Goal: Task Accomplishment & Management: Manage account settings

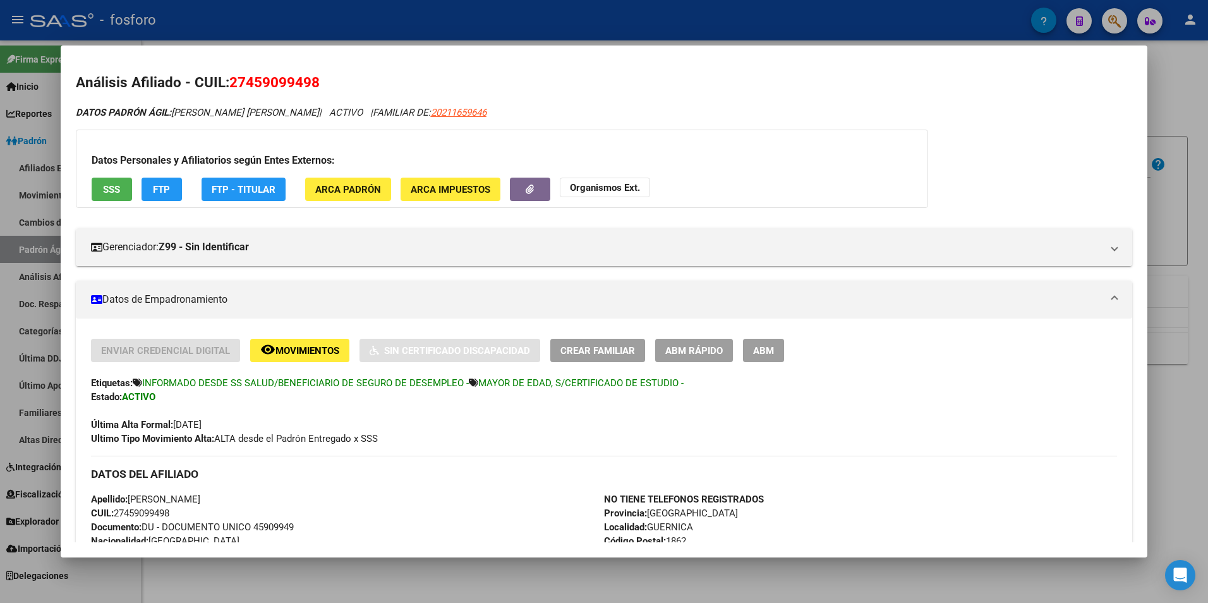
scroll to position [253, 0]
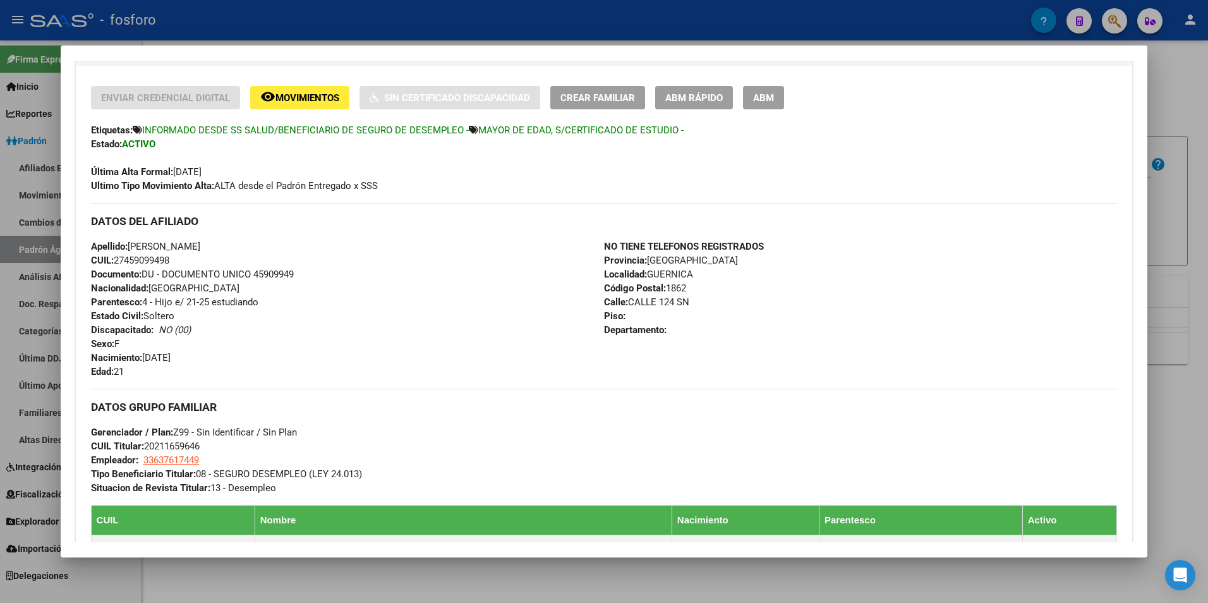
drag, startPoint x: 389, startPoint y: 577, endPoint x: 295, endPoint y: 565, distance: 94.3
click at [389, 576] on div at bounding box center [604, 301] width 1208 height 603
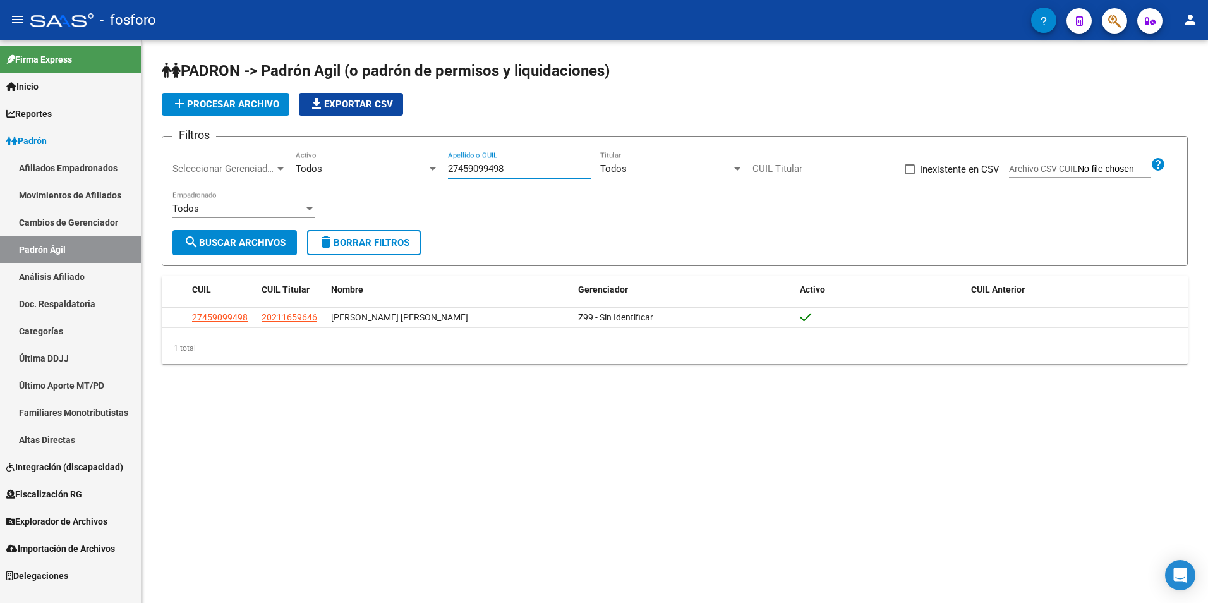
paste input "0945625520"
drag, startPoint x: 515, startPoint y: 168, endPoint x: 379, endPoint y: 184, distance: 137.4
click at [379, 184] on div "Filtros Seleccionar Gerenciador Seleccionar Gerenciador Todos Activo 2745909949…" at bounding box center [674, 188] width 1004 height 83
type input "20945625520"
click at [246, 247] on span "search Buscar Archivos" at bounding box center [235, 242] width 102 height 11
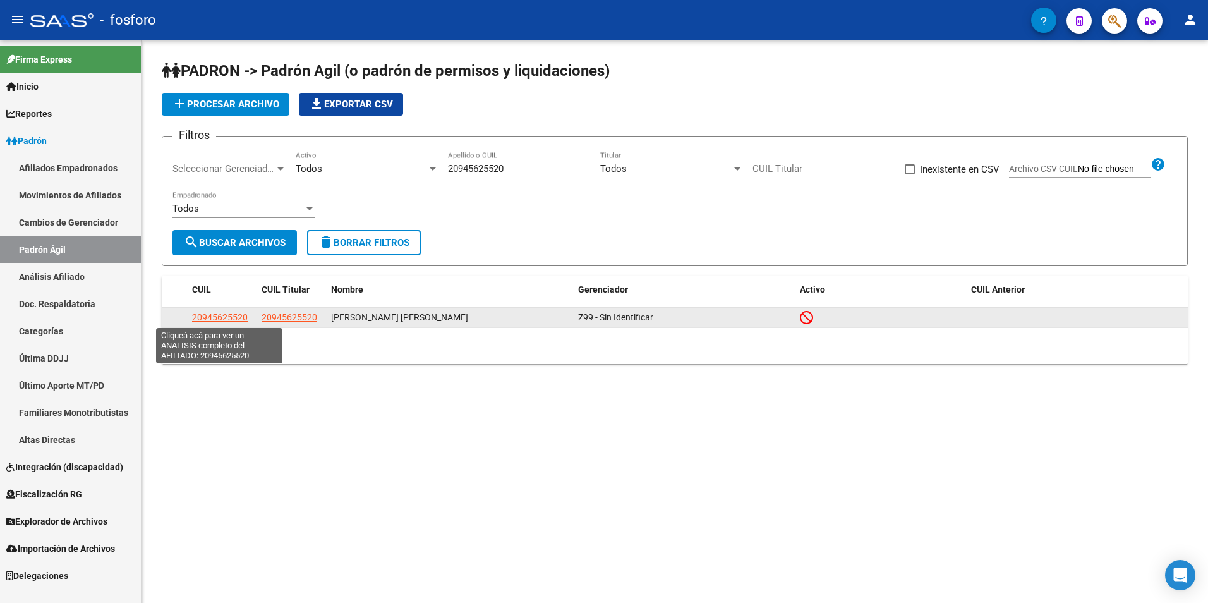
click at [212, 316] on span "20945625520" at bounding box center [220, 317] width 56 height 10
type textarea "20945625520"
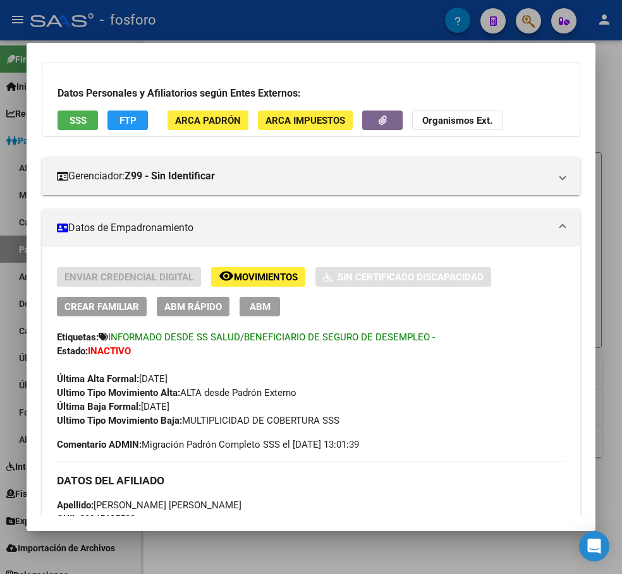
scroll to position [0, 0]
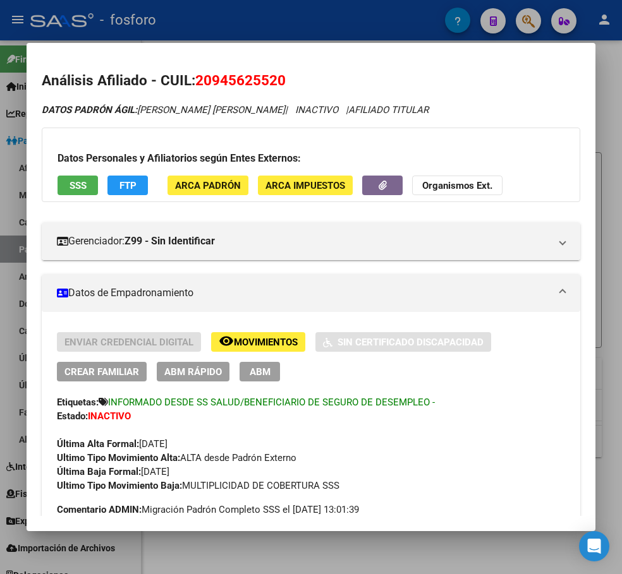
click at [189, 373] on span "ABM Rápido" at bounding box center [192, 371] width 57 height 11
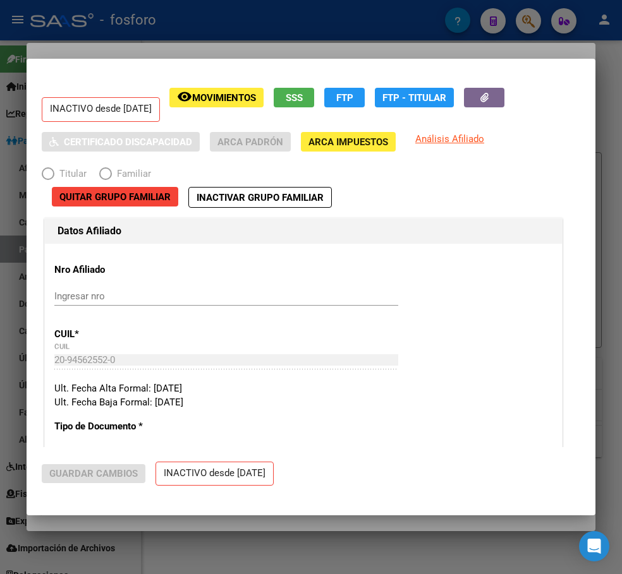
radio input "true"
type input "33-71526382-9"
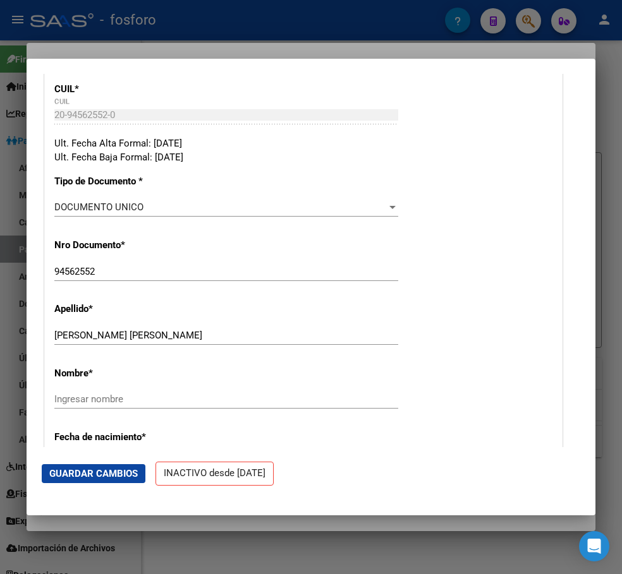
scroll to position [316, 0]
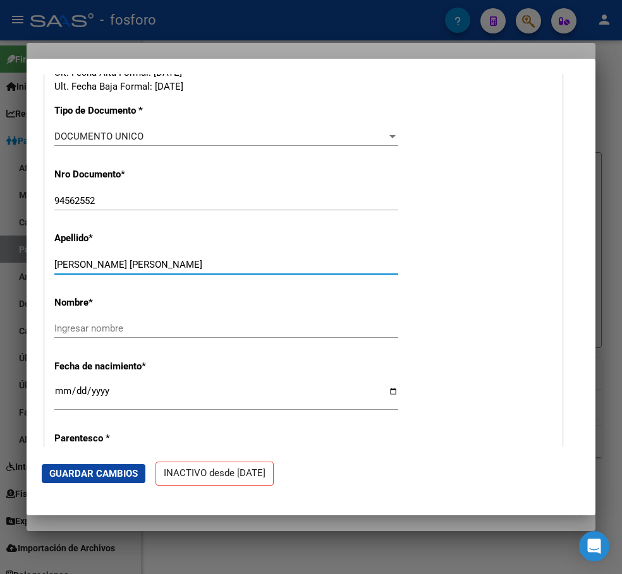
drag, startPoint x: 140, startPoint y: 267, endPoint x: 221, endPoint y: 273, distance: 81.7
click at [221, 273] on div "[PERSON_NAME] [PERSON_NAME] Ingresar apellido" at bounding box center [226, 264] width 344 height 19
click at [176, 321] on div "Ingresar nombre" at bounding box center [226, 328] width 344 height 19
paste input "[PERSON_NAME]"
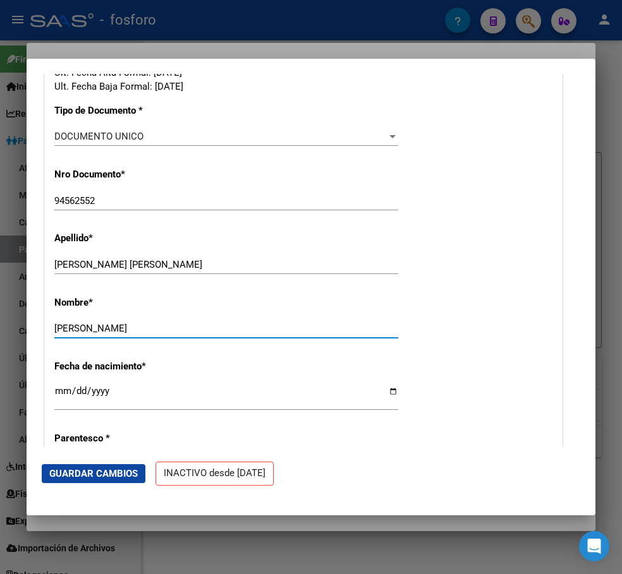
type input "[PERSON_NAME]"
drag, startPoint x: 226, startPoint y: 267, endPoint x: 142, endPoint y: 267, distance: 84.0
click at [142, 267] on input "[PERSON_NAME] [PERSON_NAME]" at bounding box center [226, 264] width 344 height 11
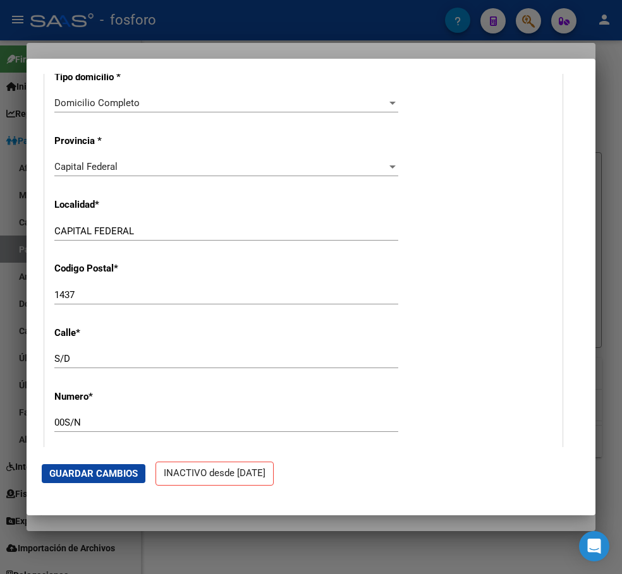
scroll to position [1074, 0]
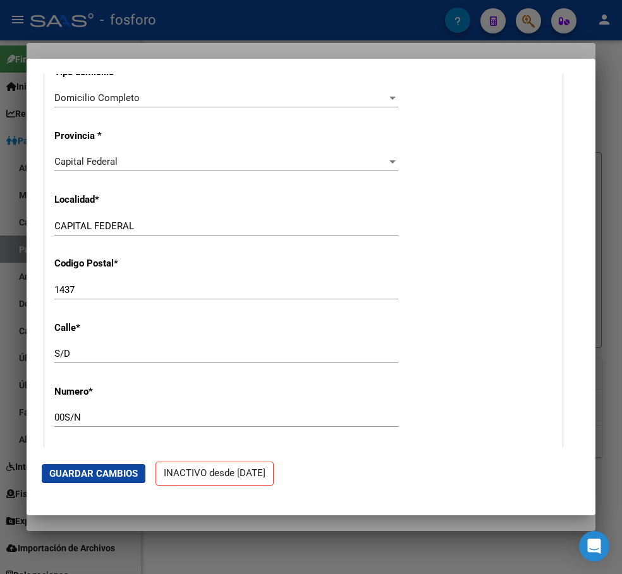
type input "[PERSON_NAME]"
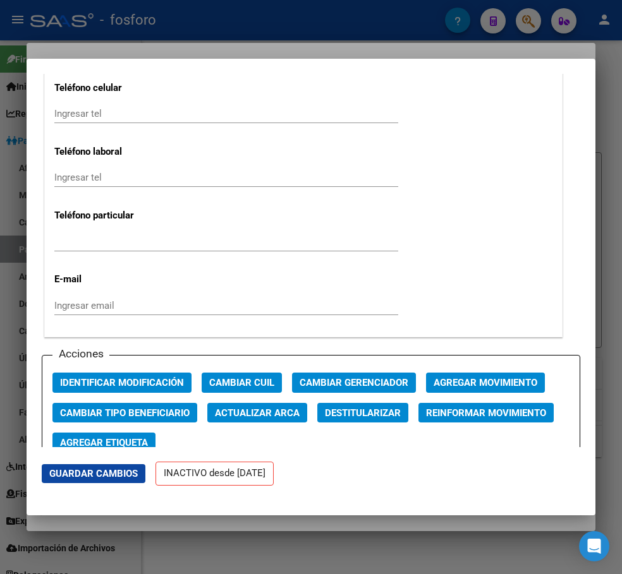
scroll to position [1642, 0]
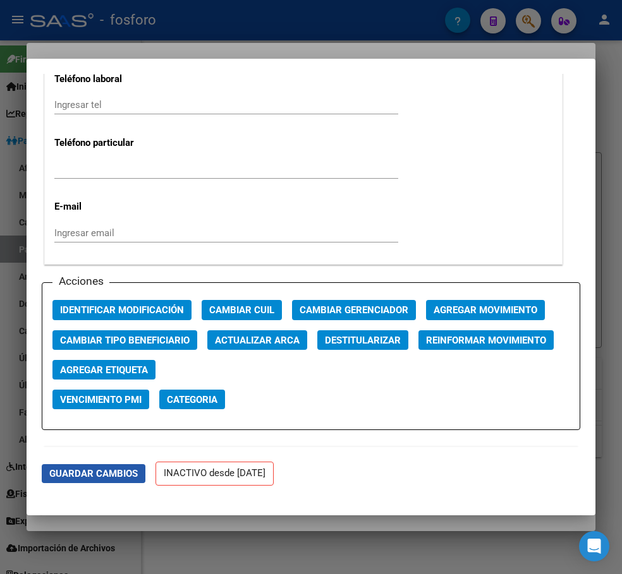
click at [94, 476] on span "Guardar Cambios" at bounding box center [93, 473] width 88 height 11
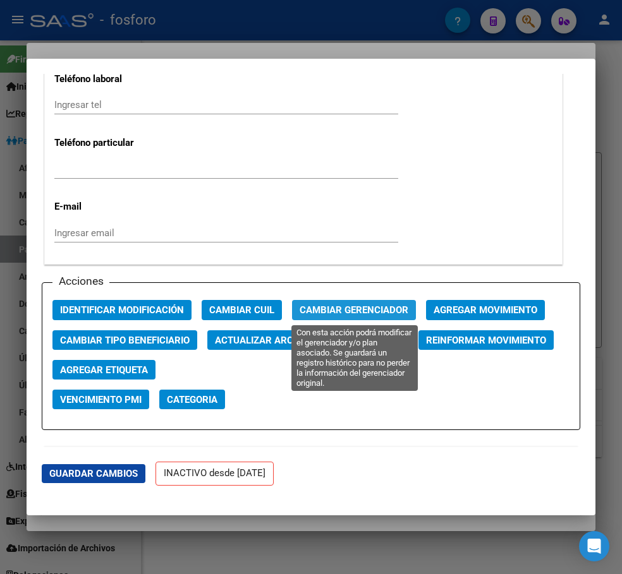
click at [352, 310] on span "Cambiar Gerenciador" at bounding box center [353, 310] width 109 height 11
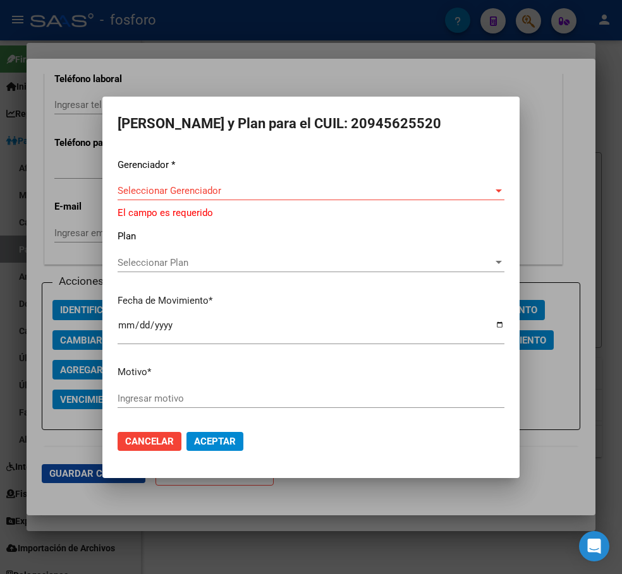
click at [343, 503] on div at bounding box center [311, 287] width 622 height 574
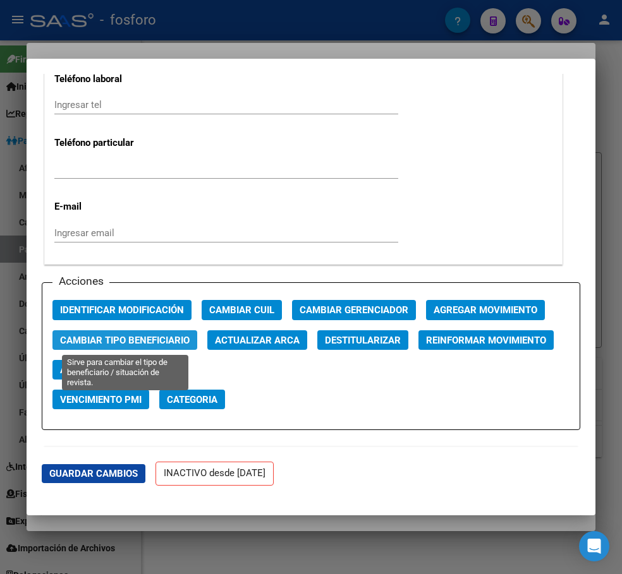
click at [140, 339] on span "Cambiar Tipo Beneficiario" at bounding box center [125, 340] width 130 height 11
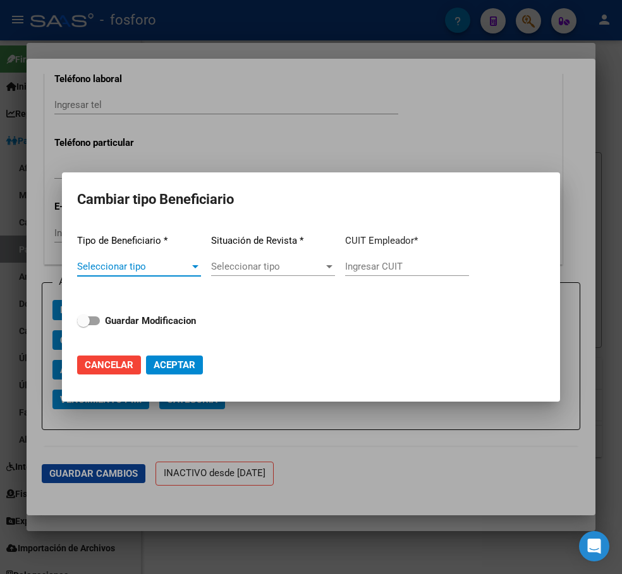
click at [192, 267] on div at bounding box center [195, 266] width 6 height 3
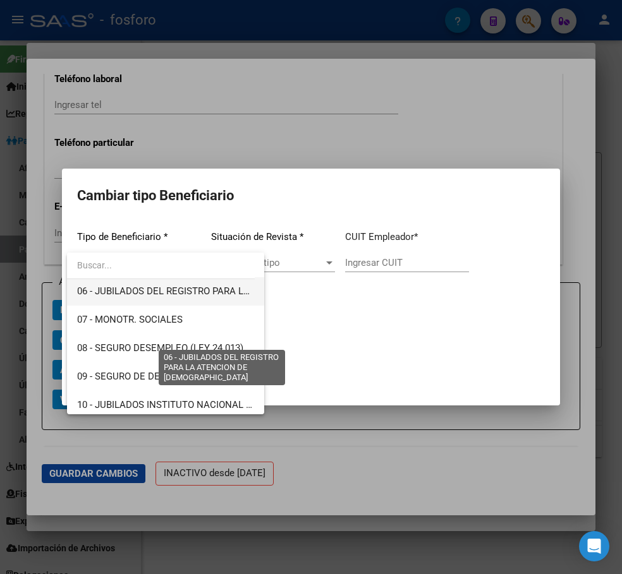
scroll to position [190, 0]
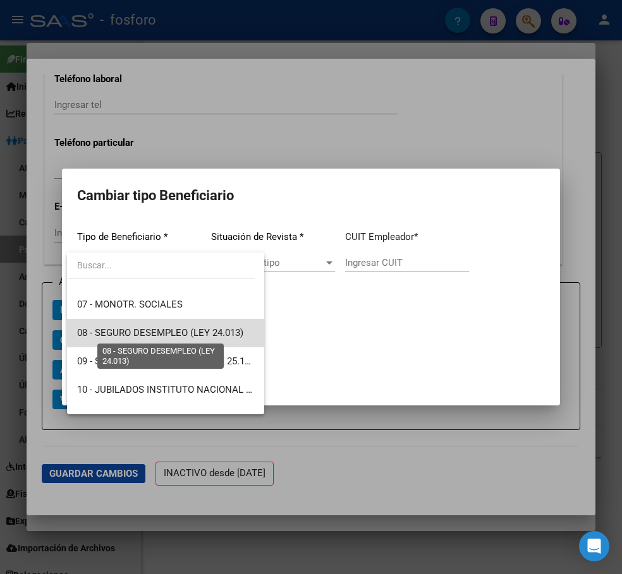
click at [166, 327] on span "08 - SEGURO DESEMPLEO (LEY 24.013)" at bounding box center [160, 332] width 166 height 11
type input "33-63761744-9"
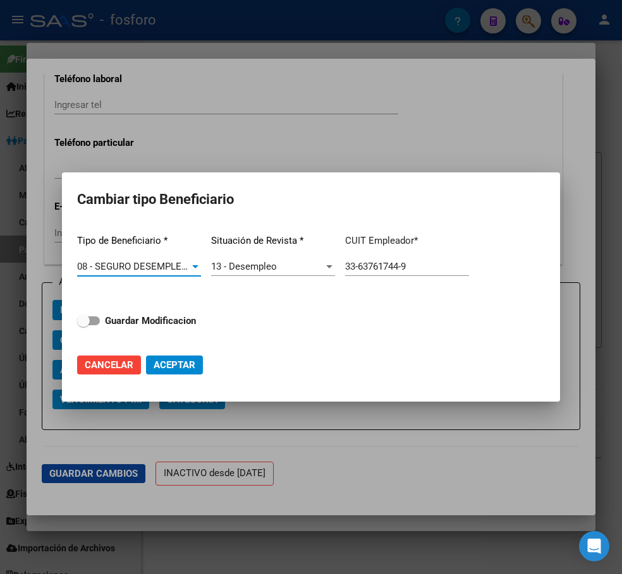
click at [178, 366] on span "Aceptar" at bounding box center [175, 364] width 42 height 11
type input "33-63761744-9"
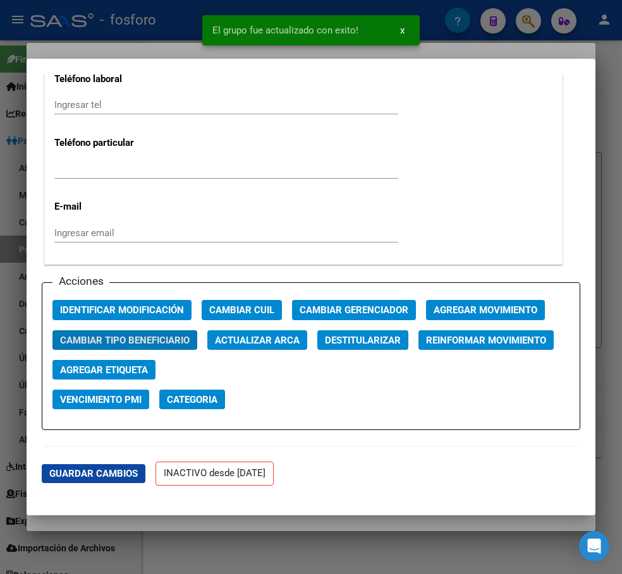
click at [237, 522] on div at bounding box center [311, 287] width 622 height 574
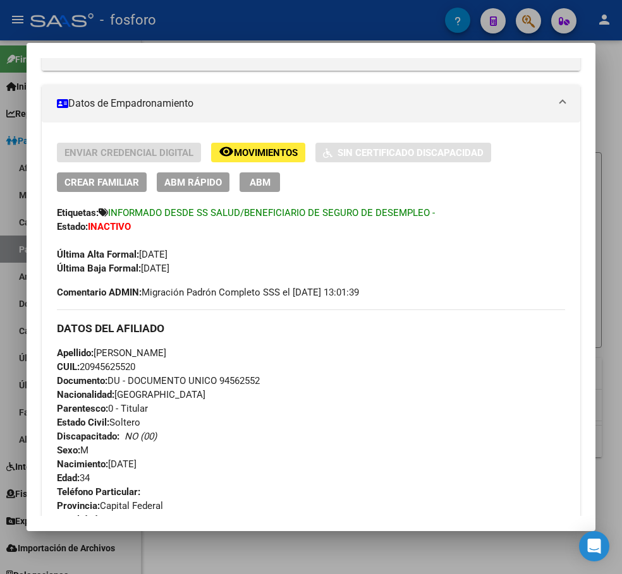
click at [188, 181] on span "ABM Rápido" at bounding box center [192, 182] width 57 height 11
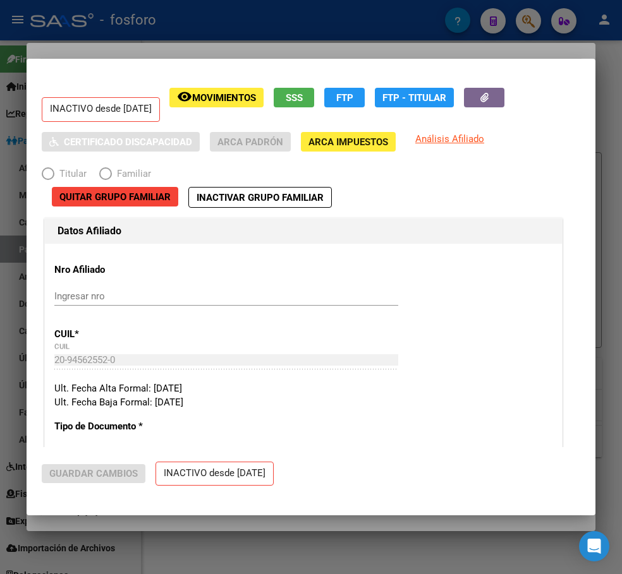
radio input "true"
type input "33-63761744-9"
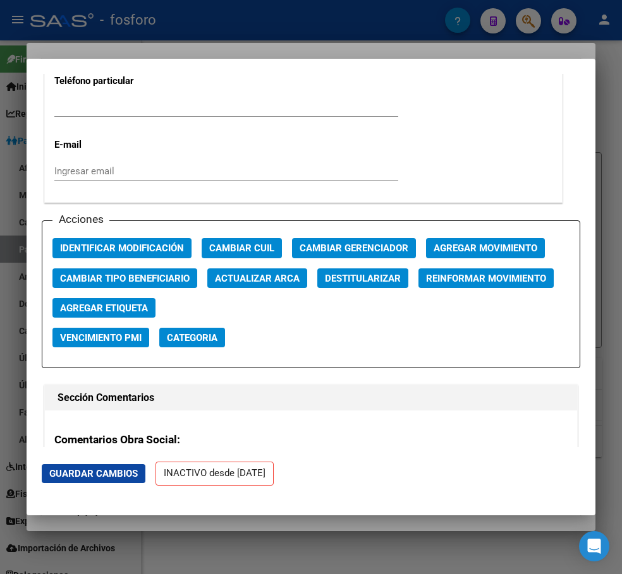
scroll to position [1706, 0]
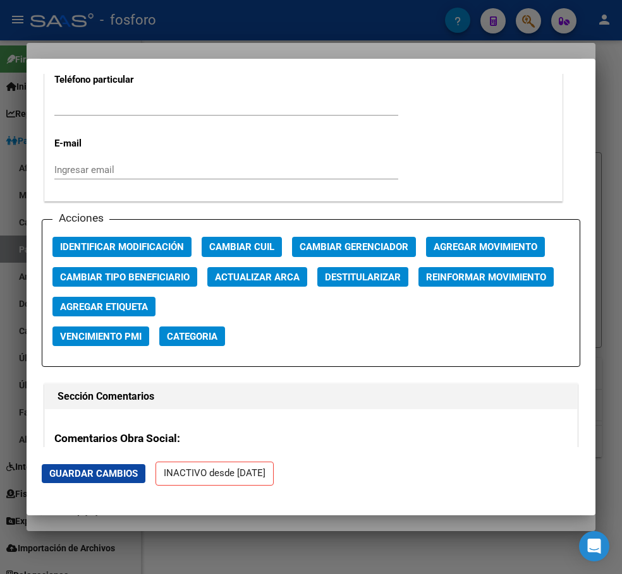
click at [472, 244] on span "Agregar Movimiento" at bounding box center [485, 247] width 104 height 11
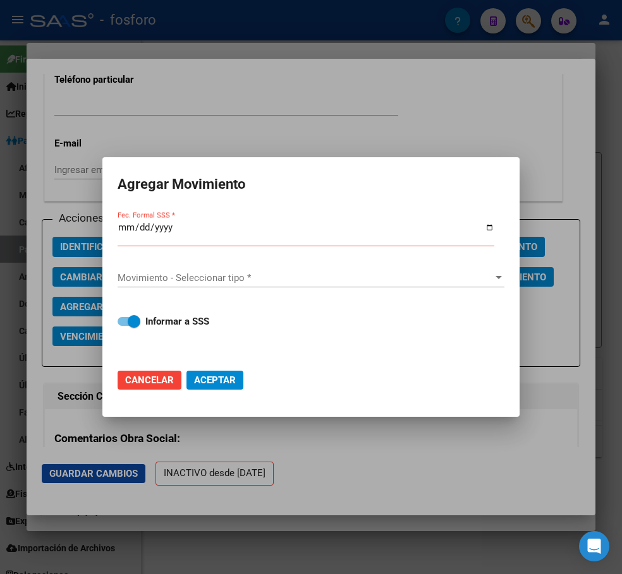
click at [342, 128] on div at bounding box center [311, 287] width 622 height 574
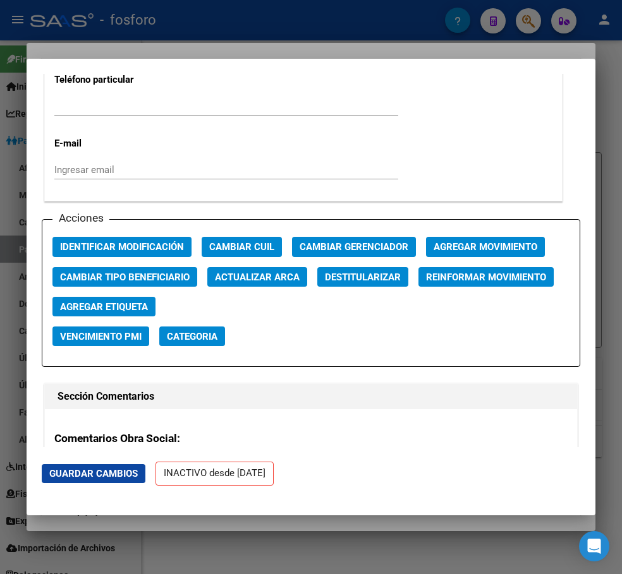
click at [361, 44] on div at bounding box center [311, 287] width 622 height 574
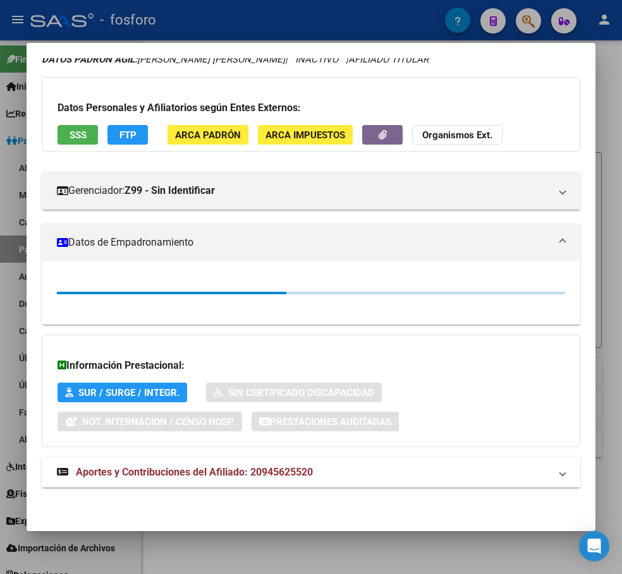
scroll to position [190, 0]
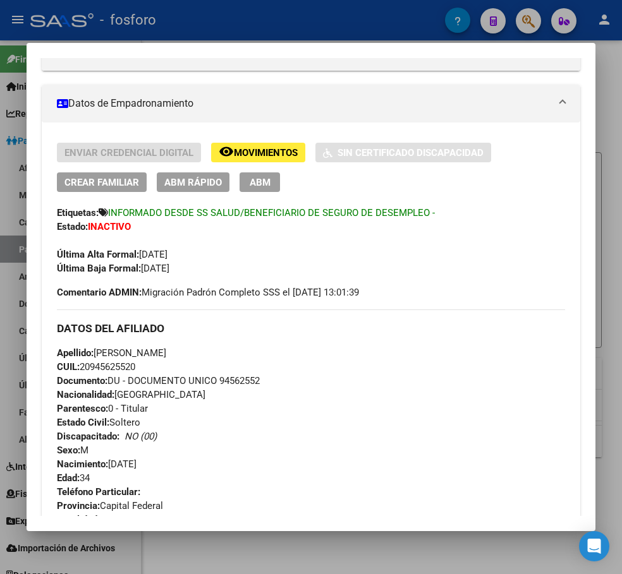
click at [374, 35] on div at bounding box center [311, 287] width 622 height 574
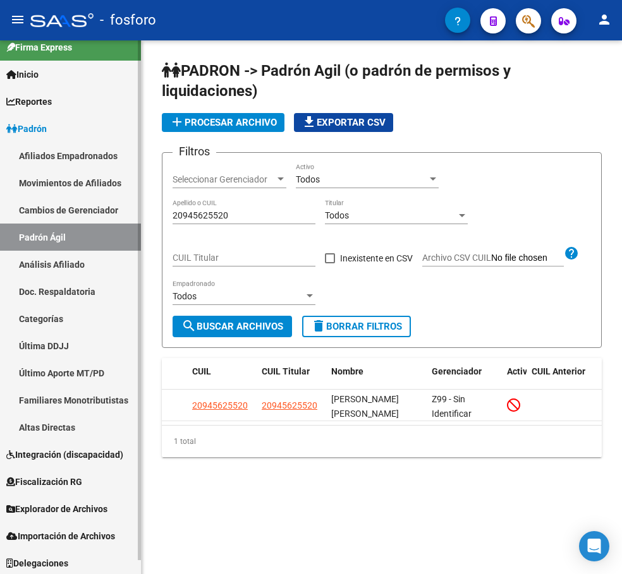
scroll to position [15, 0]
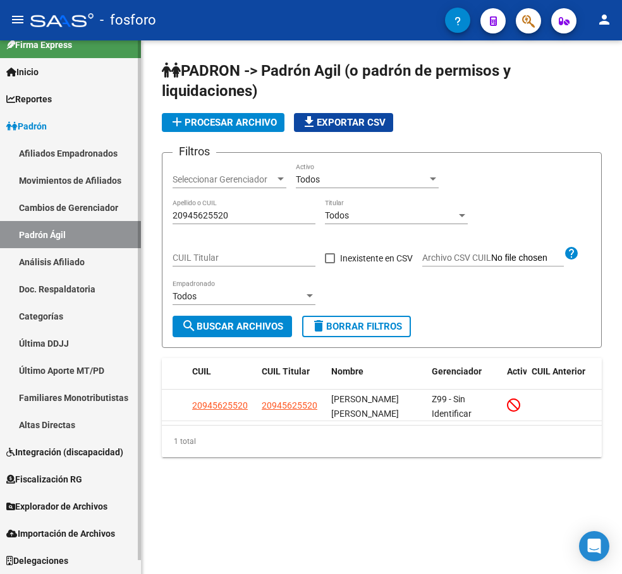
click at [39, 122] on span "Padrón" at bounding box center [26, 126] width 40 height 14
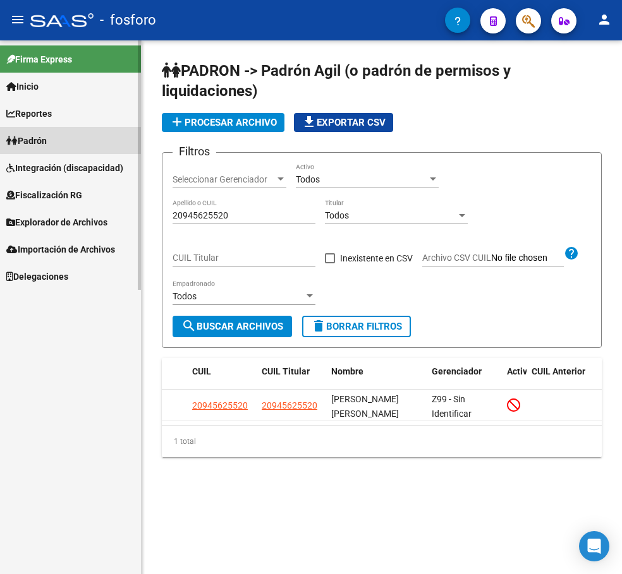
scroll to position [0, 0]
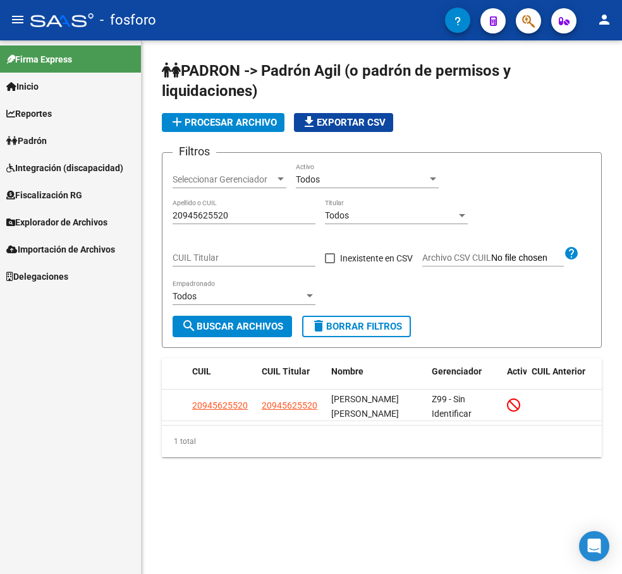
click at [52, 196] on span "Fiscalización RG" at bounding box center [44, 195] width 76 height 14
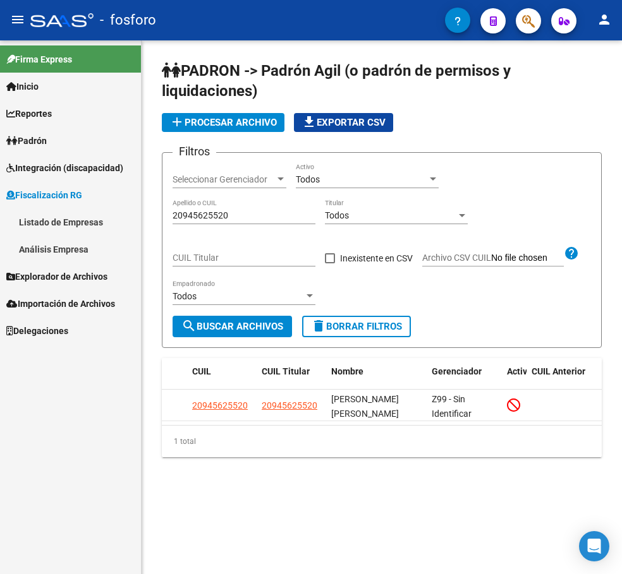
click at [51, 193] on span "Fiscalización RG" at bounding box center [44, 195] width 76 height 14
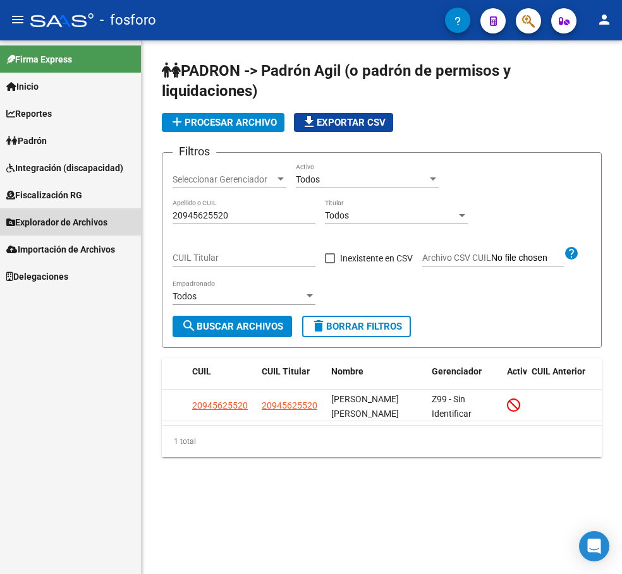
click at [46, 227] on span "Explorador de Archivos" at bounding box center [56, 222] width 101 height 14
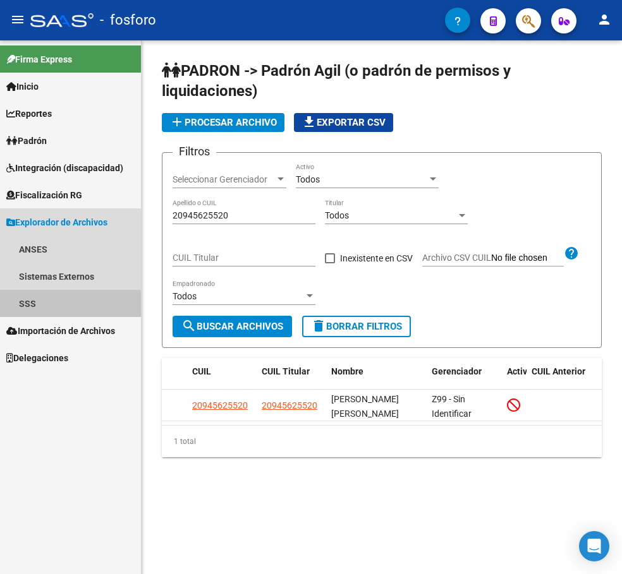
click at [37, 308] on link "SSS" at bounding box center [70, 303] width 141 height 27
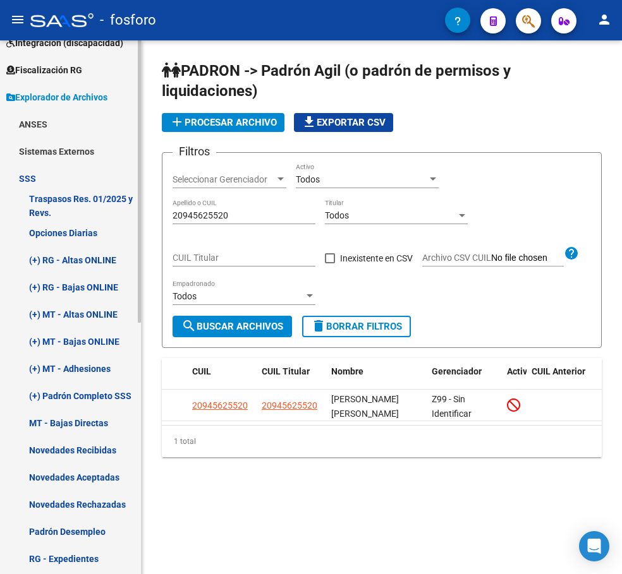
scroll to position [126, 0]
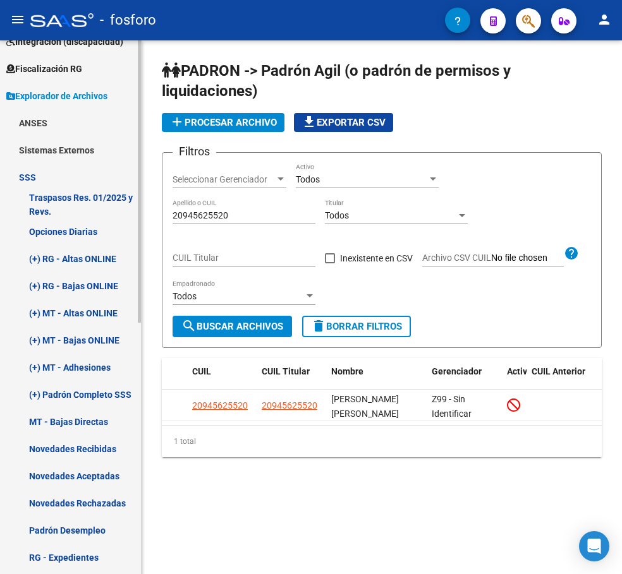
click at [71, 449] on link "Novedades Recibidas" at bounding box center [70, 448] width 141 height 27
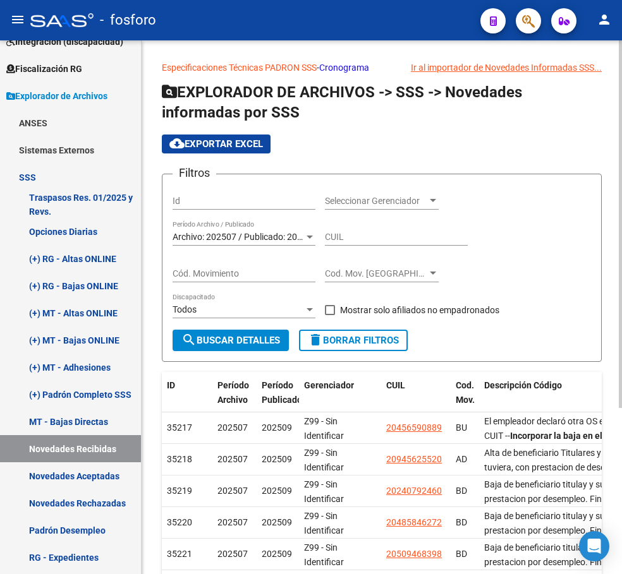
click at [342, 239] on input "CUIL" at bounding box center [396, 237] width 143 height 11
paste input "20-94562552-0"
type input "20-94562552-0"
click at [222, 344] on span "search Buscar Detalles" at bounding box center [230, 340] width 99 height 11
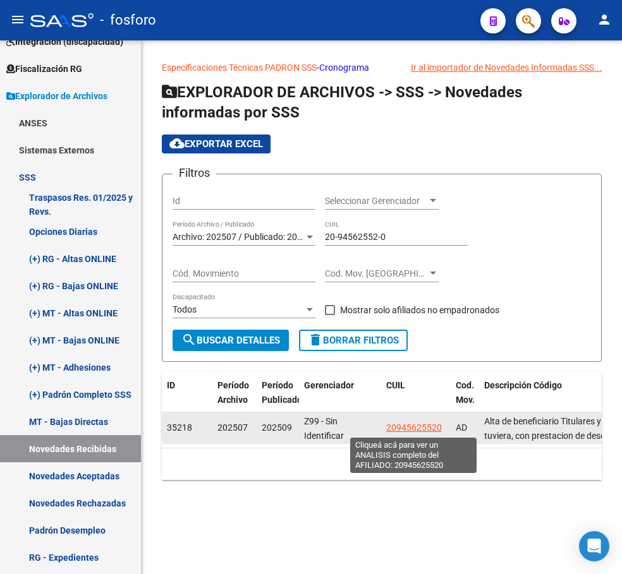
click at [417, 425] on span "20945625520" at bounding box center [414, 428] width 56 height 10
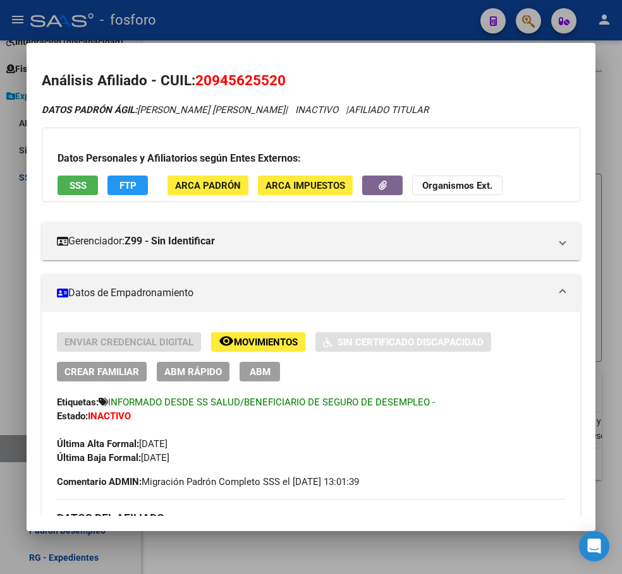
scroll to position [126, 0]
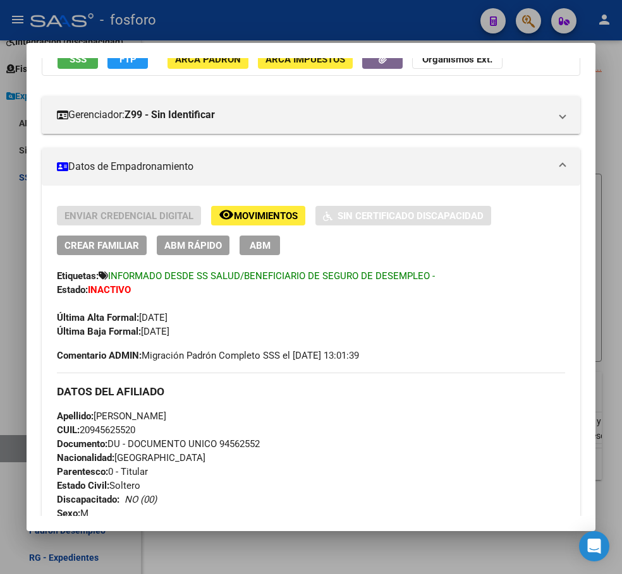
click at [192, 238] on button "ABM Rápido" at bounding box center [193, 246] width 73 height 20
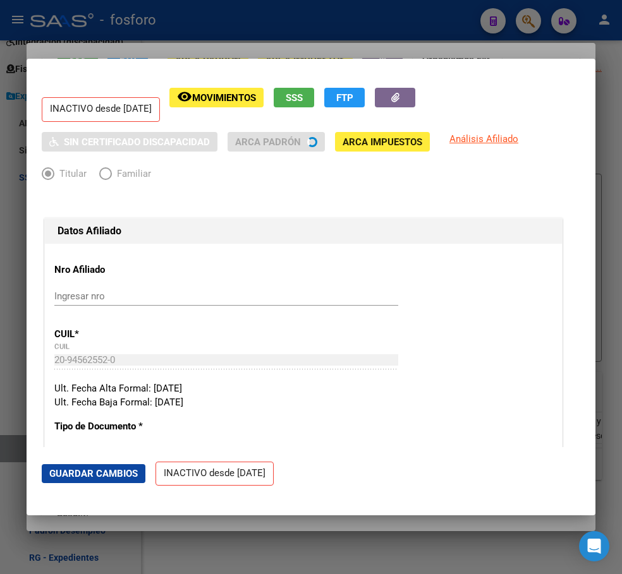
radio input "true"
type input "33-63761744-9"
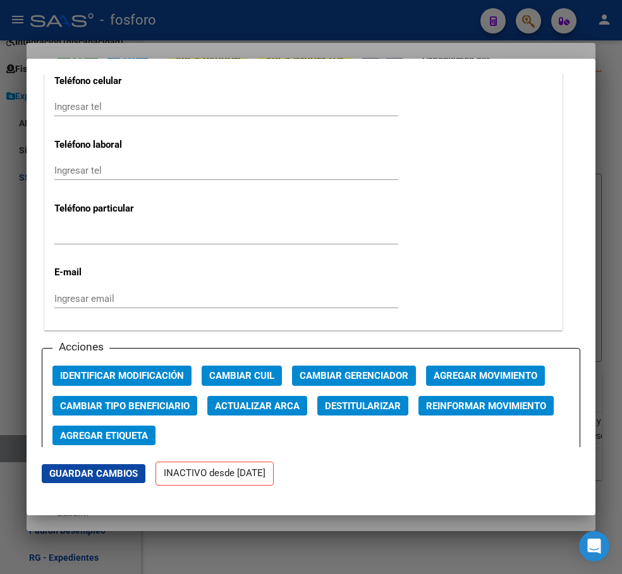
scroll to position [1563, 0]
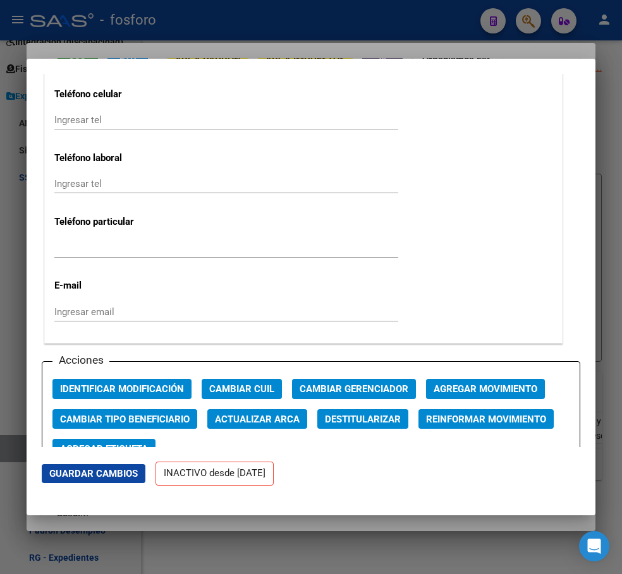
click at [486, 382] on button "Agregar Movimiento" at bounding box center [485, 389] width 119 height 20
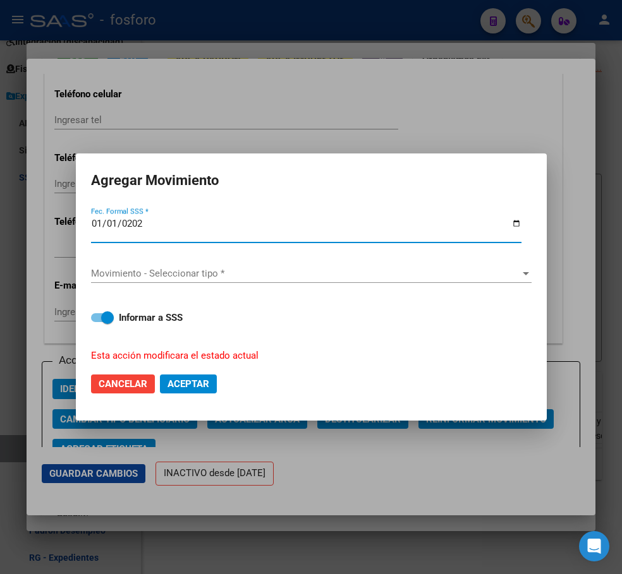
type input "[DATE]"
click at [93, 315] on span at bounding box center [102, 317] width 23 height 9
click at [97, 322] on input "Informar a SSS" at bounding box center [97, 322] width 1 height 1
checkbox input "false"
click at [220, 275] on span "Movimiento - Seleccionar tipo *" at bounding box center [305, 273] width 429 height 11
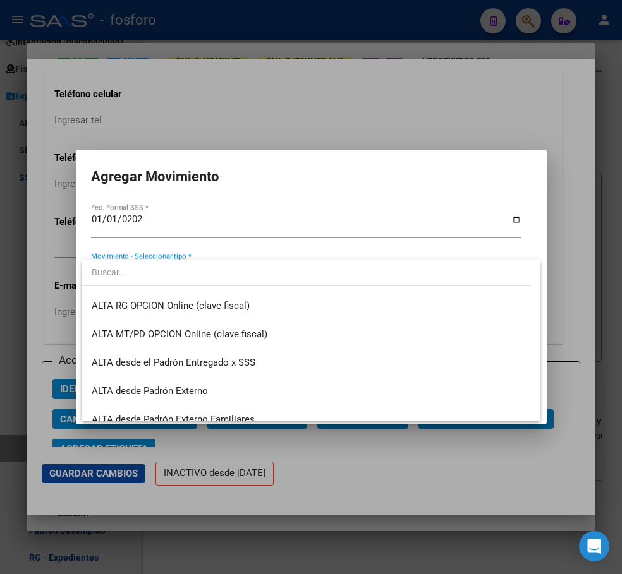
scroll to position [119, 0]
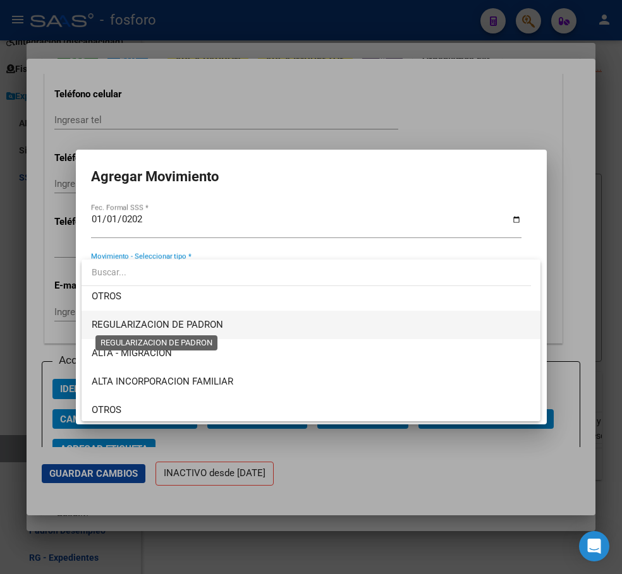
click at [215, 321] on span "REGULARIZACION DE PADRON" at bounding box center [157, 324] width 131 height 11
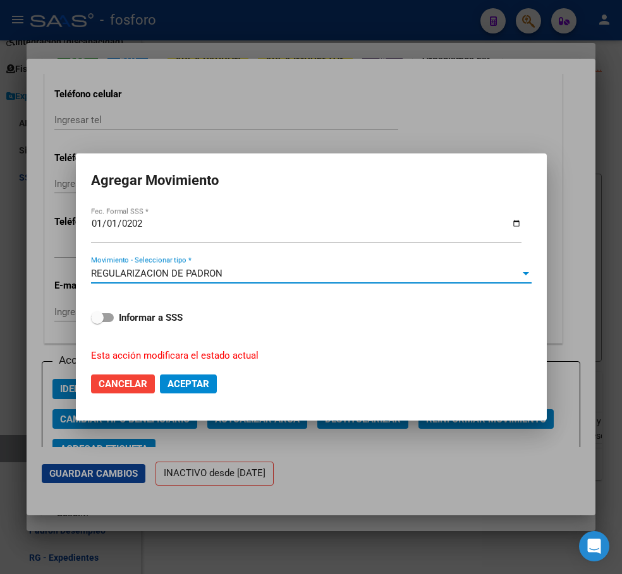
click at [197, 383] on span "Aceptar" at bounding box center [188, 383] width 42 height 11
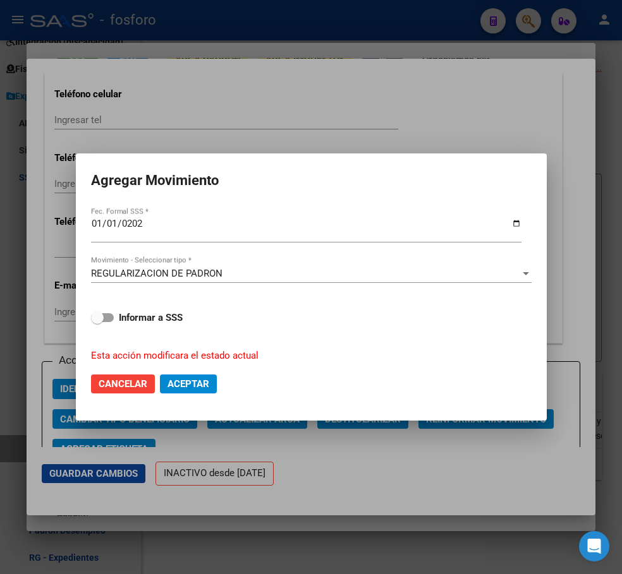
click at [196, 382] on span "Aceptar" at bounding box center [188, 383] width 42 height 11
click at [195, 383] on span "Aceptar" at bounding box center [188, 383] width 42 height 11
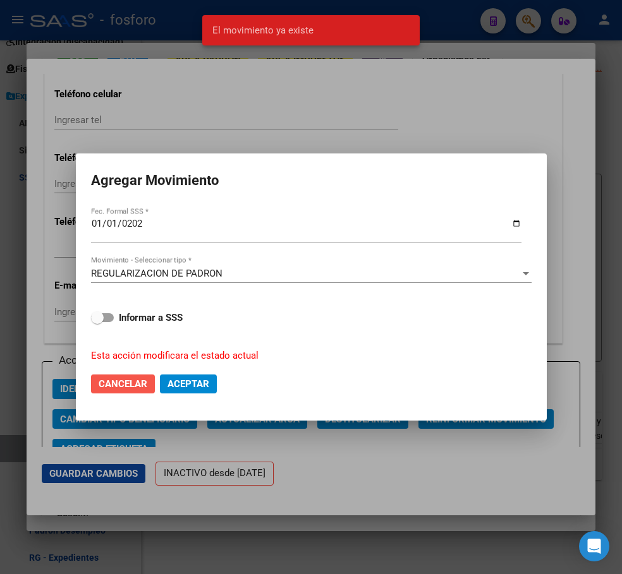
click at [133, 383] on span "Cancelar" at bounding box center [123, 383] width 49 height 11
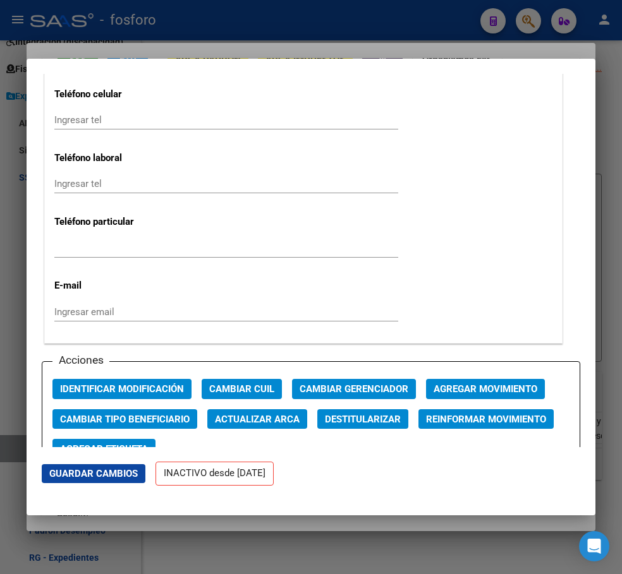
click at [205, 519] on div at bounding box center [311, 287] width 622 height 574
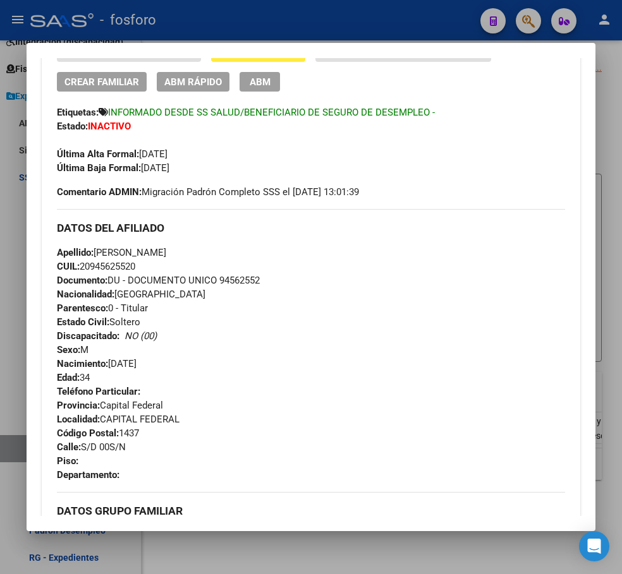
scroll to position [190, 0]
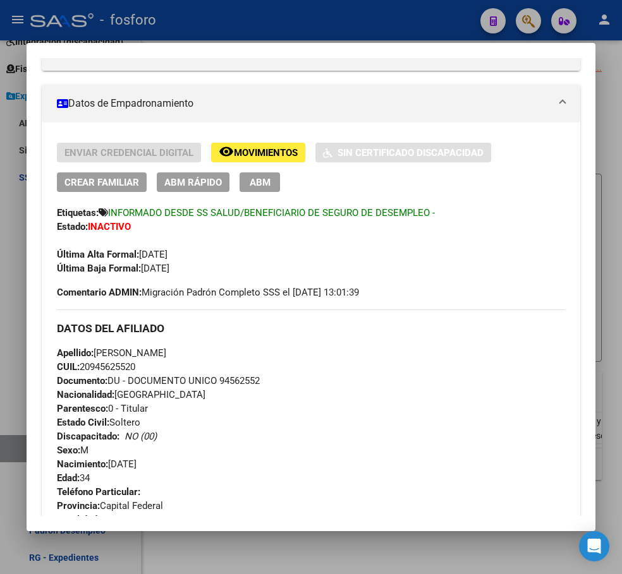
click at [213, 183] on span "ABM Rápido" at bounding box center [192, 182] width 57 height 11
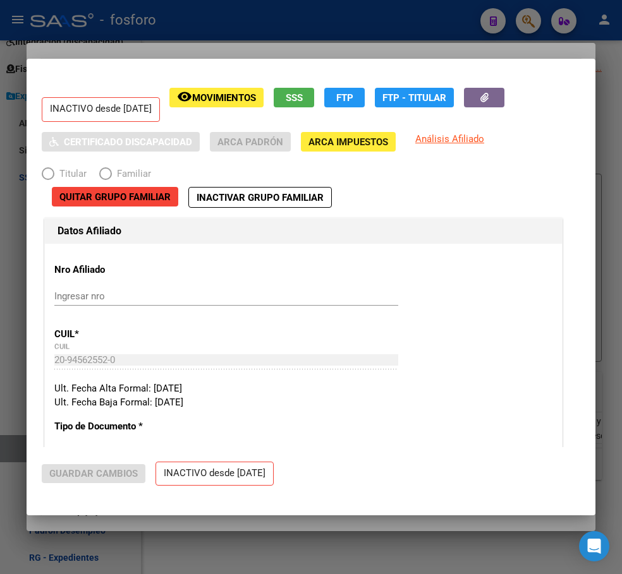
radio input "true"
type input "33-63761744-9"
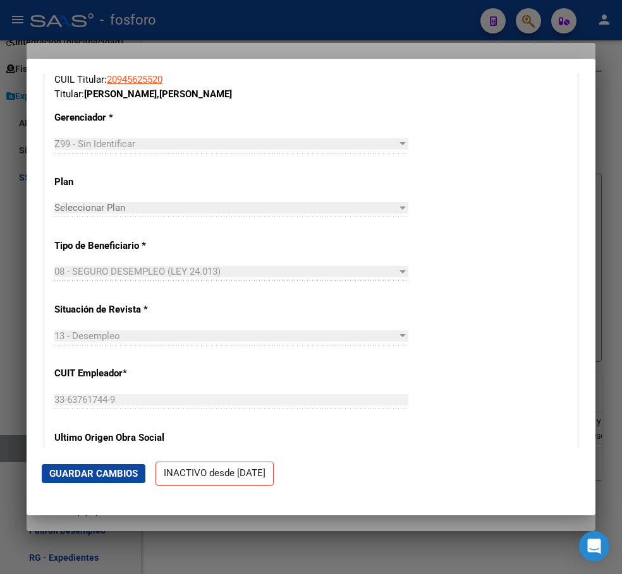
scroll to position [1769, 0]
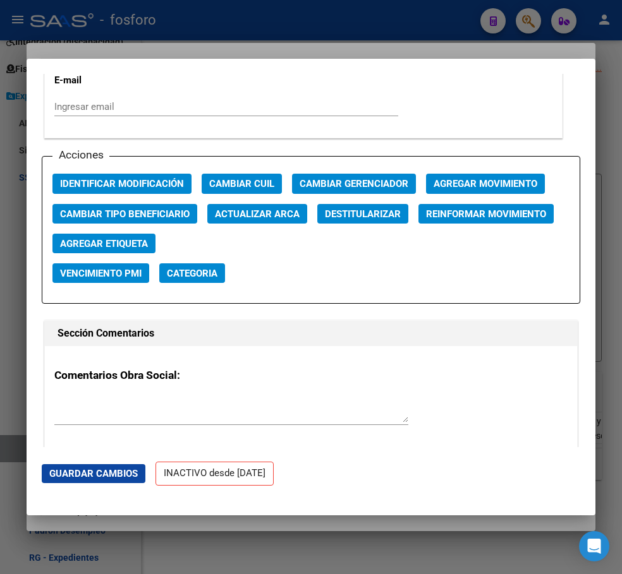
click at [510, 179] on span "Agregar Movimiento" at bounding box center [485, 184] width 104 height 11
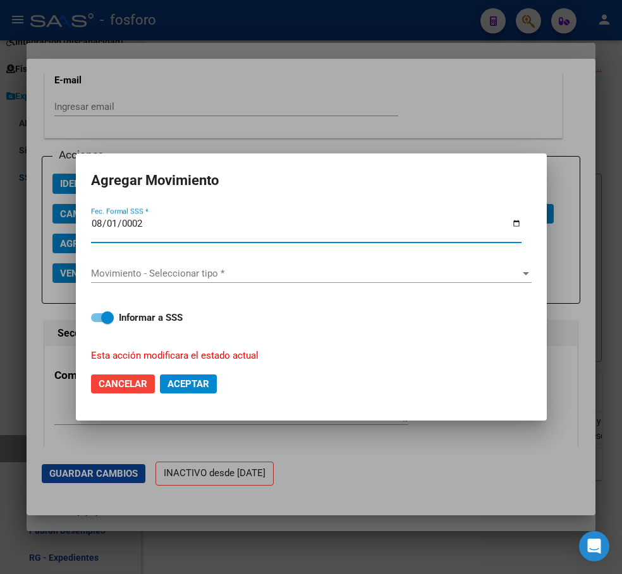
type input "0020-08-01"
click at [105, 232] on input "0020-08-01" at bounding box center [306, 229] width 430 height 20
click at [112, 226] on input "0020-08-01" at bounding box center [306, 229] width 430 height 20
type input "[DATE]"
click at [134, 264] on div "Movimiento - Seleccionar tipo * Movimiento - Seleccionar tipo *" at bounding box center [311, 273] width 440 height 19
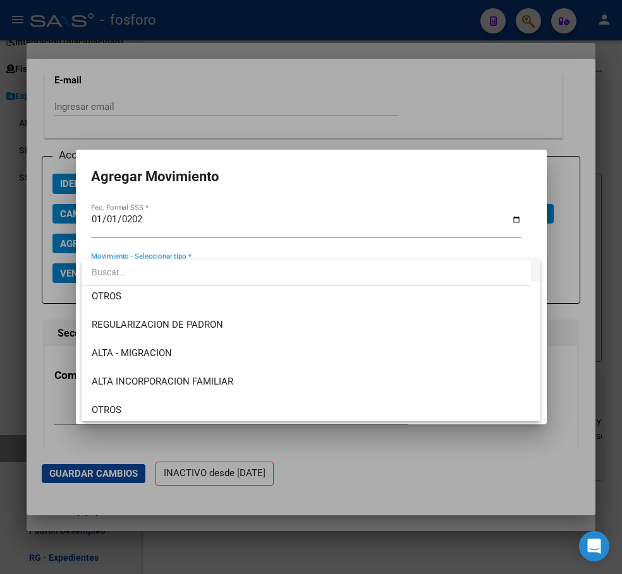
scroll to position [56, 0]
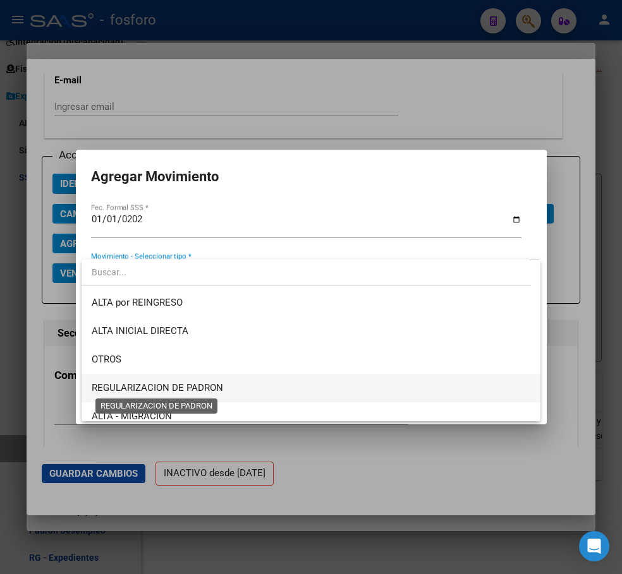
click at [192, 385] on span "REGULARIZACION DE PADRON" at bounding box center [157, 387] width 131 height 11
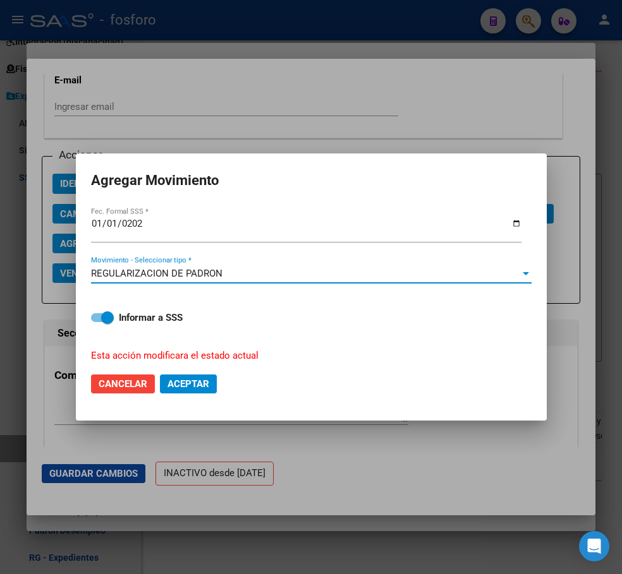
click at [120, 316] on strong "Informar a SSS" at bounding box center [151, 317] width 64 height 11
click at [97, 322] on input "Informar a SSS" at bounding box center [97, 322] width 1 height 1
checkbox input "false"
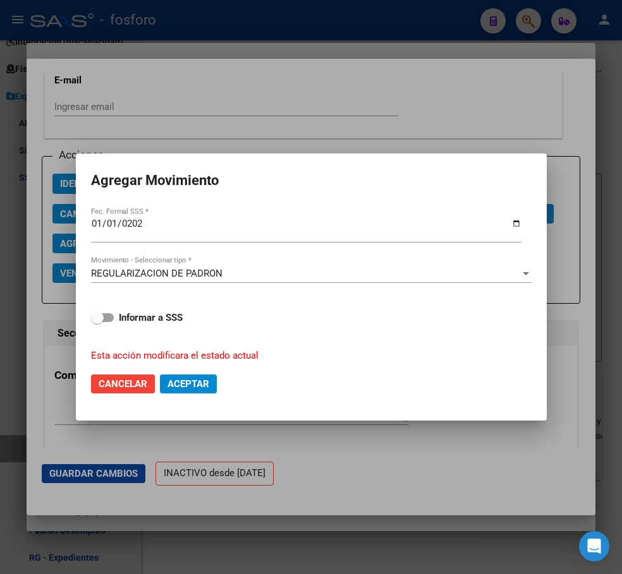
click at [180, 385] on span "Aceptar" at bounding box center [188, 383] width 42 height 11
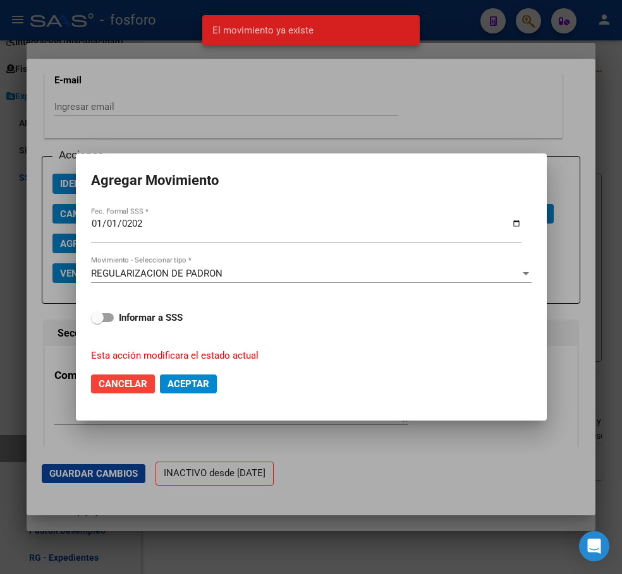
click at [341, 100] on div at bounding box center [311, 287] width 622 height 574
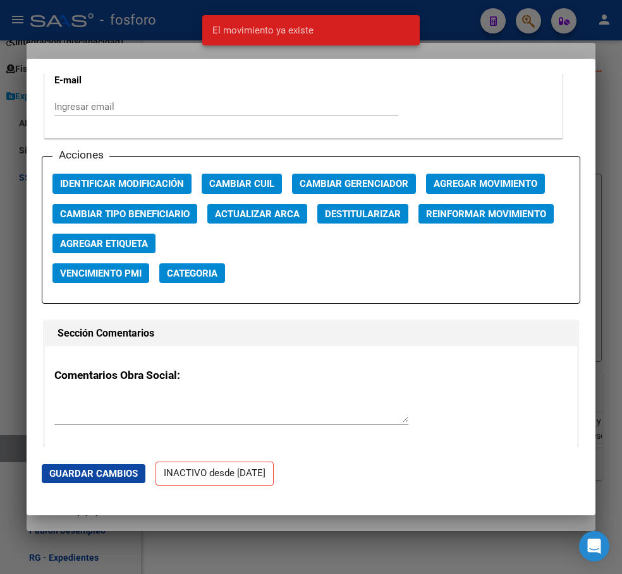
click at [458, 47] on div at bounding box center [311, 287] width 622 height 574
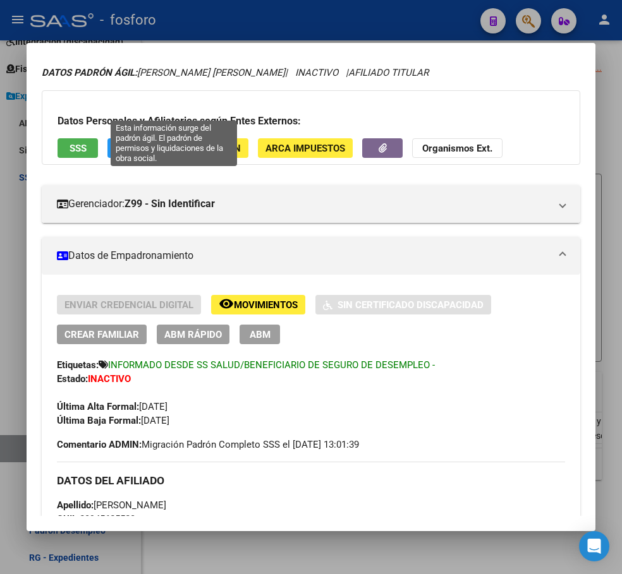
scroll to position [0, 0]
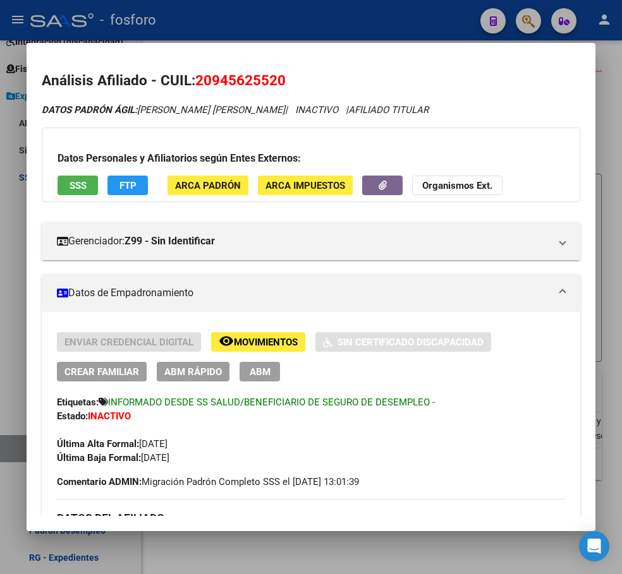
drag, startPoint x: 200, startPoint y: 79, endPoint x: 282, endPoint y: 83, distance: 82.2
click at [282, 83] on span "20945625520" at bounding box center [240, 80] width 90 height 16
drag, startPoint x: 282, startPoint y: 83, endPoint x: 253, endPoint y: 80, distance: 28.6
copy span "20945625520"
click at [616, 154] on div at bounding box center [311, 287] width 622 height 574
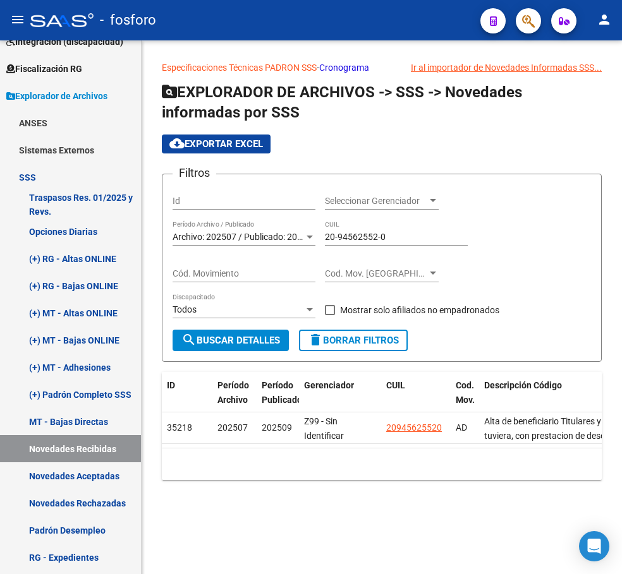
click at [383, 143] on div "cloud_download Exportar EXCEL" at bounding box center [382, 144] width 440 height 19
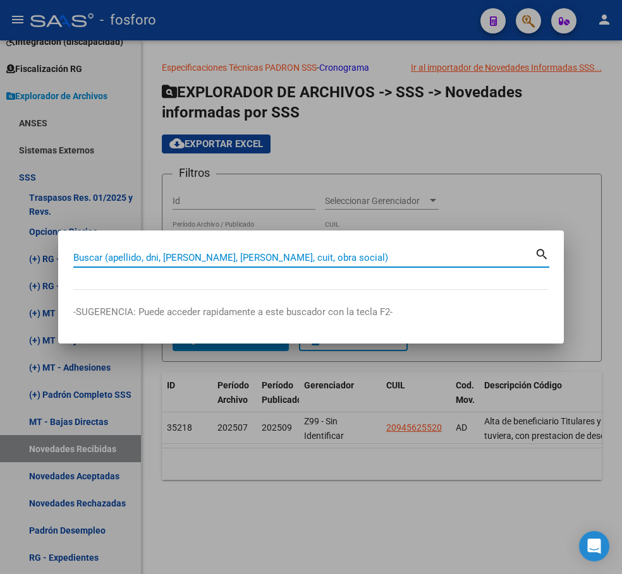
paste input "20945625520"
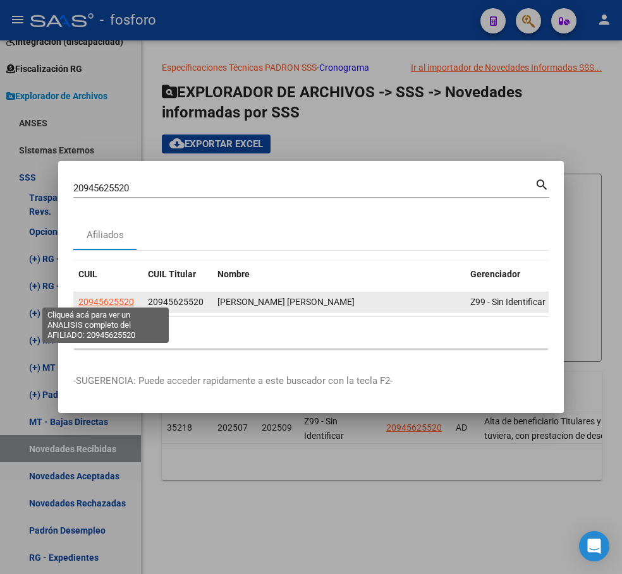
click at [124, 297] on span "20945625520" at bounding box center [106, 302] width 56 height 10
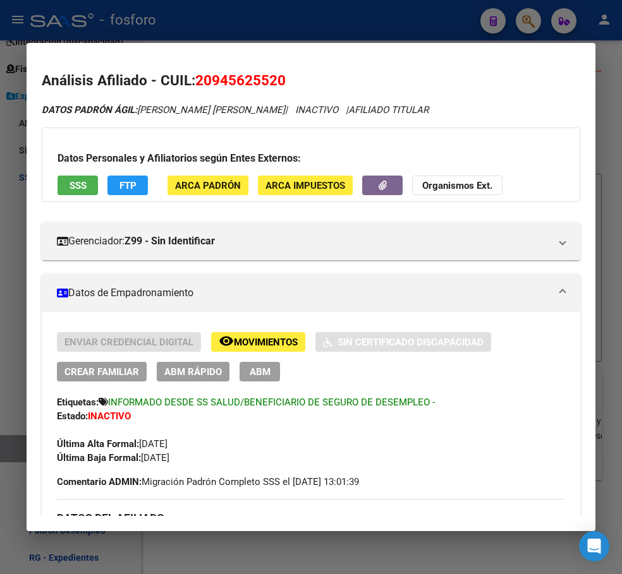
click at [241, 347] on span "Movimientos" at bounding box center [266, 342] width 64 height 11
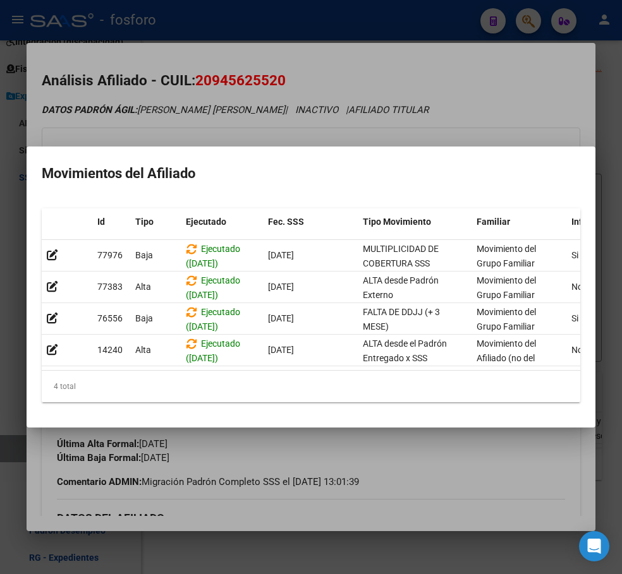
click at [445, 121] on div at bounding box center [311, 287] width 622 height 574
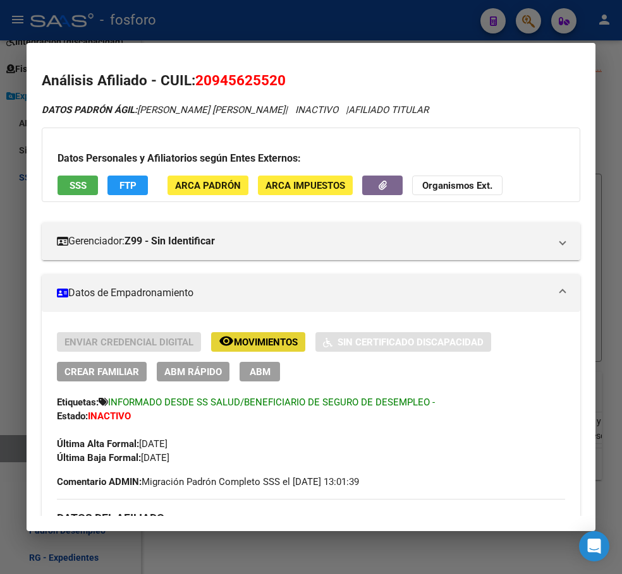
click at [279, 343] on span "Movimientos" at bounding box center [266, 342] width 64 height 11
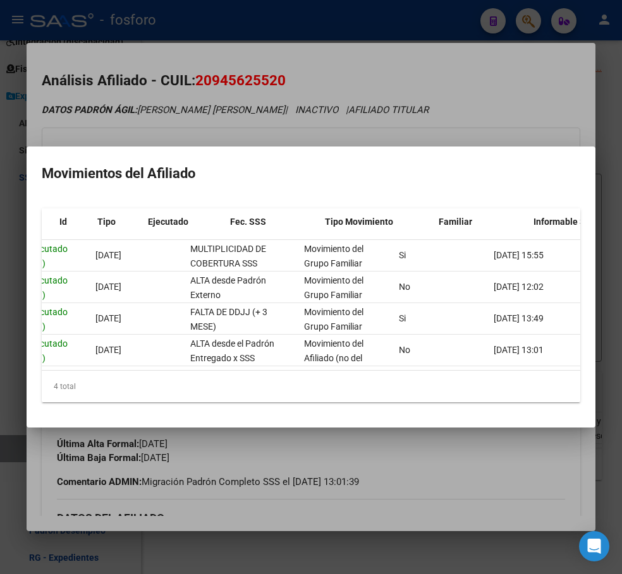
scroll to position [0, 36]
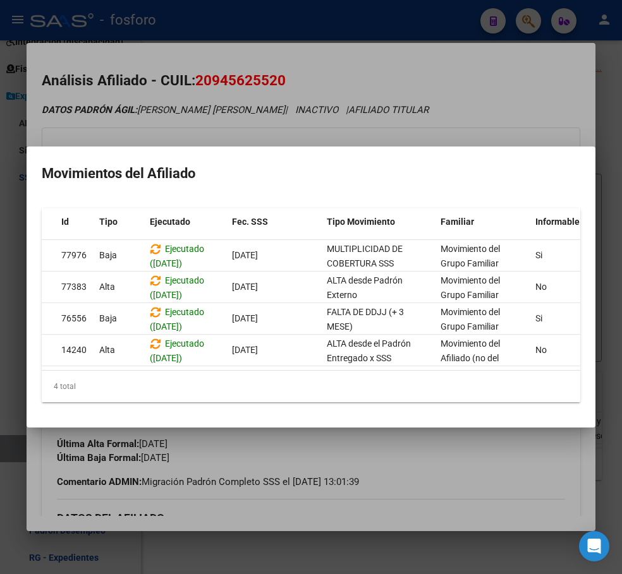
click at [468, 460] on div at bounding box center [311, 287] width 622 height 574
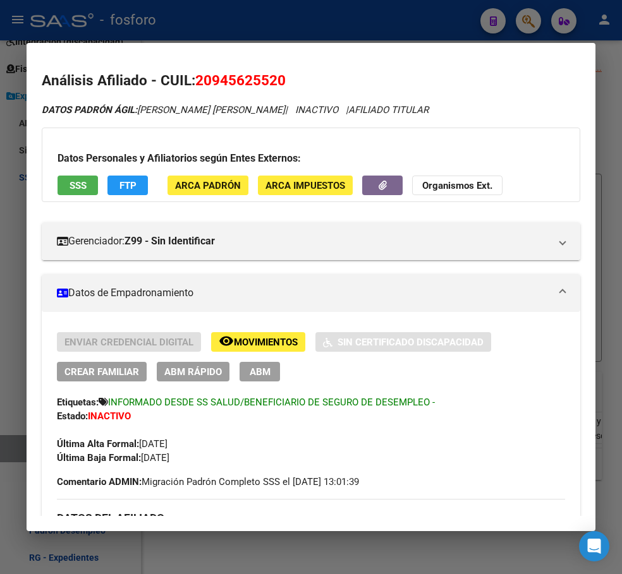
click at [380, 545] on div at bounding box center [311, 287] width 622 height 574
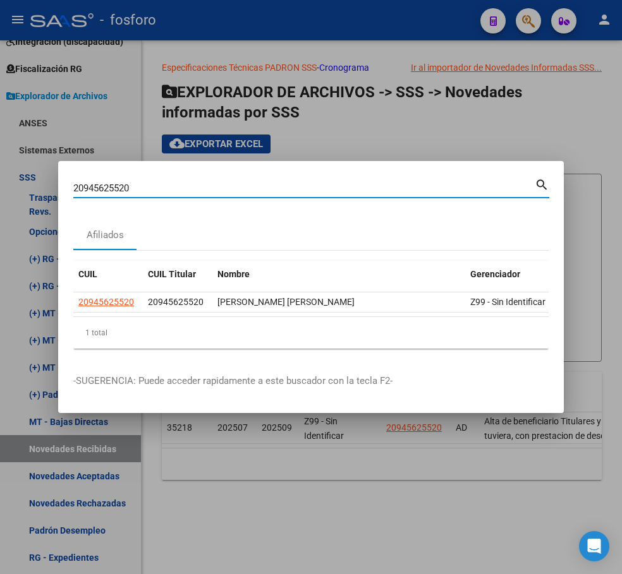
drag, startPoint x: 142, startPoint y: 181, endPoint x: 27, endPoint y: 193, distance: 115.7
click at [27, 193] on div "20945625520 Buscar (apellido, dni, cuil, nro traspaso, cuit, obra social) searc…" at bounding box center [311, 287] width 622 height 574
paste input "7337755602"
type input "27337755602"
click at [531, 170] on mat-dialog-container "27337755602 Buscar (apellido, dni, cuil, nro traspaso, cuit, obra social) searc…" at bounding box center [310, 287] width 505 height 252
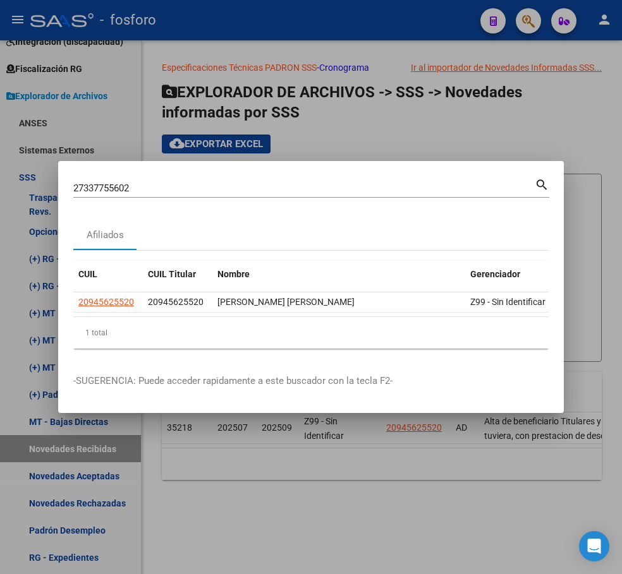
click at [544, 179] on mat-icon "search" at bounding box center [541, 183] width 15 height 15
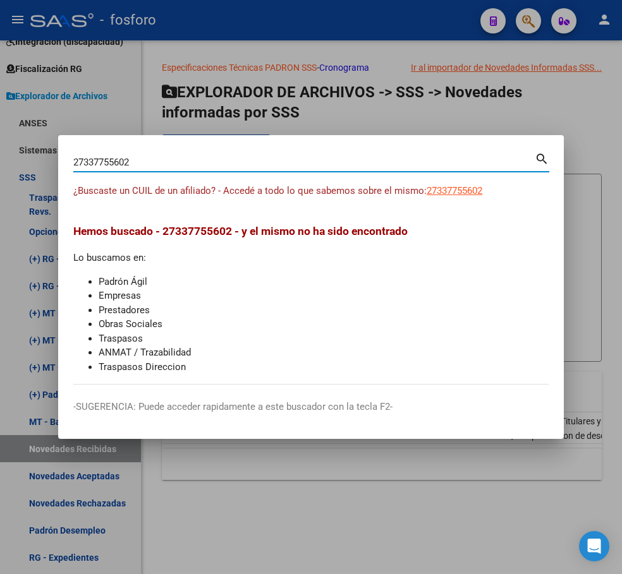
click at [382, 488] on div at bounding box center [311, 287] width 622 height 574
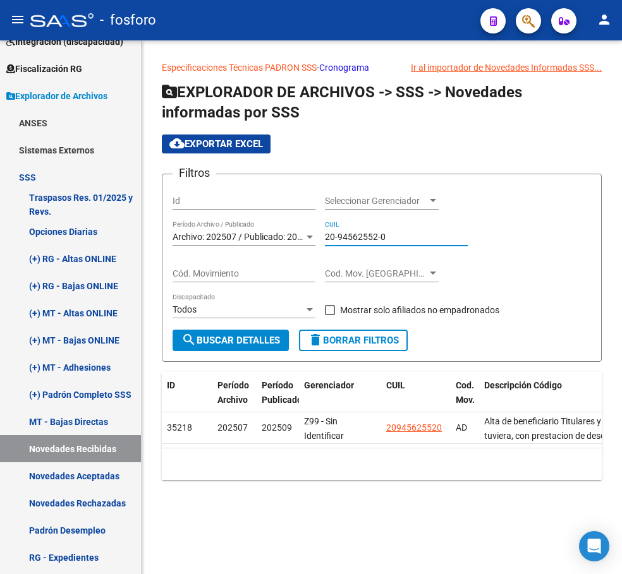
drag, startPoint x: 398, startPoint y: 234, endPoint x: 322, endPoint y: 238, distance: 76.5
click at [322, 238] on div "Filtros Id Seleccionar Gerenciador Seleccionar Gerenciador Archivo: 202507 / Pu…" at bounding box center [381, 256] width 418 height 145
paste input "7-33775560-2"
type input "27-33775560-2"
click at [234, 339] on span "search Buscar Detalles" at bounding box center [230, 340] width 99 height 11
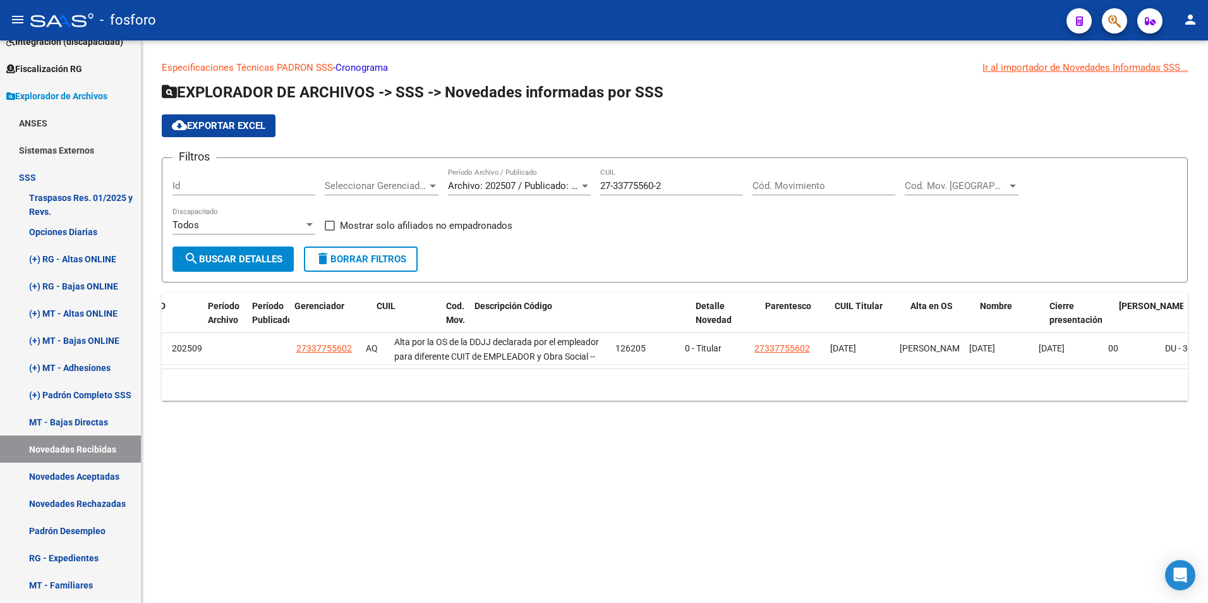
scroll to position [0, 0]
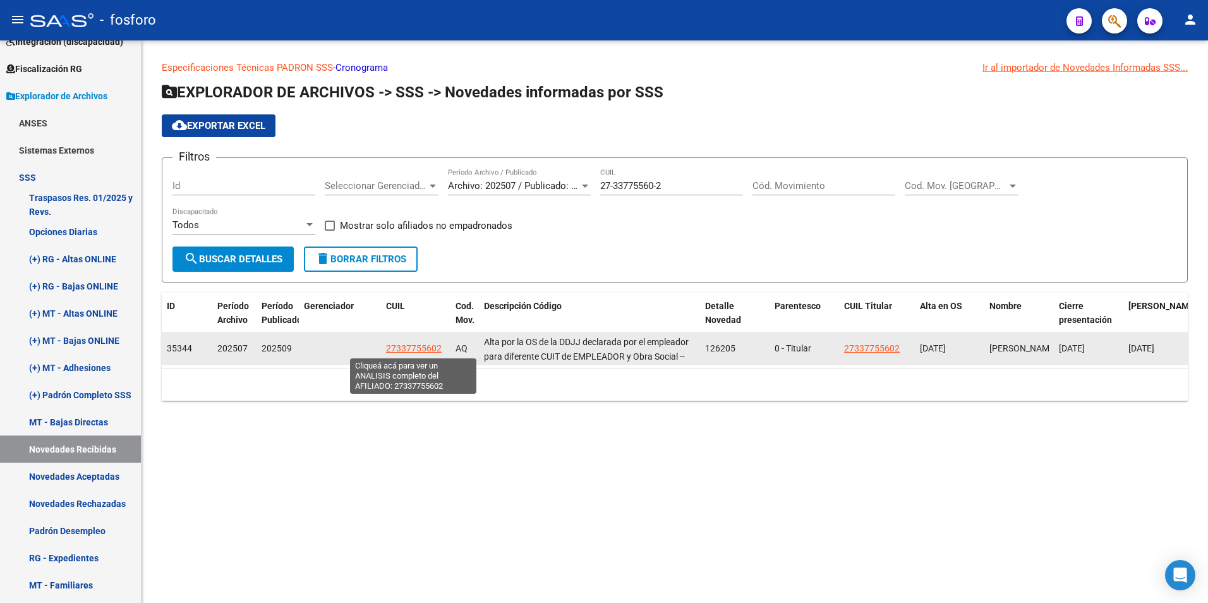
click at [409, 346] on span "27337755602" at bounding box center [414, 348] width 56 height 10
type textarea "27337755602"
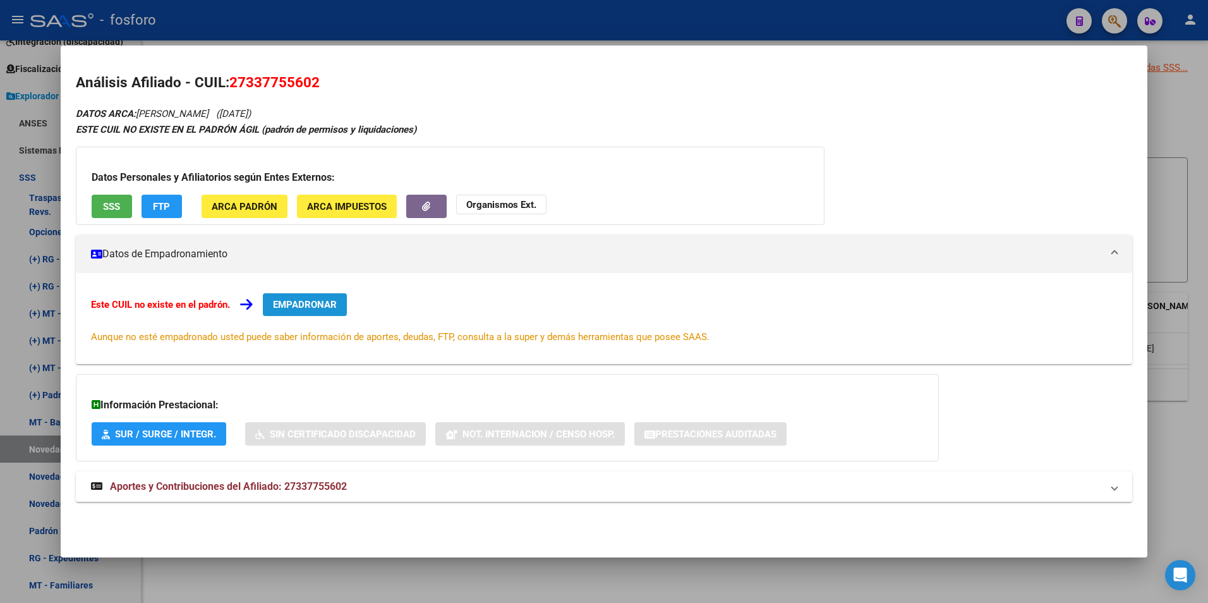
click at [313, 306] on span "EMPADRONAR" at bounding box center [305, 304] width 64 height 11
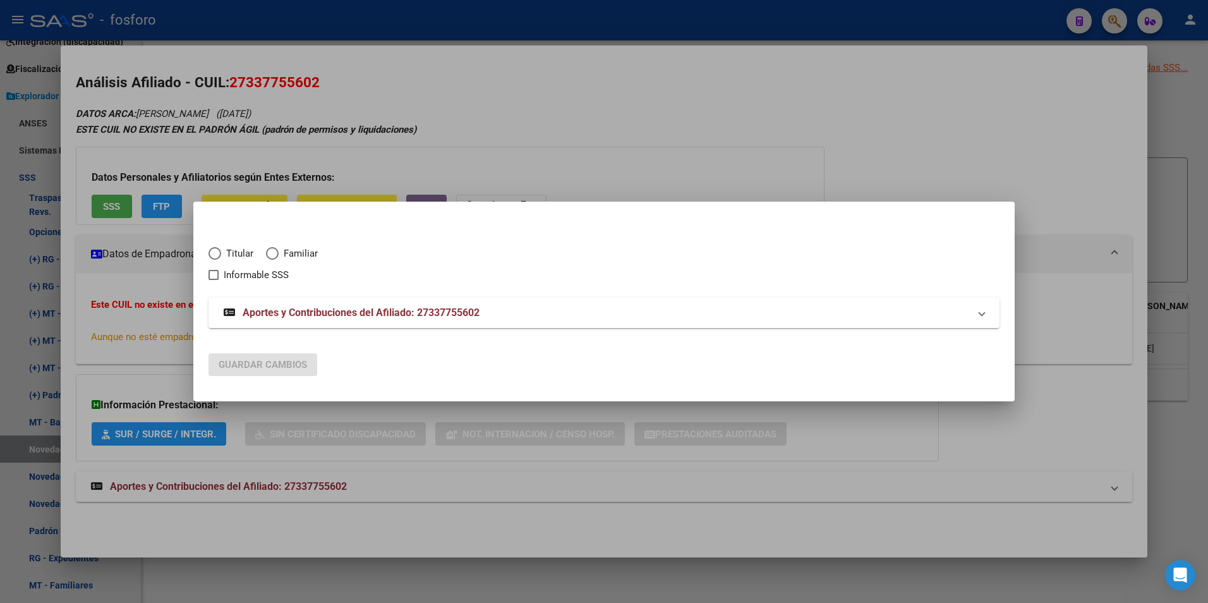
click at [215, 253] on span "Elija una opción" at bounding box center [215, 253] width 0 height 0
click at [215, 253] on input "Titular" at bounding box center [214, 253] width 13 height 13
radio input "true"
checkbox input "true"
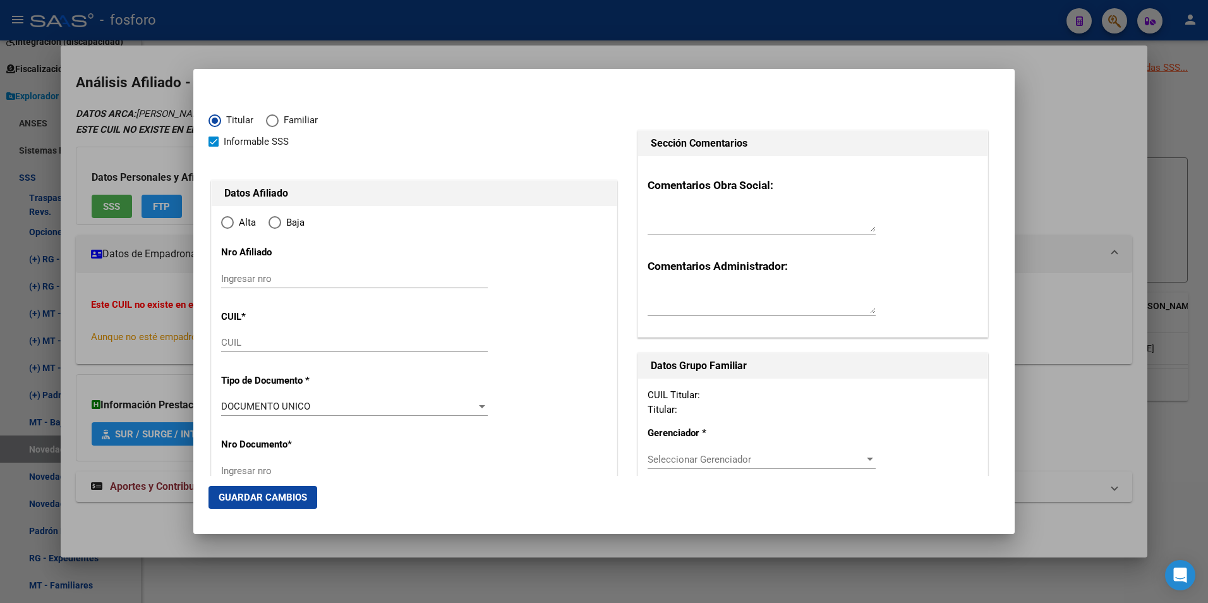
type input "27-33775560-2"
radio input "true"
type input "33775560"
type input "[PERSON_NAME]"
type input "[DATE]"
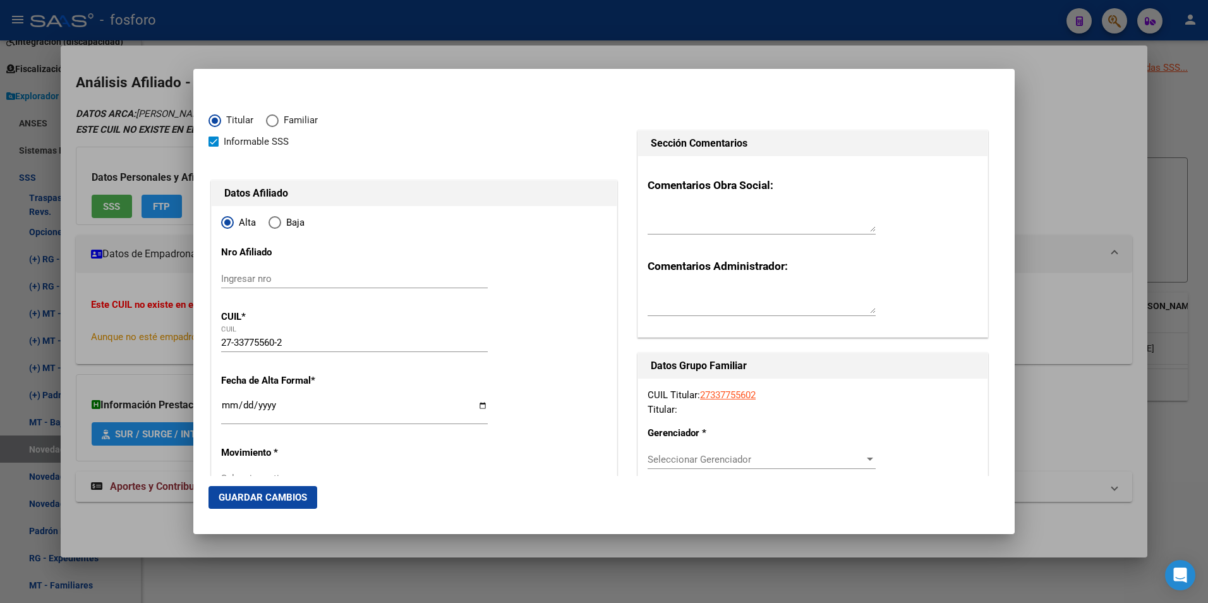
type input "CASEROS (PDO. 3"
type input "1678"
type input "[GEOGRAPHIC_DATA]"
type input "2841"
type input "CASEROS (PDO. 3"
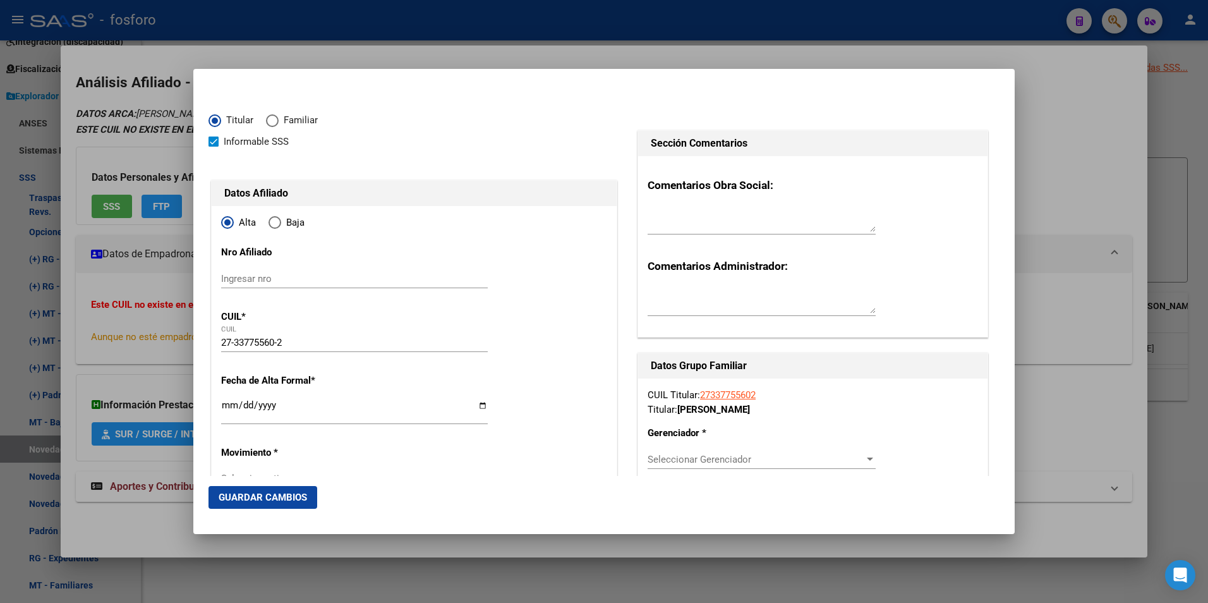
click at [213, 142] on span at bounding box center [213, 141] width 10 height 10
click at [213, 147] on input "Informable SSS" at bounding box center [213, 147] width 1 height 1
checkbox input "false"
click at [284, 274] on input "Ingresar nro" at bounding box center [354, 278] width 267 height 11
paste input "27337755602"
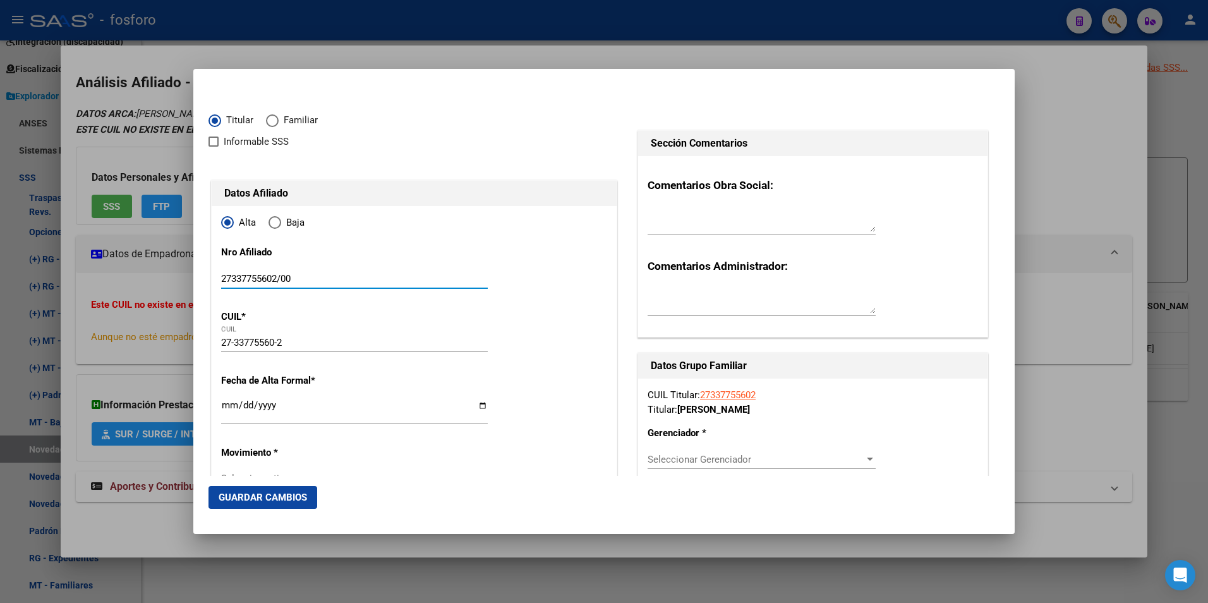
type input "27337755602/00"
click at [223, 401] on input "Ingresar fecha" at bounding box center [354, 410] width 267 height 20
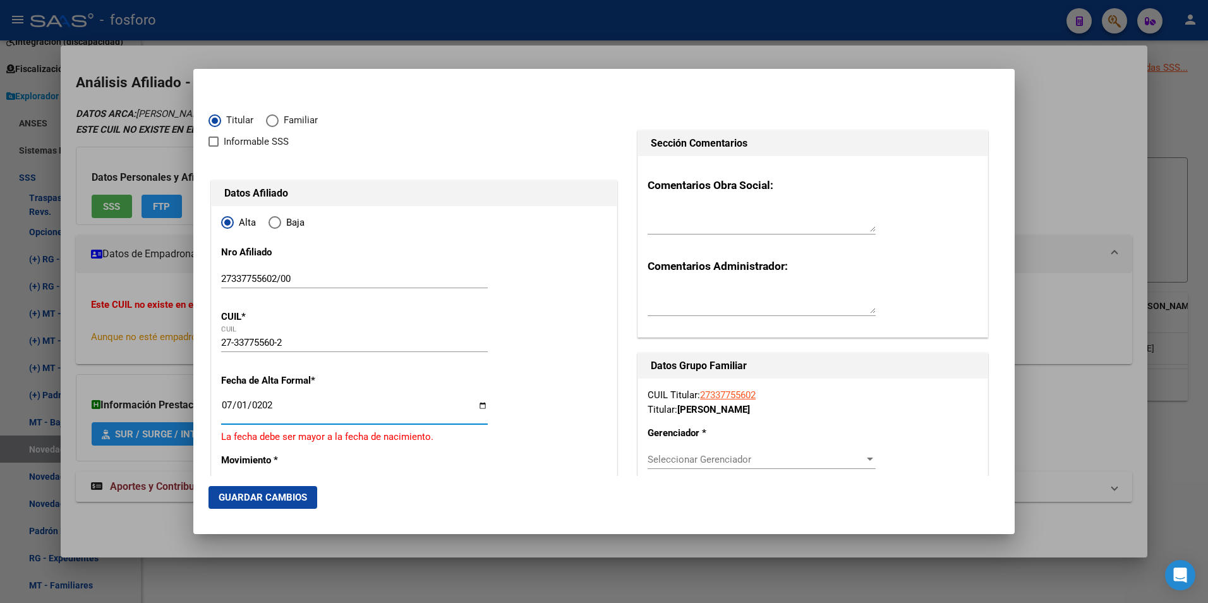
type input "[DATE]"
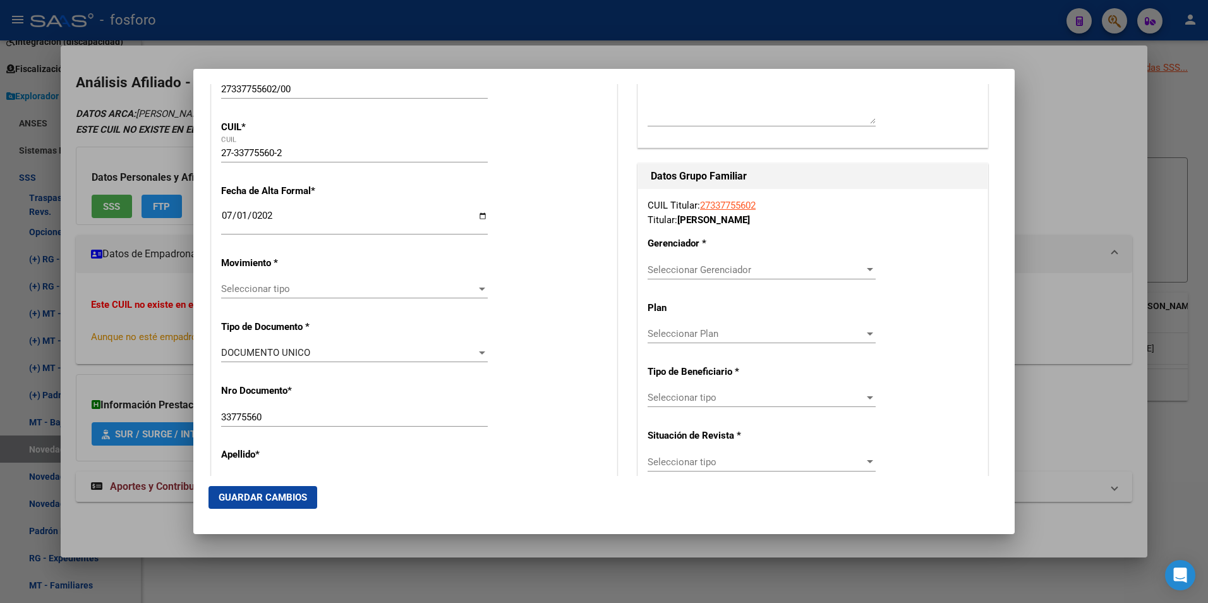
click at [294, 282] on div "Seleccionar tipo Seleccionar tipo" at bounding box center [354, 288] width 267 height 19
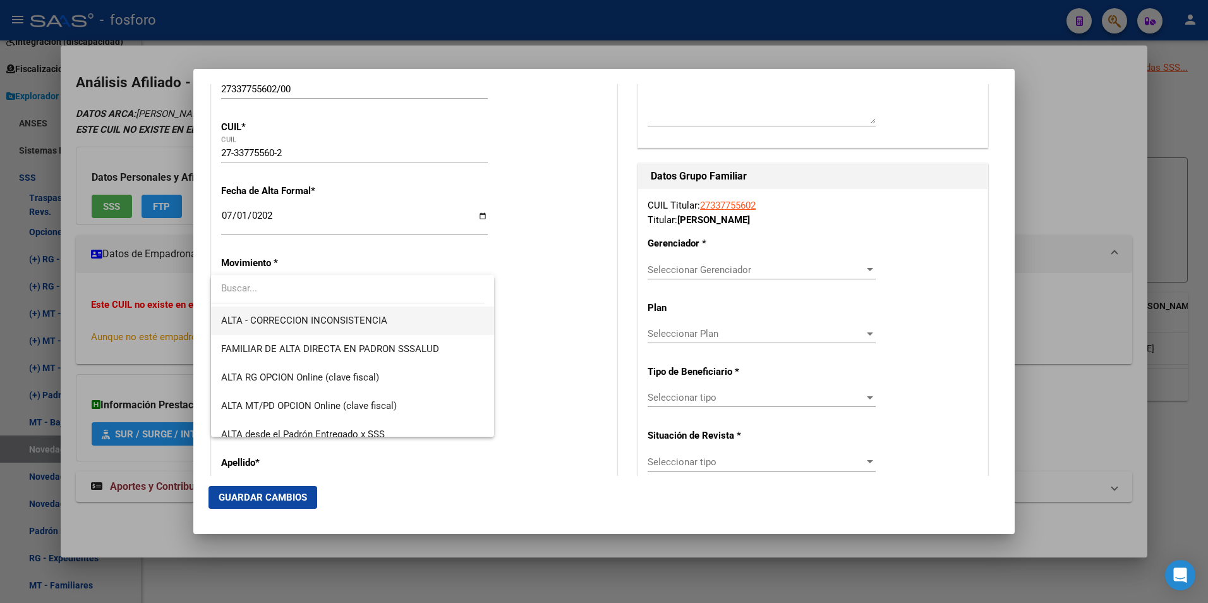
scroll to position [316, 0]
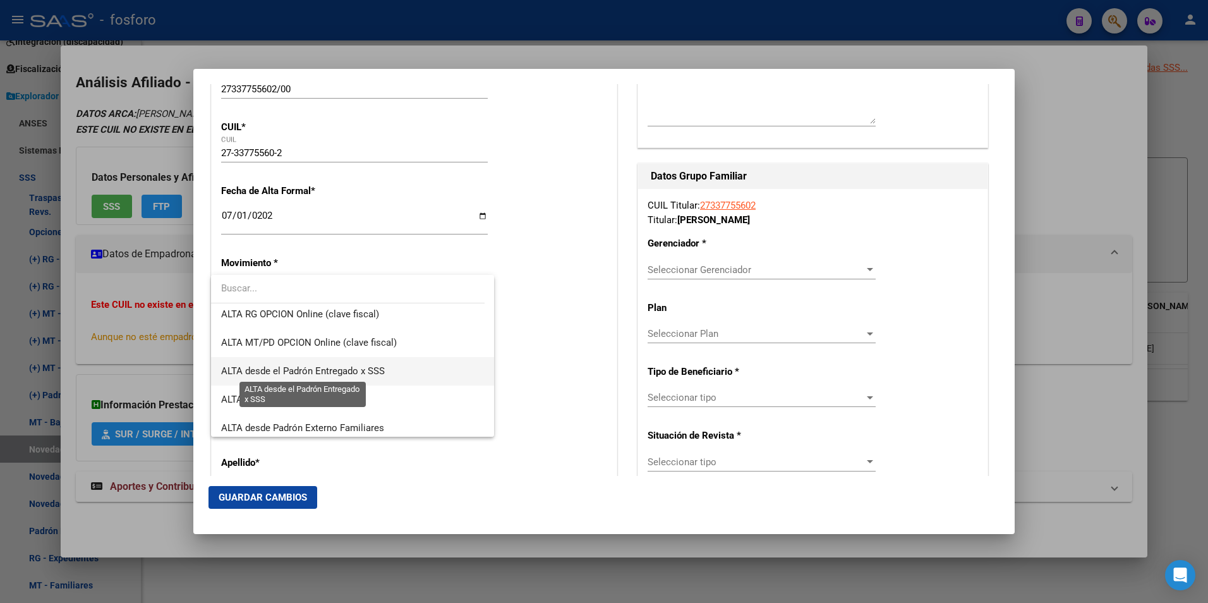
click at [356, 371] on span "ALTA desde el Padrón Entregado x SSS" at bounding box center [303, 370] width 164 height 11
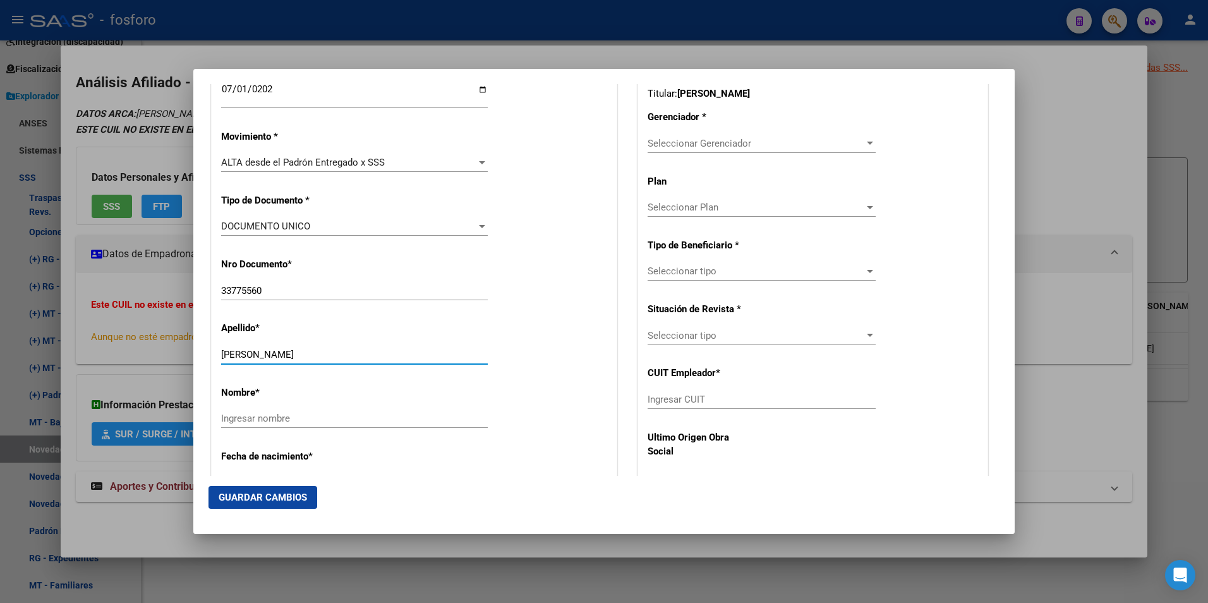
drag, startPoint x: 263, startPoint y: 353, endPoint x: 336, endPoint y: 356, distance: 72.7
click at [336, 356] on input "[PERSON_NAME]" at bounding box center [354, 354] width 267 height 11
click at [372, 359] on input "[PERSON_NAME]" at bounding box center [354, 354] width 267 height 11
drag, startPoint x: 347, startPoint y: 359, endPoint x: 265, endPoint y: 354, distance: 81.6
click at [265, 354] on input "[PERSON_NAME]" at bounding box center [354, 354] width 267 height 11
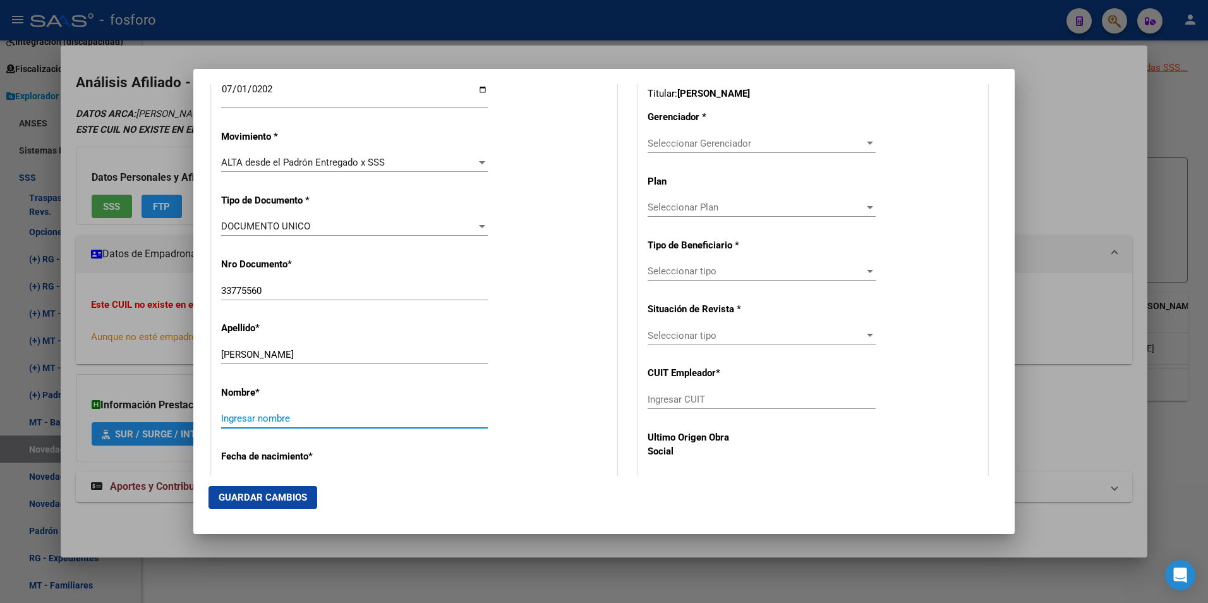
click at [280, 414] on input "Ingresar nombre" at bounding box center [354, 418] width 267 height 11
paste input "[PERSON_NAME]"
type input "[PERSON_NAME]"
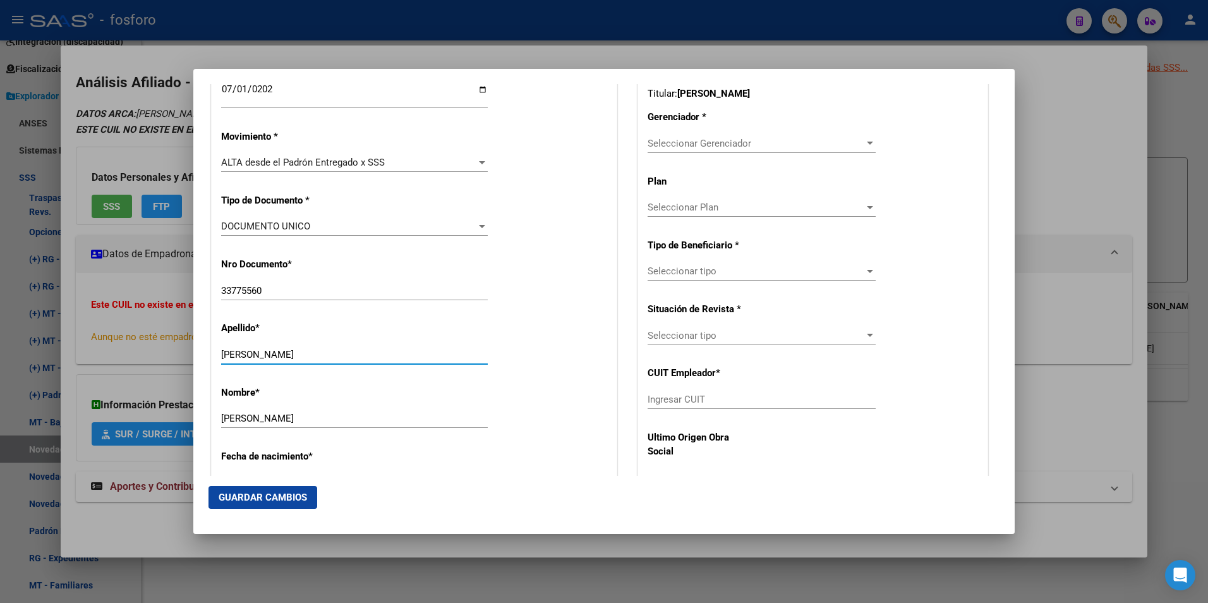
drag, startPoint x: 265, startPoint y: 354, endPoint x: 395, endPoint y: 371, distance: 130.5
click at [395, 371] on div "[PERSON_NAME] apellido" at bounding box center [354, 360] width 267 height 31
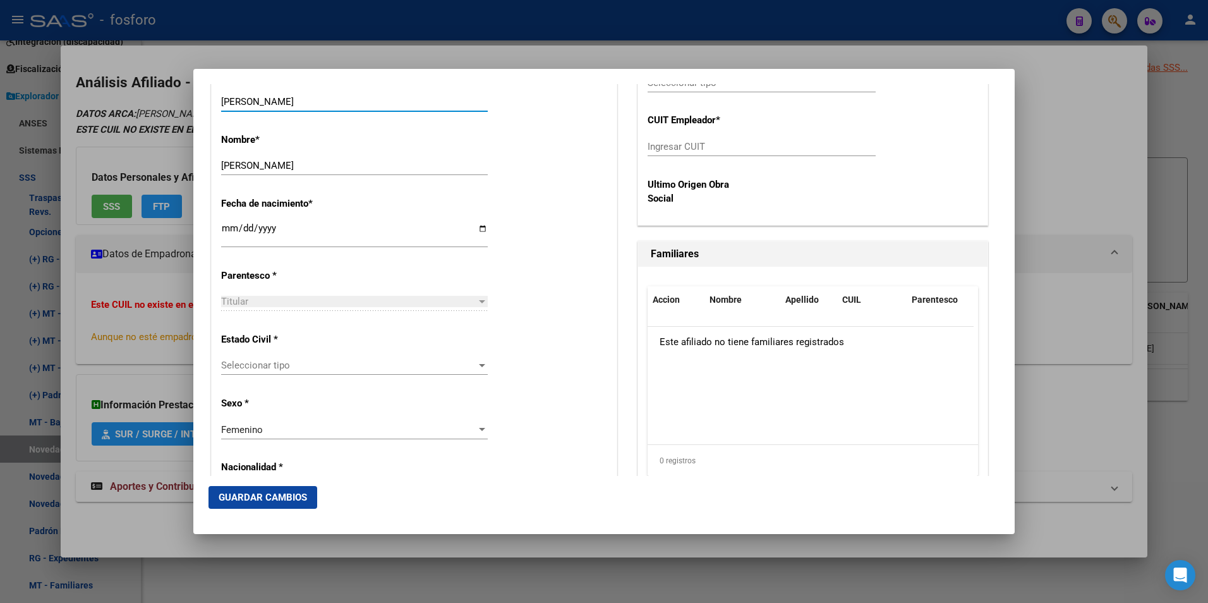
type input "[PERSON_NAME]"
click at [459, 363] on span "Seleccionar tipo" at bounding box center [348, 364] width 255 height 11
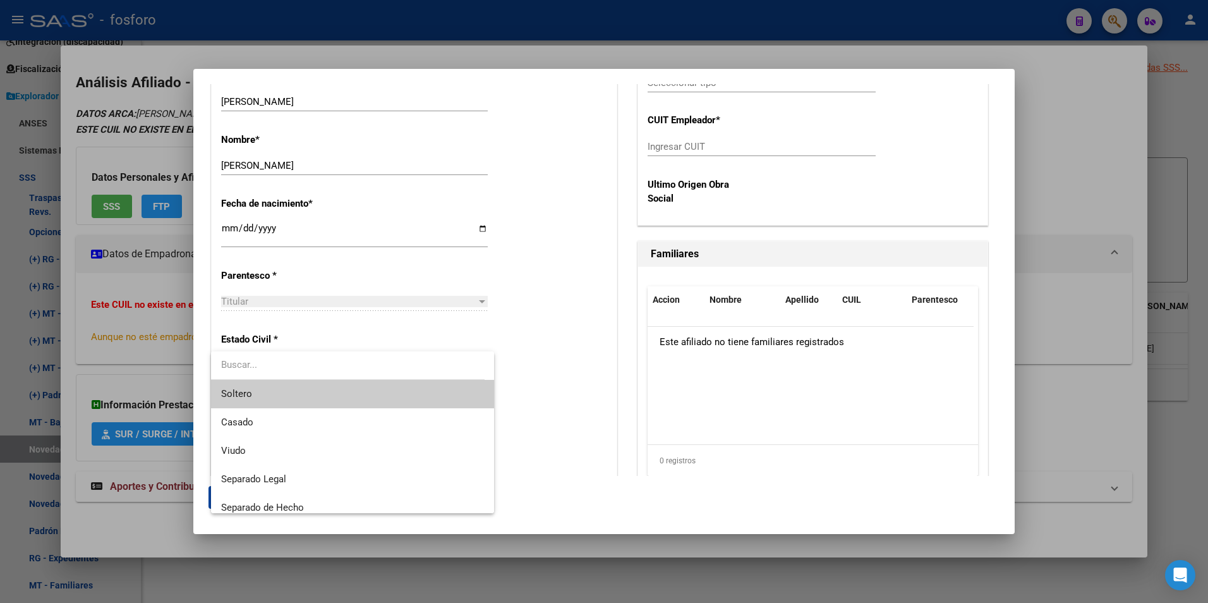
click at [297, 388] on span "Soltero" at bounding box center [352, 394] width 263 height 28
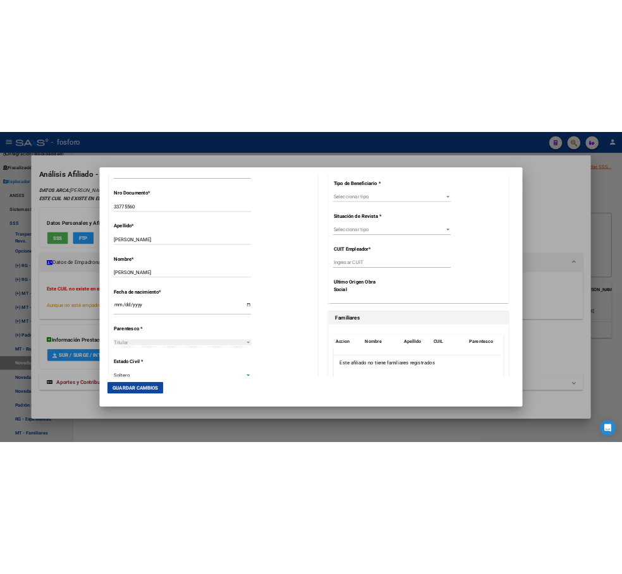
scroll to position [272, 0]
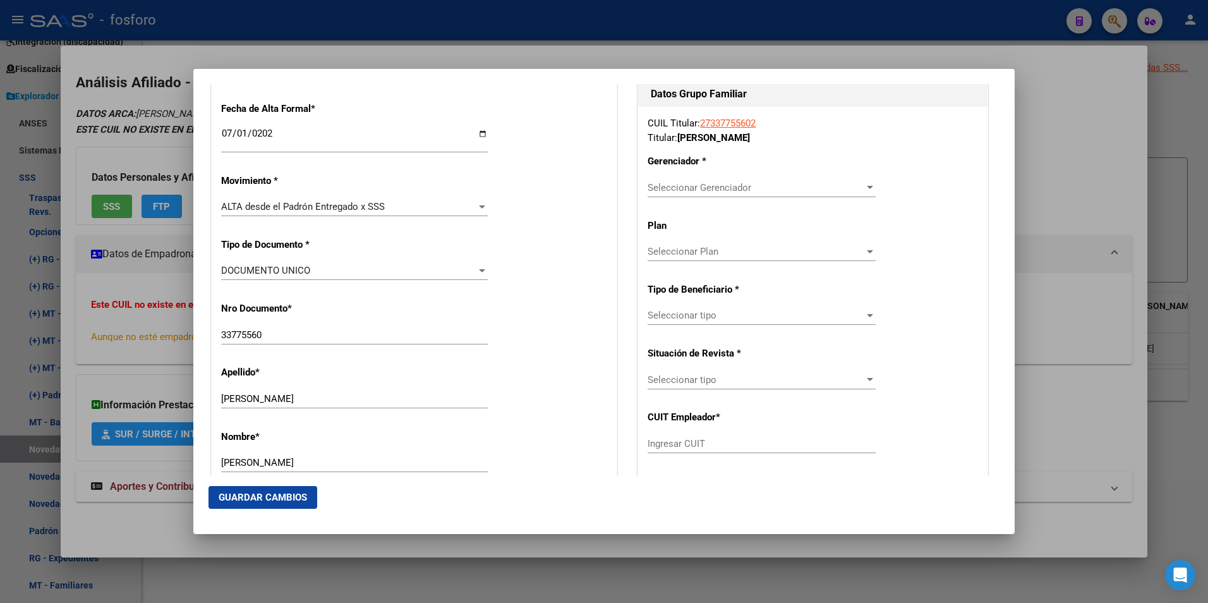
click at [850, 183] on span "Seleccionar Gerenciador" at bounding box center [756, 187] width 217 height 11
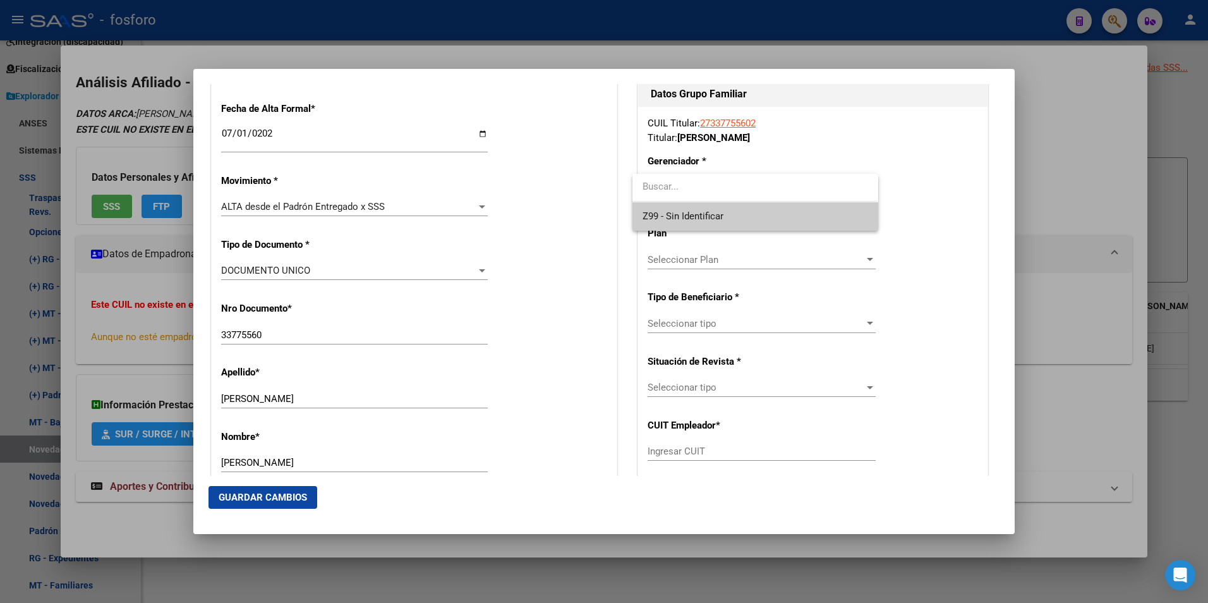
click at [730, 214] on span "Z99 - Sin Identificar" at bounding box center [754, 216] width 225 height 28
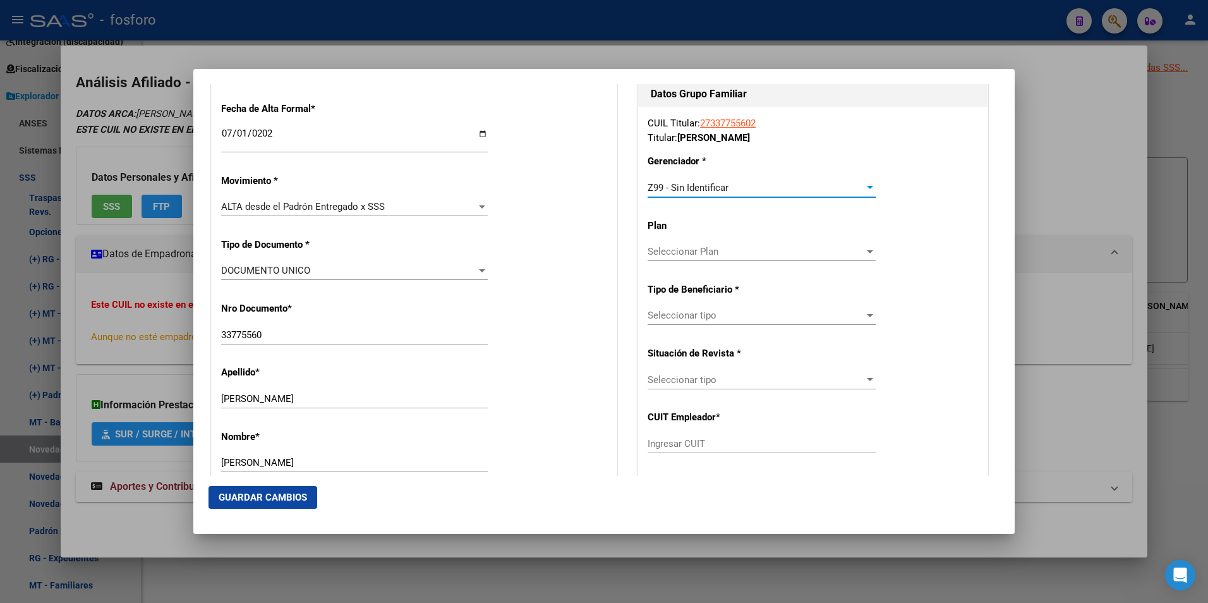
click at [845, 316] on span "Seleccionar tipo" at bounding box center [756, 315] width 217 height 11
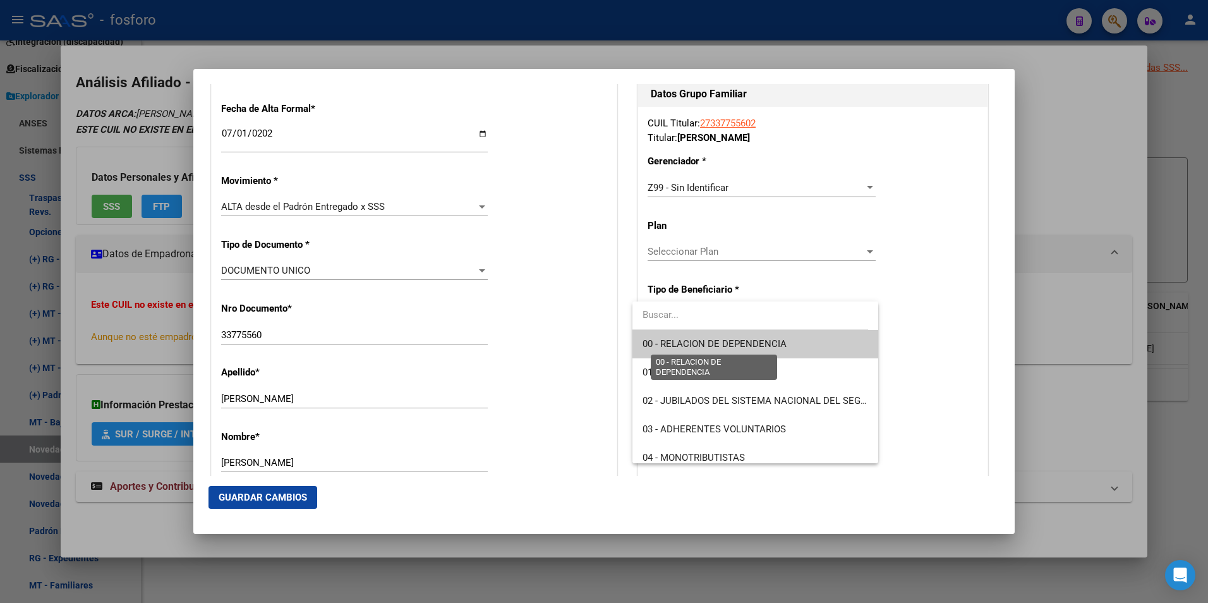
click at [725, 339] on span "00 - RELACION DE DEPENDENCIA" at bounding box center [714, 343] width 144 height 11
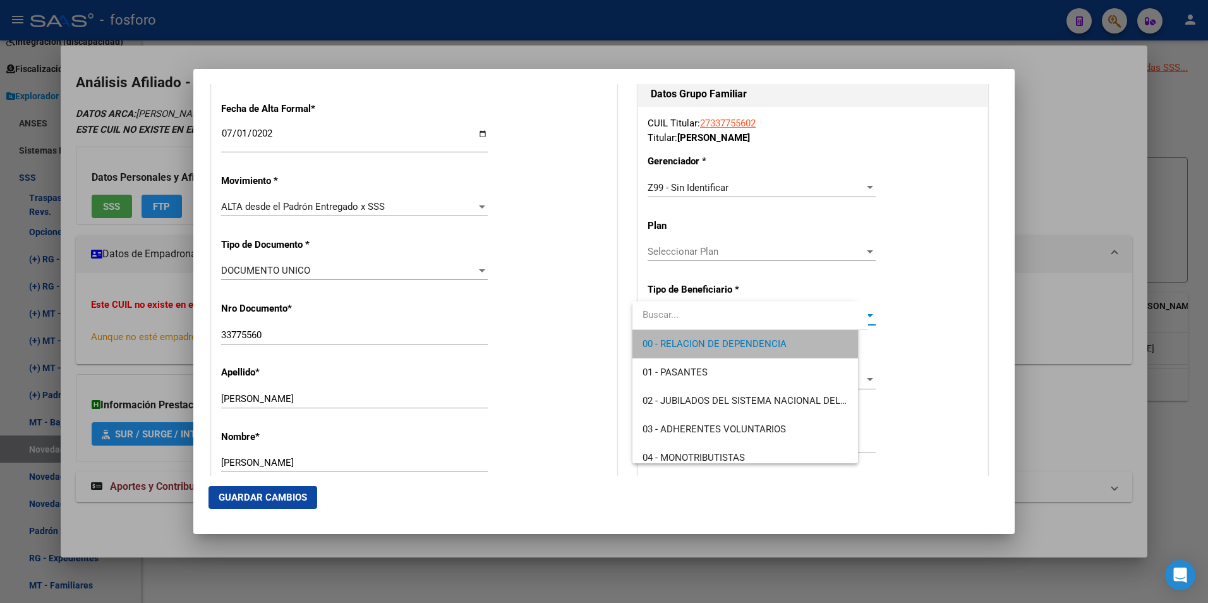
type input "30-71489503-2"
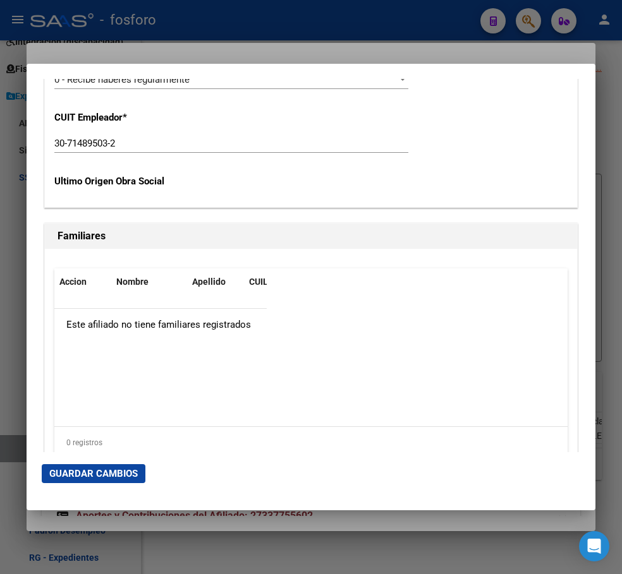
scroll to position [2483, 0]
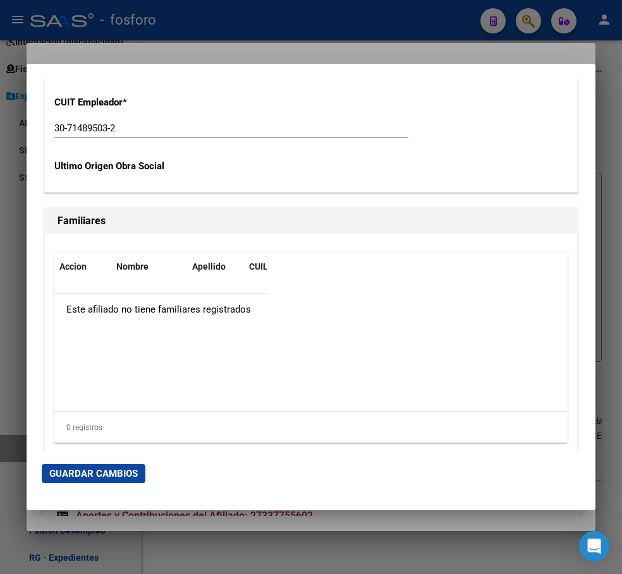
click at [328, 323] on div "Accion Nombre Apellido CUIL Parentesco Este afiliado no tiene familiares regist…" at bounding box center [310, 348] width 513 height 190
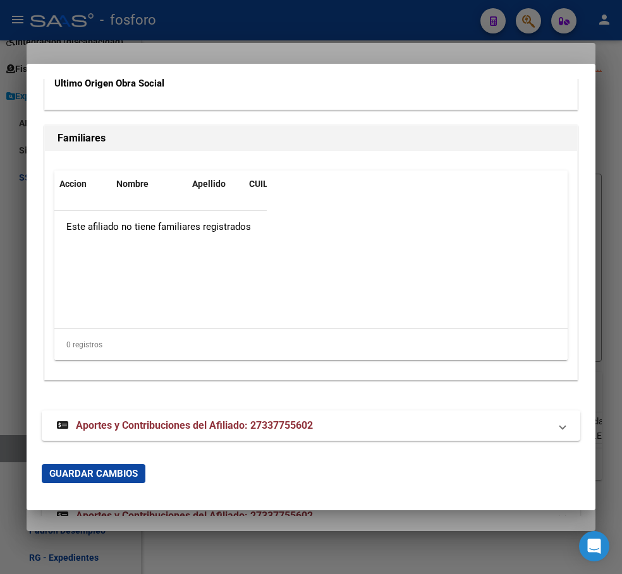
scroll to position [2569, 0]
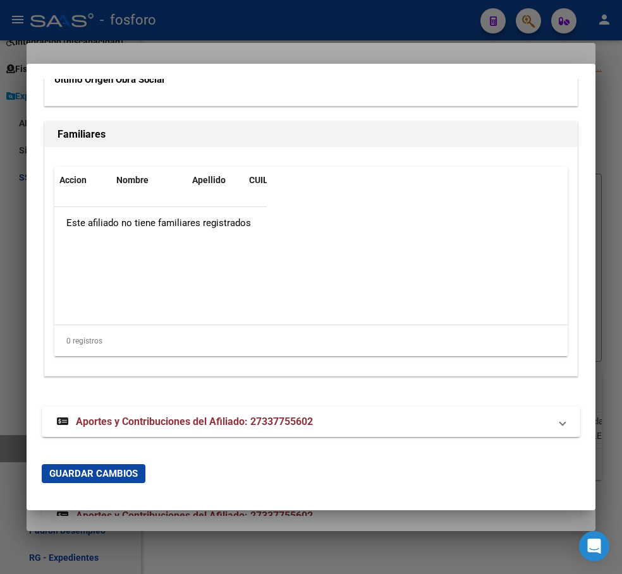
click at [99, 474] on span "Guardar Cambios" at bounding box center [93, 473] width 88 height 11
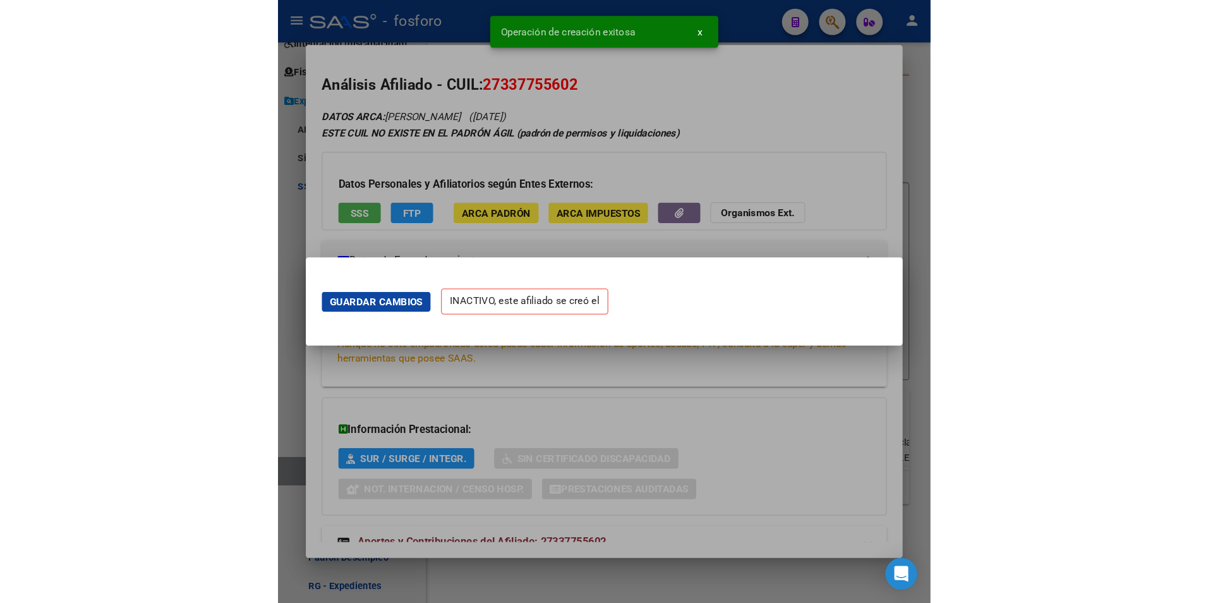
scroll to position [0, 0]
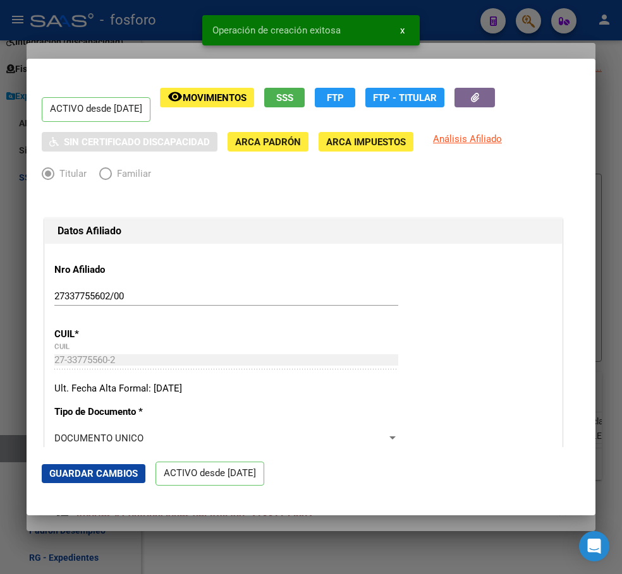
click at [267, 520] on div at bounding box center [311, 287] width 622 height 574
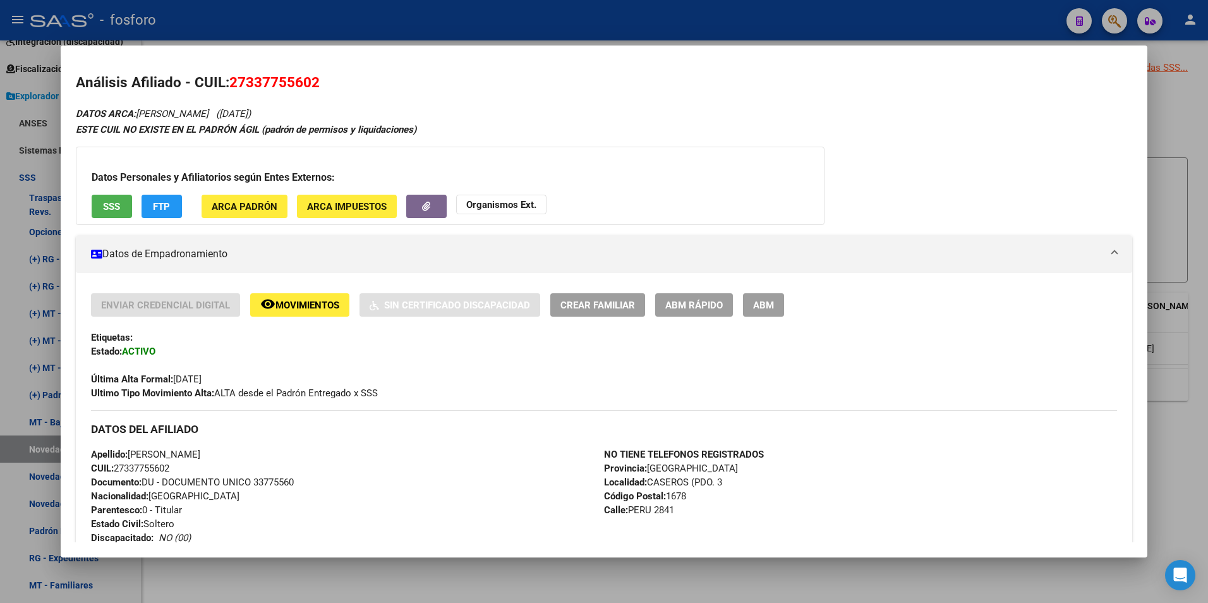
drag, startPoint x: 447, startPoint y: 585, endPoint x: 534, endPoint y: 533, distance: 102.3
click at [447, 585] on div at bounding box center [604, 301] width 1208 height 603
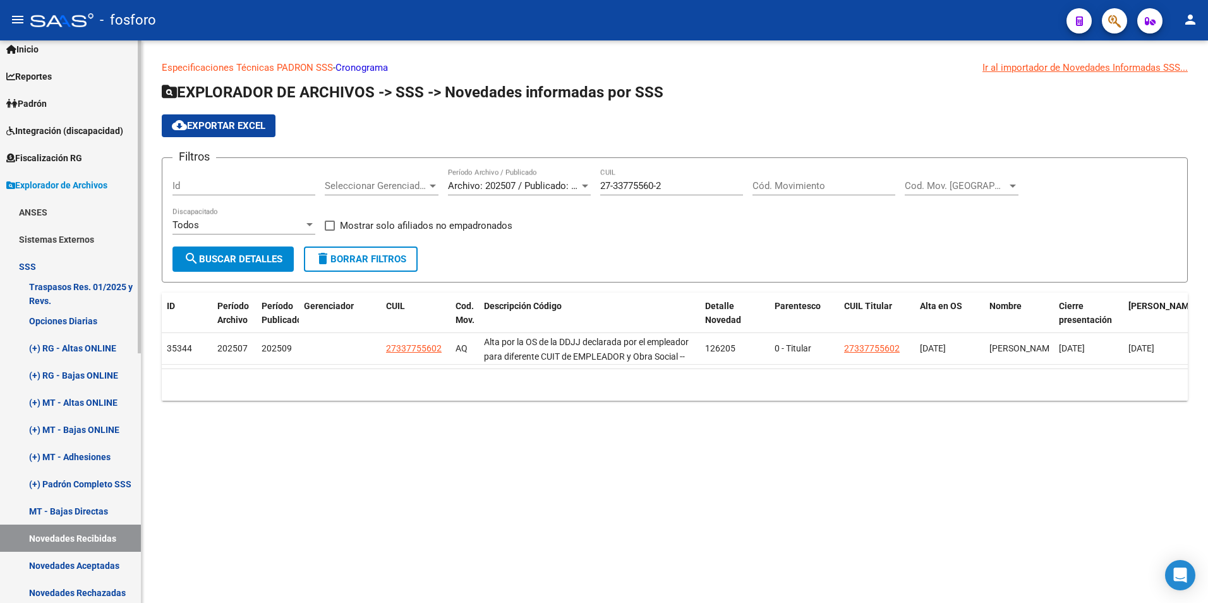
scroll to position [63, 0]
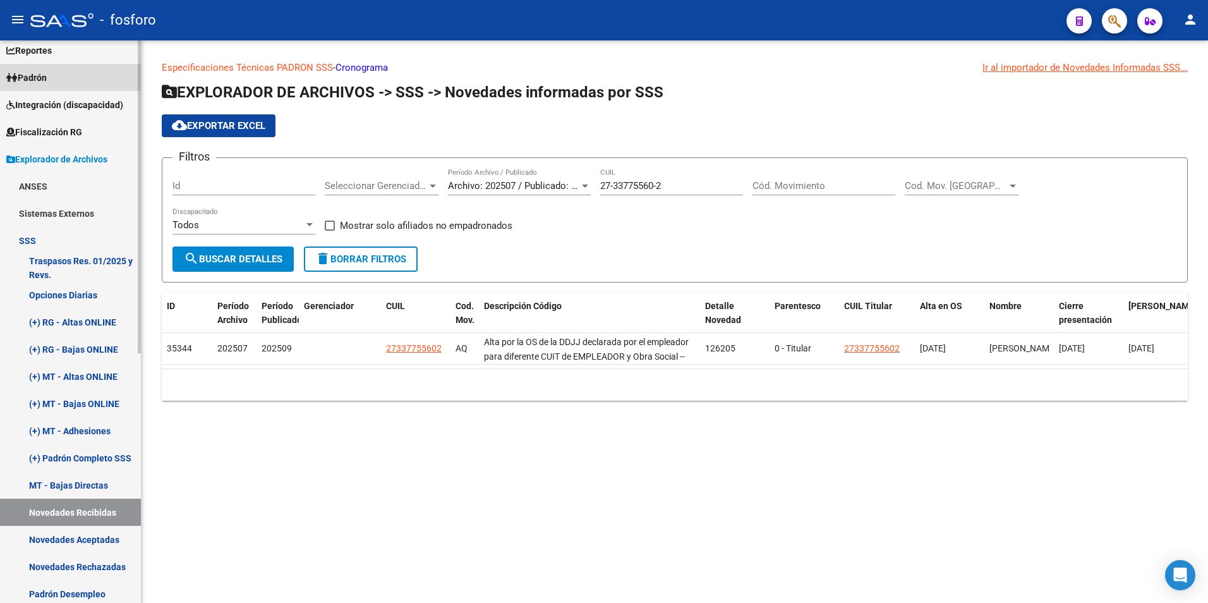
click at [69, 73] on link "Padrón" at bounding box center [70, 77] width 141 height 27
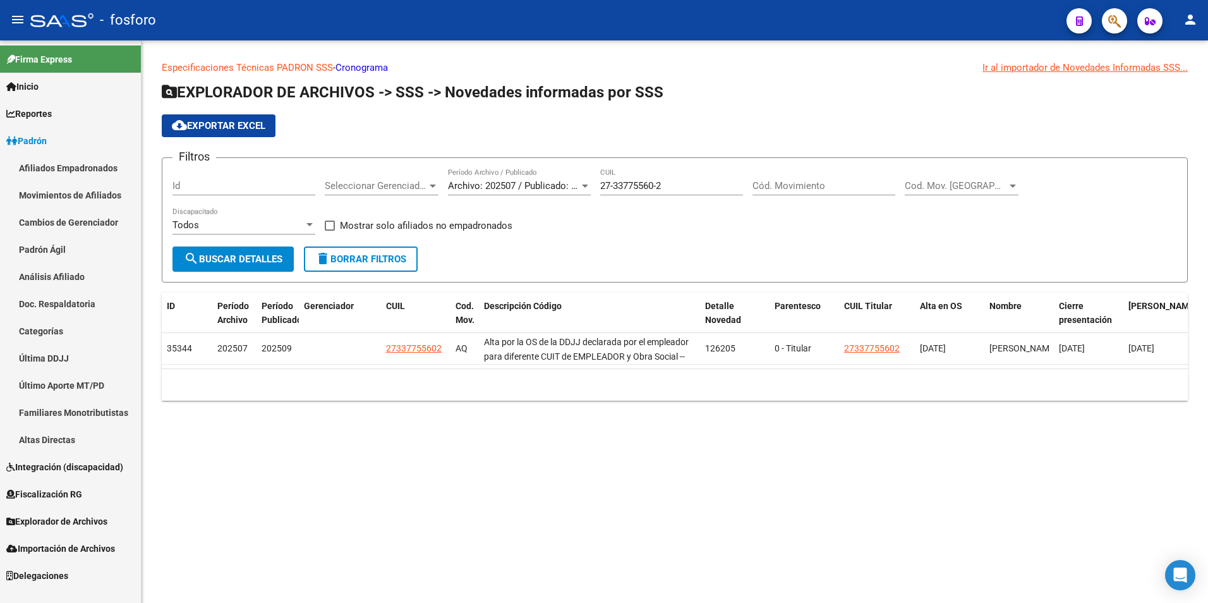
scroll to position [0, 0]
click at [54, 245] on link "Padrón Ágil" at bounding box center [70, 249] width 141 height 27
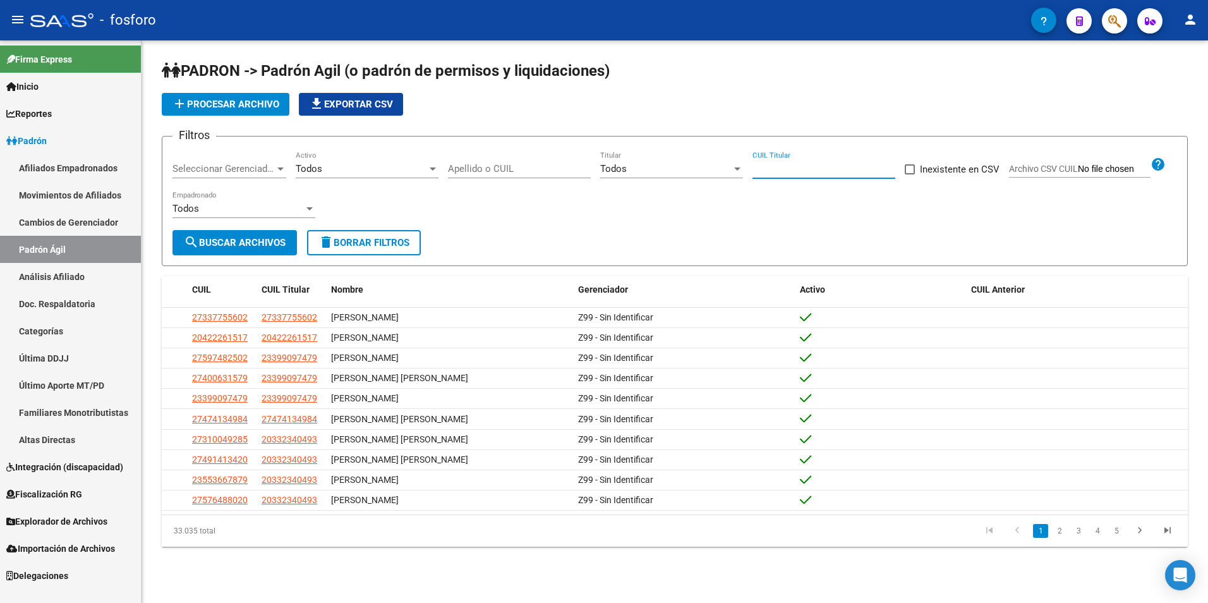
click at [786, 171] on input "CUIL Titular" at bounding box center [823, 168] width 143 height 11
paste input
click at [809, 172] on input "CUIL Titular" at bounding box center [823, 168] width 143 height 11
paste input
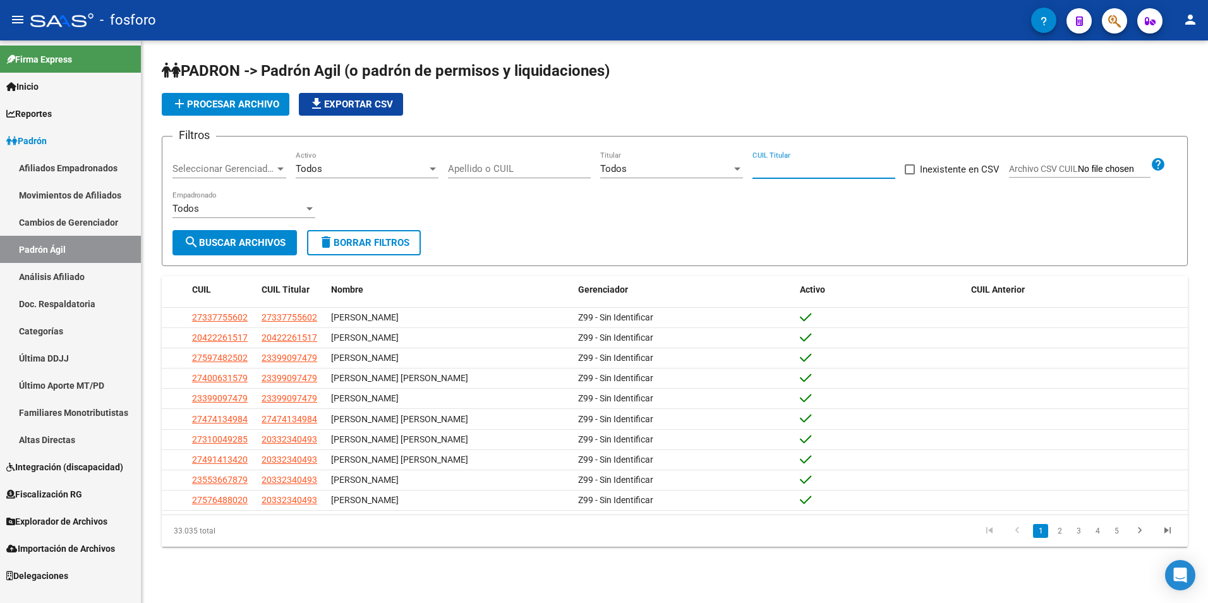
paste input
paste input "33-775560"
click at [753, 171] on input "33-775560" at bounding box center [823, 168] width 143 height 11
click at [827, 162] on div "27-33775560 CUIL Titular" at bounding box center [823, 164] width 143 height 27
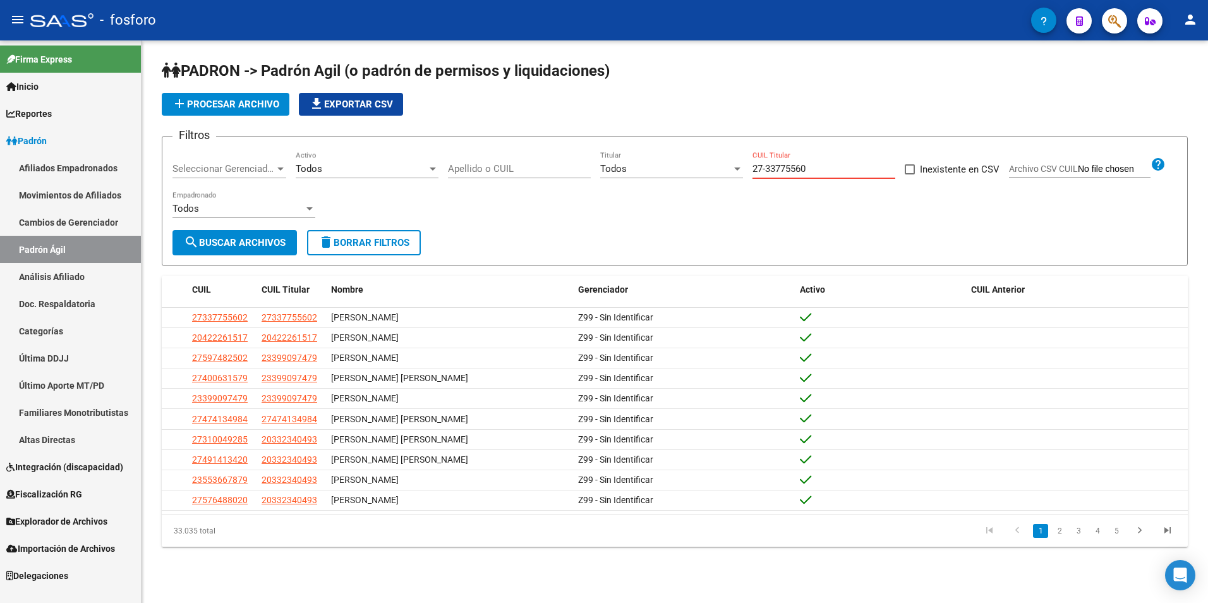
click at [827, 167] on input "27-33775560" at bounding box center [823, 168] width 143 height 11
type input "27-33775560-2"
click at [237, 246] on span "search Buscar Archivos" at bounding box center [235, 242] width 102 height 11
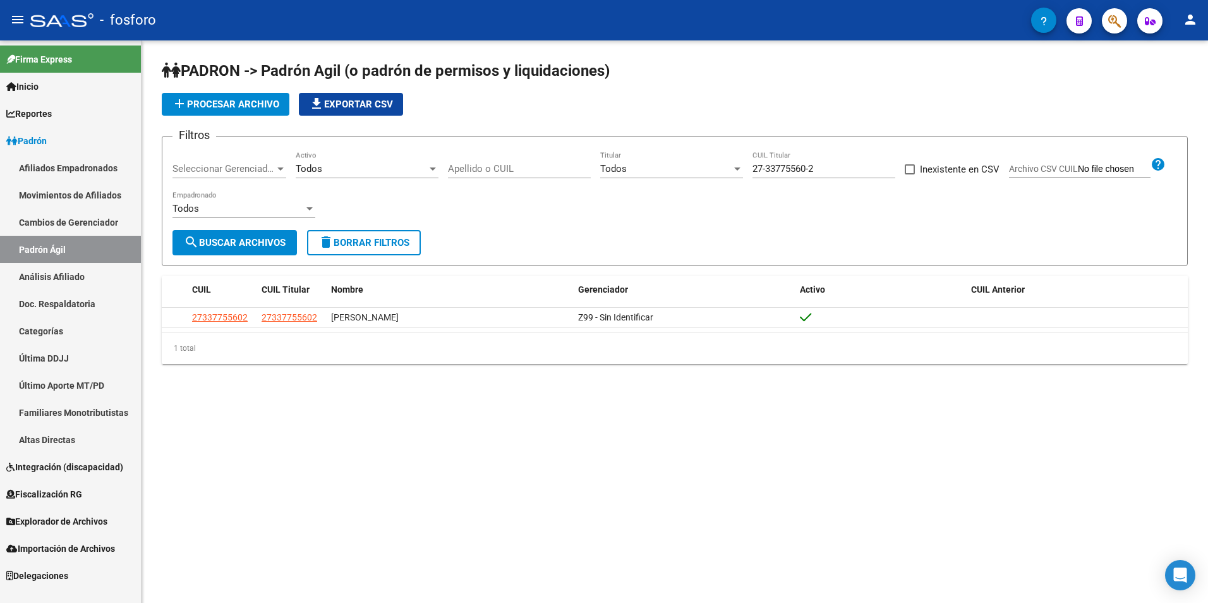
click at [517, 171] on input "Apellido o CUIL" at bounding box center [519, 168] width 143 height 11
type input "[PERSON_NAME]"
drag, startPoint x: 488, startPoint y: 171, endPoint x: 441, endPoint y: 171, distance: 46.7
click at [441, 171] on div "Filtros Seleccionar Gerenciador Seleccionar Gerenciador Todos Activo [PERSON_NA…" at bounding box center [674, 188] width 1004 height 83
type input "p"
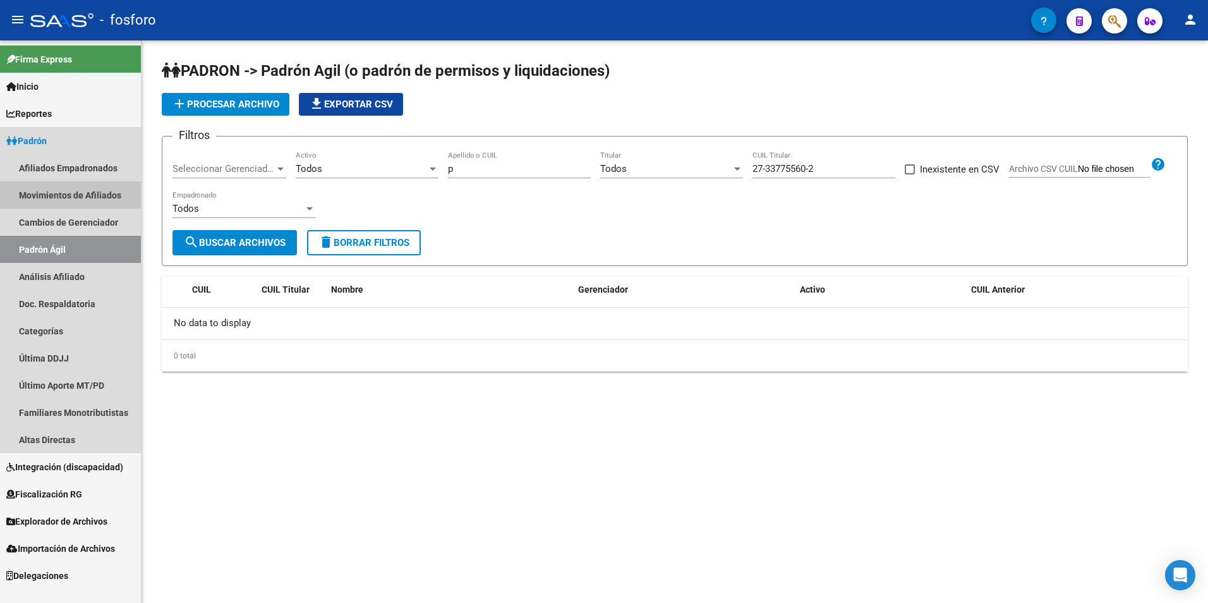
click at [80, 193] on link "Movimientos de Afiliados" at bounding box center [70, 194] width 141 height 27
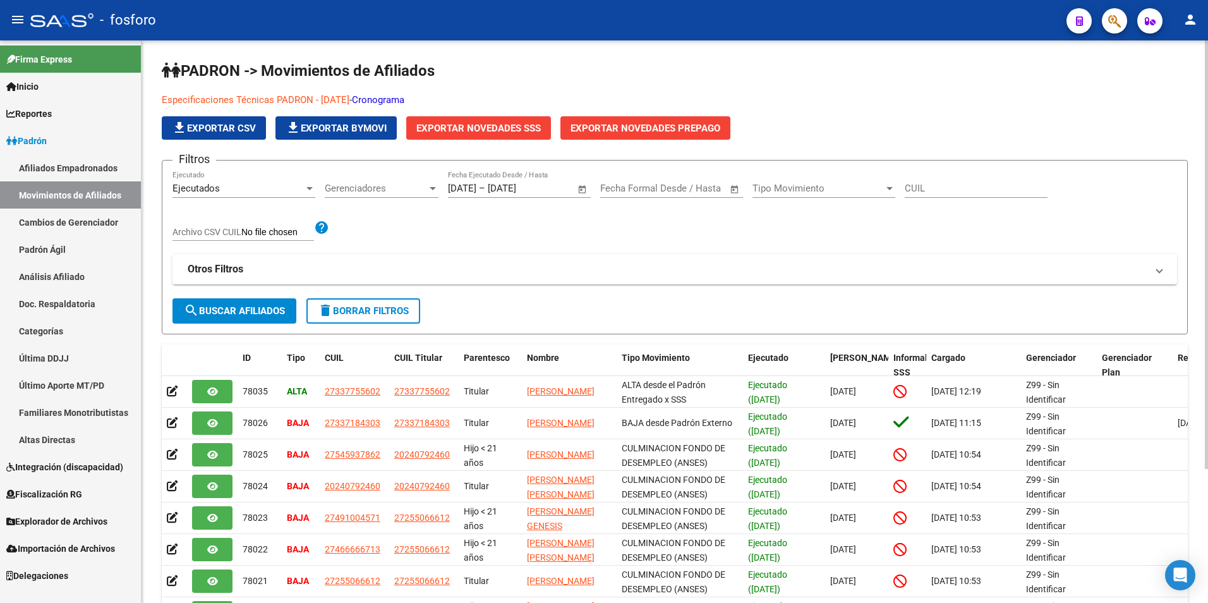
click at [956, 191] on input "CUIL" at bounding box center [976, 188] width 143 height 11
click at [56, 255] on link "Padrón Ágil" at bounding box center [70, 249] width 141 height 27
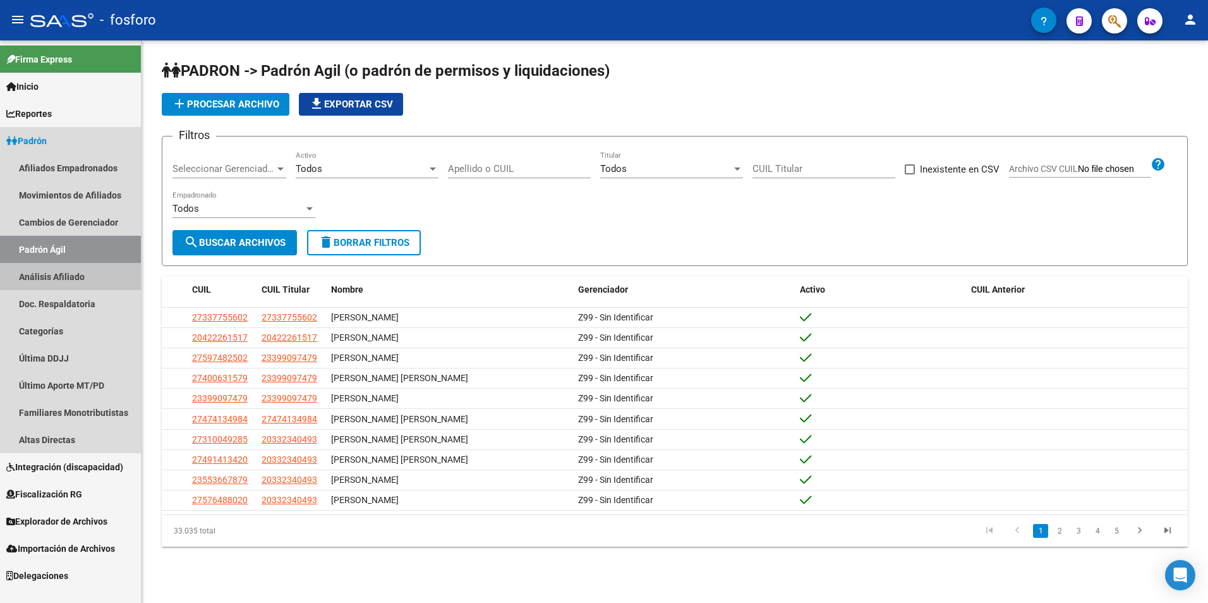
click at [64, 274] on link "Análisis Afiliado" at bounding box center [70, 276] width 141 height 27
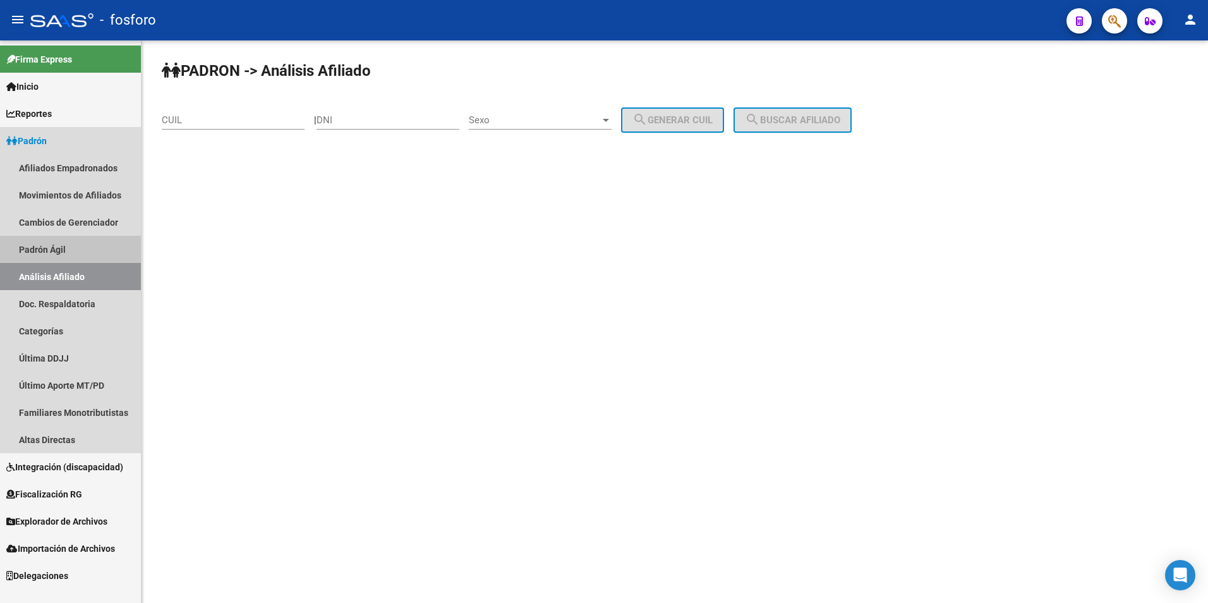
click at [49, 251] on link "Padrón Ágil" at bounding box center [70, 249] width 141 height 27
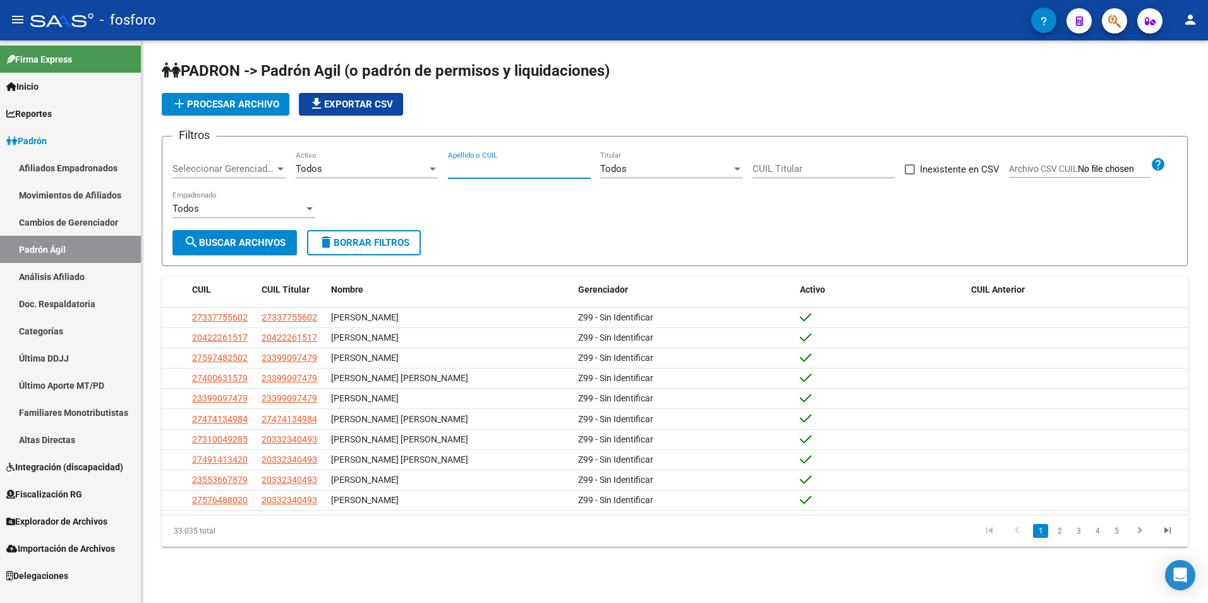
click at [522, 166] on input "Apellido o CUIL" at bounding box center [519, 168] width 143 height 11
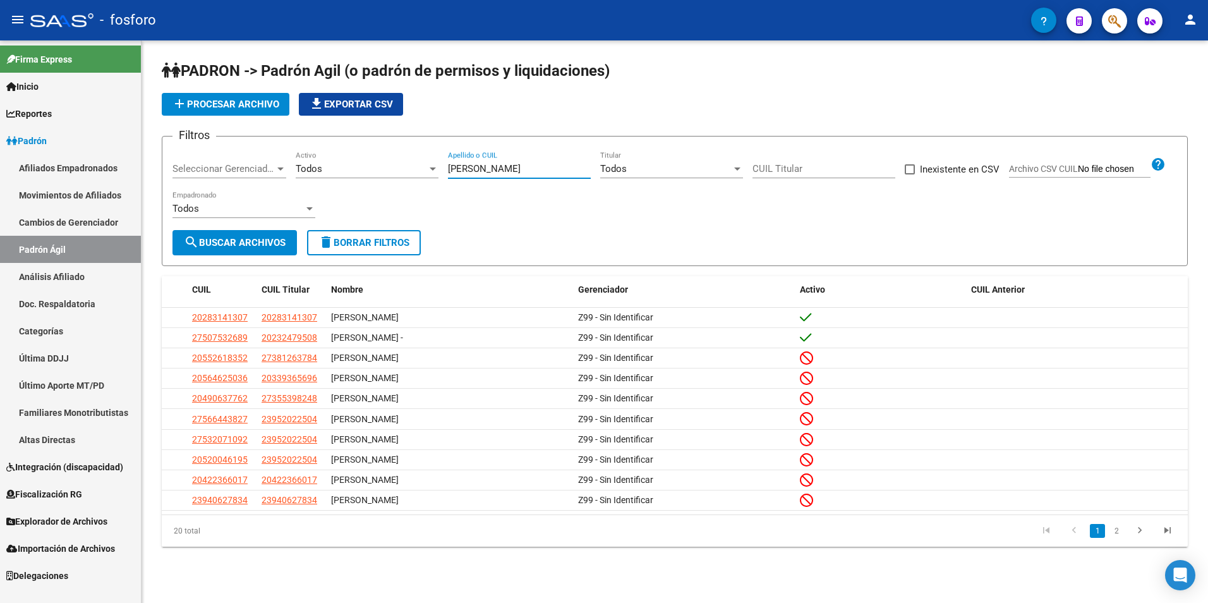
drag, startPoint x: 501, startPoint y: 172, endPoint x: 438, endPoint y: 172, distance: 62.5
click at [438, 172] on div "Filtros Seleccionar Gerenciador Seleccionar Gerenciador Todos Activo [PERSON_NA…" at bounding box center [674, 188] width 1004 height 83
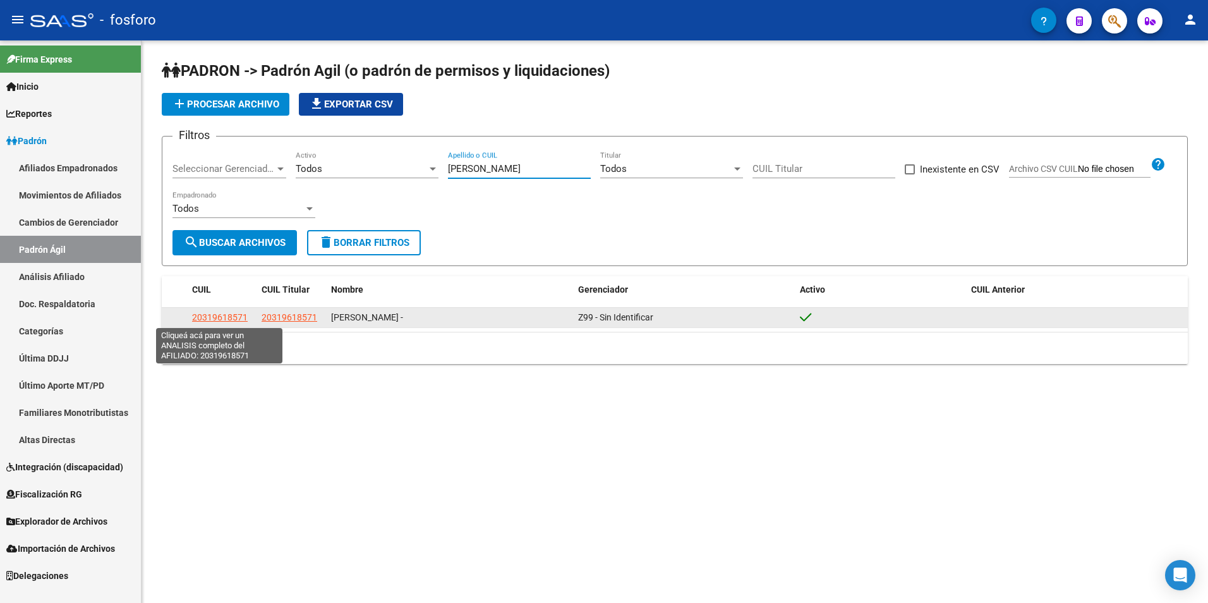
type input "[PERSON_NAME]"
click at [220, 317] on span "20319618571" at bounding box center [220, 317] width 56 height 10
type textarea "20319618571"
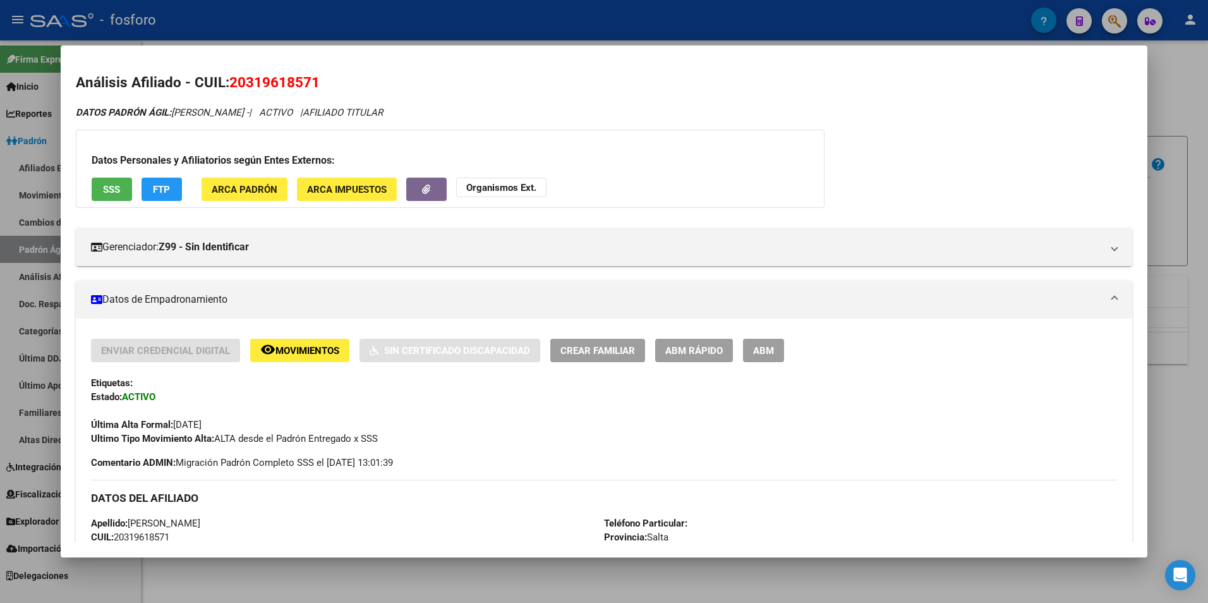
click at [268, 81] on span "20319618571" at bounding box center [274, 82] width 90 height 16
copy span "20319618571"
click at [476, 578] on div at bounding box center [604, 301] width 1208 height 603
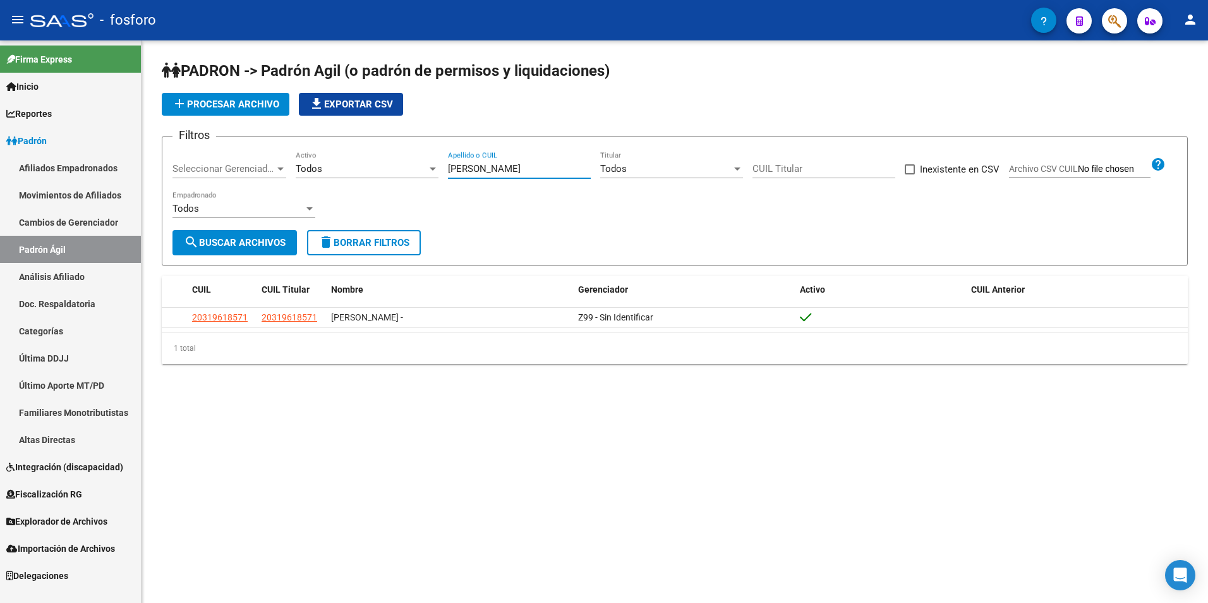
drag, startPoint x: 527, startPoint y: 168, endPoint x: 419, endPoint y: 173, distance: 108.1
click at [419, 173] on div "Filtros Seleccionar Gerenciador Seleccionar Gerenciador Todos Activo [PERSON_NA…" at bounding box center [674, 188] width 1004 height 83
click at [795, 164] on input "CUIL Titular" at bounding box center [823, 168] width 143 height 11
paste input "-34025038"
type input "27-34025038-4"
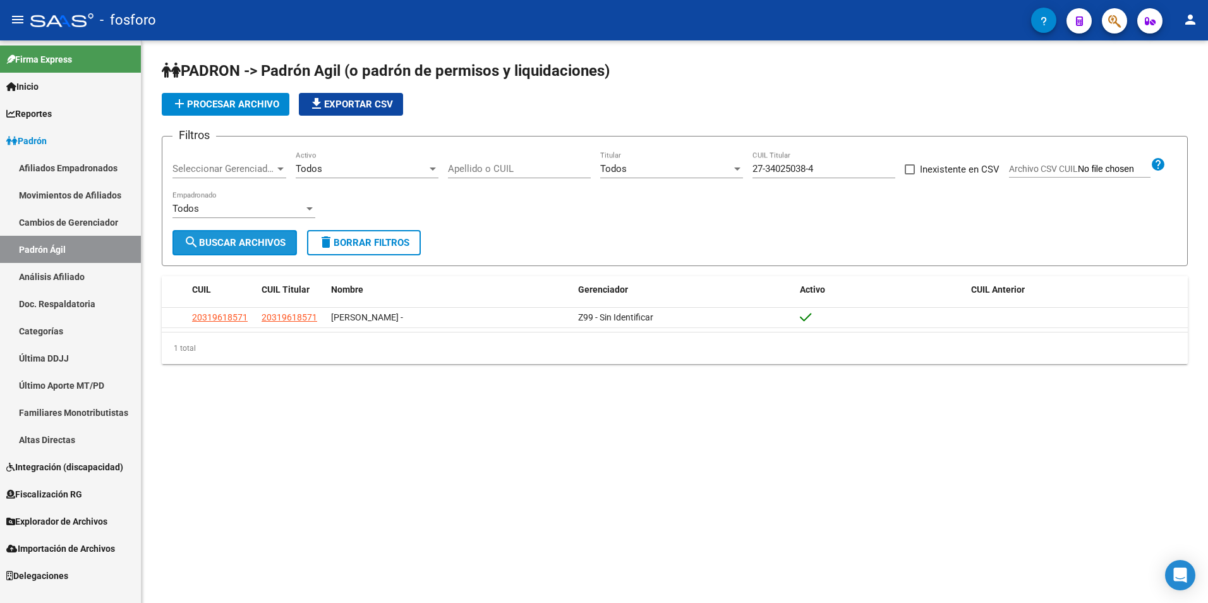
click at [217, 249] on button "search Buscar Archivos" at bounding box center [234, 242] width 124 height 25
click at [786, 170] on input "27-34025038-4" at bounding box center [823, 168] width 143 height 11
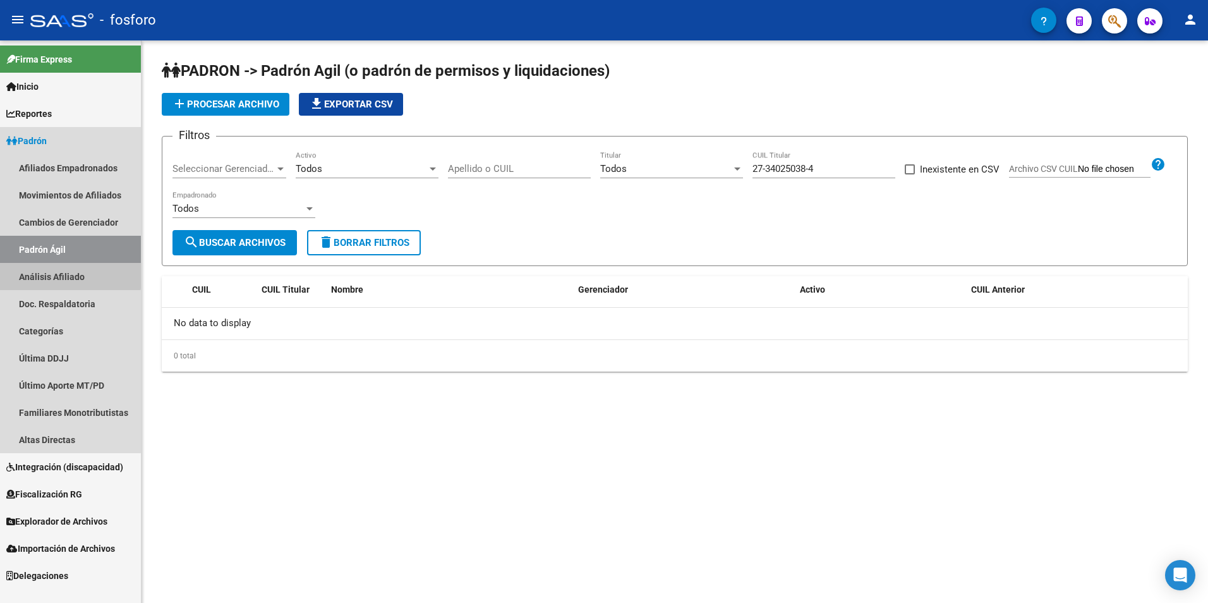
click at [64, 269] on link "Análisis Afiliado" at bounding box center [70, 276] width 141 height 27
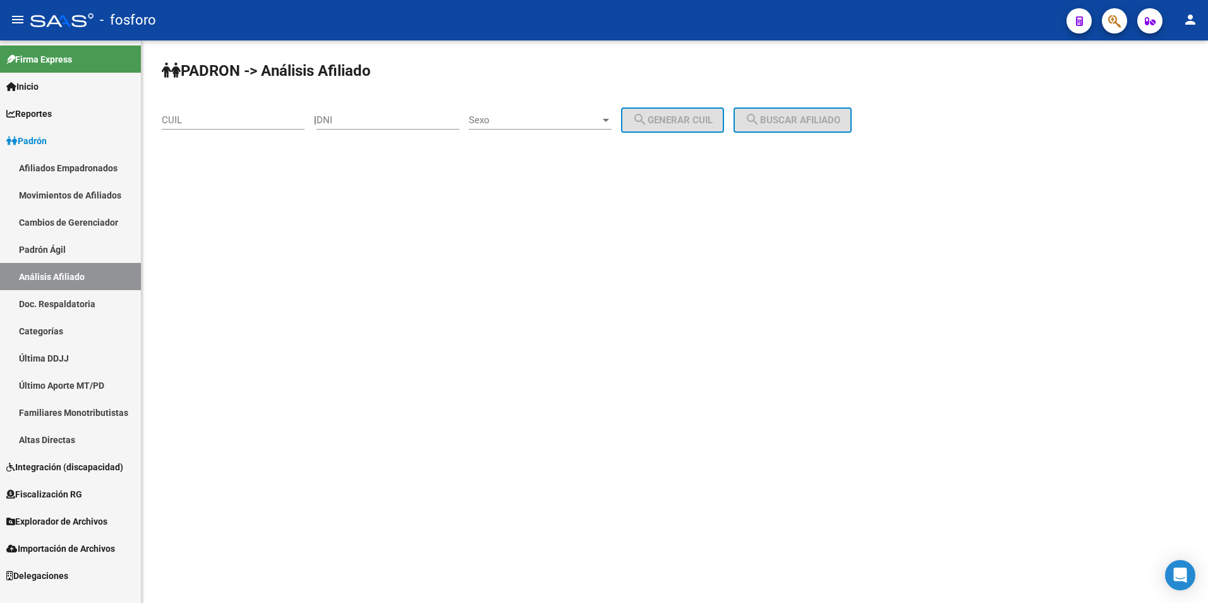
click at [236, 127] on div "CUIL" at bounding box center [233, 115] width 143 height 27
click at [373, 119] on input "DNI" at bounding box center [387, 119] width 143 height 11
paste input "34025038"
type input "34025038"
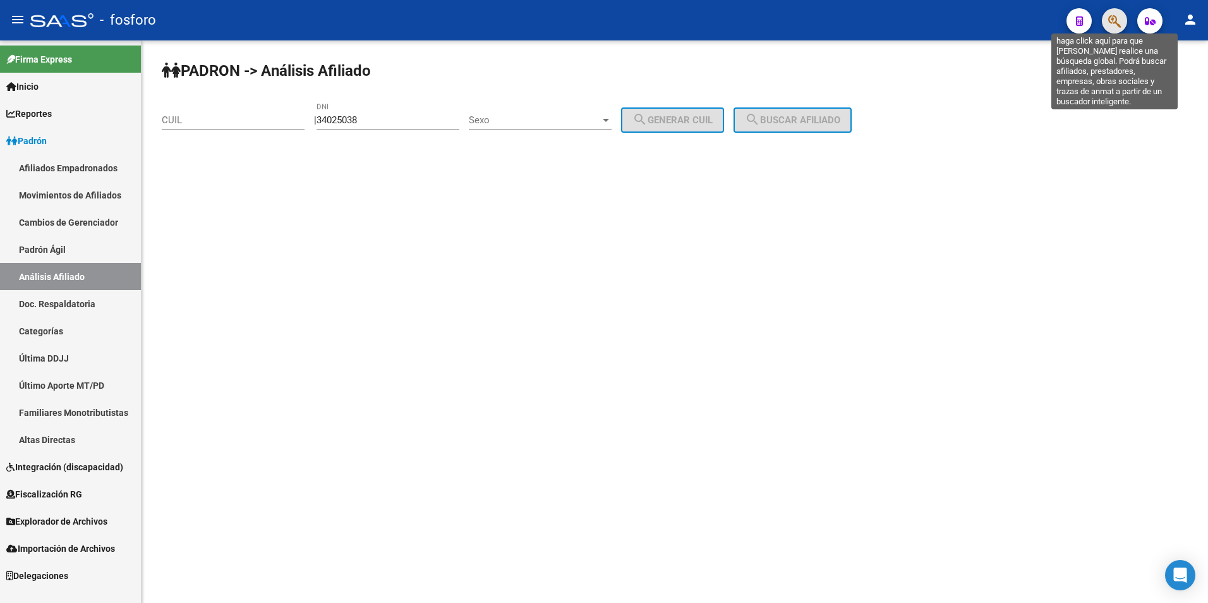
click at [1113, 20] on icon "button" at bounding box center [1114, 21] width 13 height 15
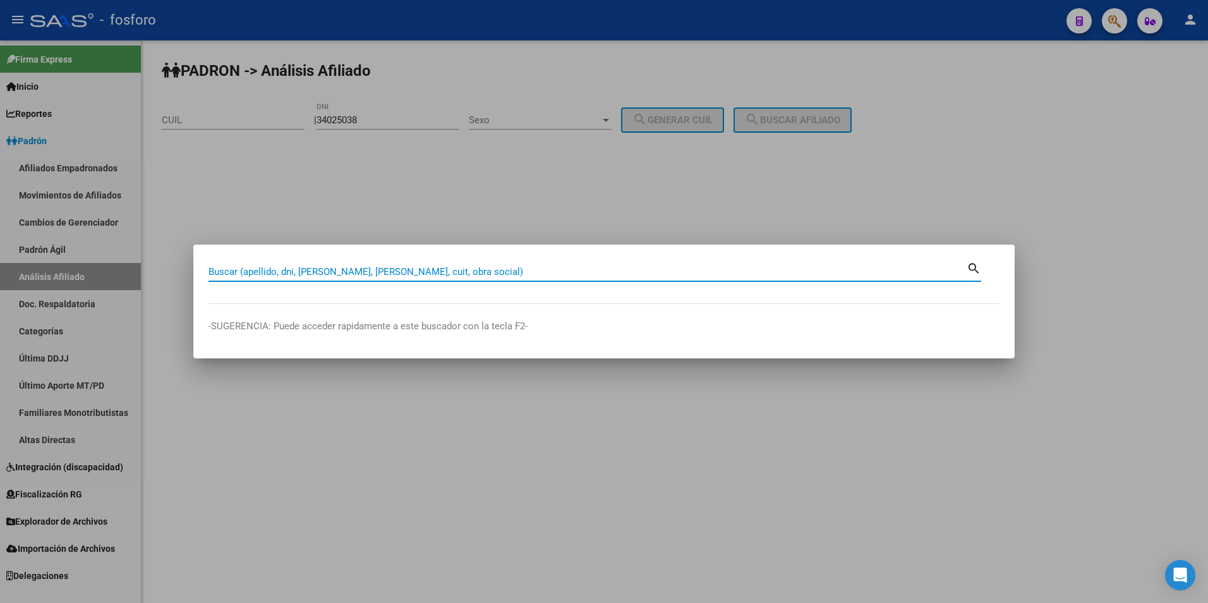
paste input "34025038"
type input "34025038"
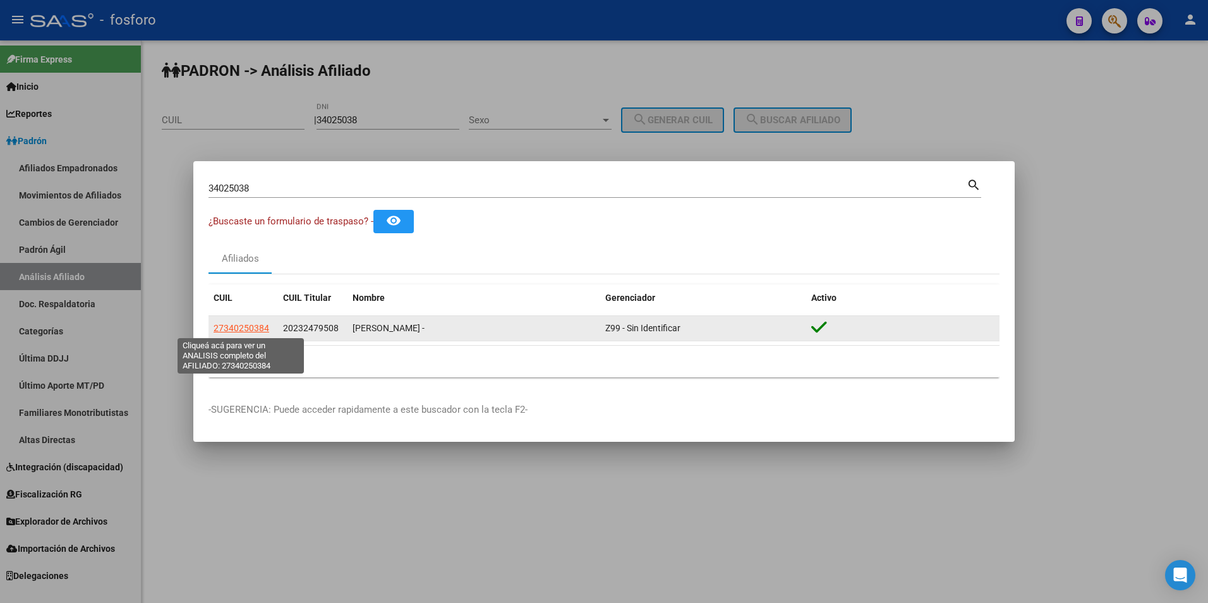
click at [246, 330] on span "27340250384" at bounding box center [242, 328] width 56 height 10
type textarea "27340250384"
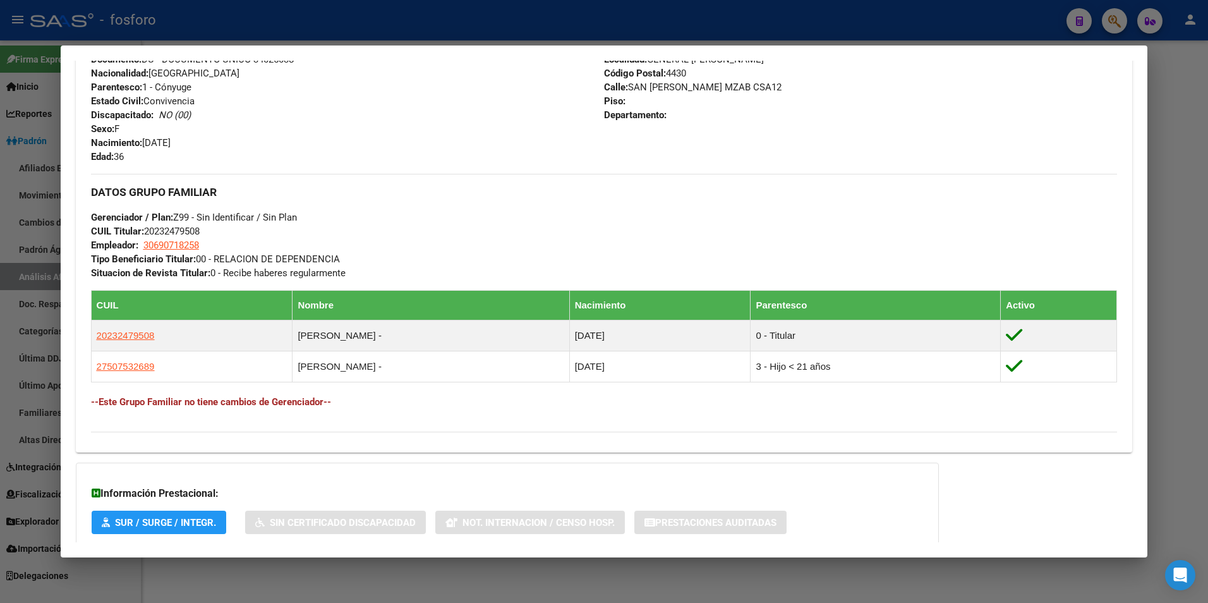
scroll to position [478, 0]
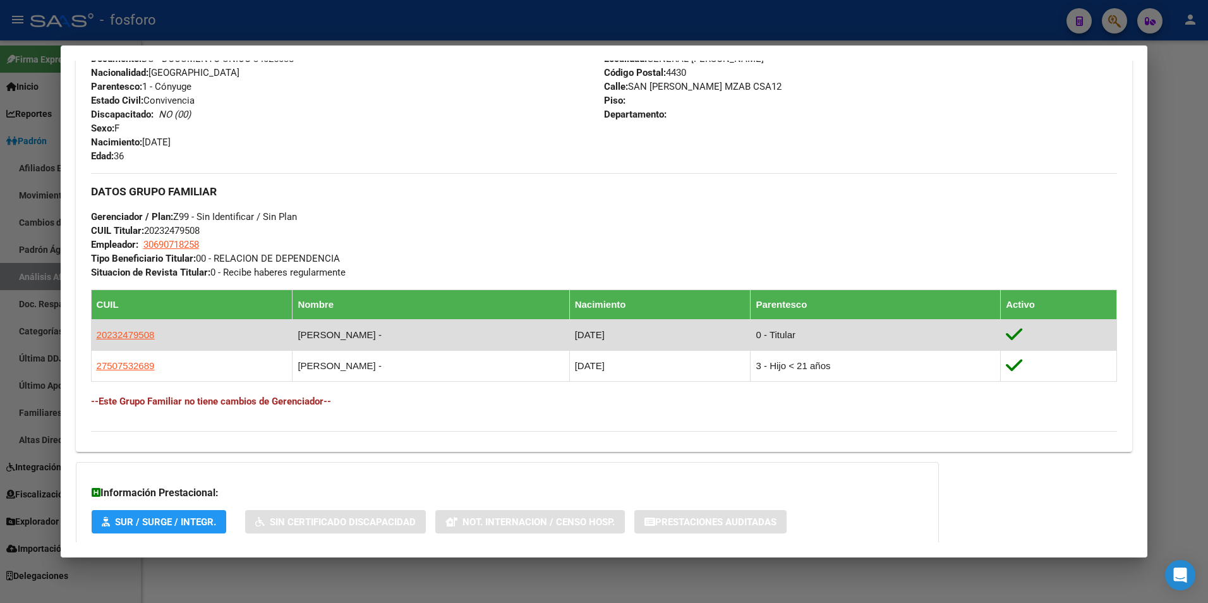
drag, startPoint x: 159, startPoint y: 334, endPoint x: 94, endPoint y: 337, distance: 64.5
click at [94, 337] on td "20232479508" at bounding box center [192, 334] width 202 height 31
copy span "20232479508"
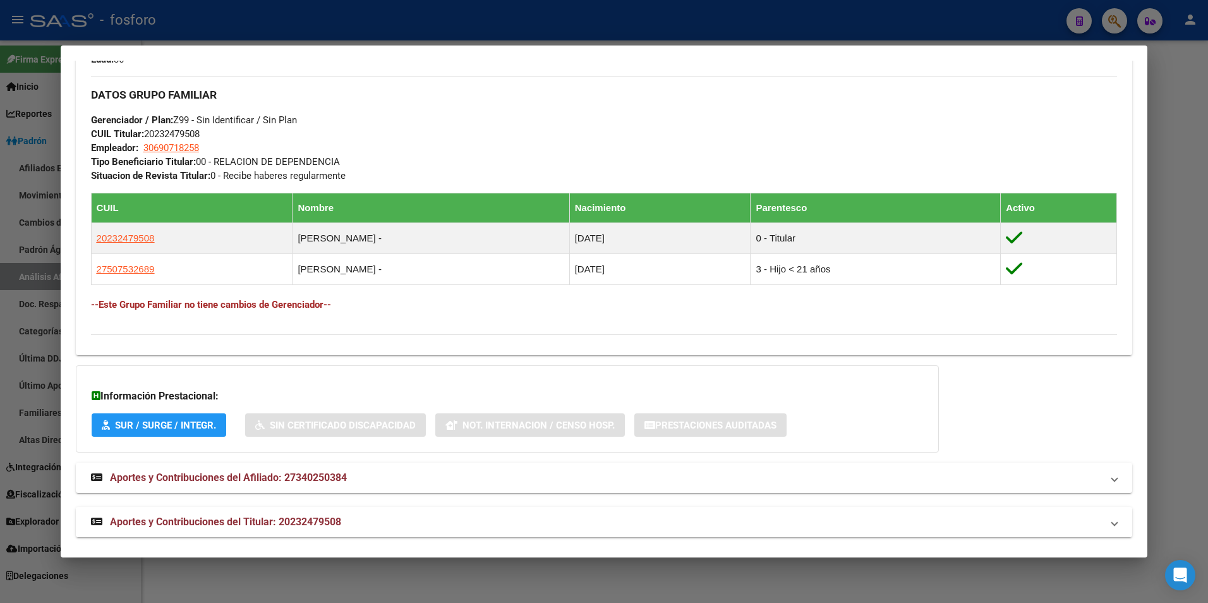
scroll to position [584, 0]
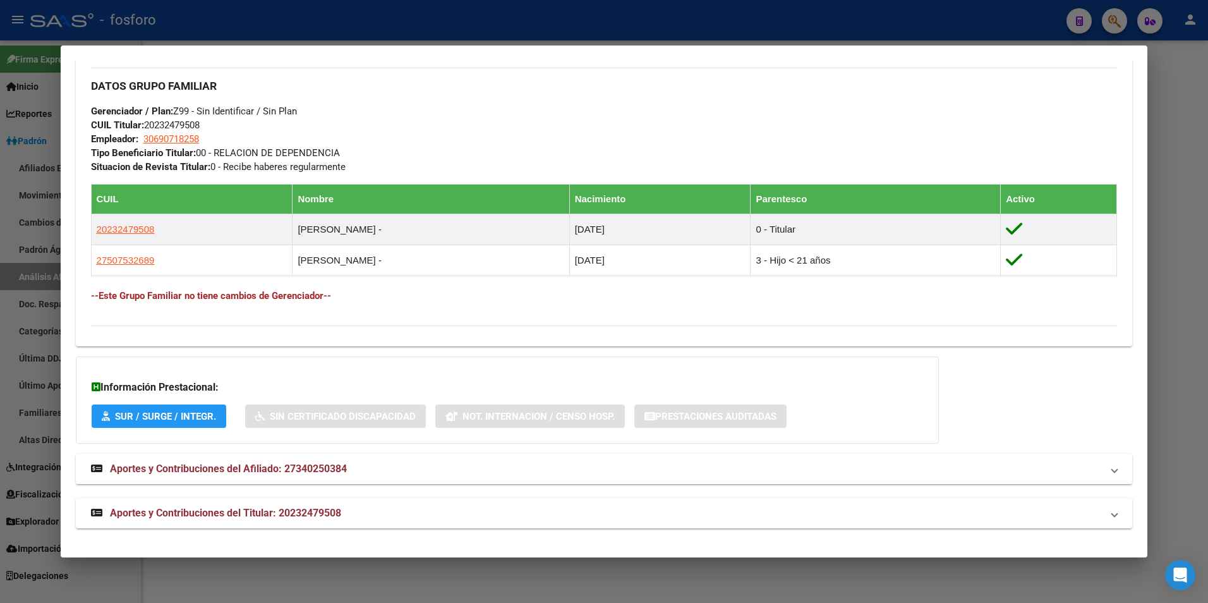
click at [487, 570] on div at bounding box center [604, 301] width 1208 height 603
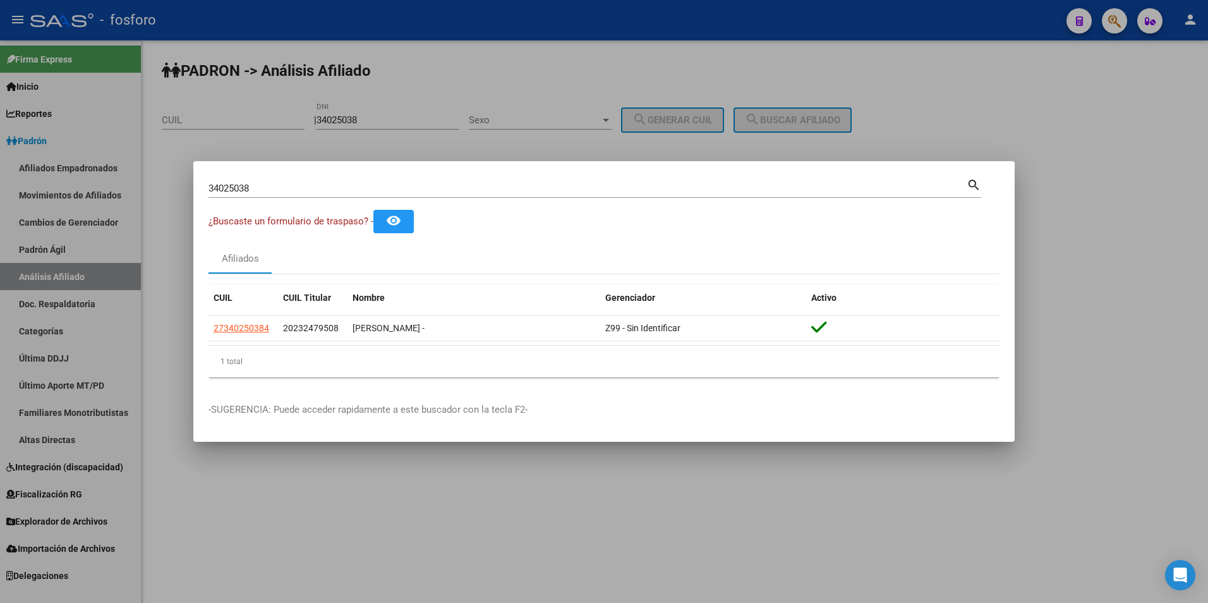
click at [414, 223] on button "remove_red_eye" at bounding box center [393, 221] width 40 height 23
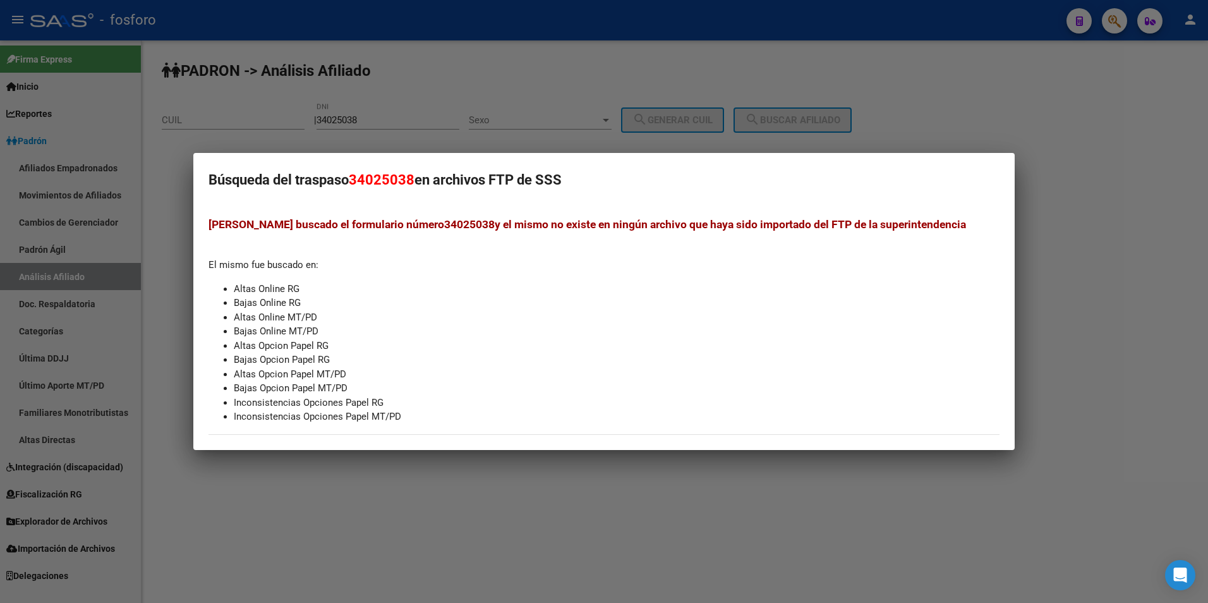
click at [728, 490] on div at bounding box center [604, 301] width 1208 height 603
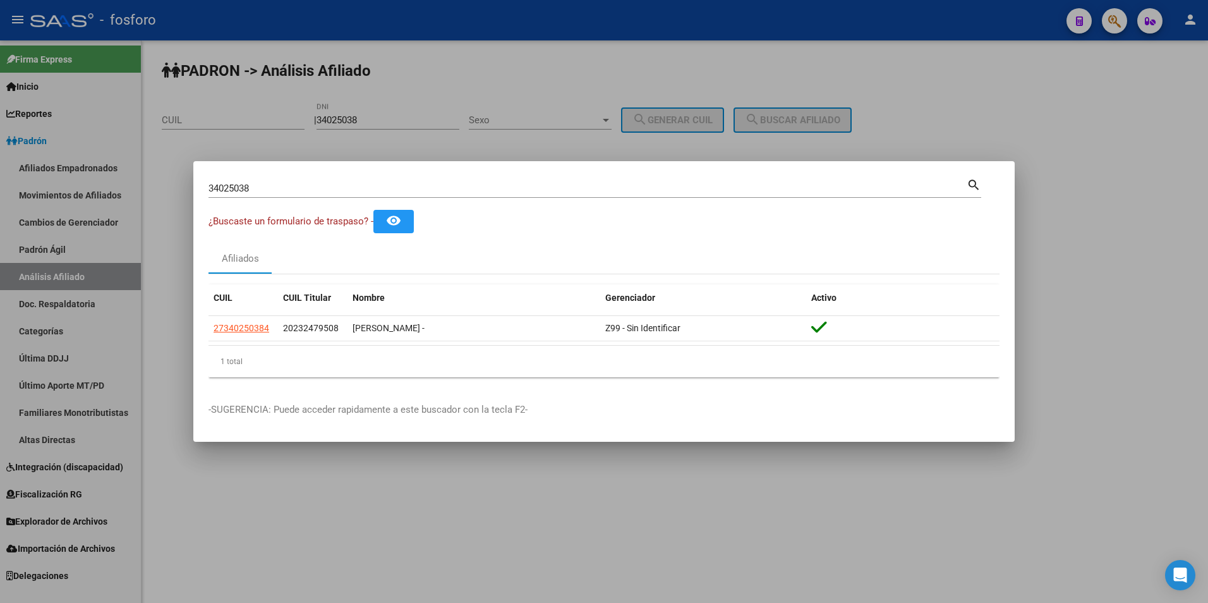
click at [1069, 207] on div at bounding box center [604, 301] width 1208 height 603
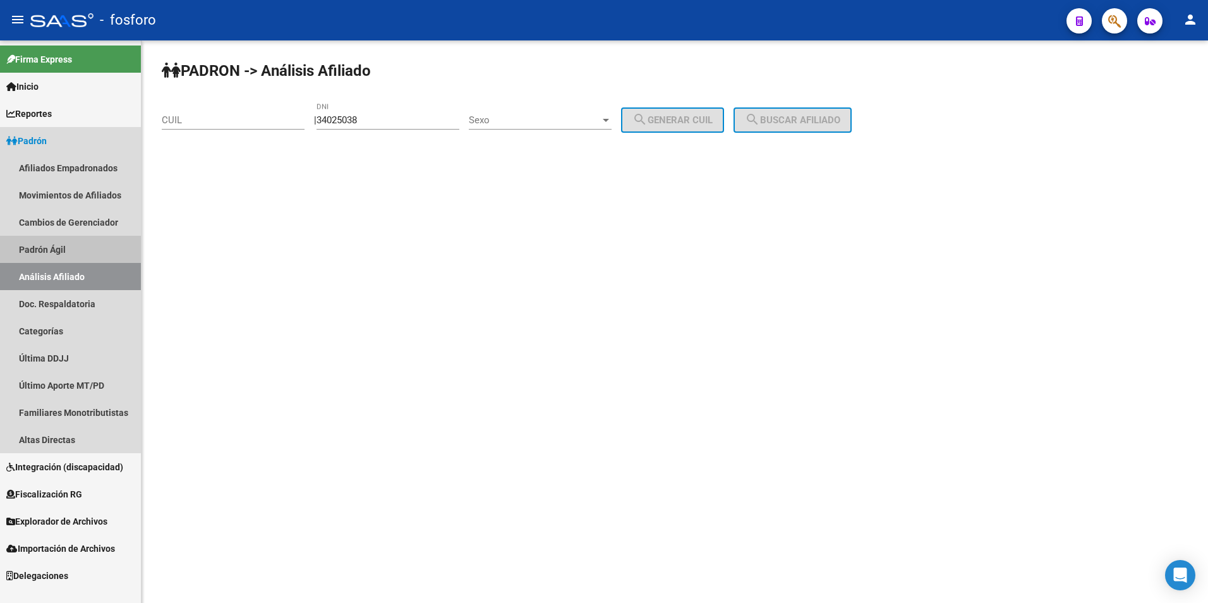
click at [59, 250] on link "Padrón Ágil" at bounding box center [70, 249] width 141 height 27
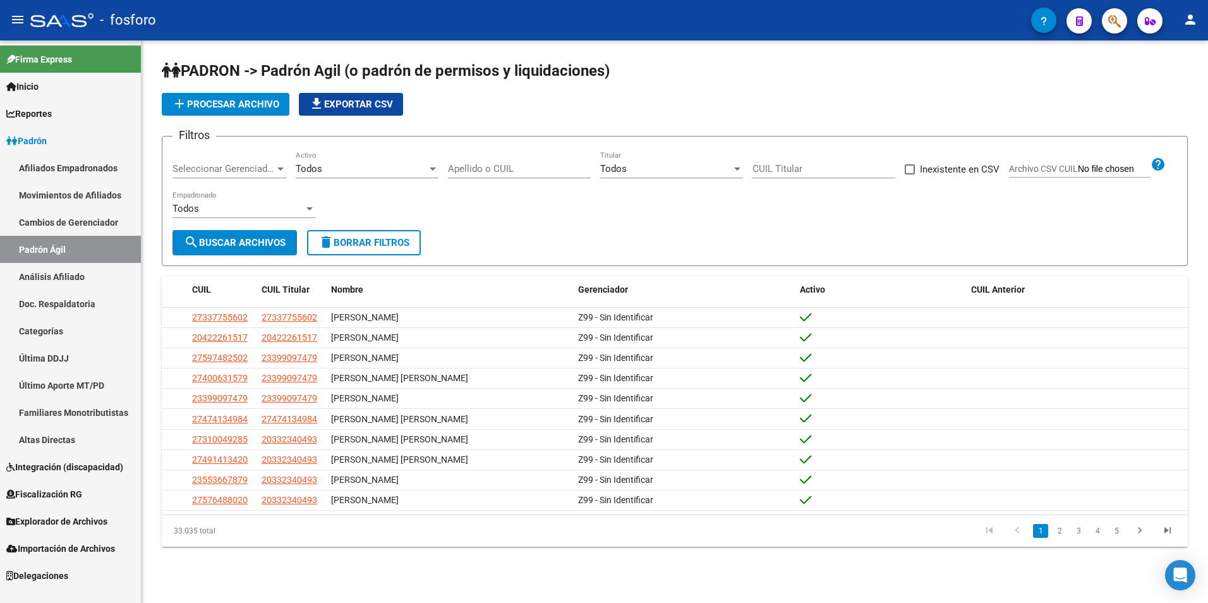
drag, startPoint x: 533, startPoint y: 155, endPoint x: 539, endPoint y: 162, distance: 9.4
click at [534, 162] on div "Apellido o CUIL" at bounding box center [519, 164] width 143 height 27
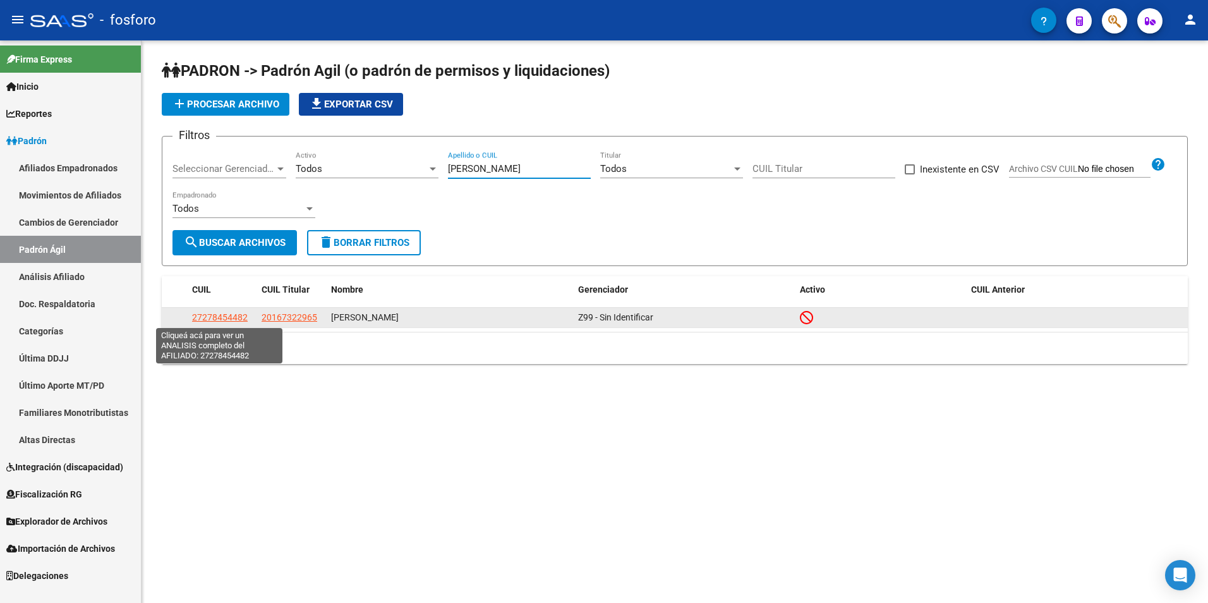
type input "[PERSON_NAME]"
click at [220, 316] on span "27278454482" at bounding box center [220, 317] width 56 height 10
type textarea "27278454482"
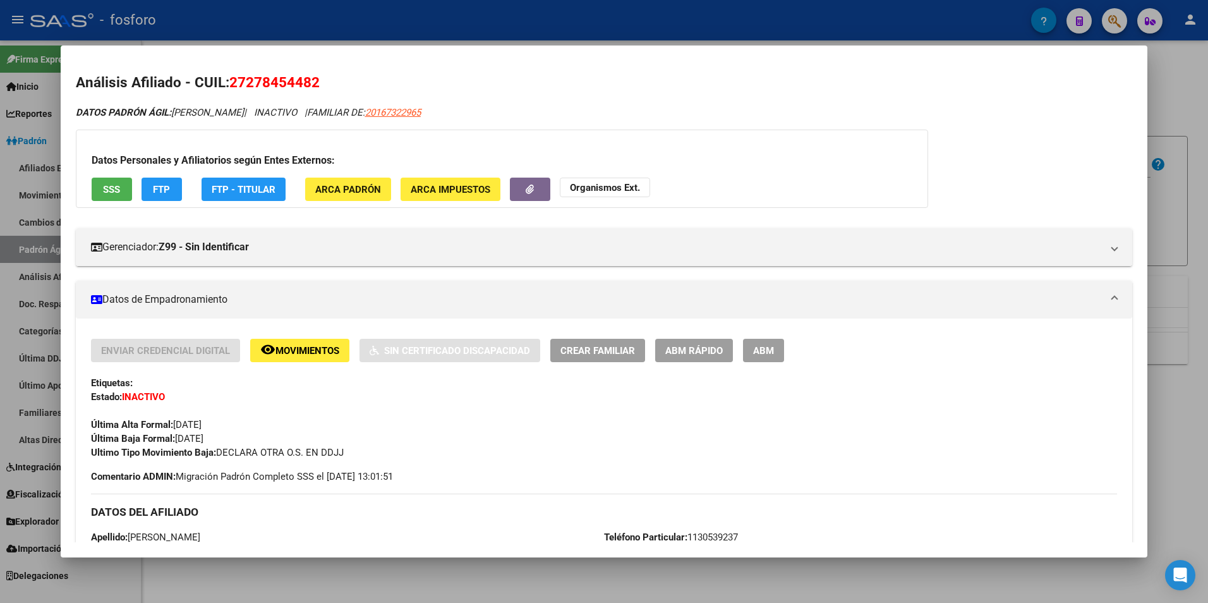
drag, startPoint x: 232, startPoint y: 82, endPoint x: 393, endPoint y: 82, distance: 161.1
click at [393, 82] on h2 "Análisis Afiliado - CUIL: 27278454482" at bounding box center [604, 82] width 1057 height 21
copy span "27278454482"
click at [406, 569] on div at bounding box center [604, 301] width 1208 height 603
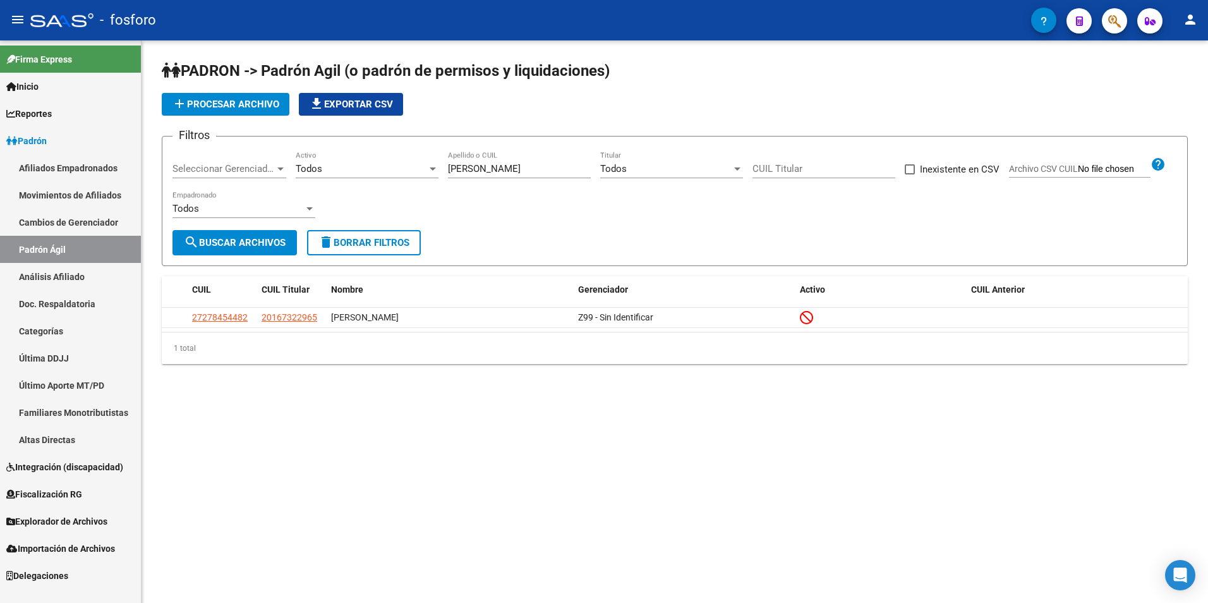
drag, startPoint x: 526, startPoint y: 162, endPoint x: 450, endPoint y: 172, distance: 76.6
click at [450, 172] on div "[PERSON_NAME] o CUIL" at bounding box center [519, 164] width 143 height 27
click at [481, 169] on input "[PERSON_NAME]" at bounding box center [519, 168] width 143 height 11
drag, startPoint x: 517, startPoint y: 174, endPoint x: 421, endPoint y: 174, distance: 96.7
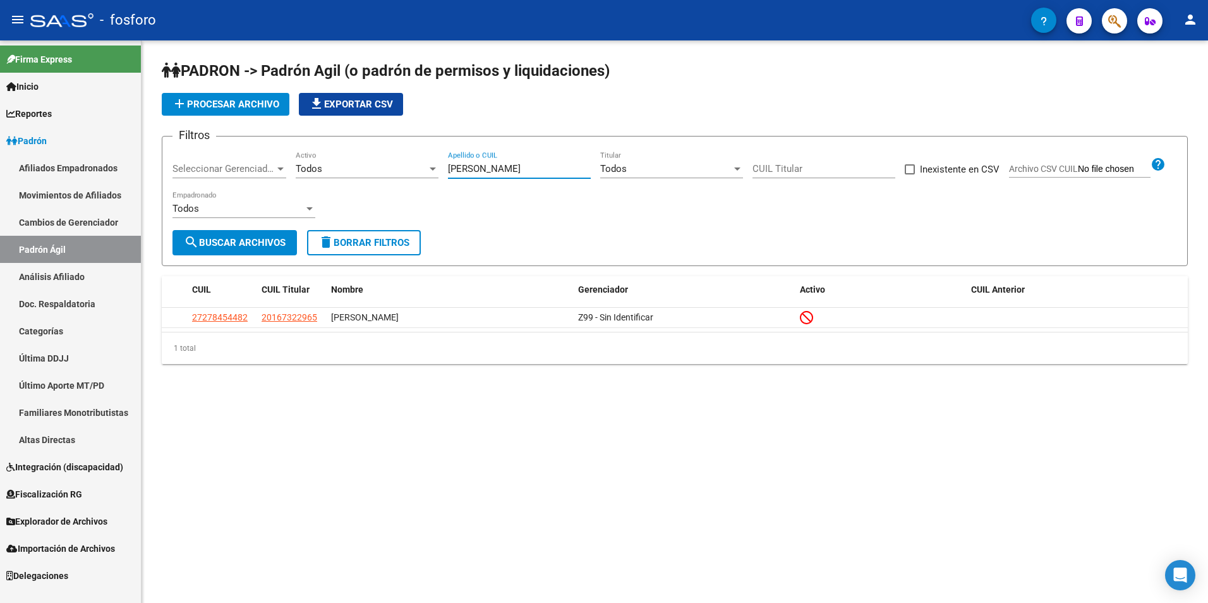
click at [421, 174] on div "Filtros Seleccionar Gerenciador Seleccionar Gerenciador Todos Activo [PERSON_NA…" at bounding box center [674, 188] width 1004 height 83
type input "20319618571"
click at [236, 232] on button "search Buscar Archivos" at bounding box center [234, 242] width 124 height 25
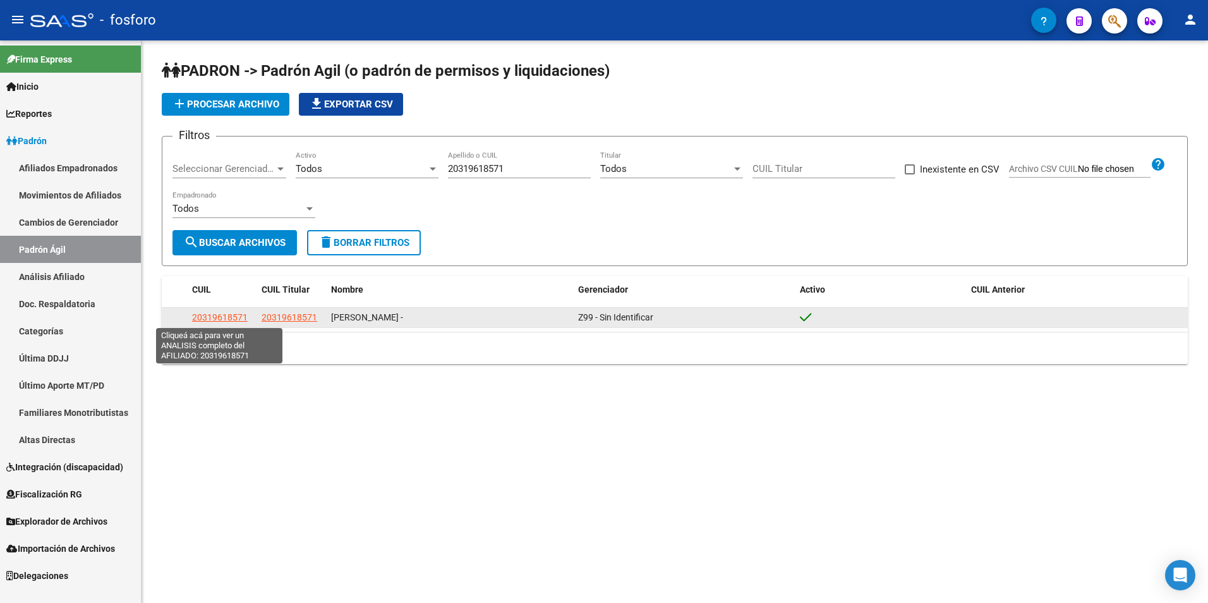
click at [218, 315] on span "20319618571" at bounding box center [220, 317] width 56 height 10
type textarea "20319618571"
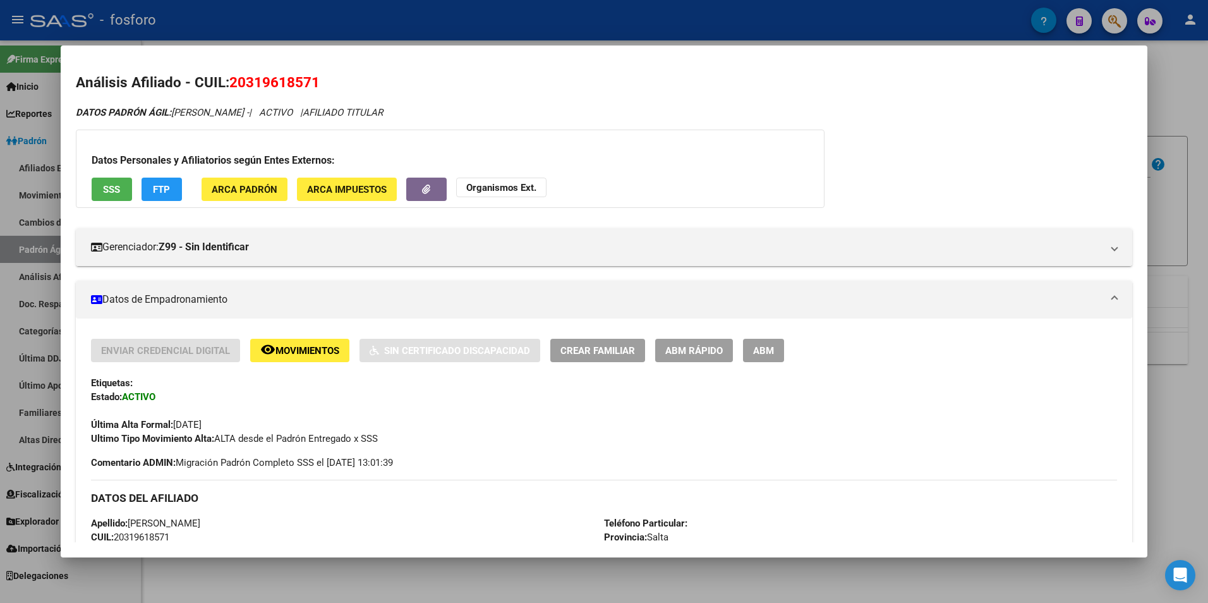
click at [511, 593] on div at bounding box center [604, 301] width 1208 height 603
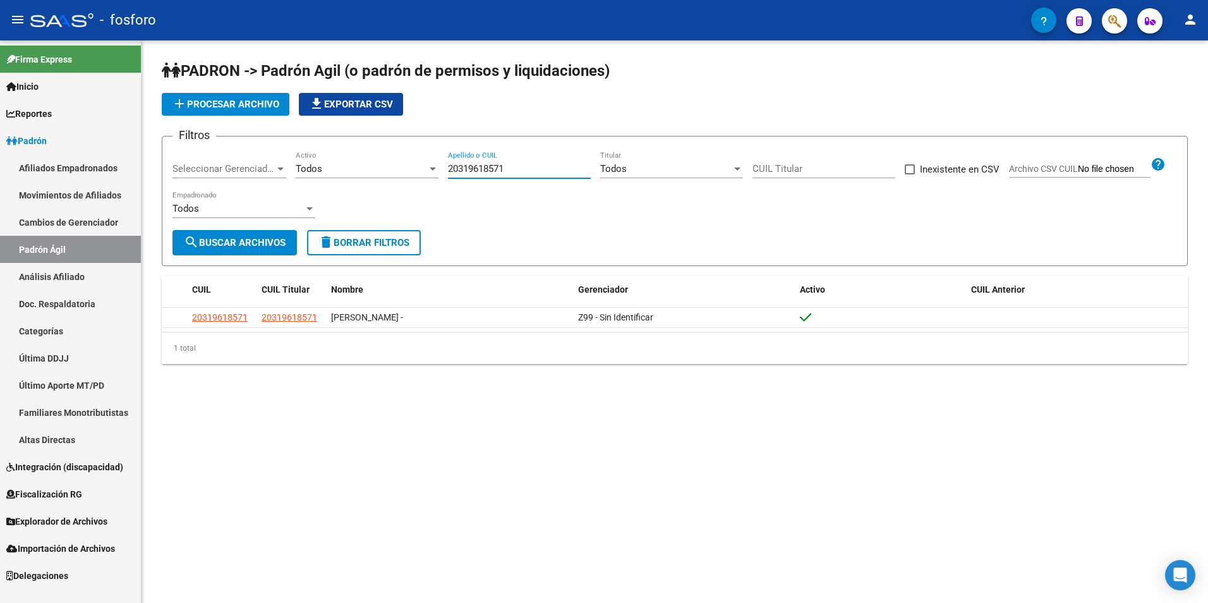
drag, startPoint x: 510, startPoint y: 165, endPoint x: 443, endPoint y: 179, distance: 68.4
click at [443, 179] on div "Filtros Seleccionar Gerenciador Seleccionar Gerenciador Todos Activo 2031961857…" at bounding box center [674, 188] width 1004 height 83
type input "20232479508"
click at [236, 245] on span "search Buscar Archivos" at bounding box center [235, 242] width 102 height 11
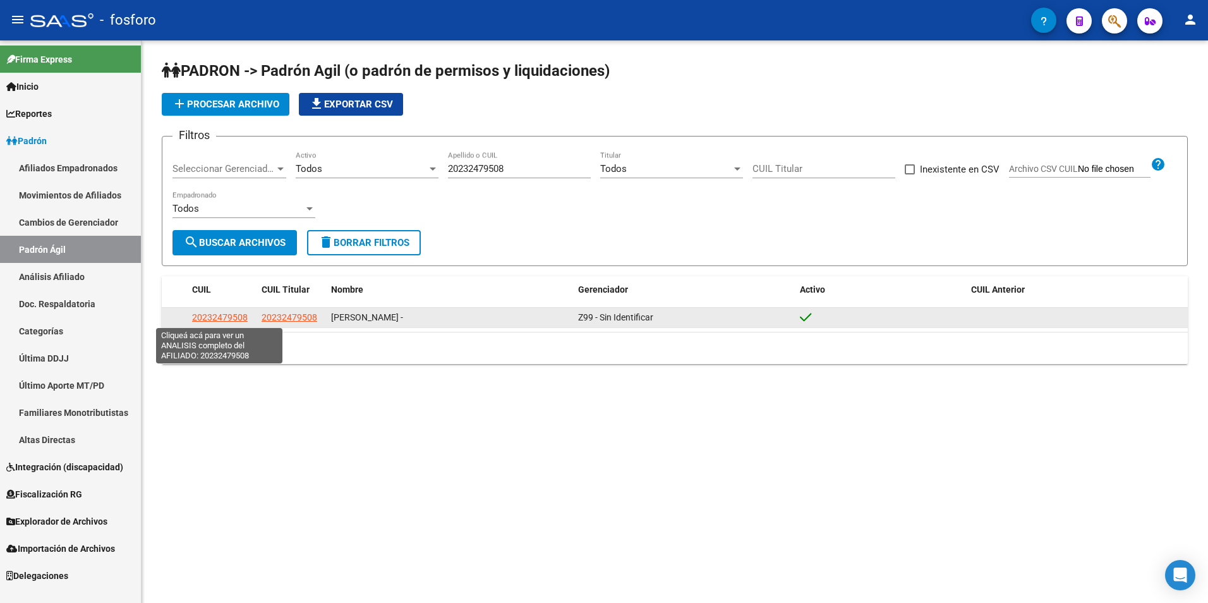
click at [224, 318] on span "20232479508" at bounding box center [220, 317] width 56 height 10
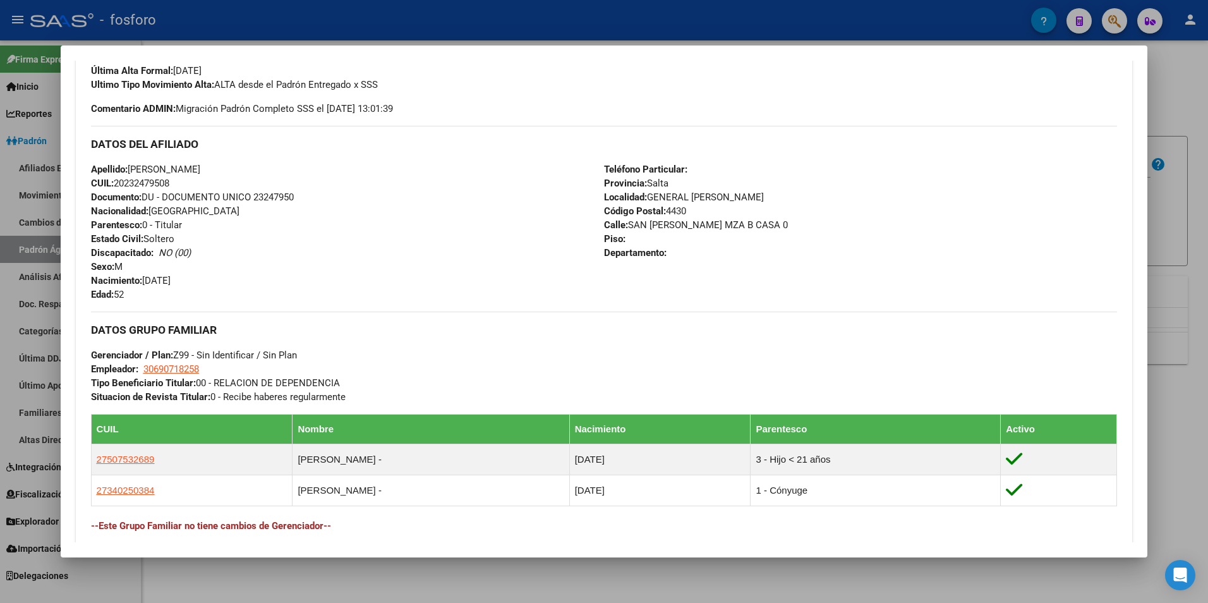
scroll to position [553, 0]
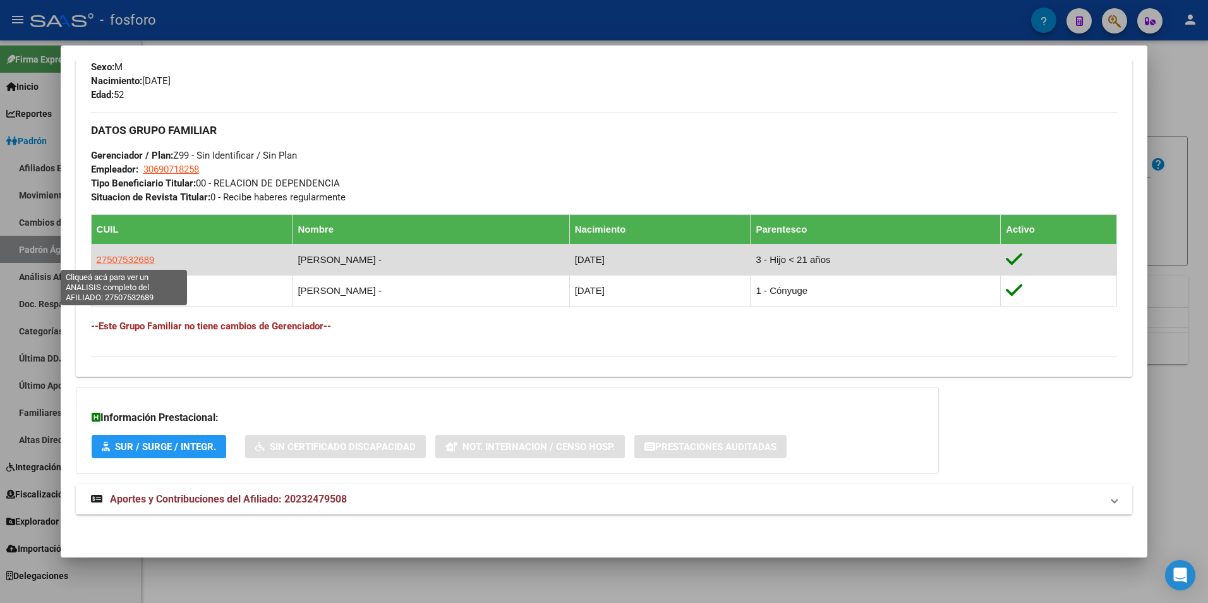
click at [119, 259] on span "27507532689" at bounding box center [126, 259] width 58 height 11
type textarea "27507532689"
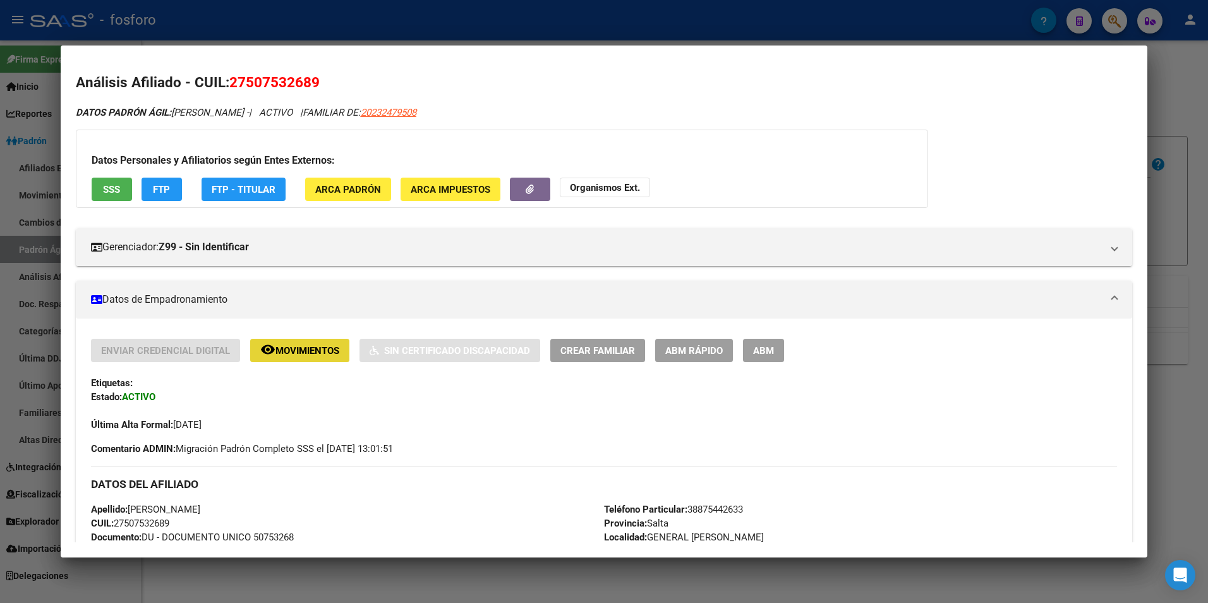
click at [275, 355] on mat-icon "remove_red_eye" at bounding box center [267, 349] width 15 height 15
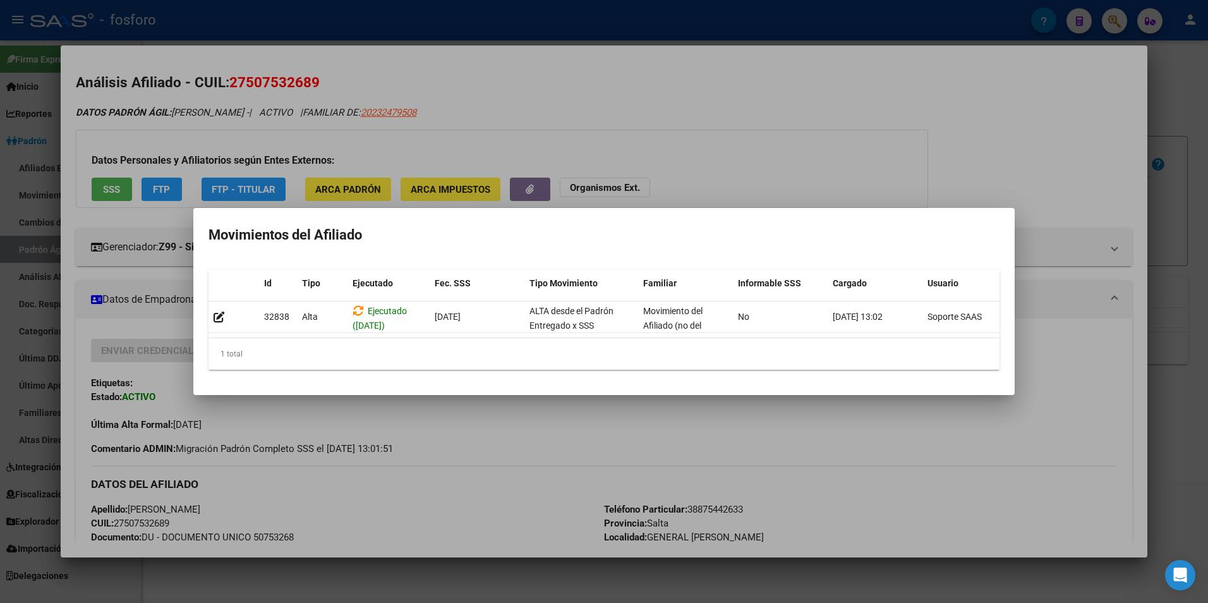
scroll to position [0, 17]
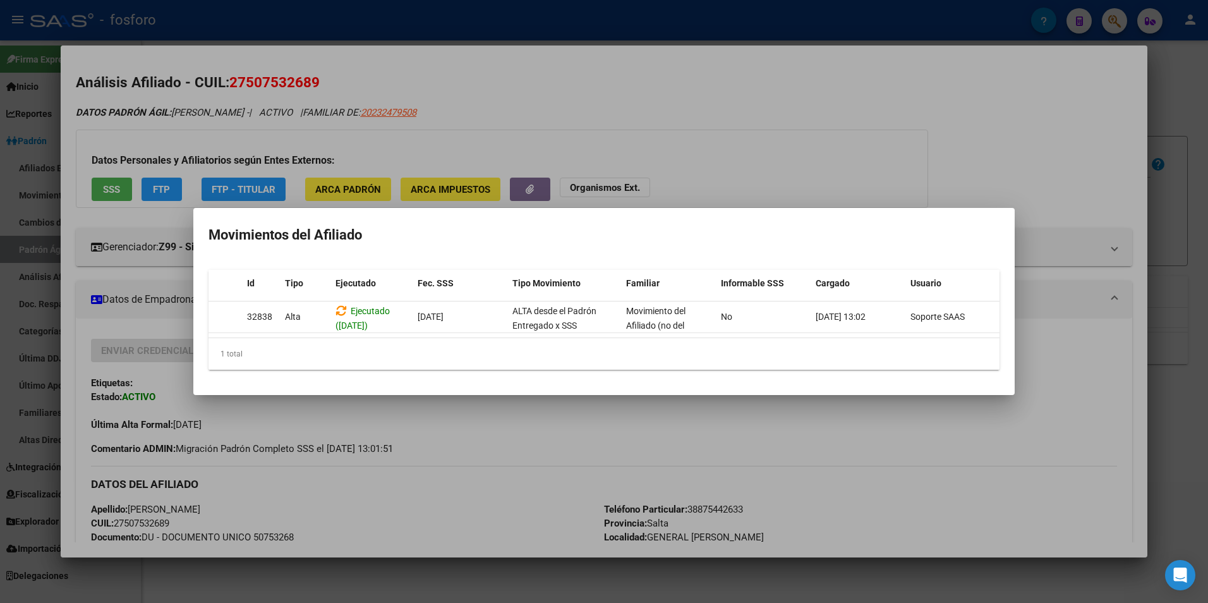
click at [865, 418] on div at bounding box center [604, 301] width 1208 height 603
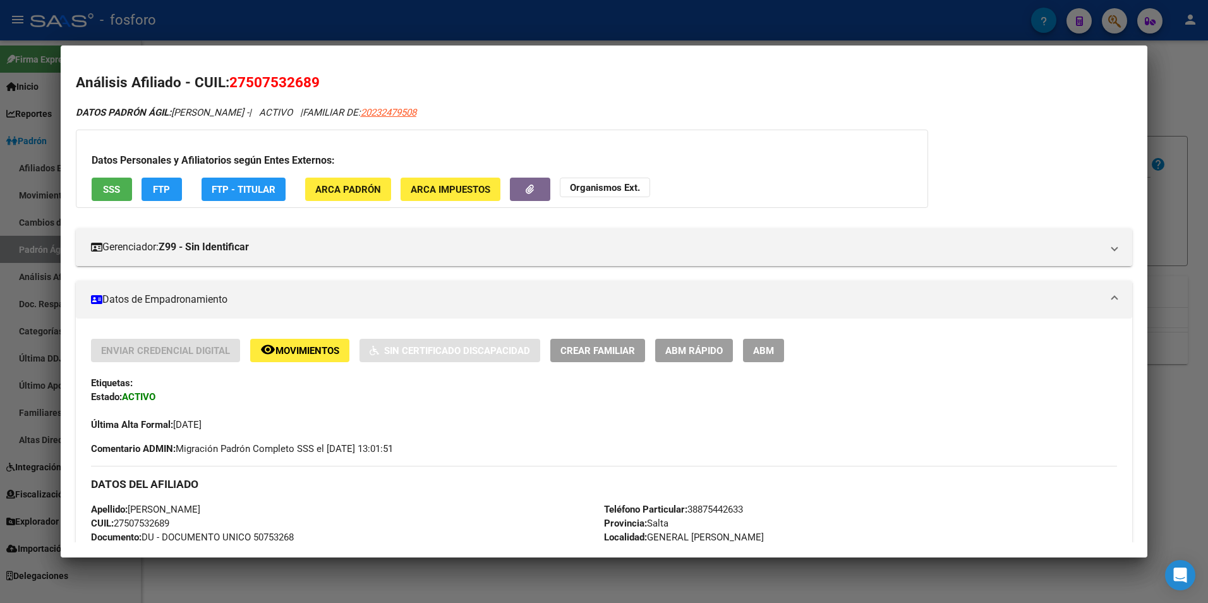
click at [692, 351] on span "ABM Rápido" at bounding box center [693, 350] width 57 height 11
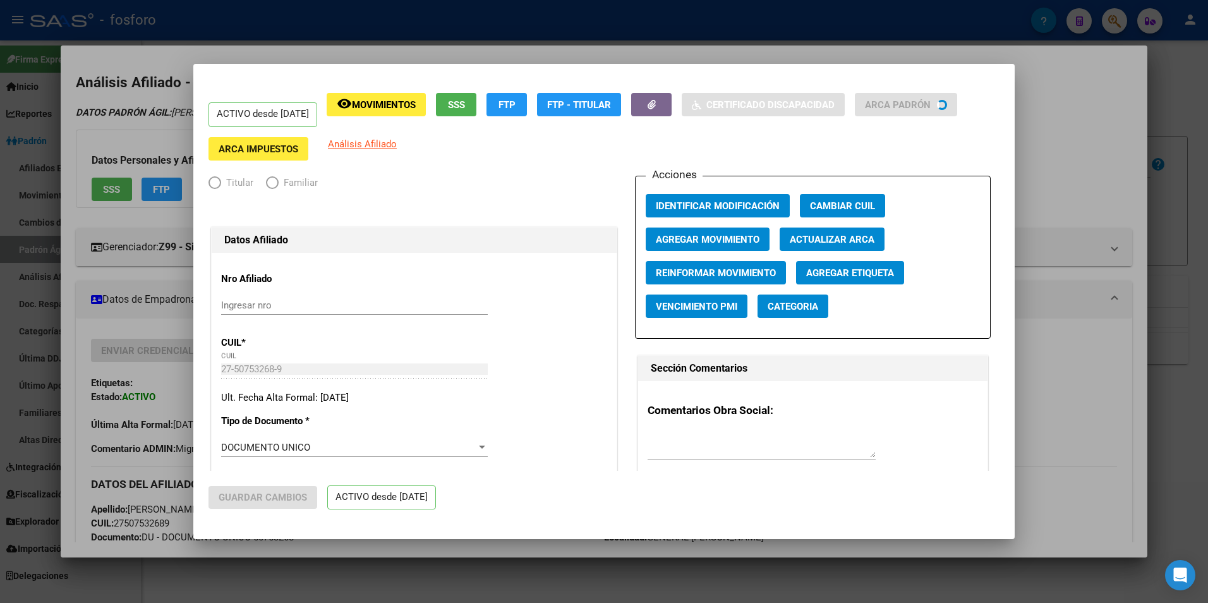
radio input "true"
type input "30-69071825-8"
click at [716, 236] on span "Agregar Movimiento" at bounding box center [708, 239] width 104 height 11
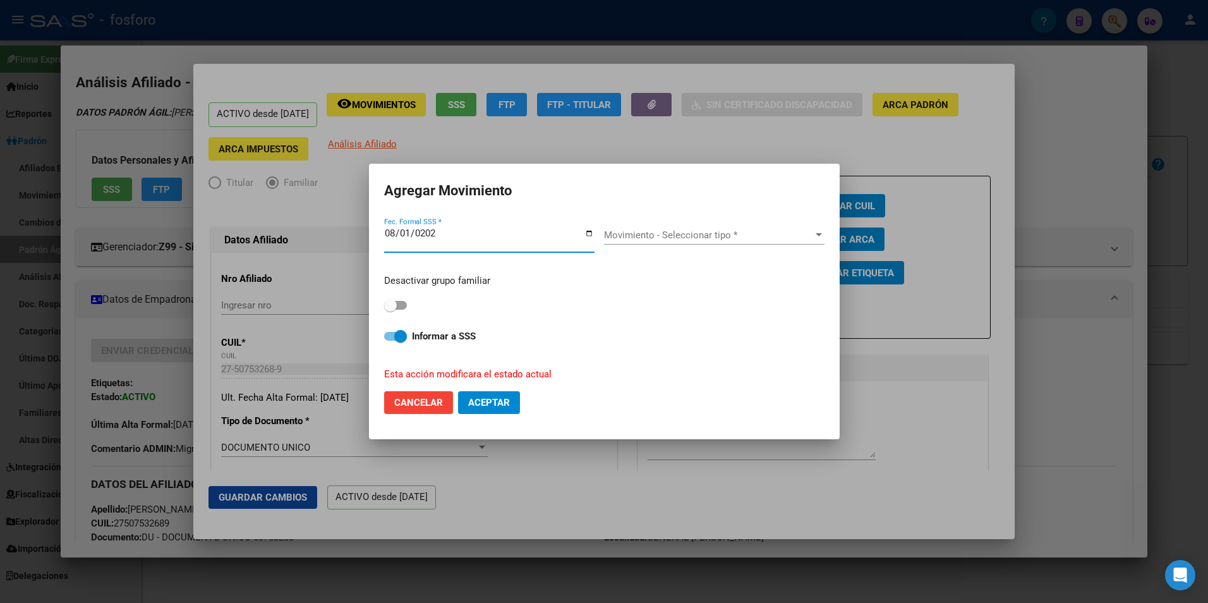
type input "[DATE]"
click at [668, 231] on span "Movimiento - Seleccionar tipo *" at bounding box center [708, 234] width 209 height 11
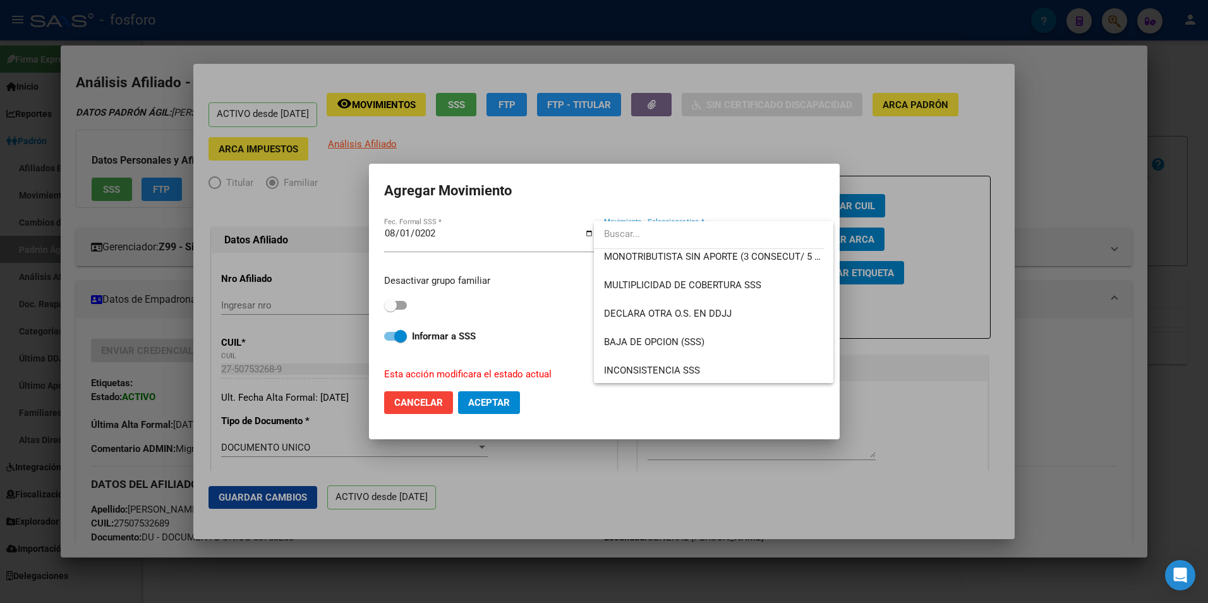
scroll to position [569, 0]
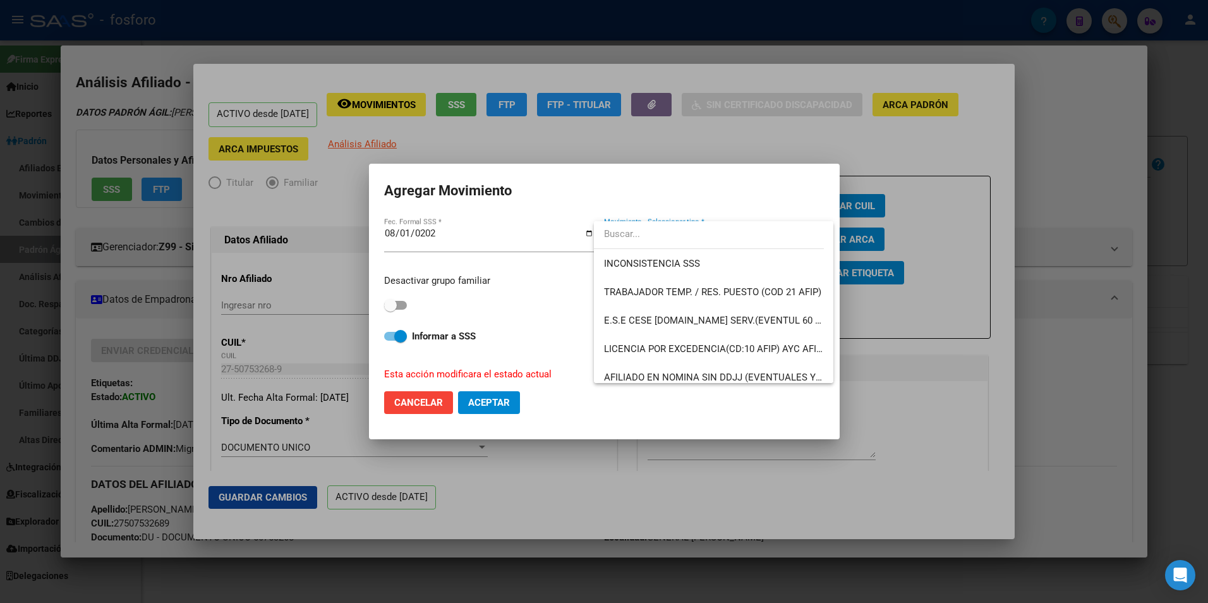
click at [404, 306] on div at bounding box center [604, 301] width 1208 height 603
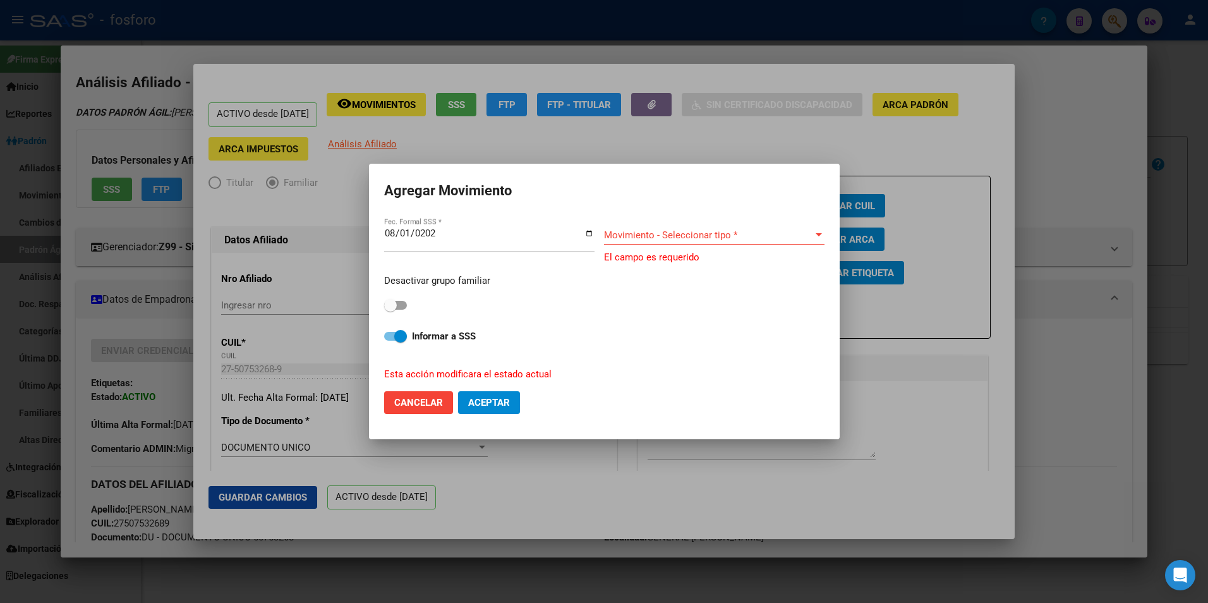
click at [406, 306] on span at bounding box center [395, 305] width 23 height 9
click at [390, 310] on input "checkbox" at bounding box center [390, 310] width 1 height 1
checkbox input "true"
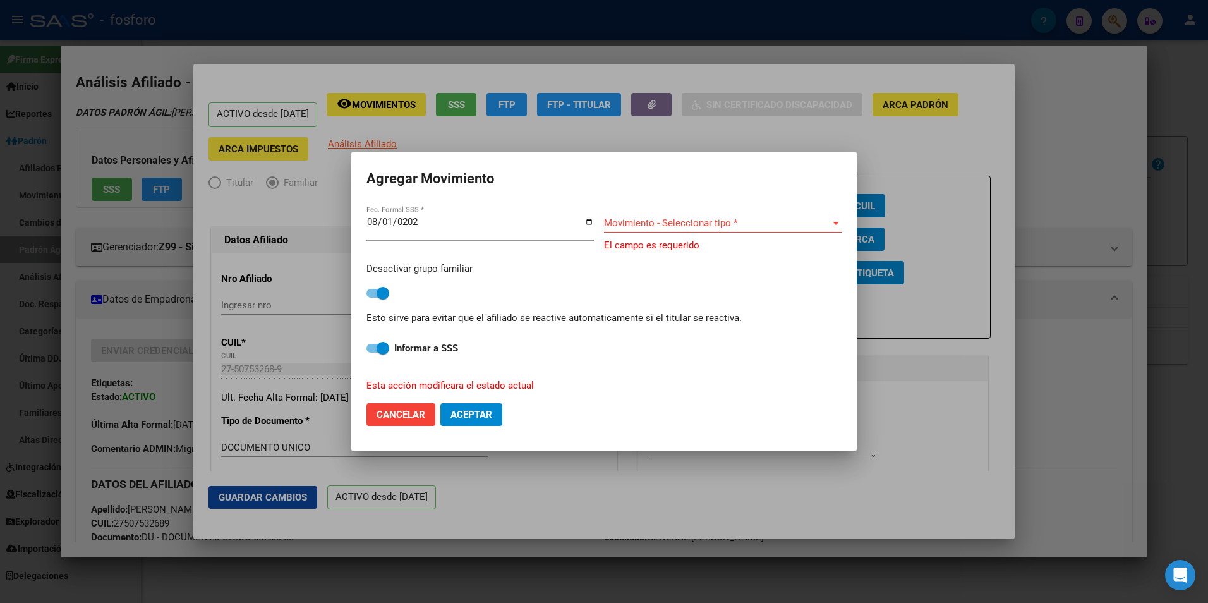
click at [808, 226] on span "Movimiento - Seleccionar tipo *" at bounding box center [717, 222] width 226 height 11
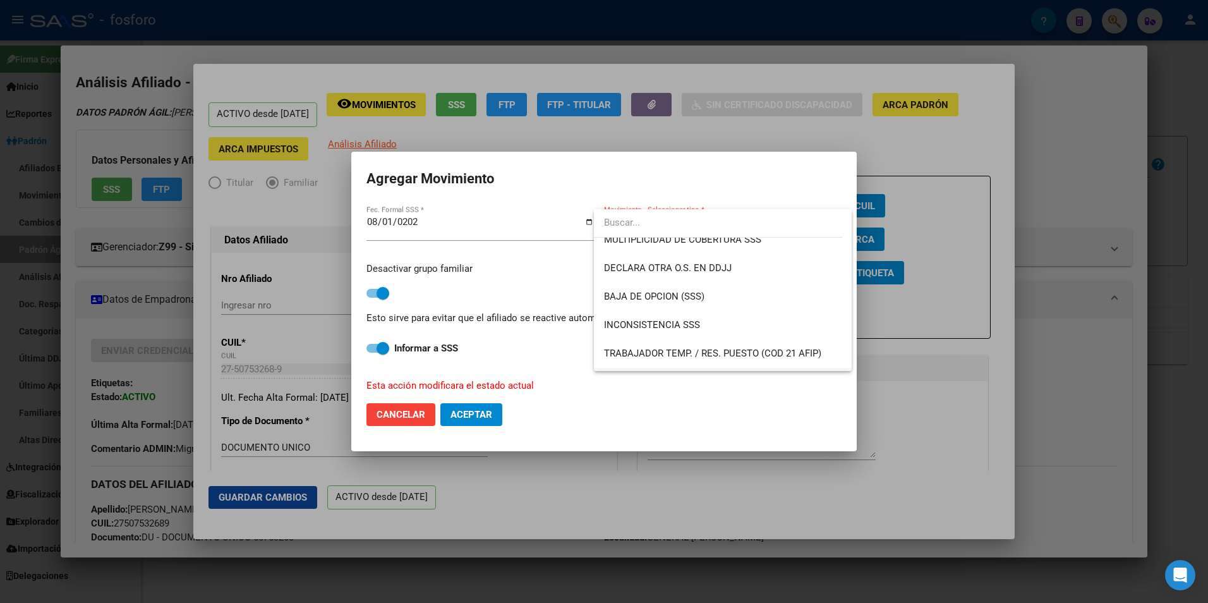
scroll to position [539, 0]
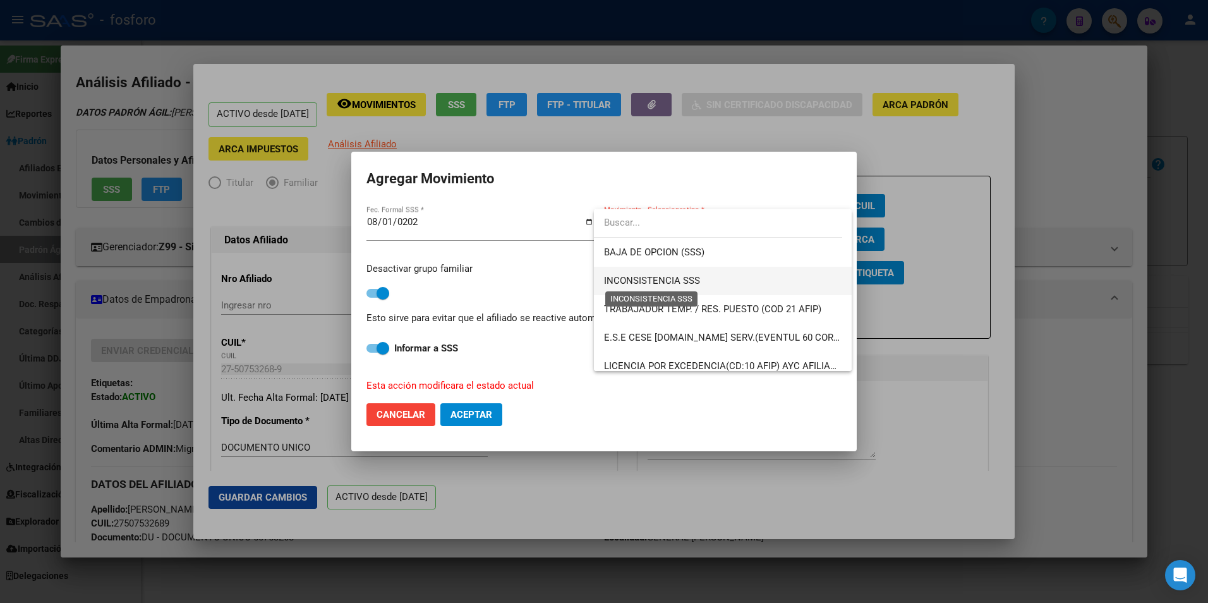
click at [675, 274] on span "INCONSISTENCIA SSS" at bounding box center [723, 281] width 238 height 28
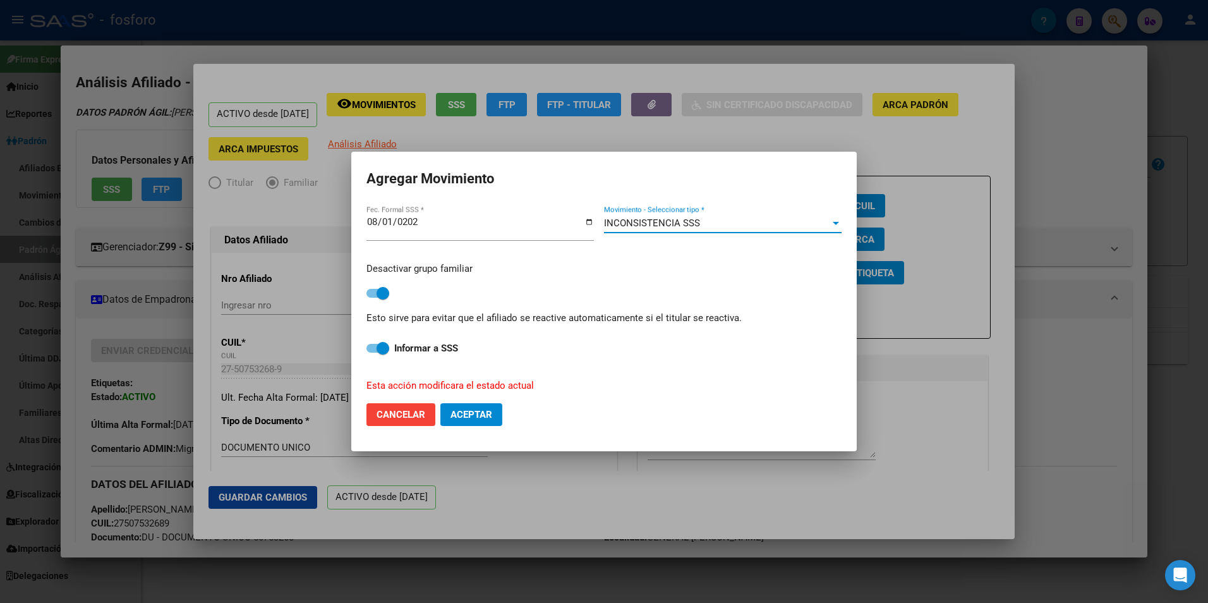
click at [831, 222] on div at bounding box center [835, 223] width 11 height 10
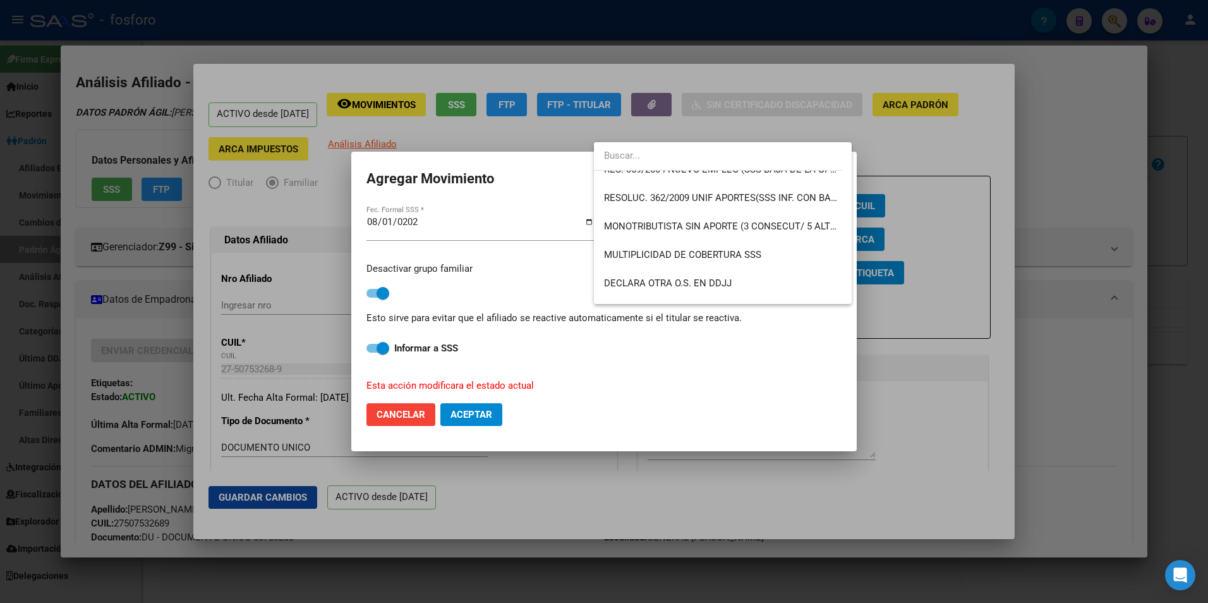
scroll to position [505, 0]
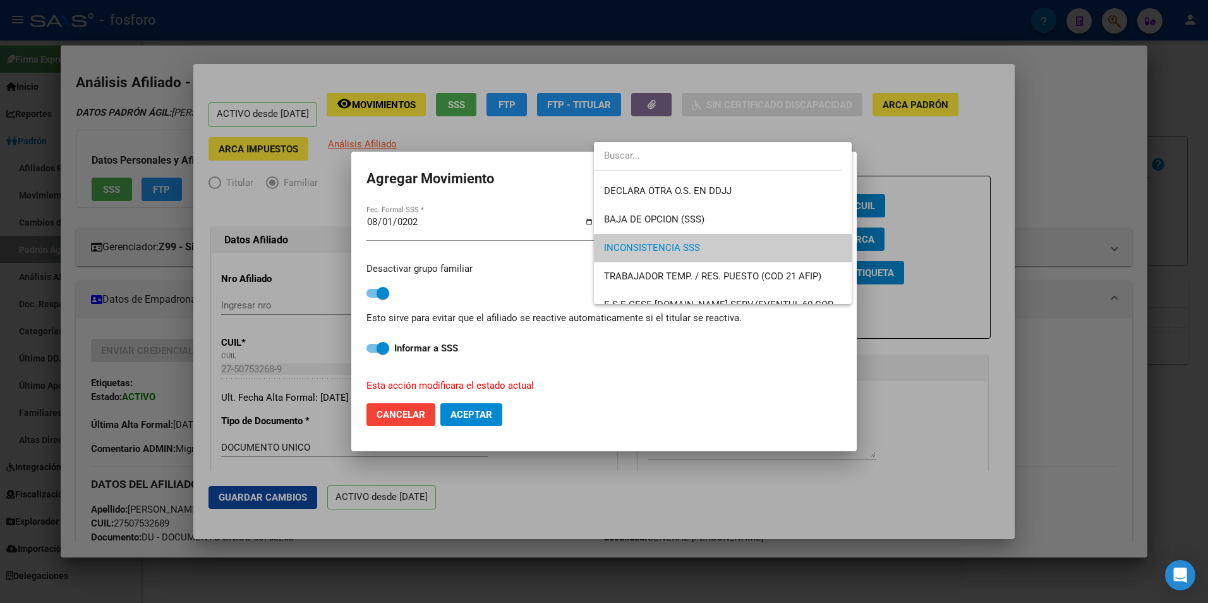
click at [668, 241] on span "INCONSISTENCIA SSS" at bounding box center [723, 248] width 238 height 28
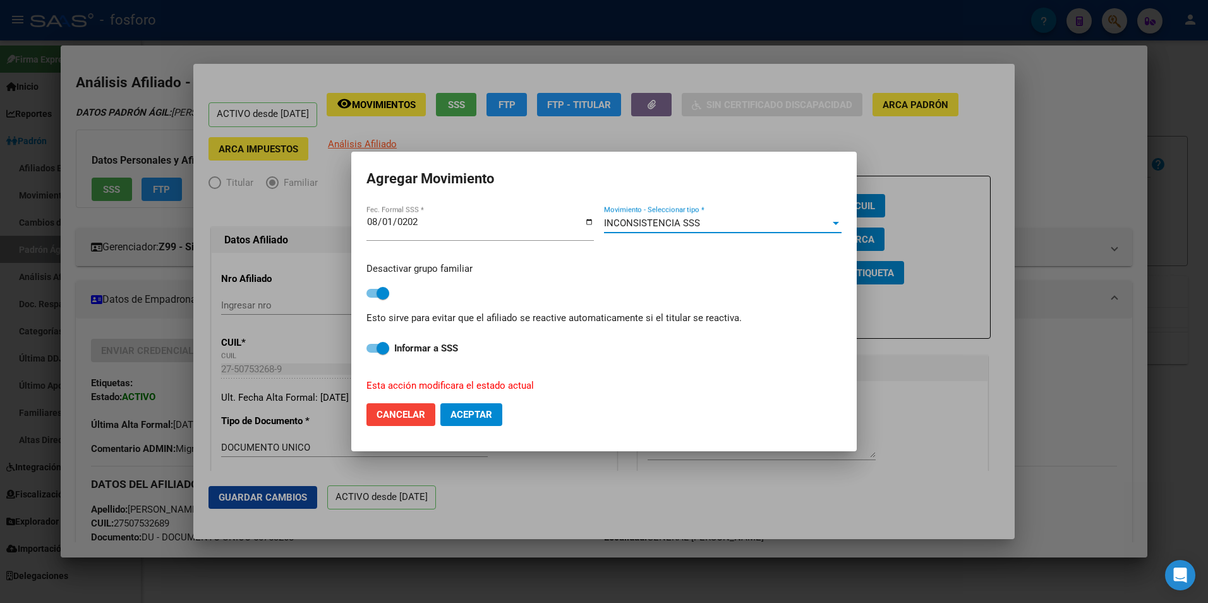
click at [834, 222] on div at bounding box center [836, 223] width 6 height 3
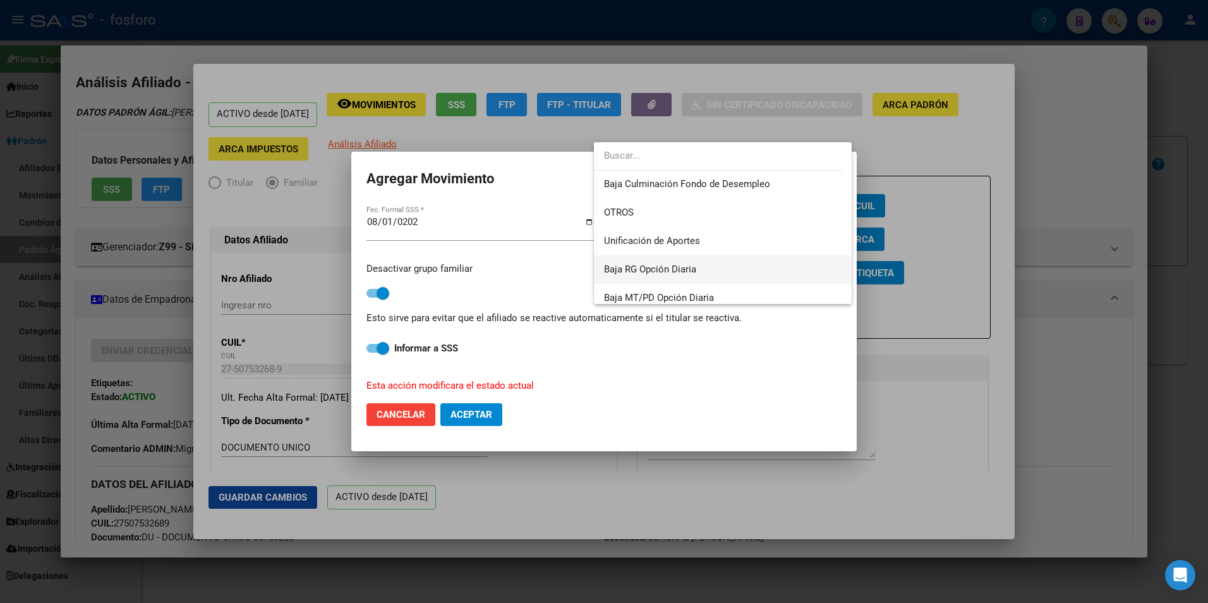
scroll to position [919, 0]
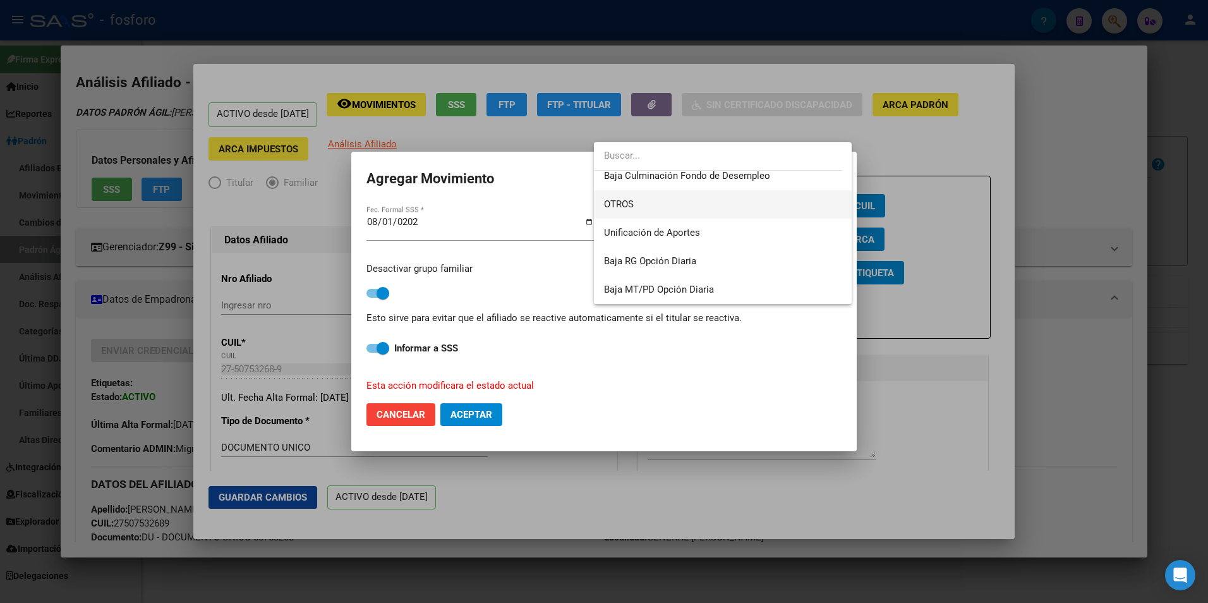
click at [635, 204] on span "OTROS" at bounding box center [723, 204] width 238 height 28
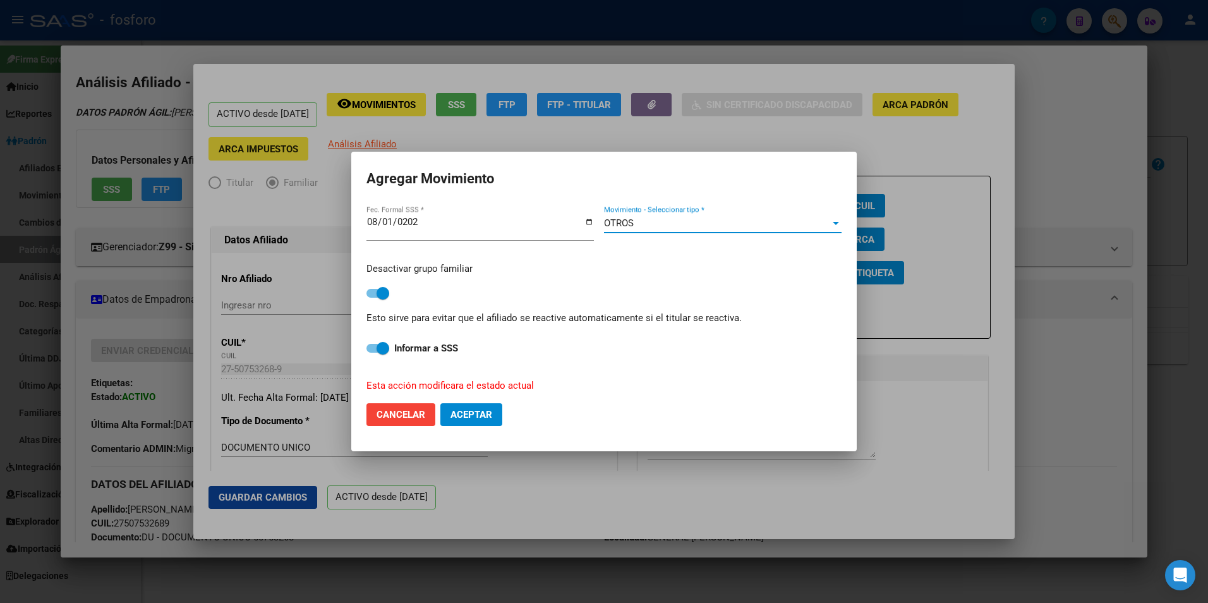
click at [837, 222] on div at bounding box center [836, 223] width 6 height 3
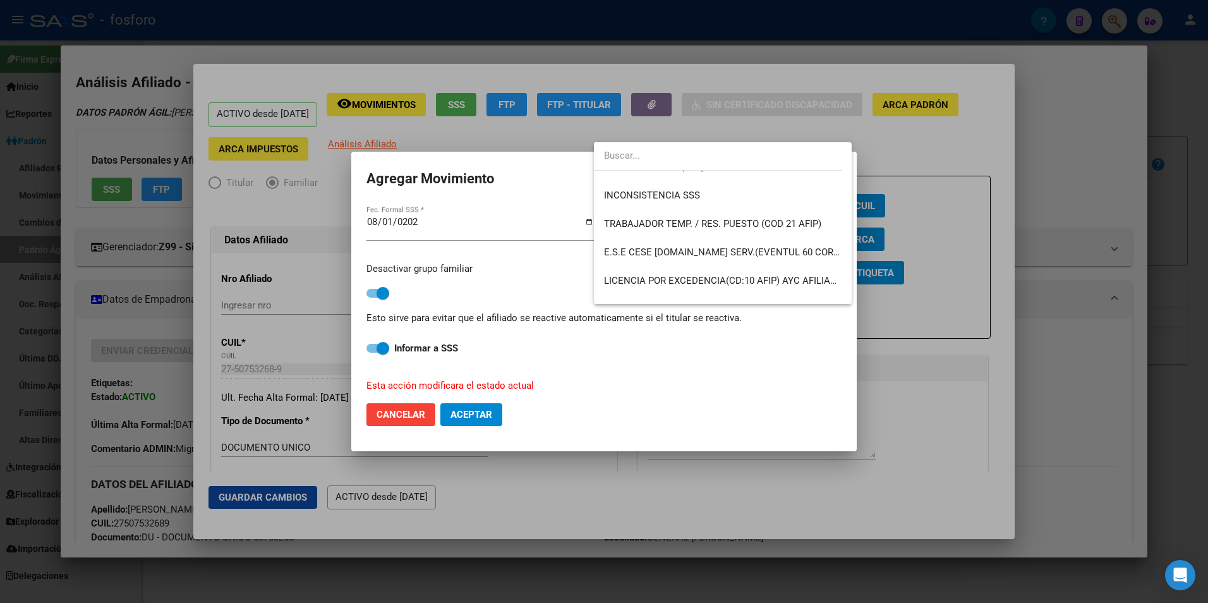
scroll to position [569, 0]
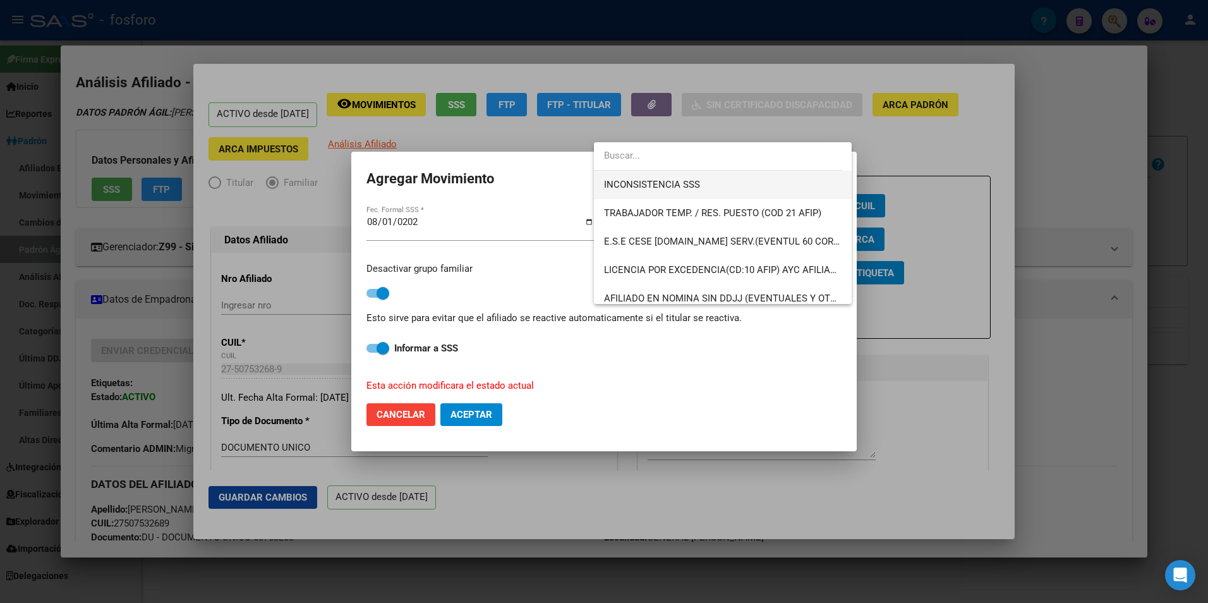
click at [704, 181] on span "INCONSISTENCIA SSS" at bounding box center [723, 185] width 238 height 28
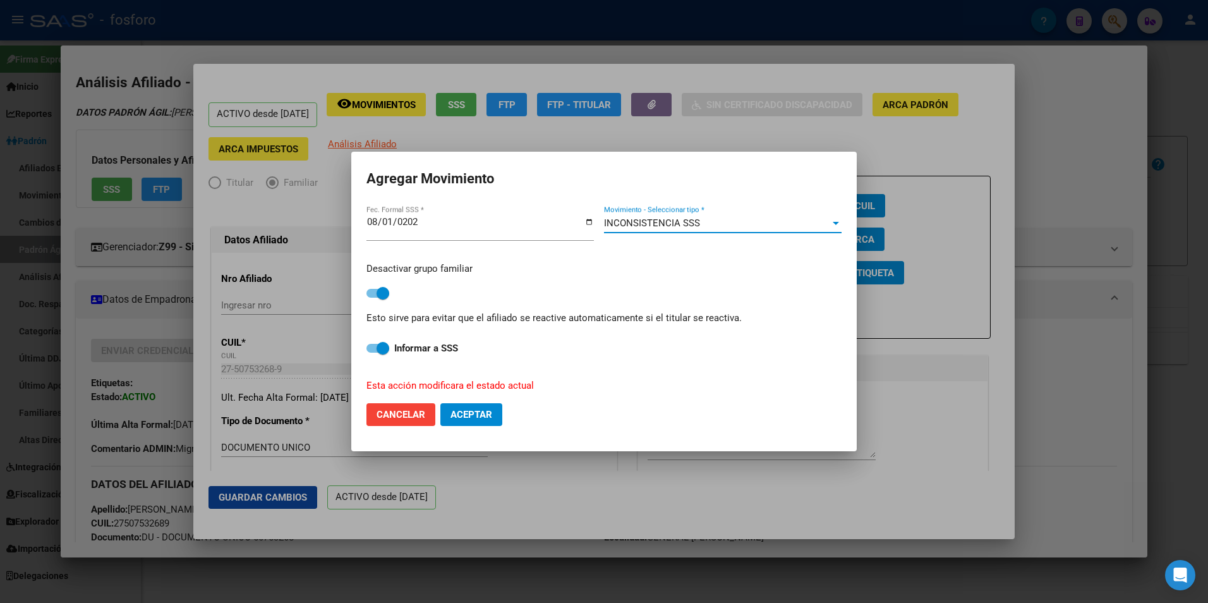
click at [482, 415] on span "Aceptar" at bounding box center [471, 414] width 42 height 11
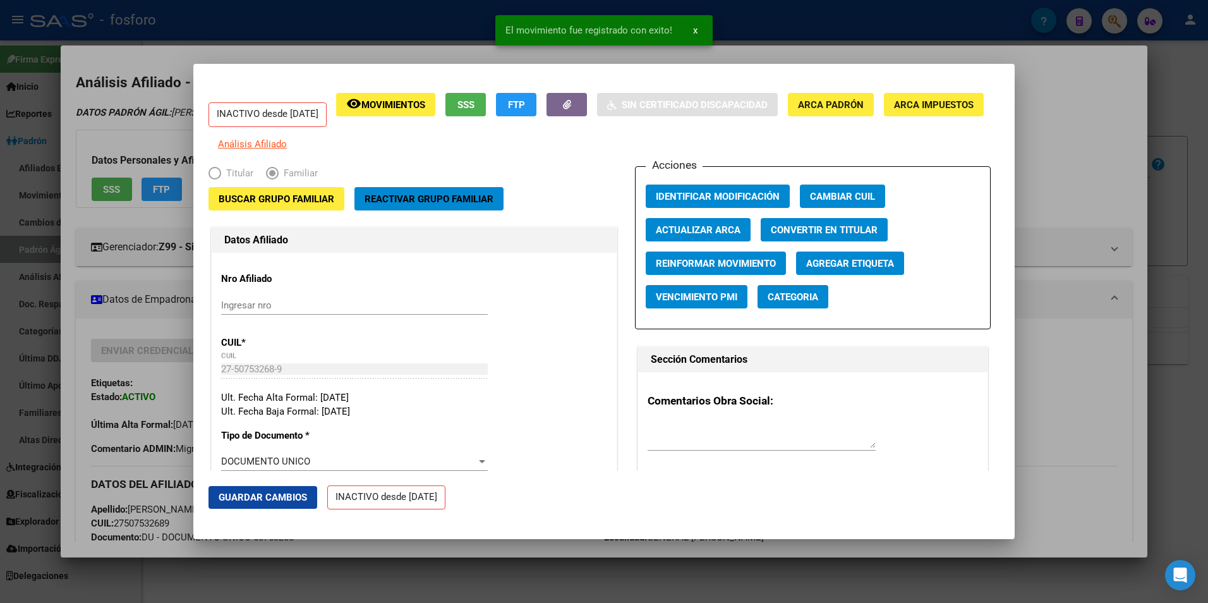
click at [400, 547] on div at bounding box center [604, 301] width 1208 height 603
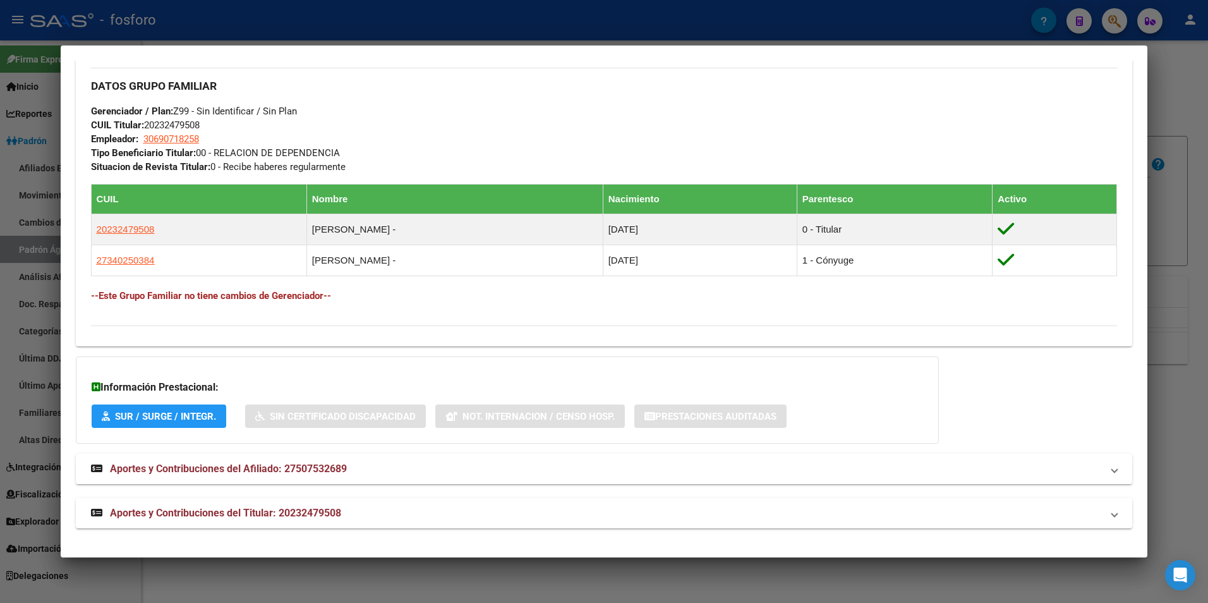
scroll to position [485, 0]
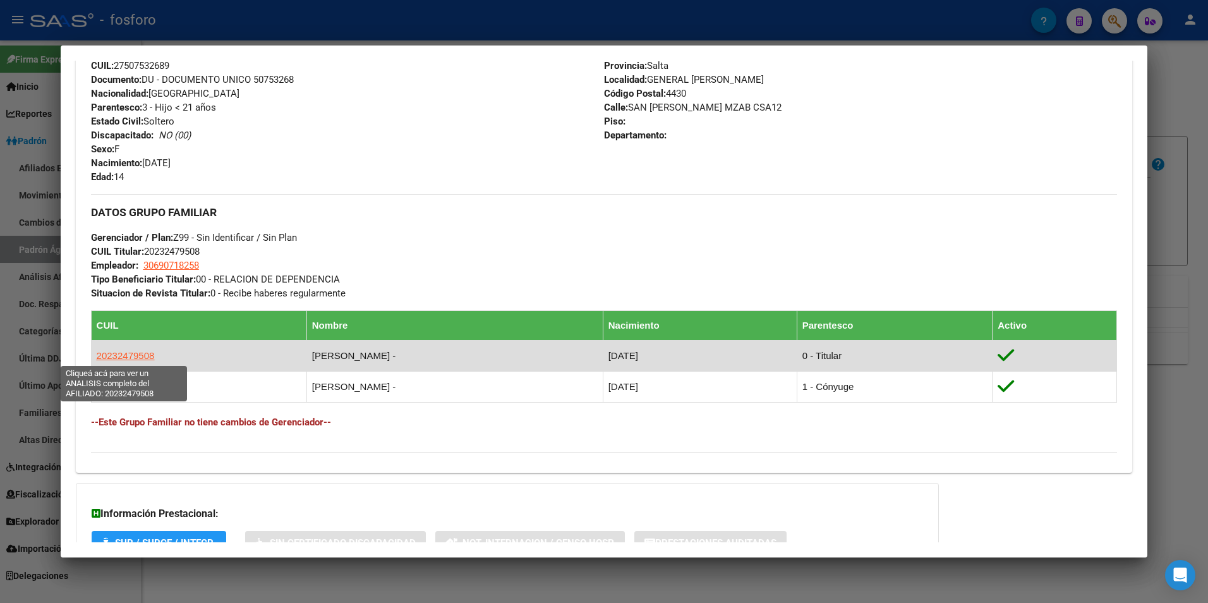
click at [117, 350] on span "20232479508" at bounding box center [126, 355] width 58 height 11
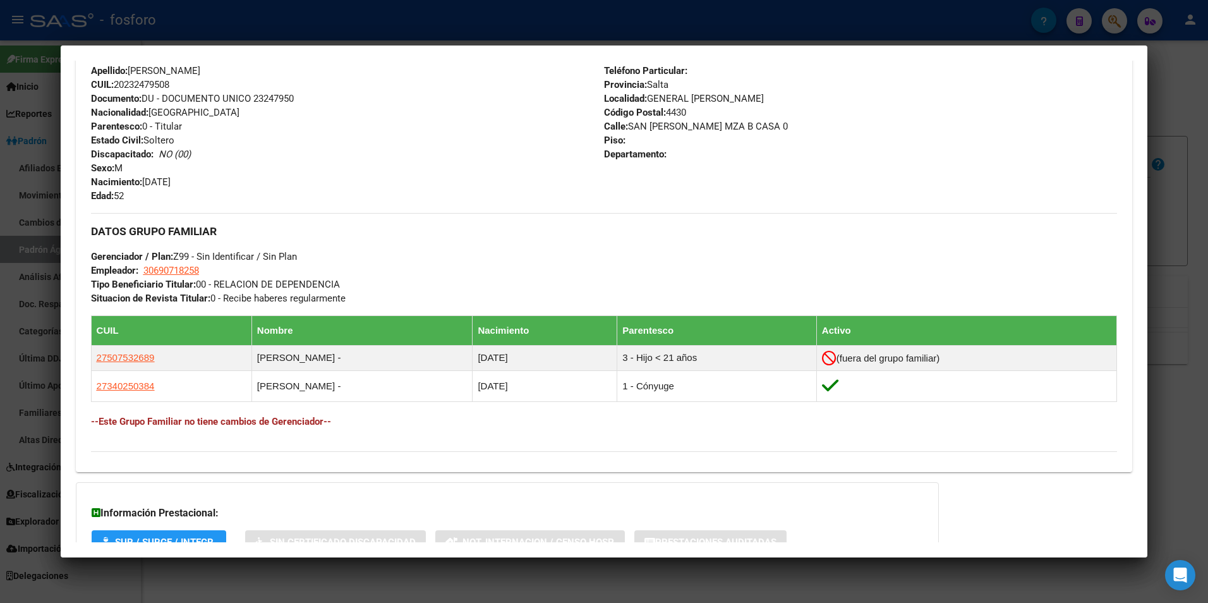
scroll to position [548, 0]
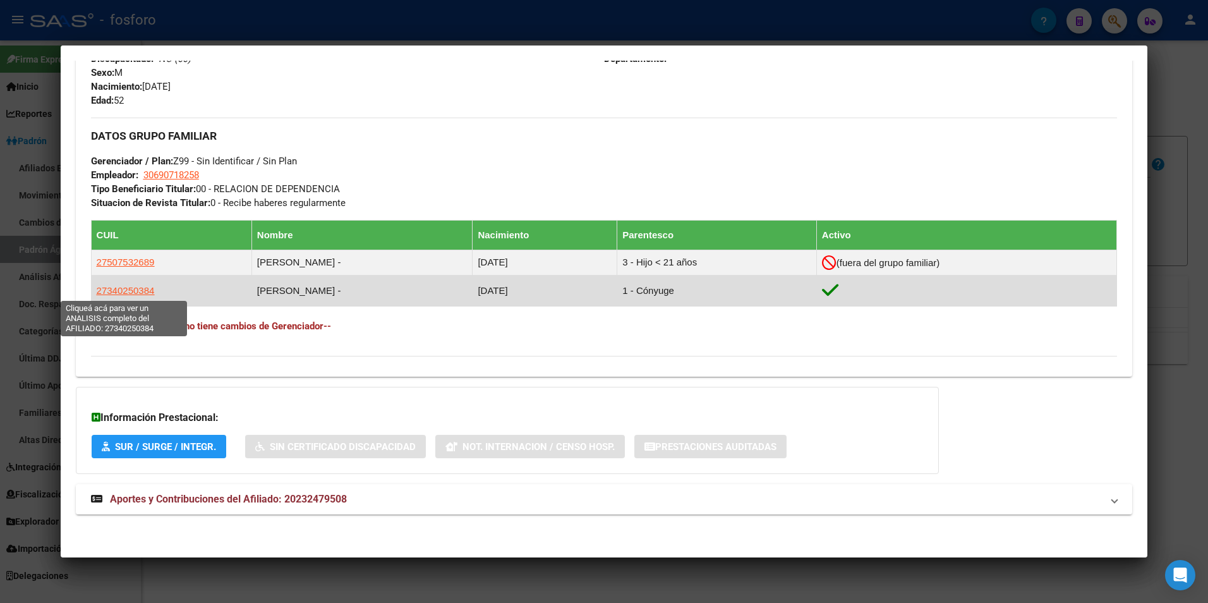
click at [132, 287] on span "27340250384" at bounding box center [126, 290] width 58 height 11
type textarea "27340250384"
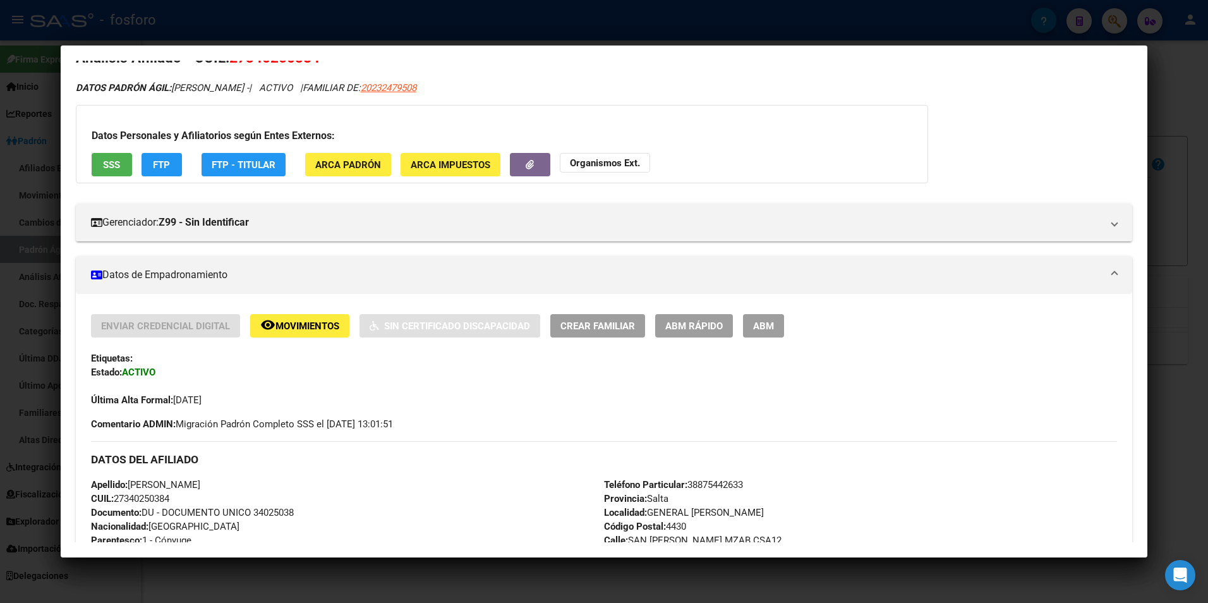
scroll to position [126, 0]
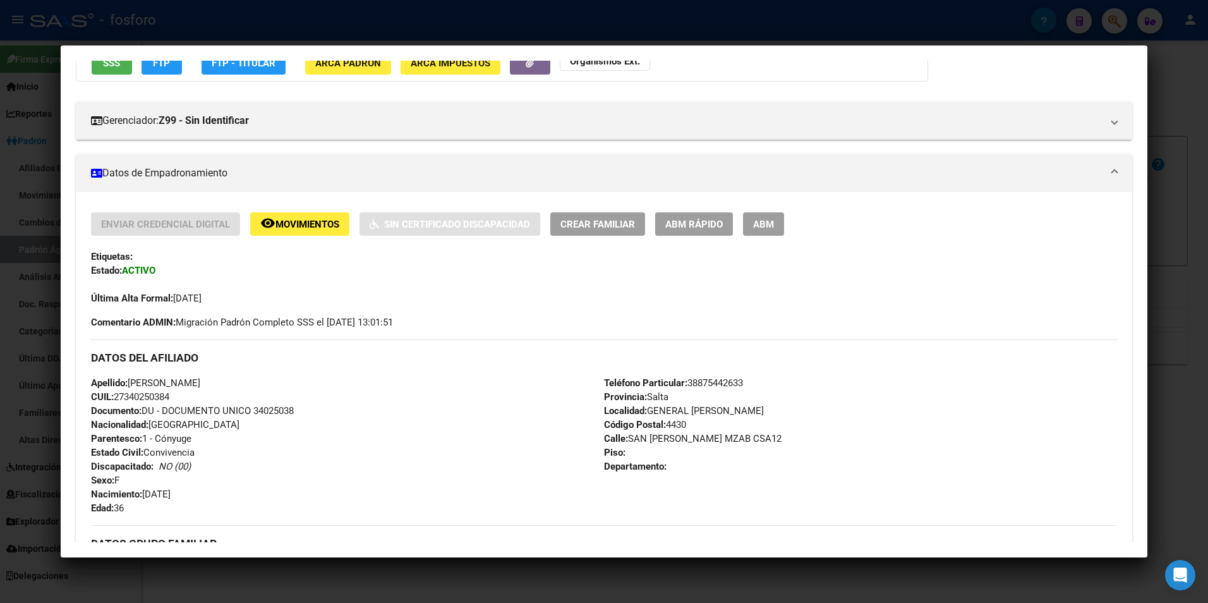
click at [692, 223] on span "ABM Rápido" at bounding box center [693, 224] width 57 height 11
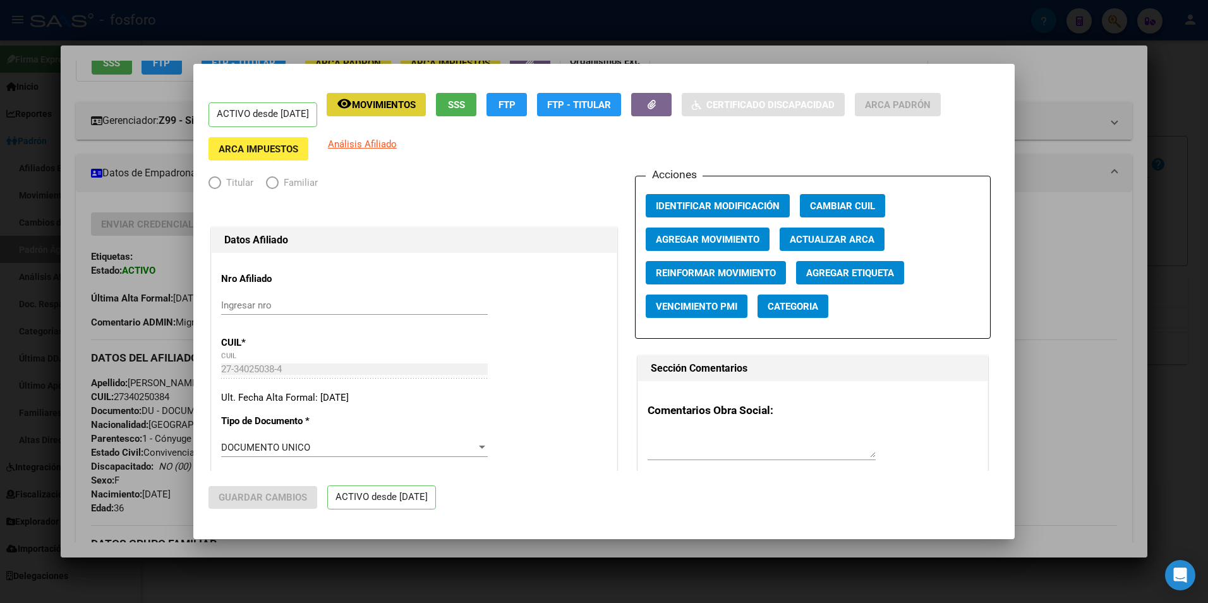
radio input "true"
type input "30-69071825-8"
click at [704, 238] on span "Agregar Movimiento" at bounding box center [708, 239] width 104 height 11
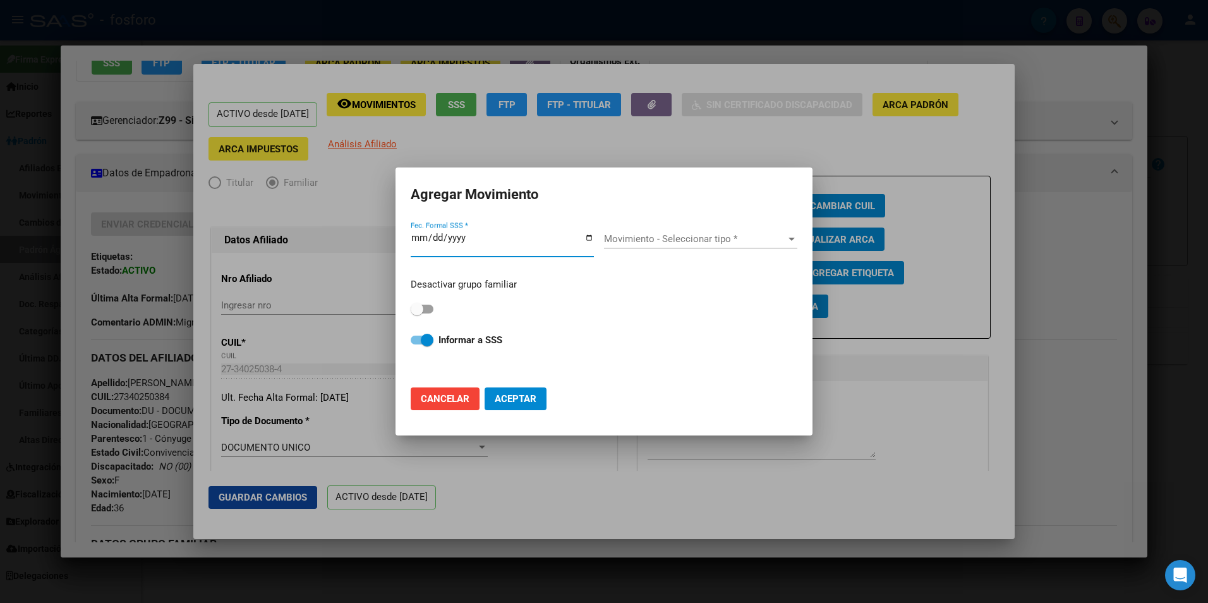
click at [167, 248] on div at bounding box center [604, 301] width 1208 height 603
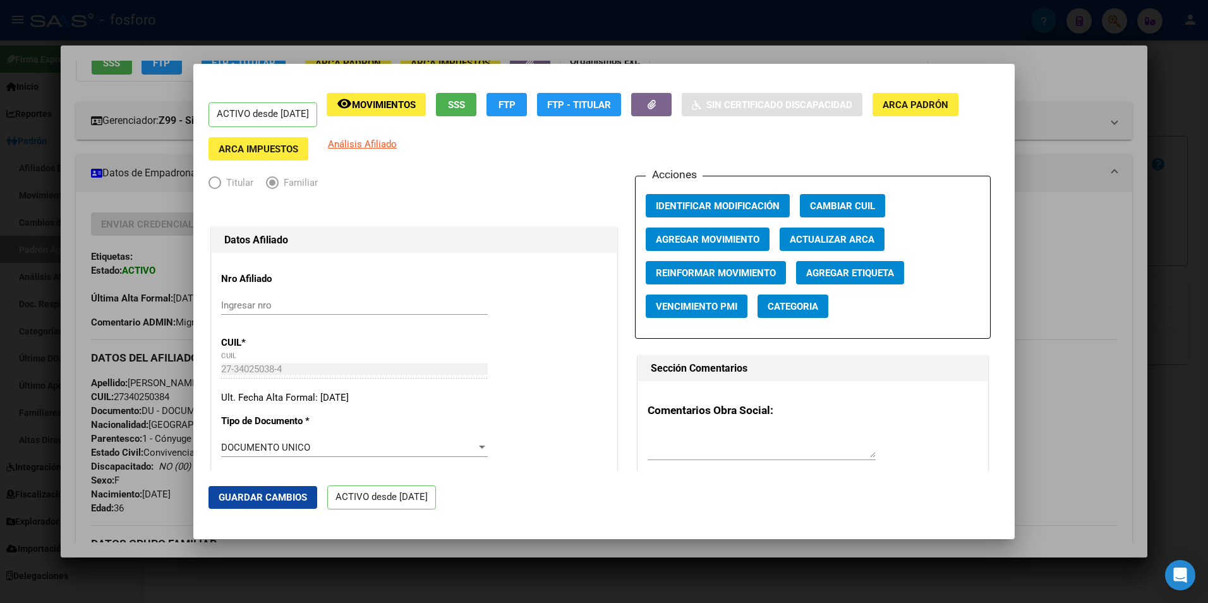
click at [163, 246] on div at bounding box center [604, 301] width 1208 height 603
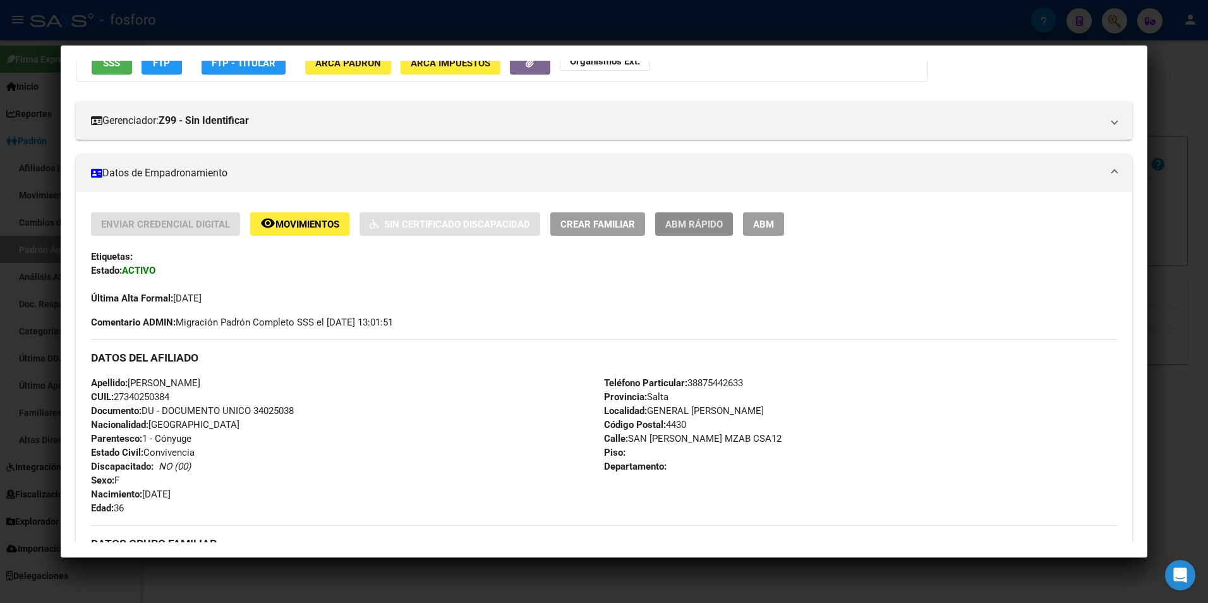
click at [697, 225] on span "ABM Rápido" at bounding box center [693, 224] width 57 height 11
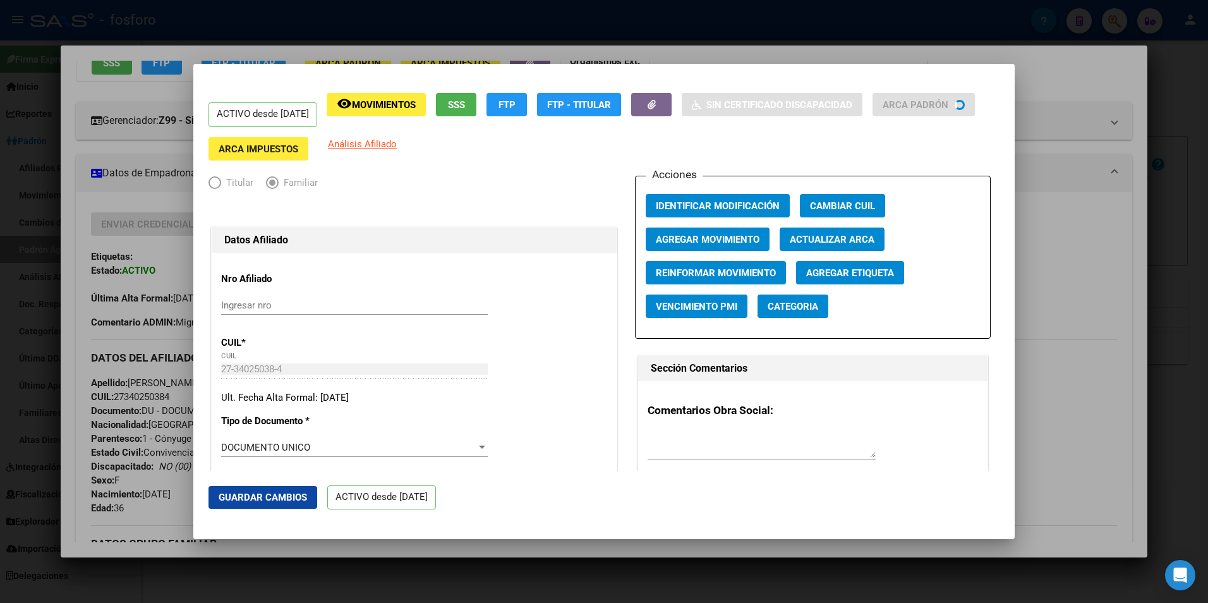
radio input "true"
type input "30-69071825-8"
click at [709, 234] on span "Agregar Movimiento" at bounding box center [708, 239] width 104 height 11
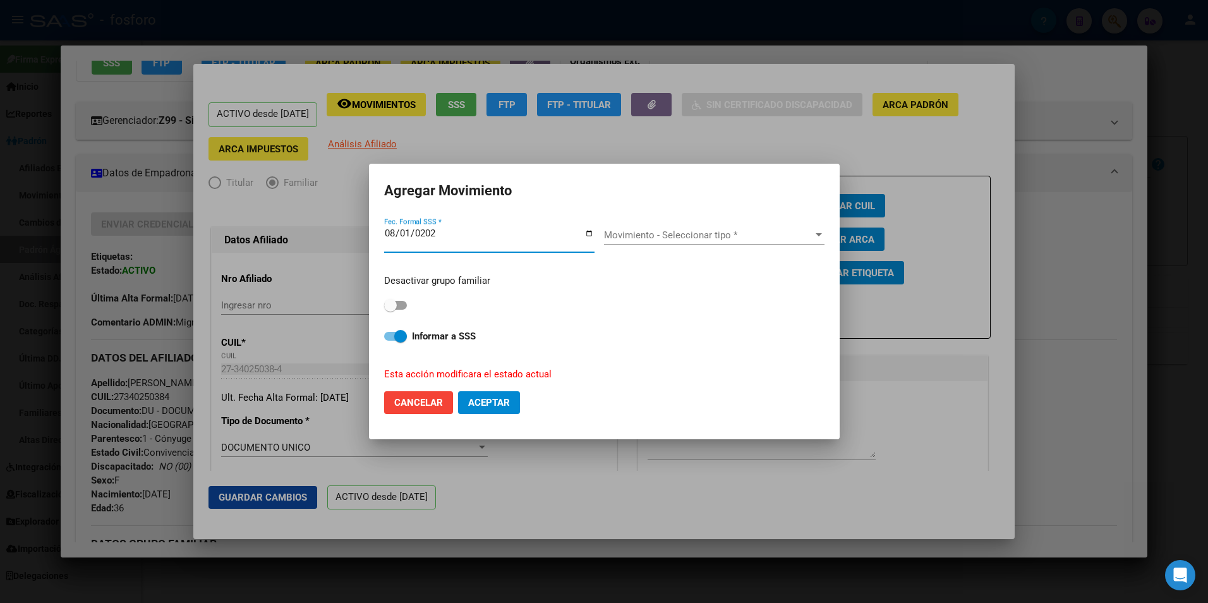
type input "[DATE]"
click at [642, 234] on span "Movimiento - Seleccionar tipo *" at bounding box center [708, 234] width 209 height 11
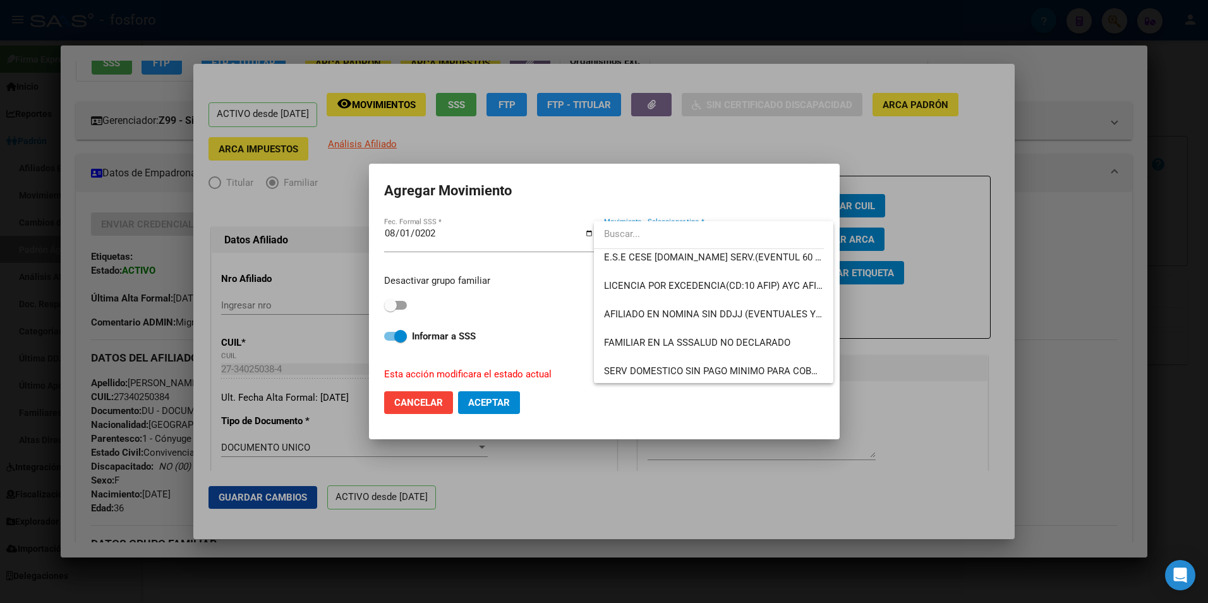
scroll to position [505, 0]
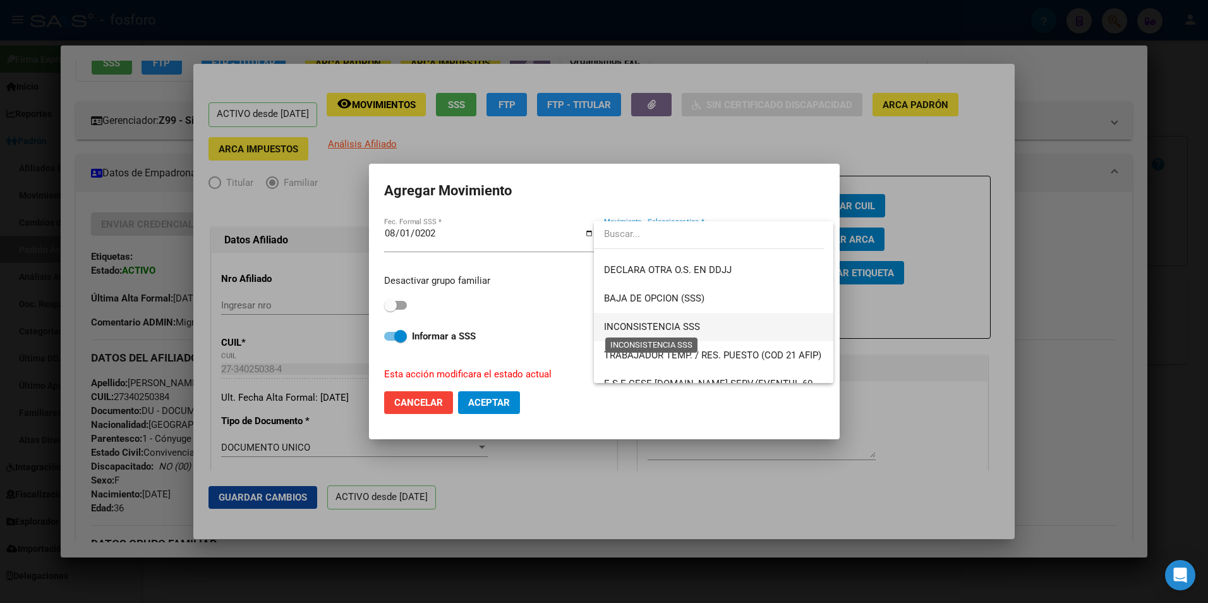
click at [673, 328] on span "INCONSISTENCIA SSS" at bounding box center [652, 326] width 96 height 11
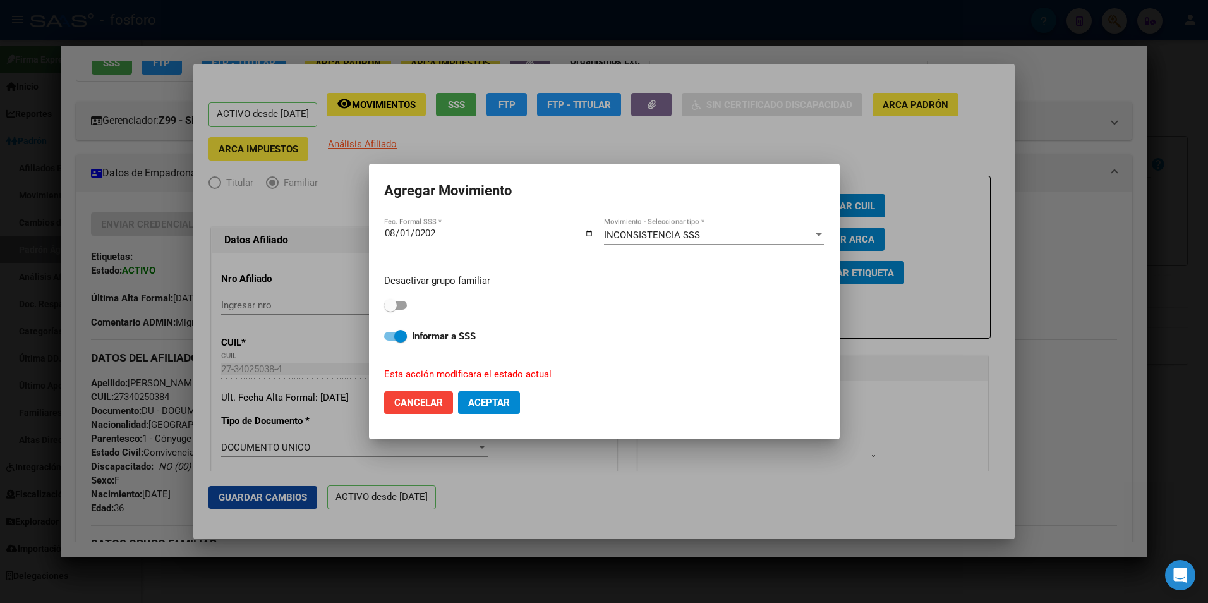
click at [383, 332] on mat-dialog-content "[DATE] Fec. Formal SSS * INCONSISTENCIA SSS Movimiento - Seleccionar tipo * Des…" at bounding box center [604, 298] width 471 height 166
click at [392, 339] on span at bounding box center [395, 336] width 23 height 9
click at [390, 340] on input "Informar a SSS" at bounding box center [390, 340] width 1 height 1
checkbox input "false"
click at [406, 306] on span at bounding box center [395, 305] width 23 height 9
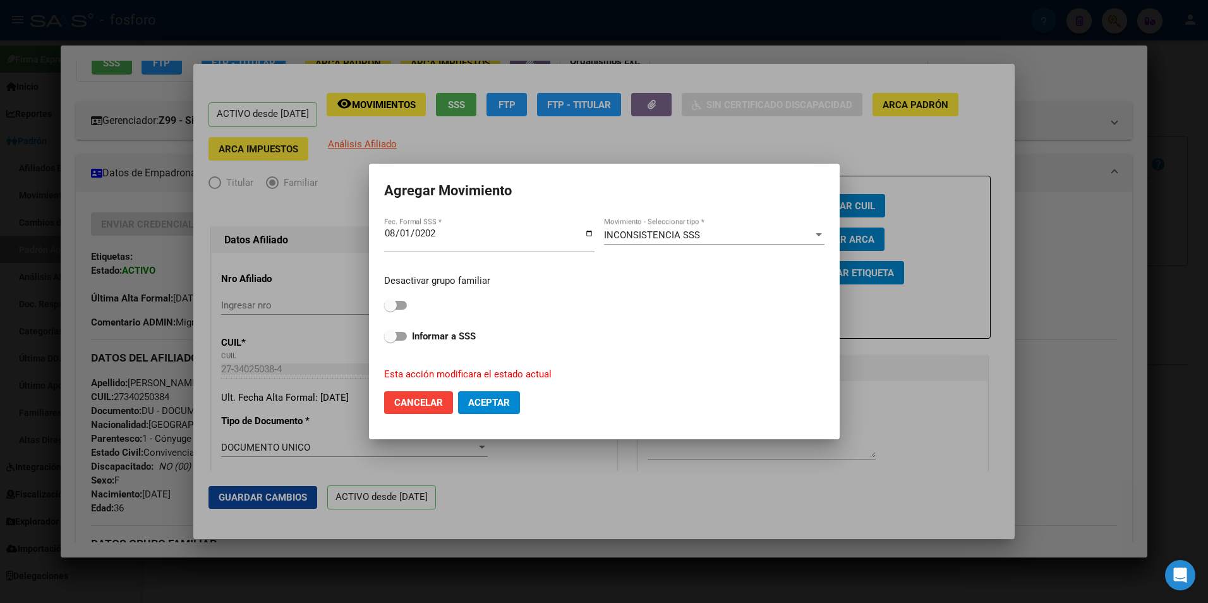
click at [390, 310] on input "checkbox" at bounding box center [390, 310] width 1 height 1
checkbox input "true"
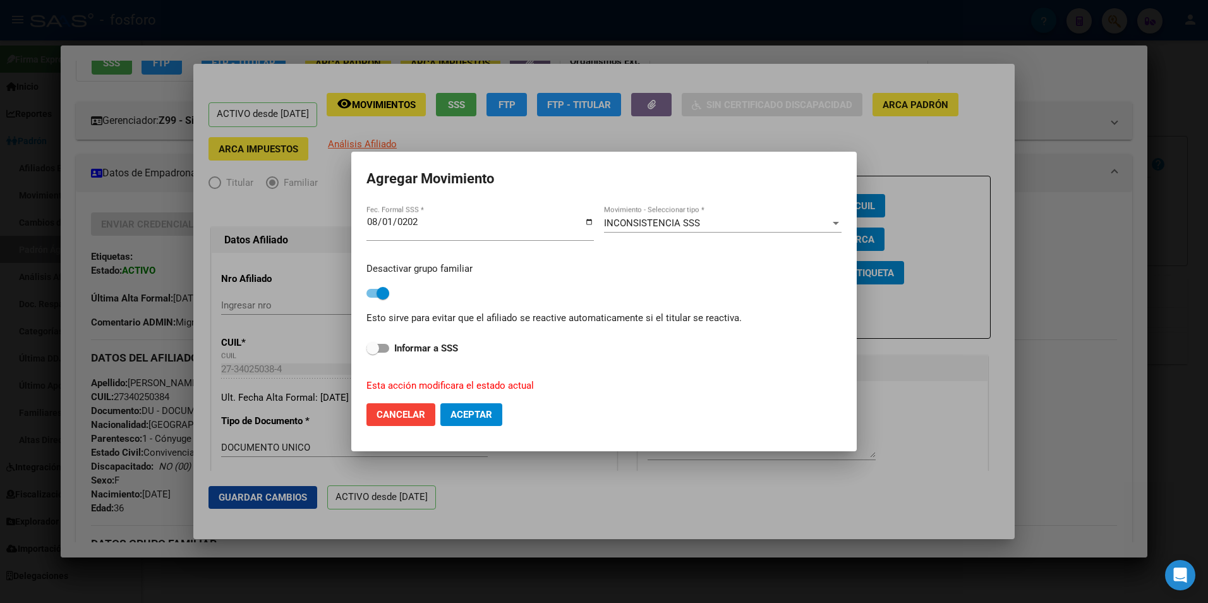
click at [385, 349] on span at bounding box center [377, 348] width 23 height 9
click at [373, 352] on input "Informar a SSS" at bounding box center [372, 352] width 1 height 1
click at [480, 416] on span "Aceptar" at bounding box center [471, 414] width 42 height 11
checkbox input "false"
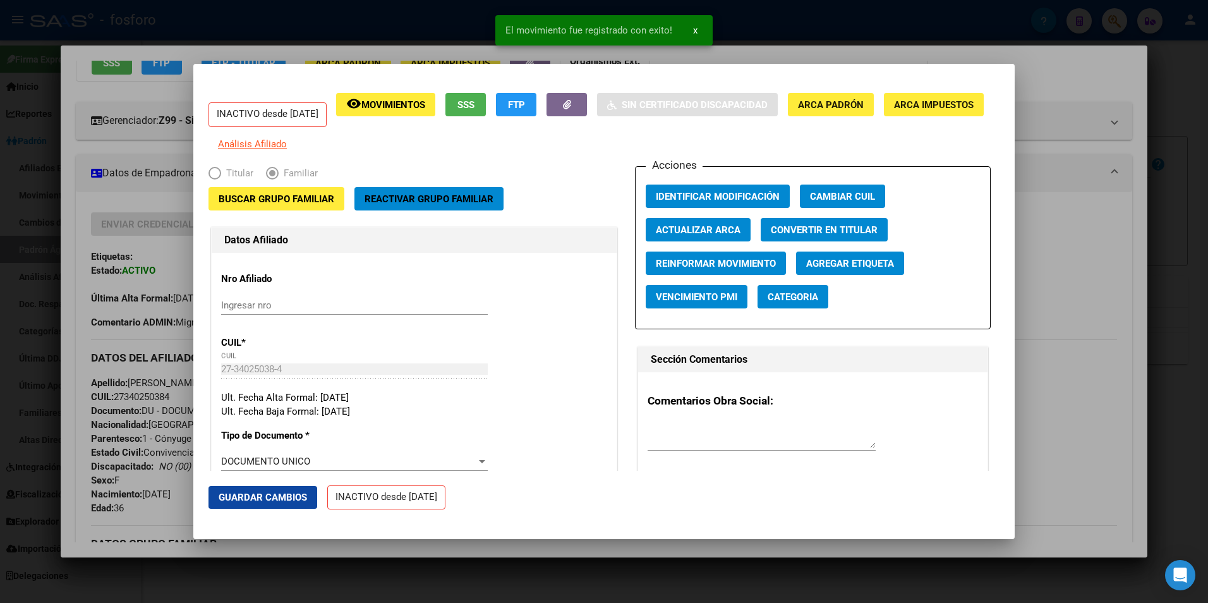
drag, startPoint x: 553, startPoint y: 549, endPoint x: 733, endPoint y: 522, distance: 182.1
click at [553, 549] on div at bounding box center [604, 301] width 1208 height 603
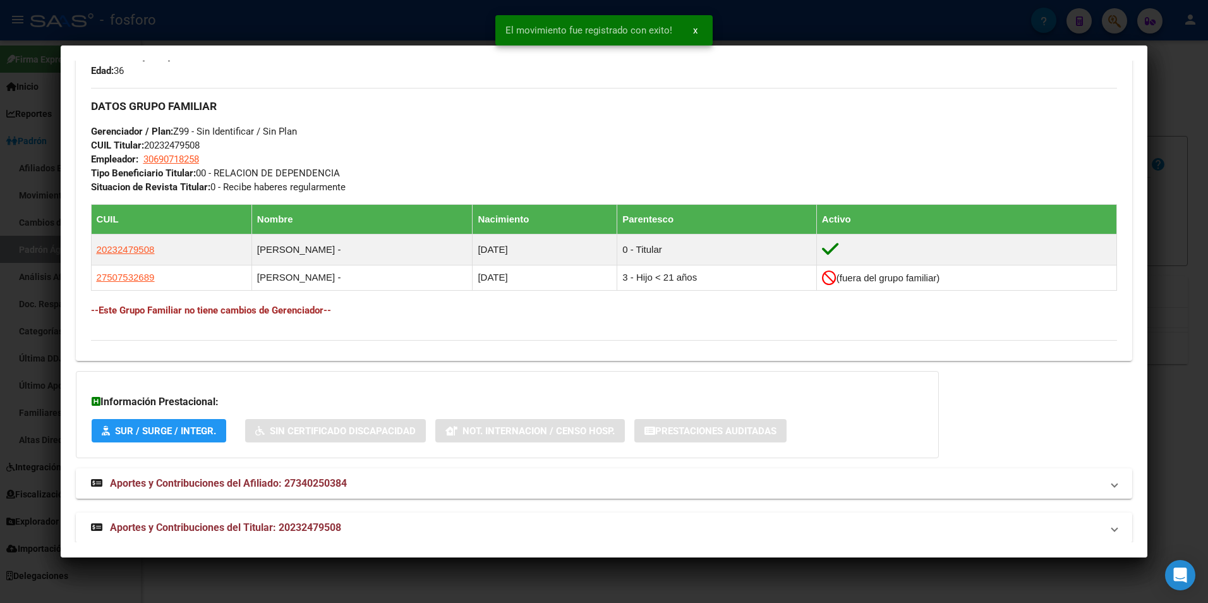
scroll to position [606, 0]
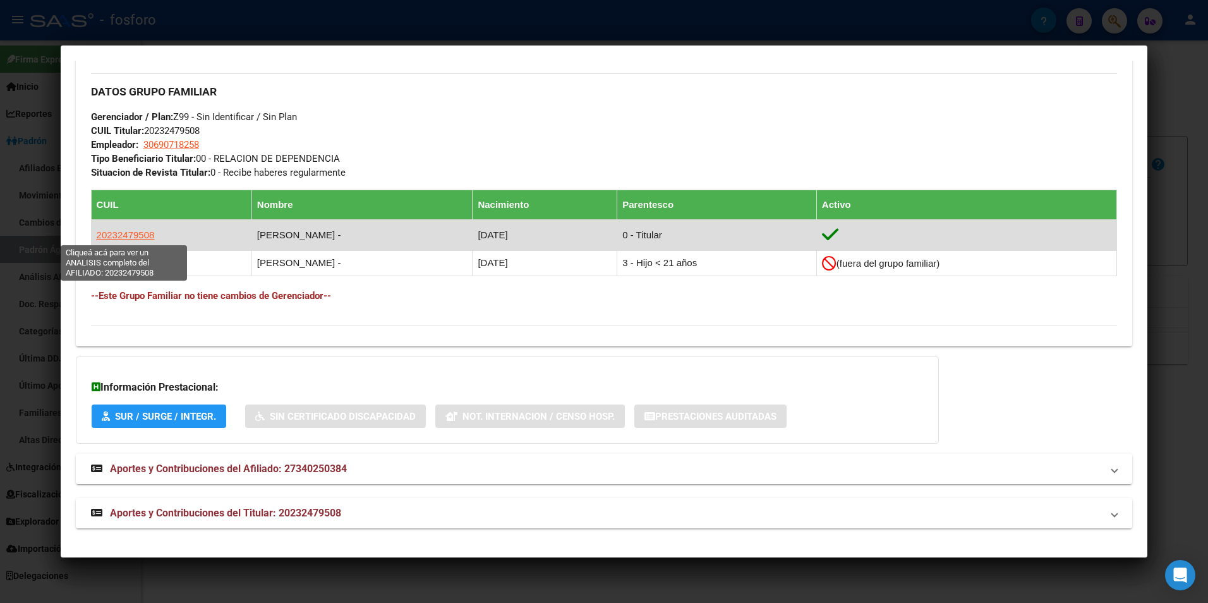
click at [114, 235] on span "20232479508" at bounding box center [126, 234] width 58 height 11
copy span "3"
type textarea "20232479508"
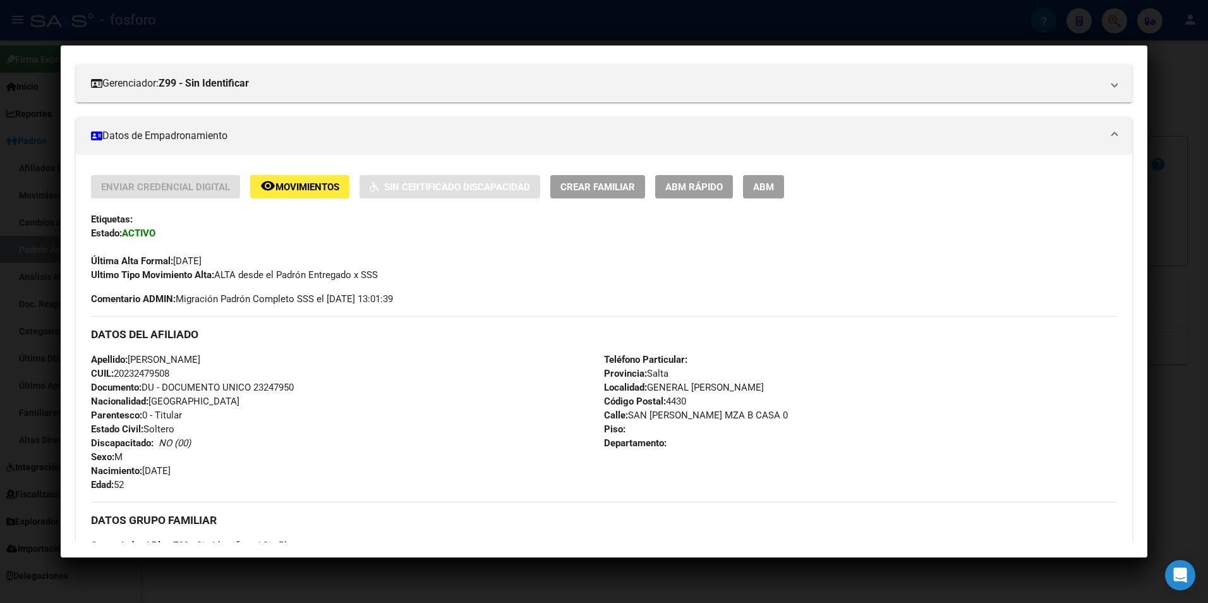
scroll to position [37, 0]
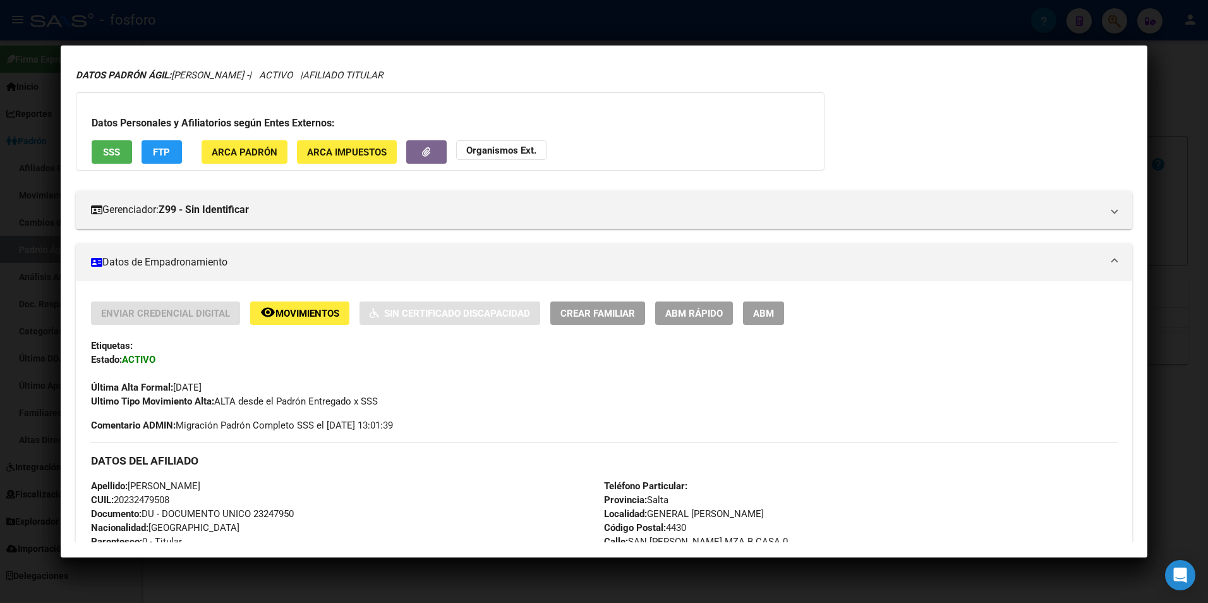
click at [296, 313] on span "Movimientos" at bounding box center [307, 313] width 64 height 11
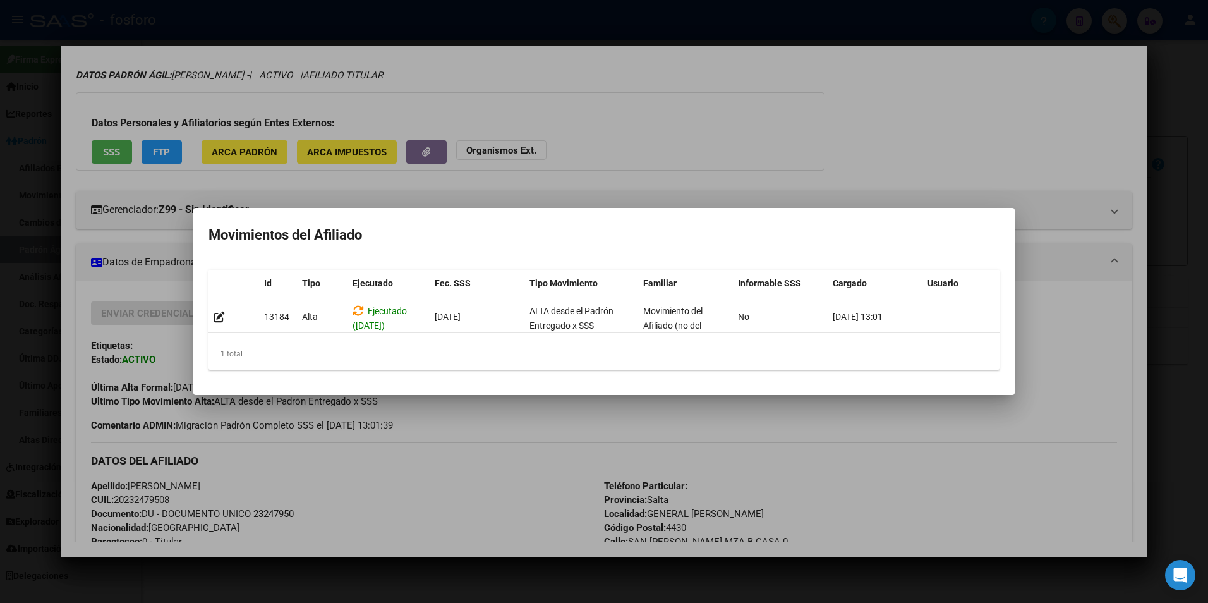
click at [516, 500] on div at bounding box center [604, 301] width 1208 height 603
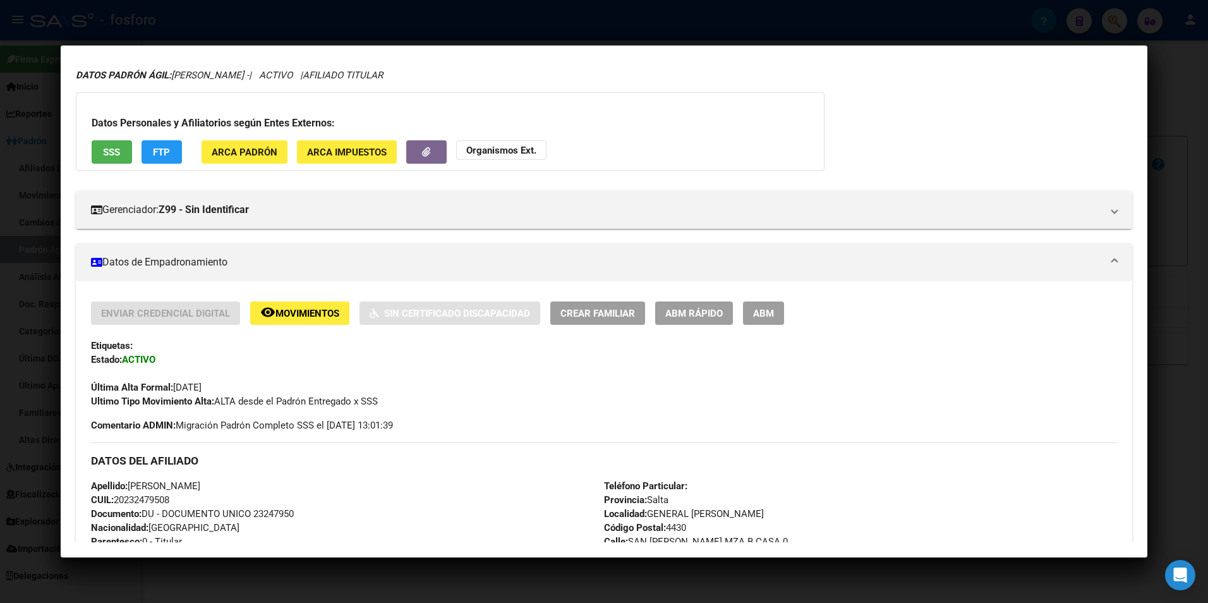
click at [765, 315] on span "ABM" at bounding box center [763, 313] width 21 height 11
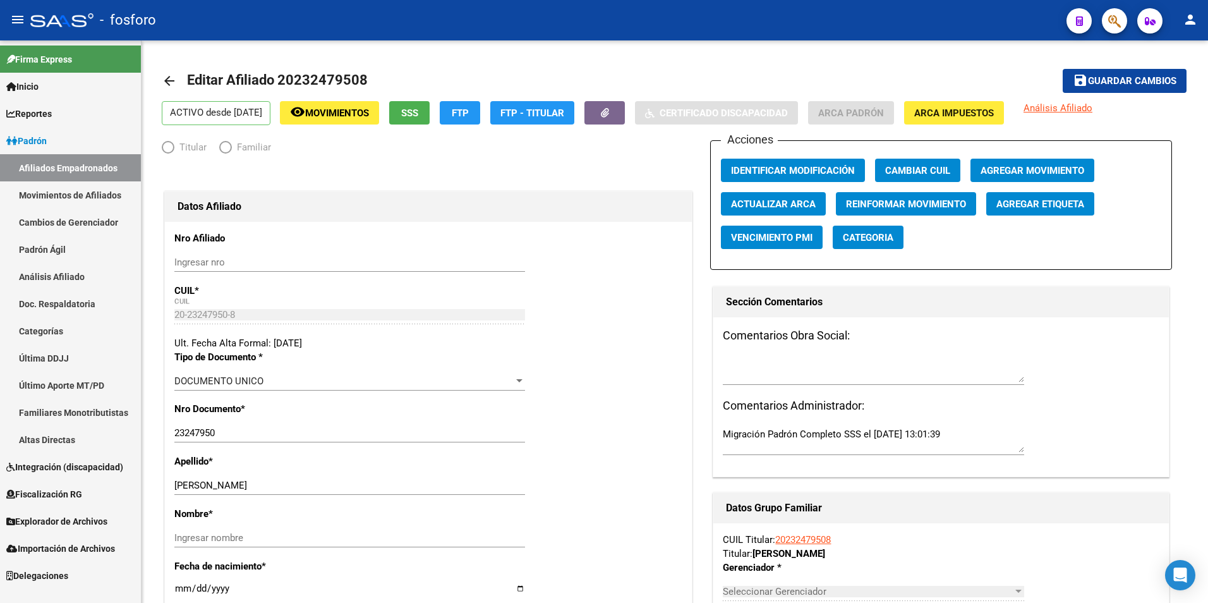
radio input "true"
type input "30-69071825-8"
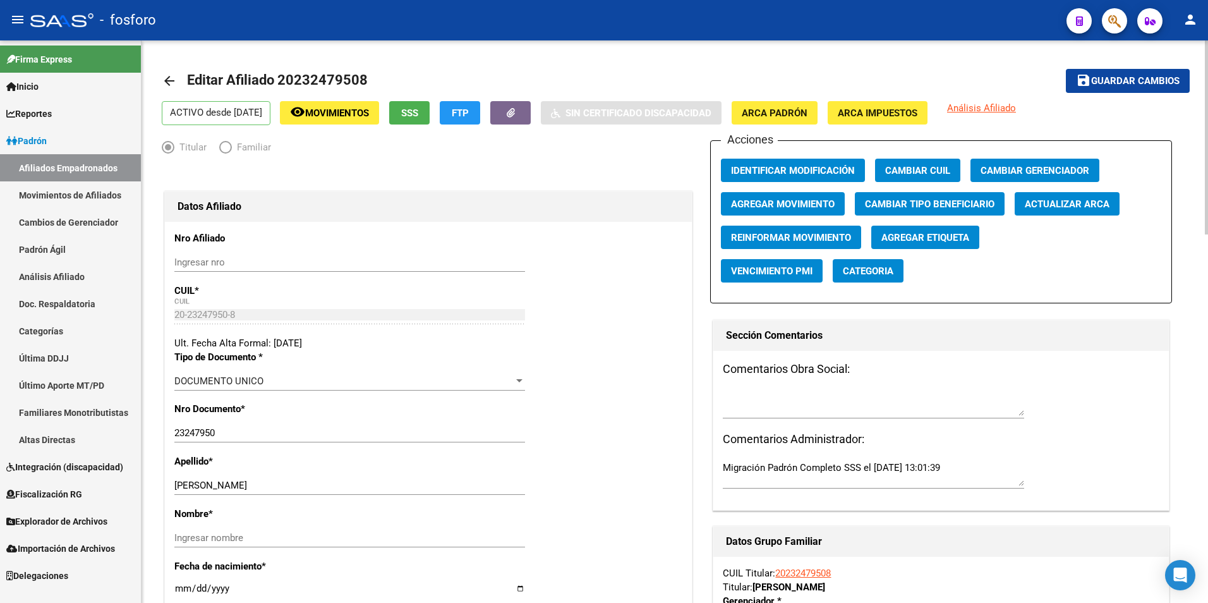
click at [169, 78] on mat-icon "arrow_back" at bounding box center [169, 80] width 15 height 15
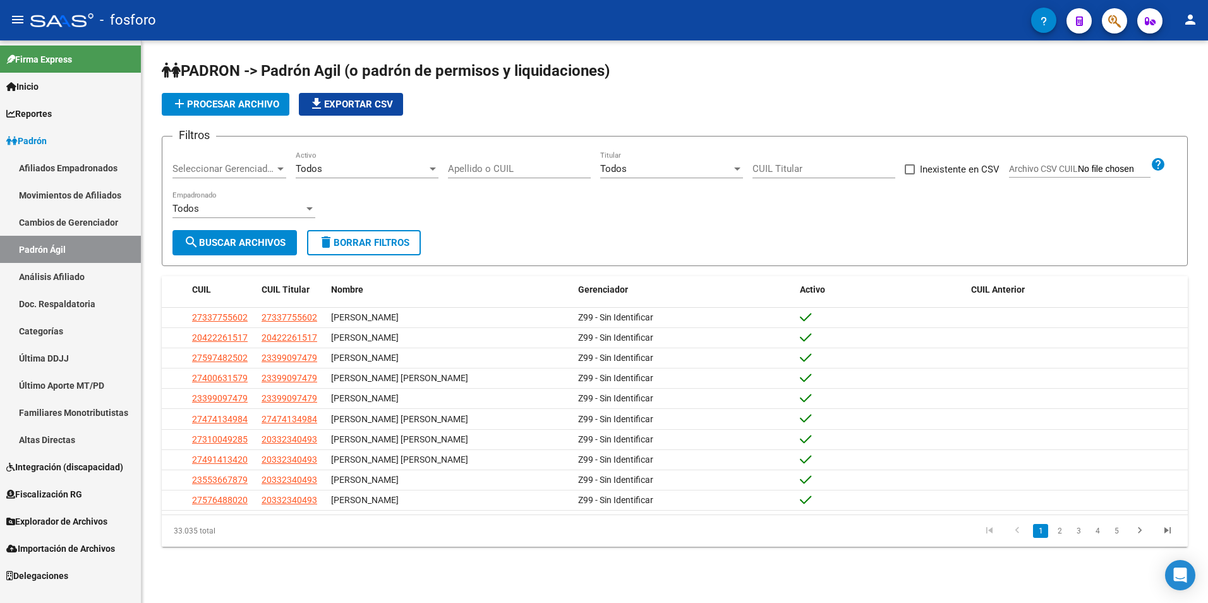
click at [498, 167] on input "Apellido o CUIL" at bounding box center [519, 168] width 143 height 11
click at [72, 197] on link "Movimientos de Afiliados" at bounding box center [70, 194] width 141 height 27
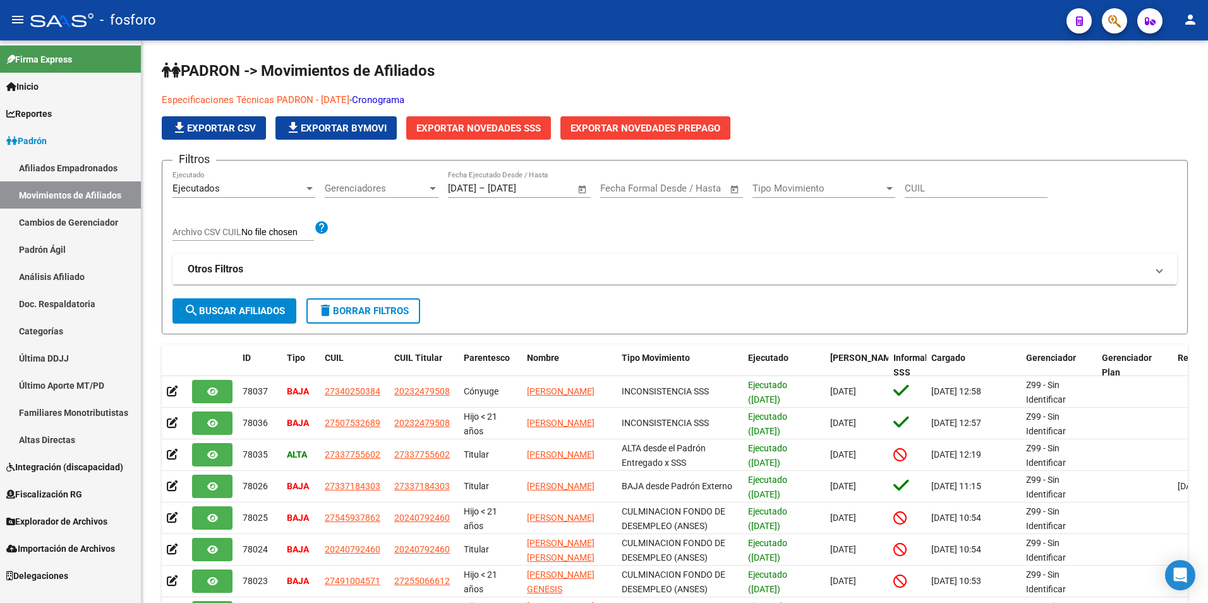
drag, startPoint x: 51, startPoint y: 249, endPoint x: 59, endPoint y: 248, distance: 7.7
click at [51, 249] on link "Padrón Ágil" at bounding box center [70, 249] width 141 height 27
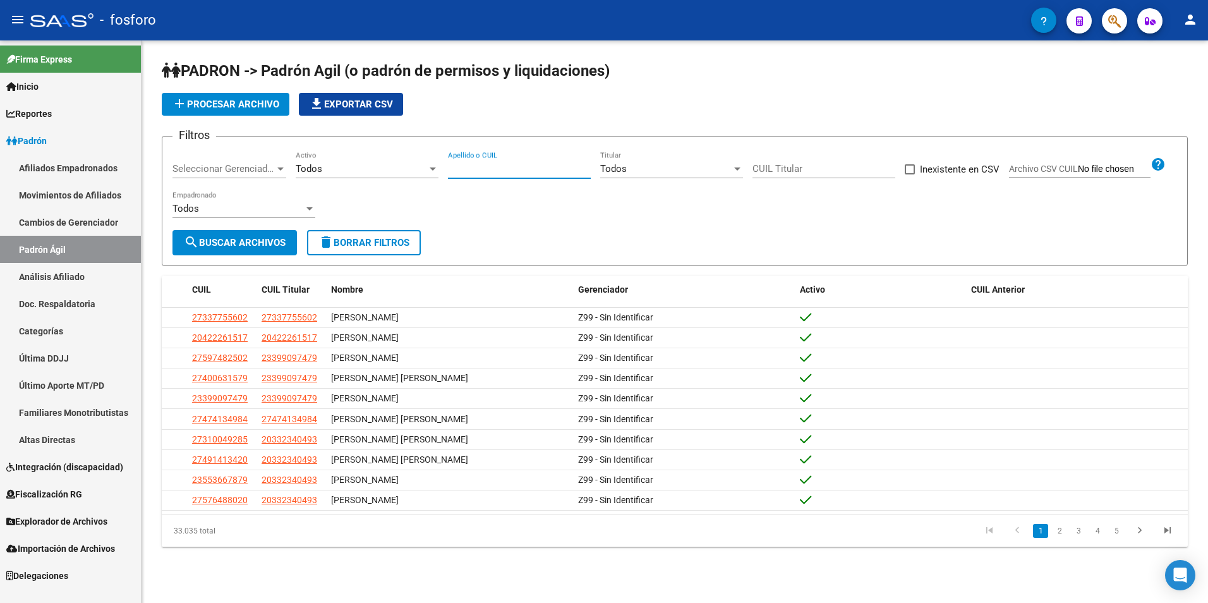
click at [509, 165] on input "Apellido o CUIL" at bounding box center [519, 168] width 143 height 11
paste input "31961857"
type input "20319618571"
click at [234, 244] on span "search Buscar Archivos" at bounding box center [235, 242] width 102 height 11
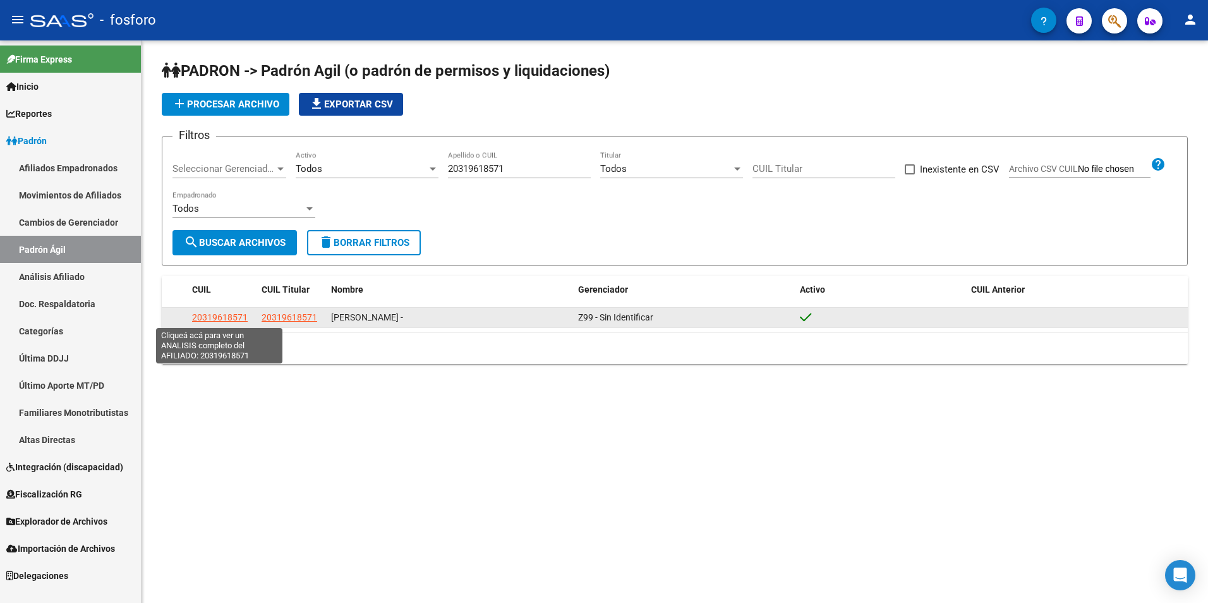
click at [214, 320] on span "20319618571" at bounding box center [220, 317] width 56 height 10
type textarea "20319618571"
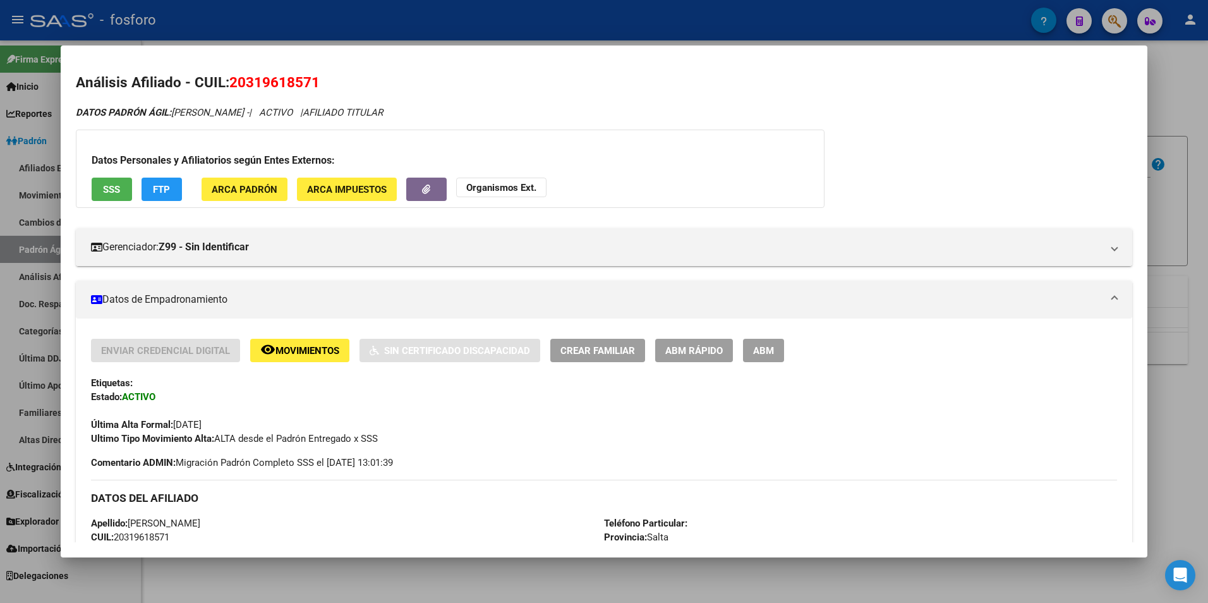
click at [593, 348] on span "Crear Familiar" at bounding box center [597, 350] width 75 height 11
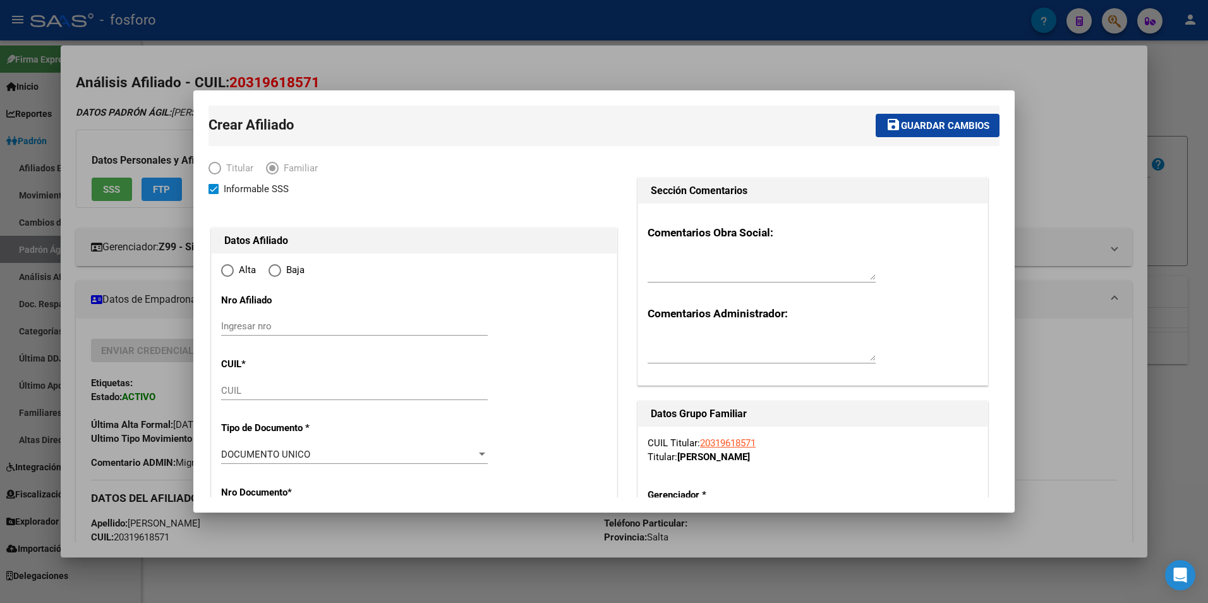
type input "COBOS"
type input "4432"
type input "AVDA. [PERSON_NAME][GEOGRAPHIC_DATA]"
type input "0"
radio input "true"
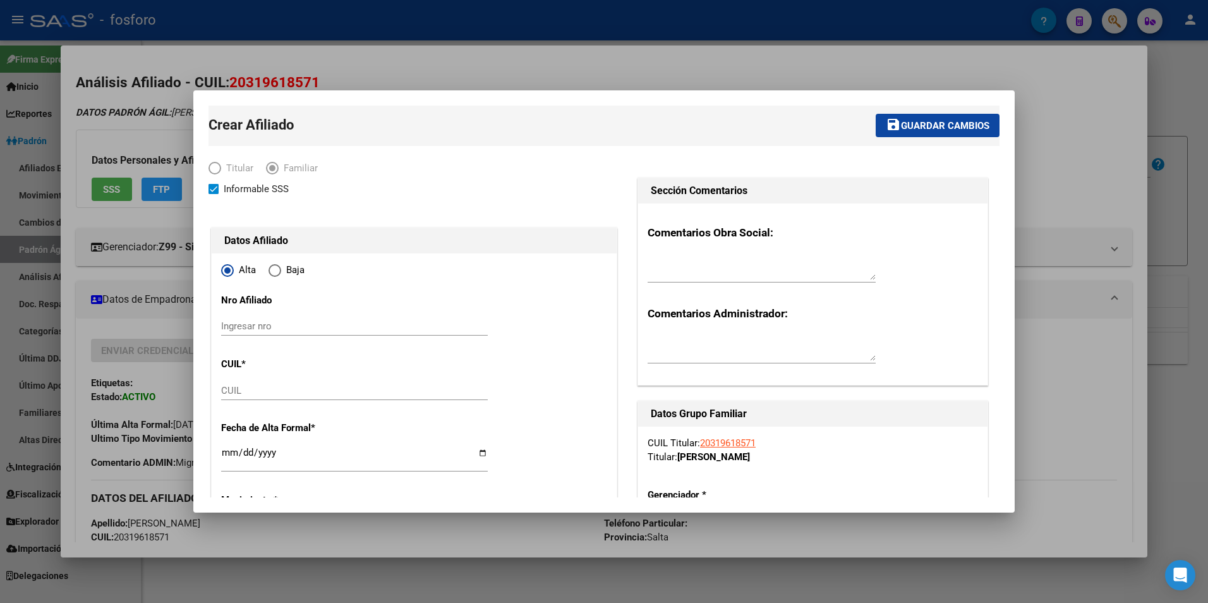
type input "30-70982228-0"
click at [215, 168] on span "Elija una opción" at bounding box center [215, 168] width 0 height 0
click at [294, 322] on input "Ingresar nro" at bounding box center [354, 325] width 267 height 11
paste input "[PERSON_NAME]"
type input "[PERSON_NAME]"
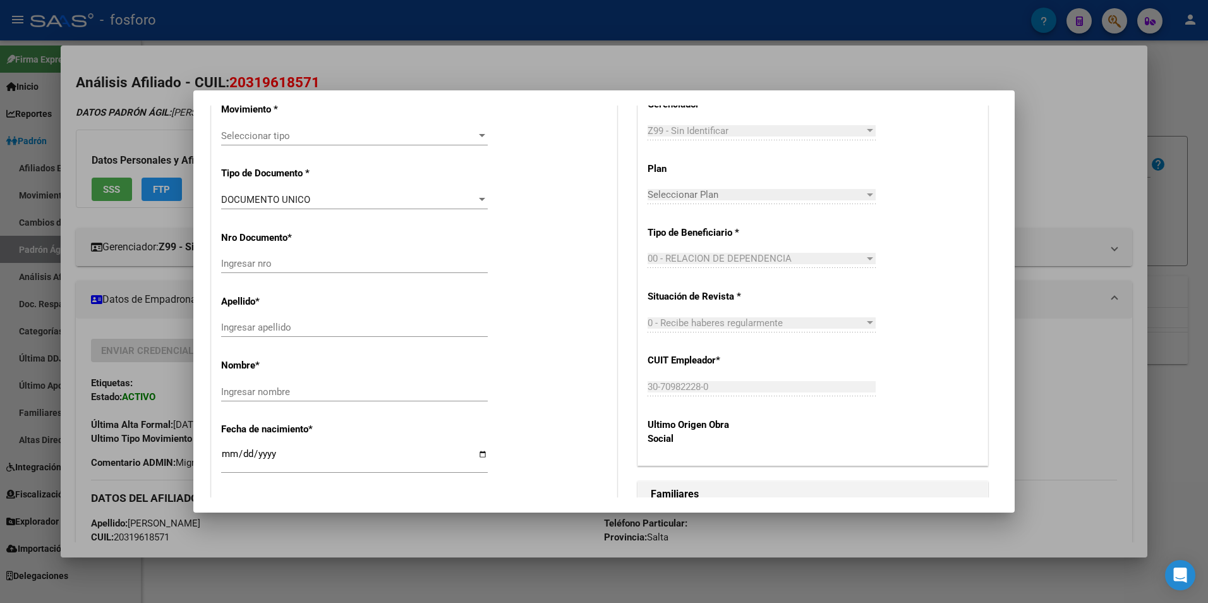
scroll to position [442, 0]
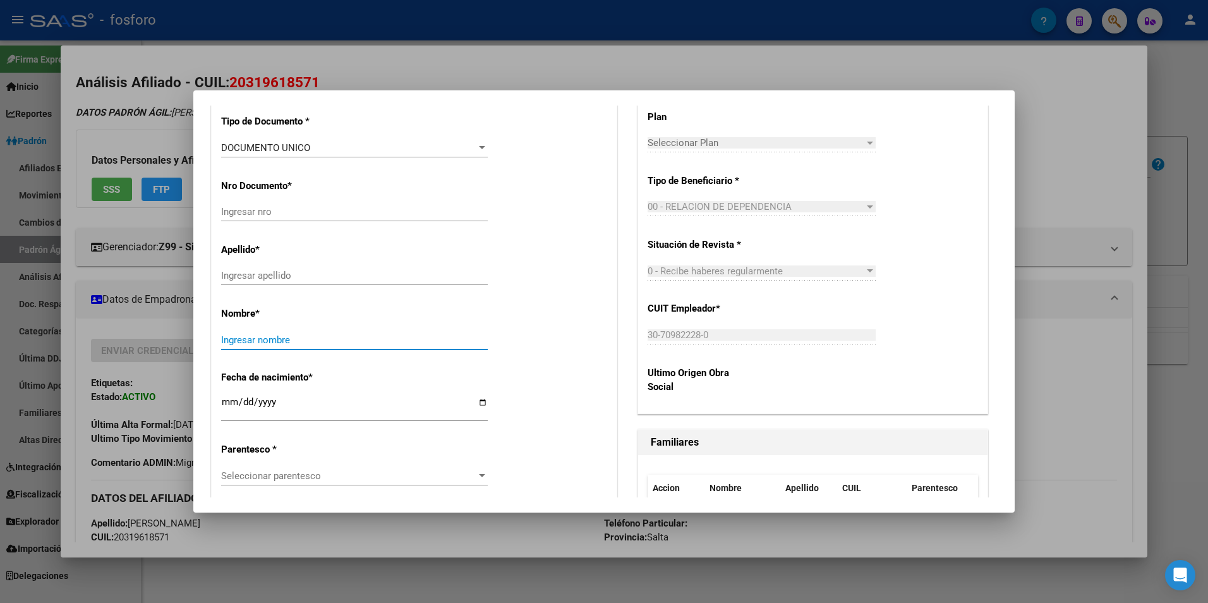
click at [274, 338] on input "Ingresar nombre" at bounding box center [354, 339] width 267 height 11
paste input "[PERSON_NAME]"
type input "[PERSON_NAME]"
click at [274, 270] on input "Ingresar apellido" at bounding box center [354, 275] width 267 height 11
paste input "[PERSON_NAME]"
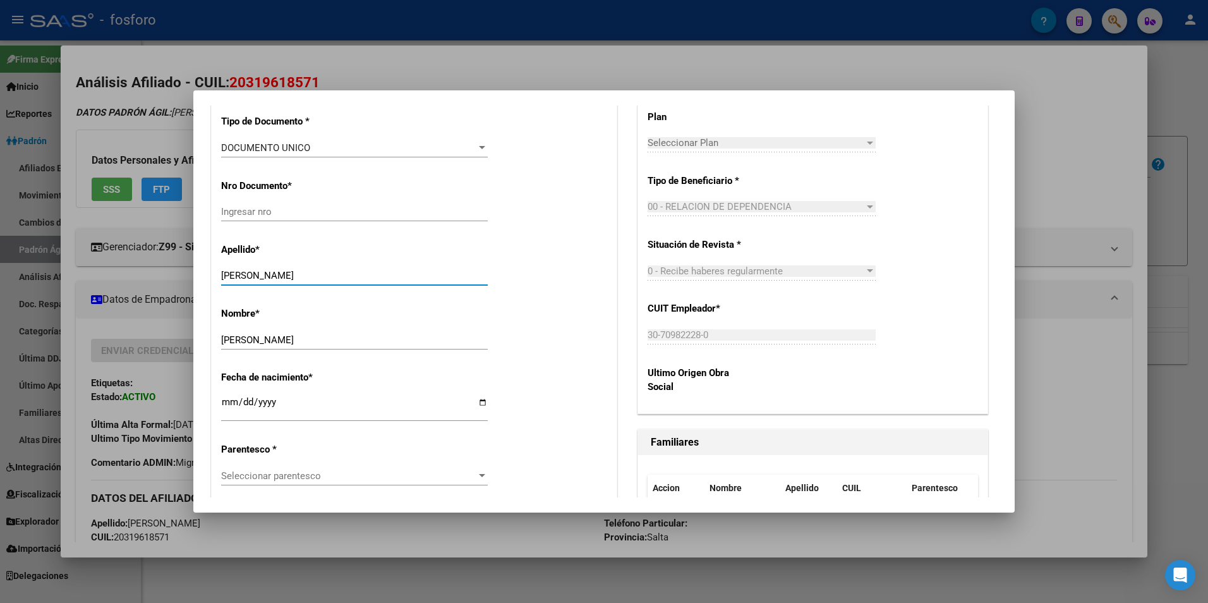
type input "[PERSON_NAME]"
drag, startPoint x: 305, startPoint y: 341, endPoint x: 200, endPoint y: 342, distance: 105.5
click at [200, 342] on mat-dialog-content "Crear Afiliado save Guardar cambios Titular Familiar Informable SSS Datos Afili…" at bounding box center [603, 301] width 821 height 392
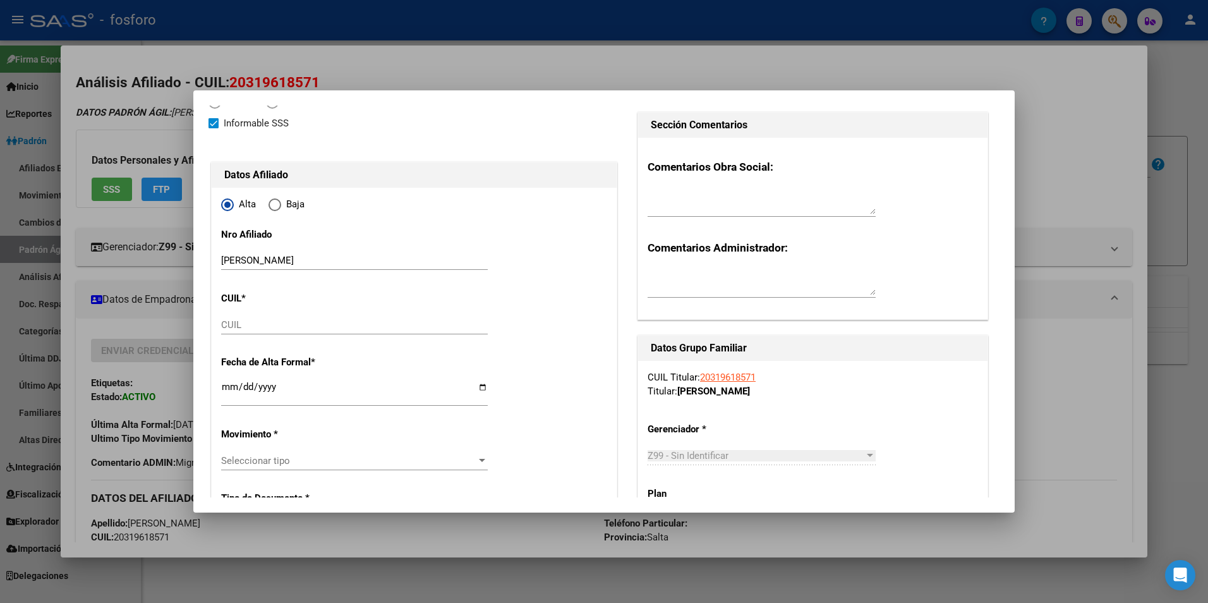
scroll to position [0, 0]
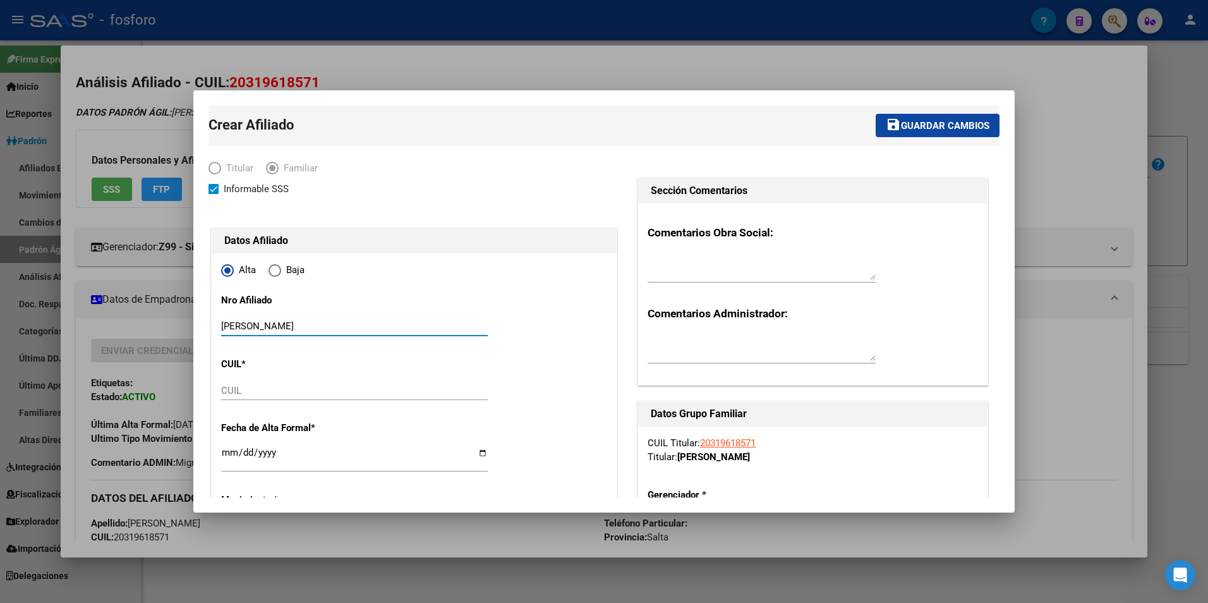
drag, startPoint x: 247, startPoint y: 321, endPoint x: 163, endPoint y: 321, distance: 84.0
click at [163, 321] on div "Análisis Afiliado - CUIL: 20319618571 DATOS PADRÓN ÁGIL: [PERSON_NAME] - | ACTI…" at bounding box center [604, 301] width 1208 height 603
click at [287, 392] on input "CUIL" at bounding box center [354, 390] width 267 height 11
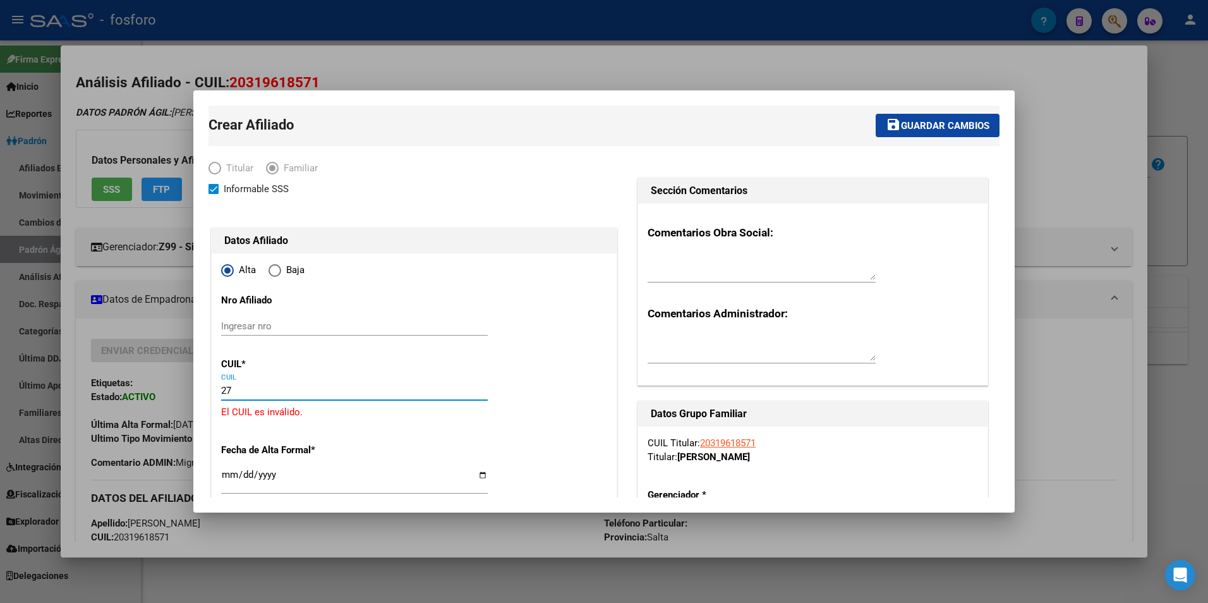
paste input "-56228822"
type input "27-56228822-3"
type input "56228822"
type input "[PERSON_NAME]"
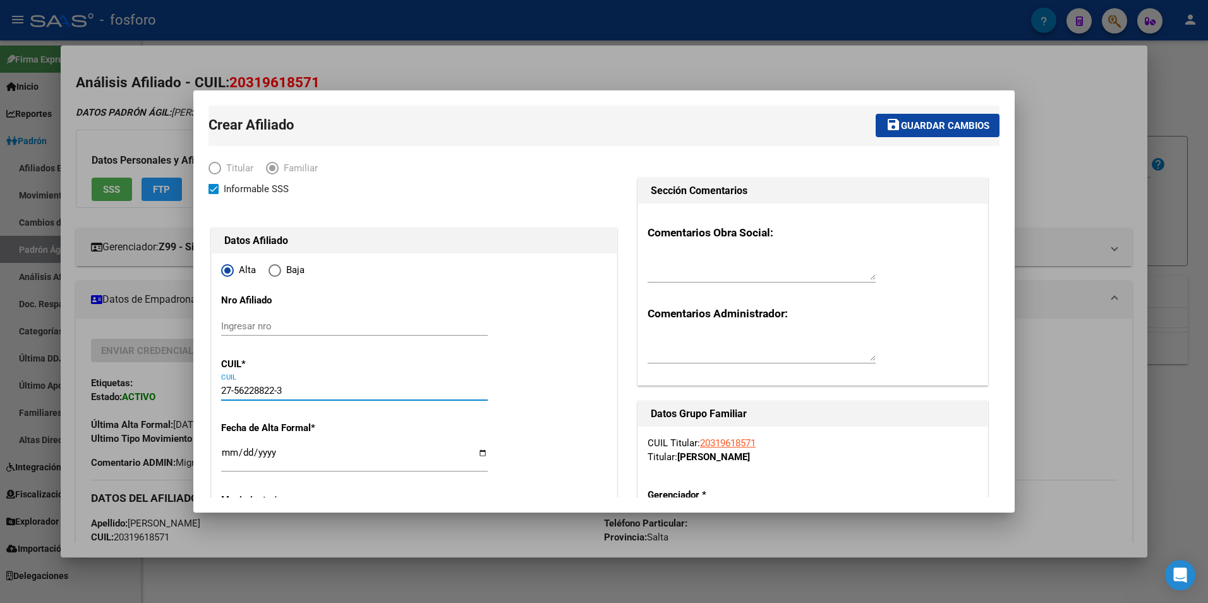
type input "[DATE]"
type input "CAMPO SANTO"
type input "PJE [PERSON_NAME] AVDA. [PERSON_NAME]"
type input "27-56228822-3"
click at [296, 325] on input "Ingresar nro" at bounding box center [354, 325] width 267 height 11
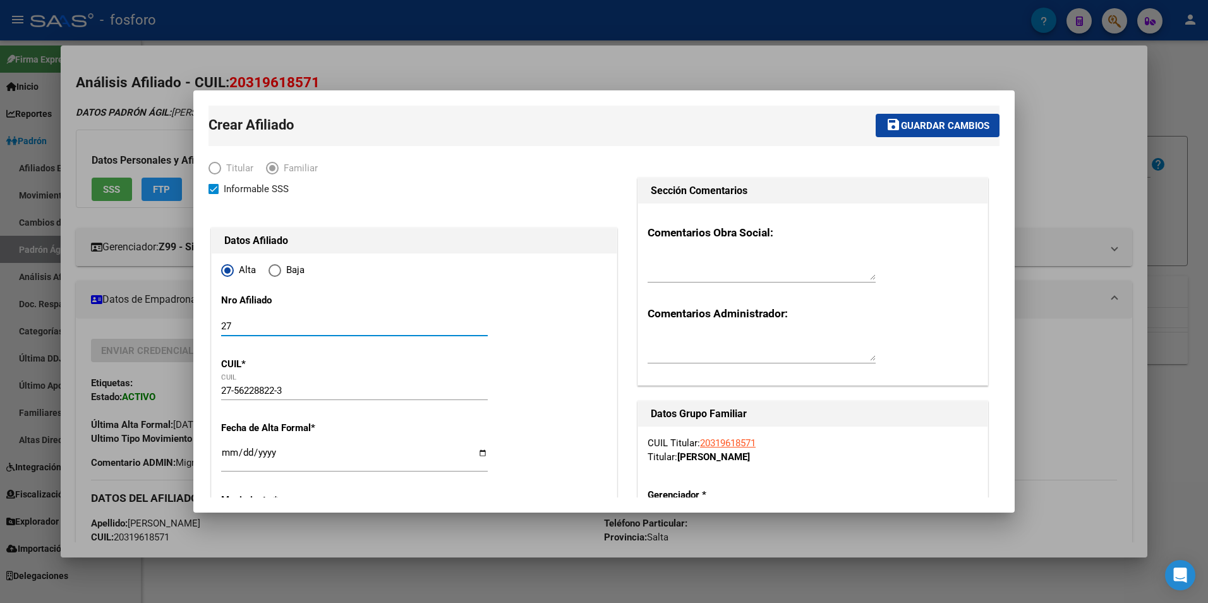
paste input "56228822"
type input "27562288223/03"
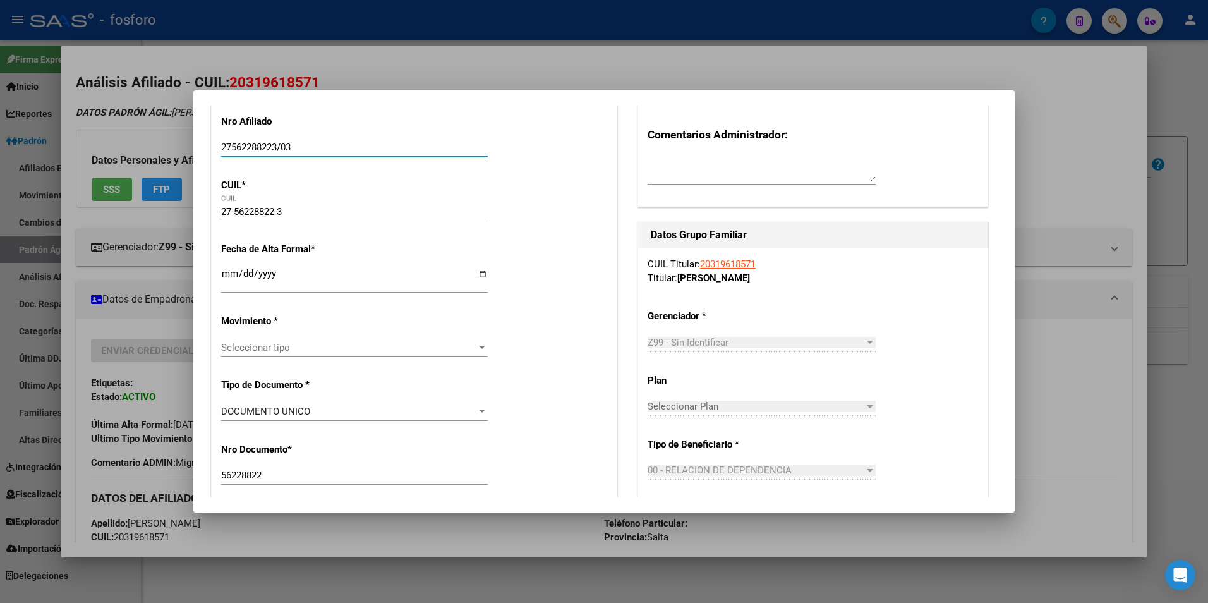
scroll to position [190, 0]
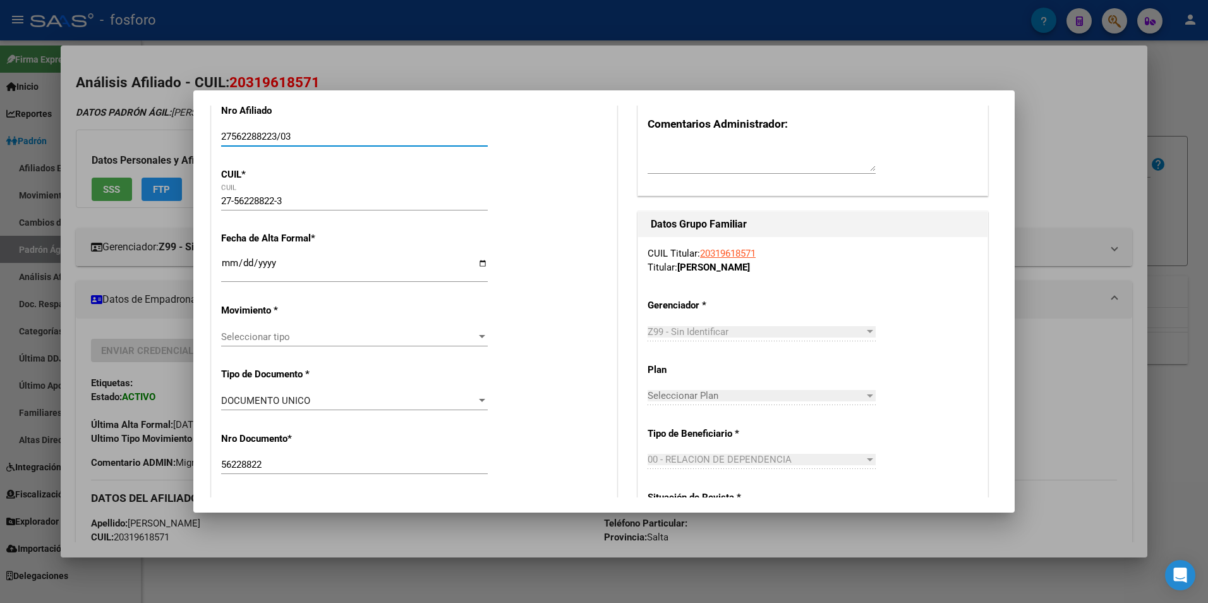
click at [235, 265] on input "Ingresar fecha" at bounding box center [354, 268] width 267 height 20
click at [479, 337] on div at bounding box center [482, 336] width 6 height 3
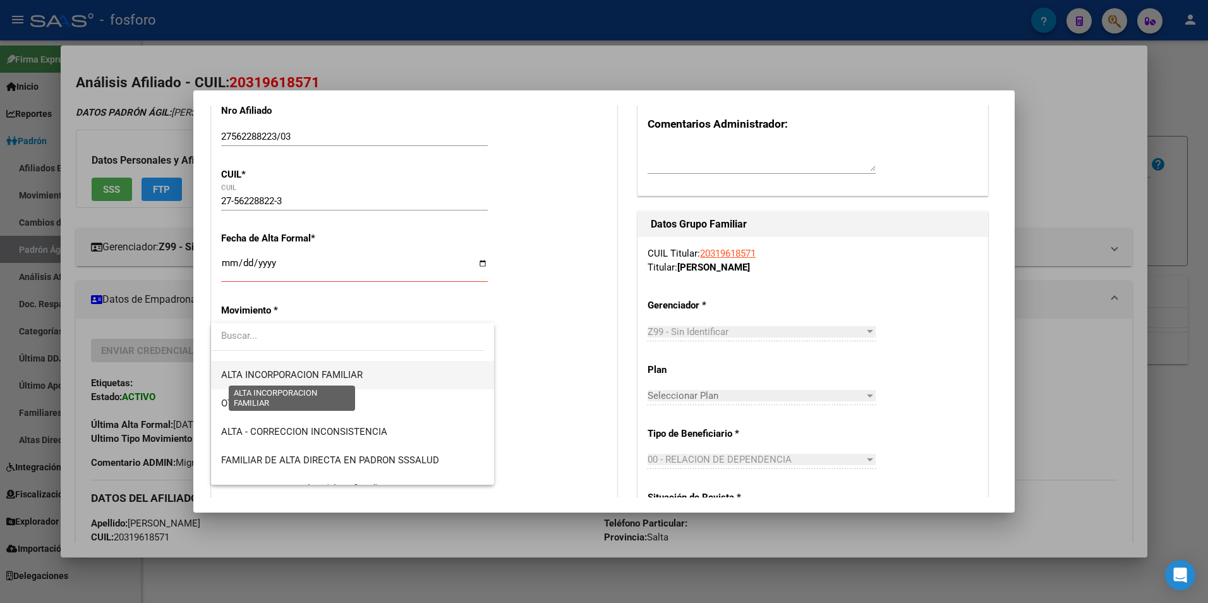
click at [334, 369] on span "ALTA INCORPORACION FAMILIAR" at bounding box center [292, 374] width 142 height 11
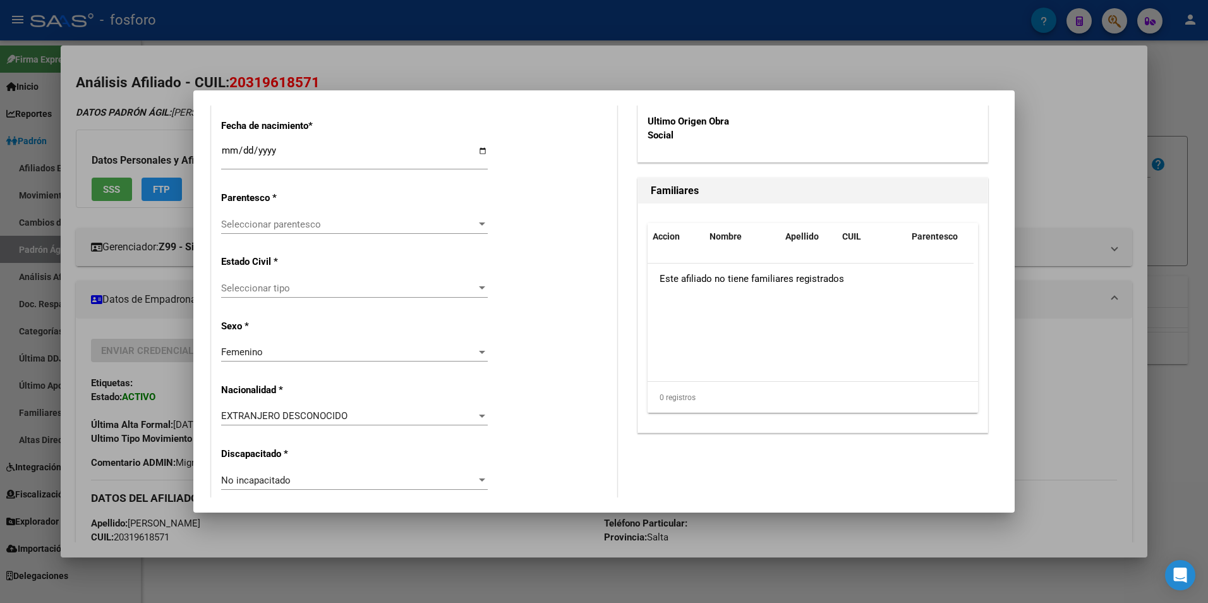
scroll to position [695, 0]
click at [480, 219] on div at bounding box center [481, 223] width 11 height 10
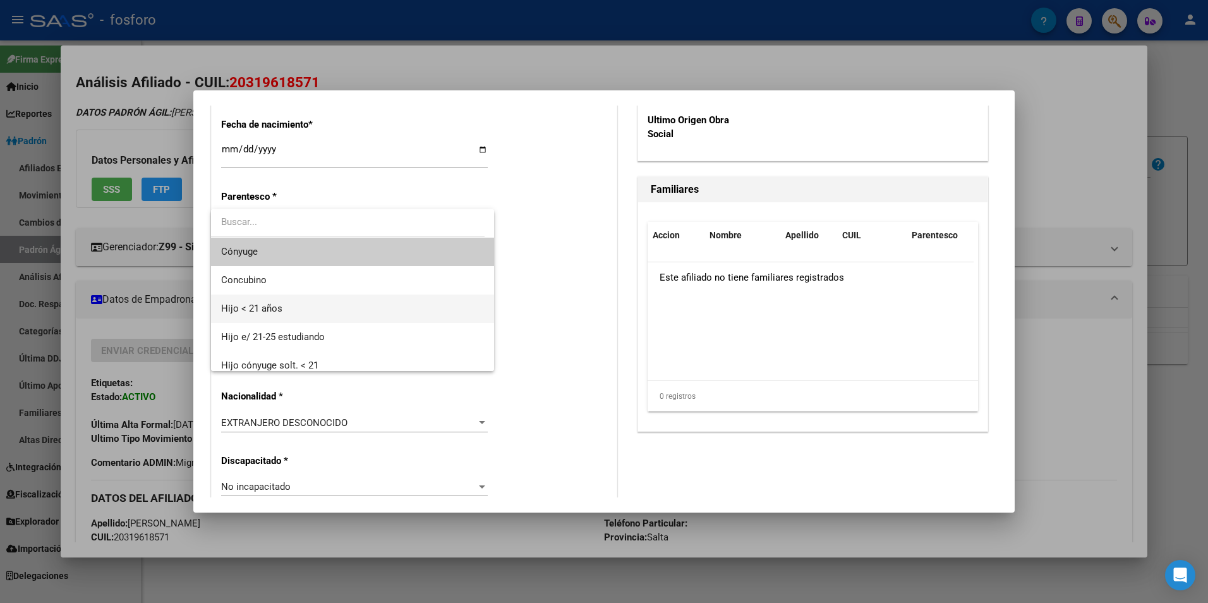
click at [324, 312] on span "Hijo < 21 años" at bounding box center [352, 308] width 263 height 28
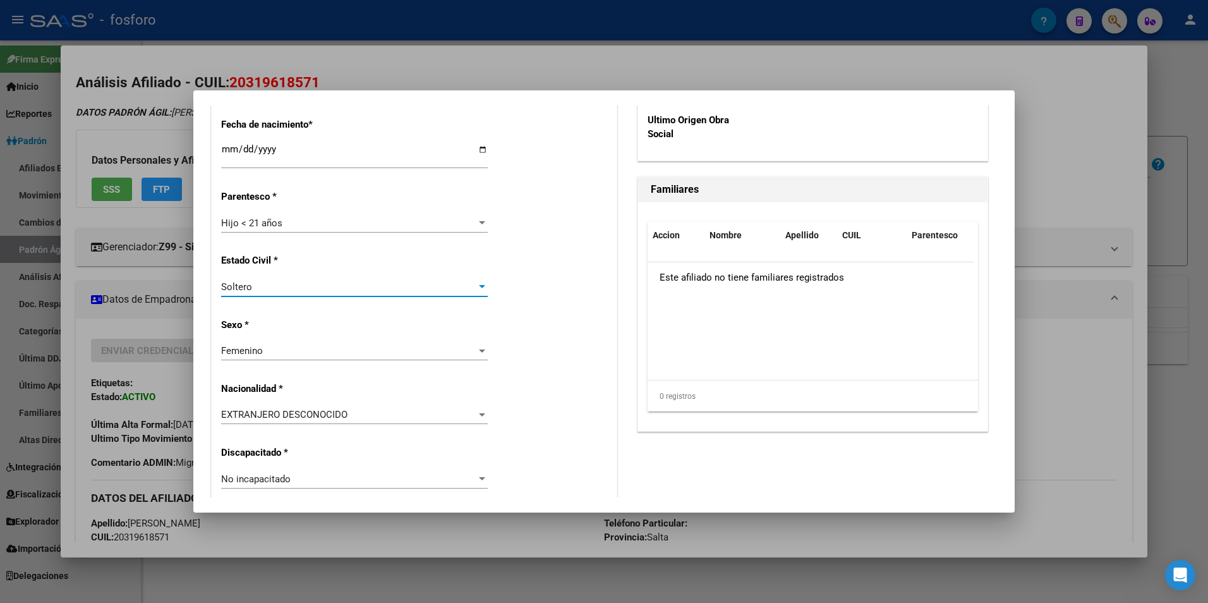
click at [476, 288] on div at bounding box center [481, 287] width 11 height 10
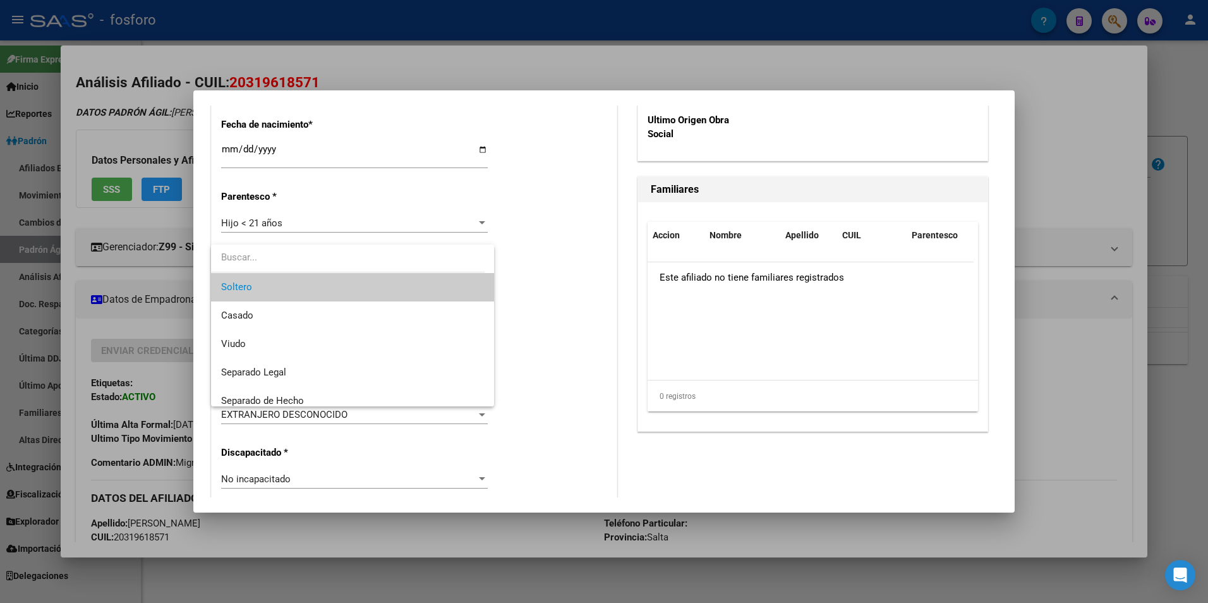
click at [463, 287] on span "Soltero" at bounding box center [352, 287] width 263 height 28
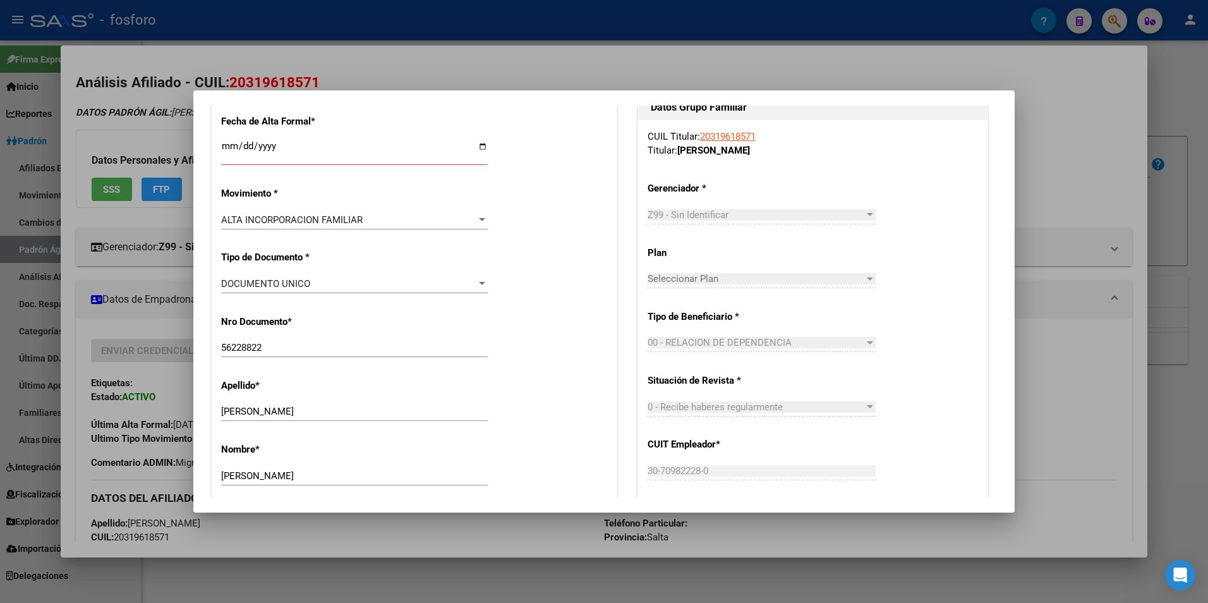
scroll to position [142, 0]
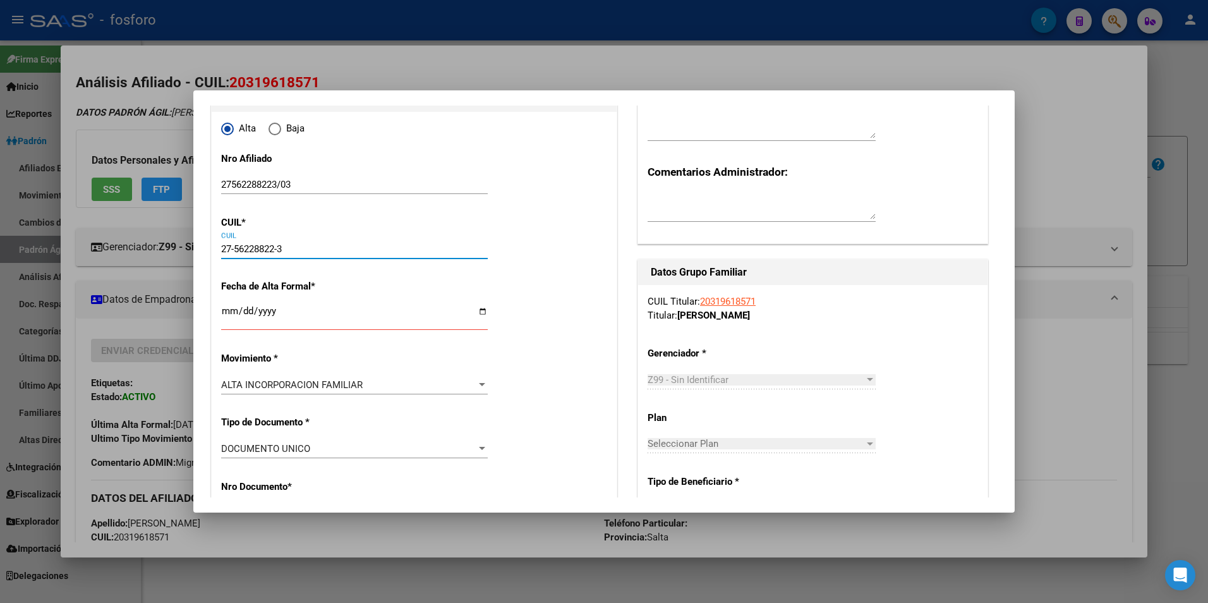
click at [251, 246] on input "27-56228822-3" at bounding box center [354, 248] width 267 height 11
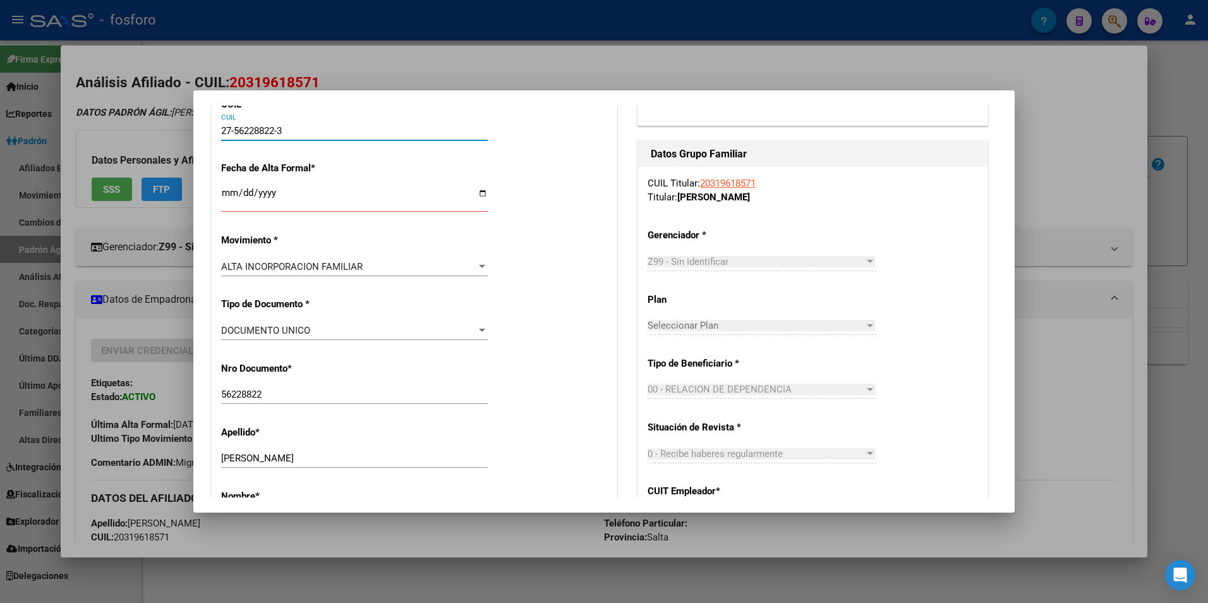
scroll to position [205, 0]
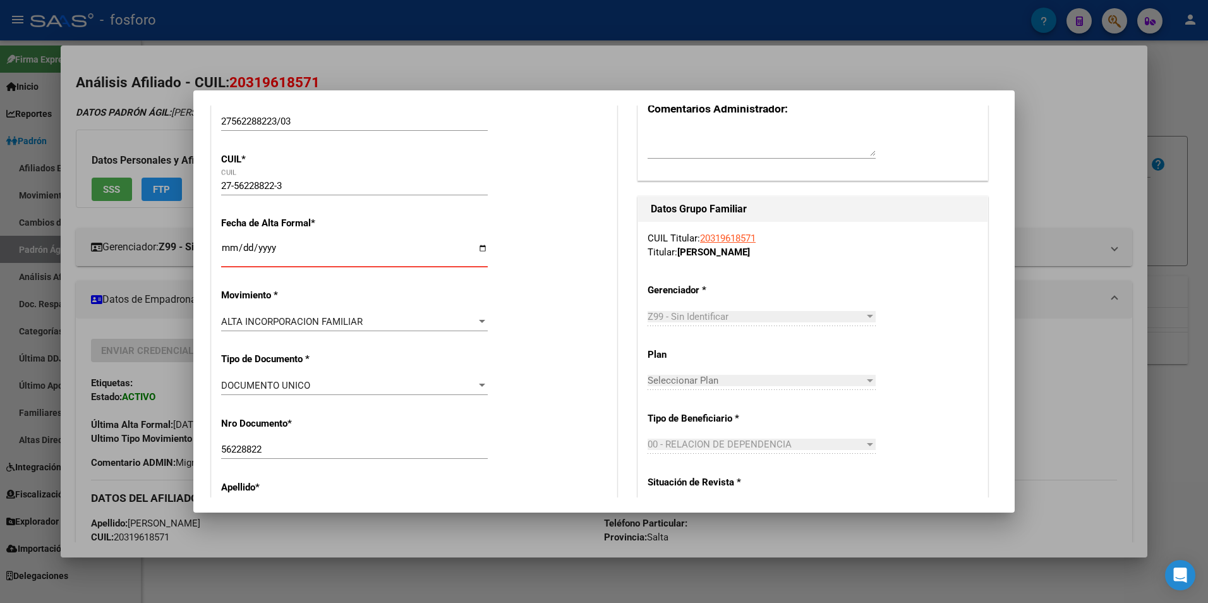
drag, startPoint x: 254, startPoint y: 251, endPoint x: 279, endPoint y: 248, distance: 25.5
click at [279, 248] on input "Ingresar fecha" at bounding box center [354, 253] width 267 height 20
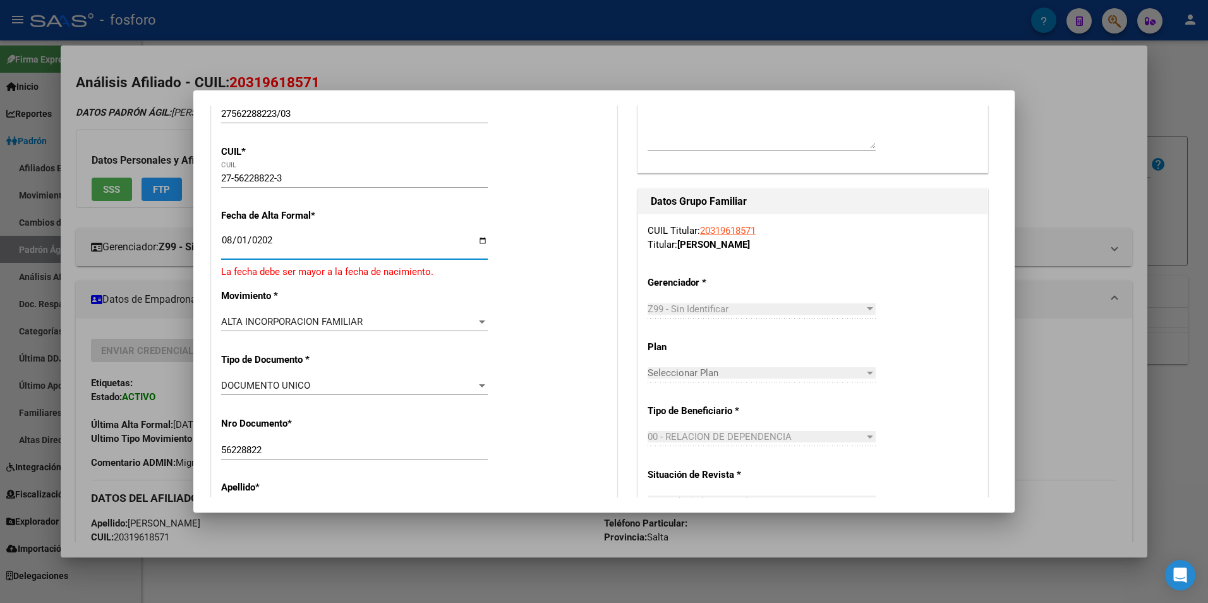
type input "[DATE]"
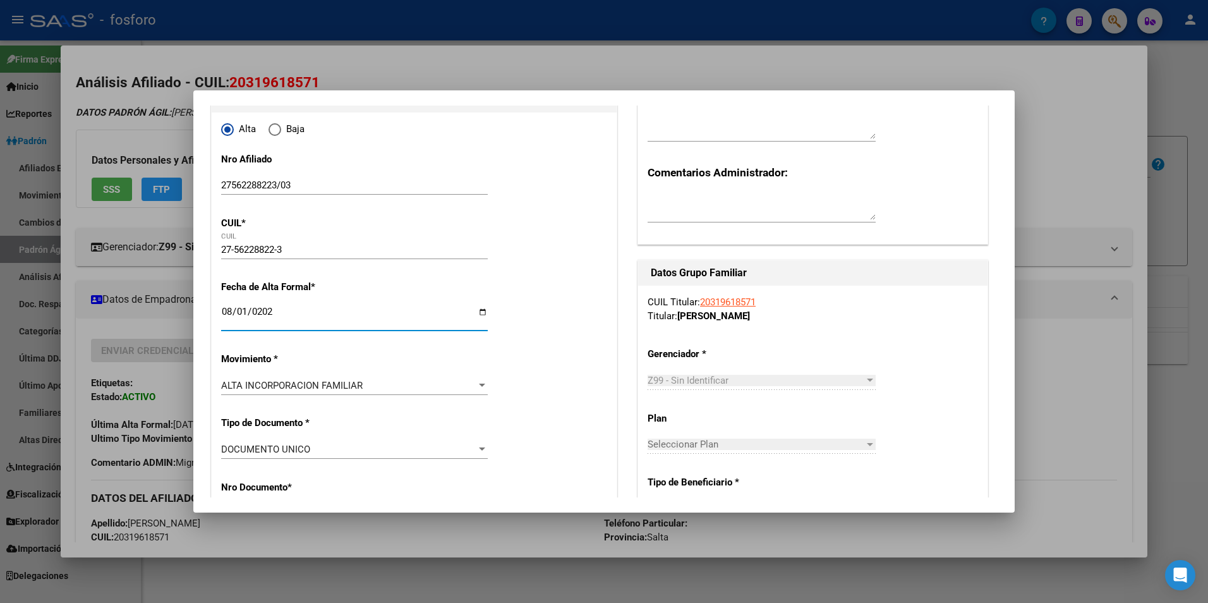
scroll to position [0, 0]
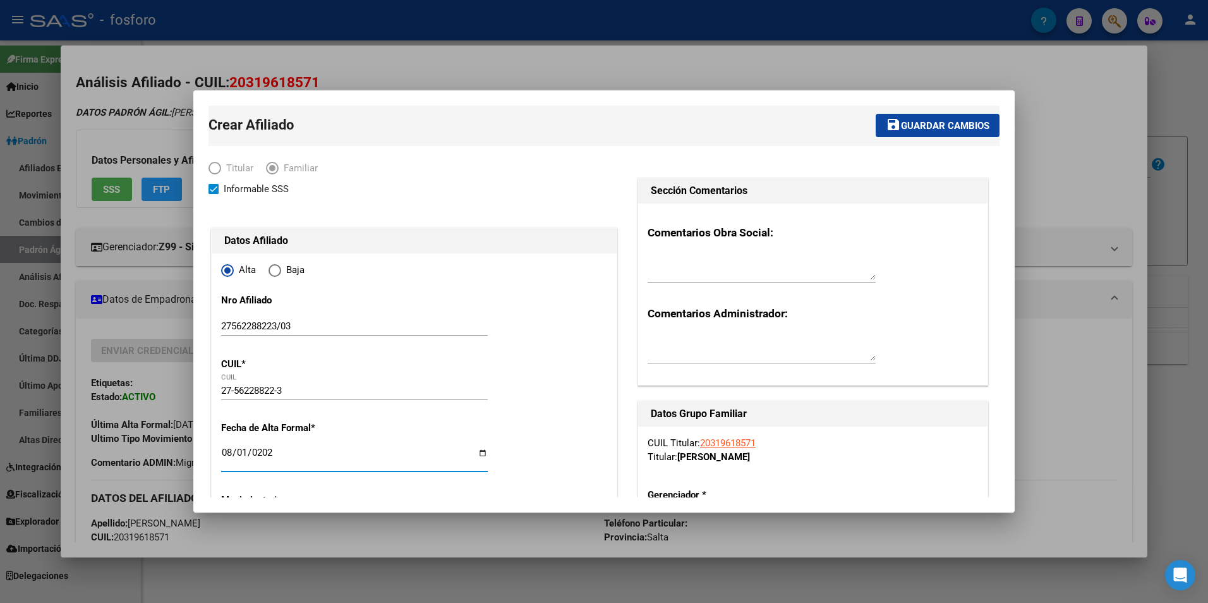
click at [942, 124] on span "Guardar cambios" at bounding box center [945, 125] width 88 height 11
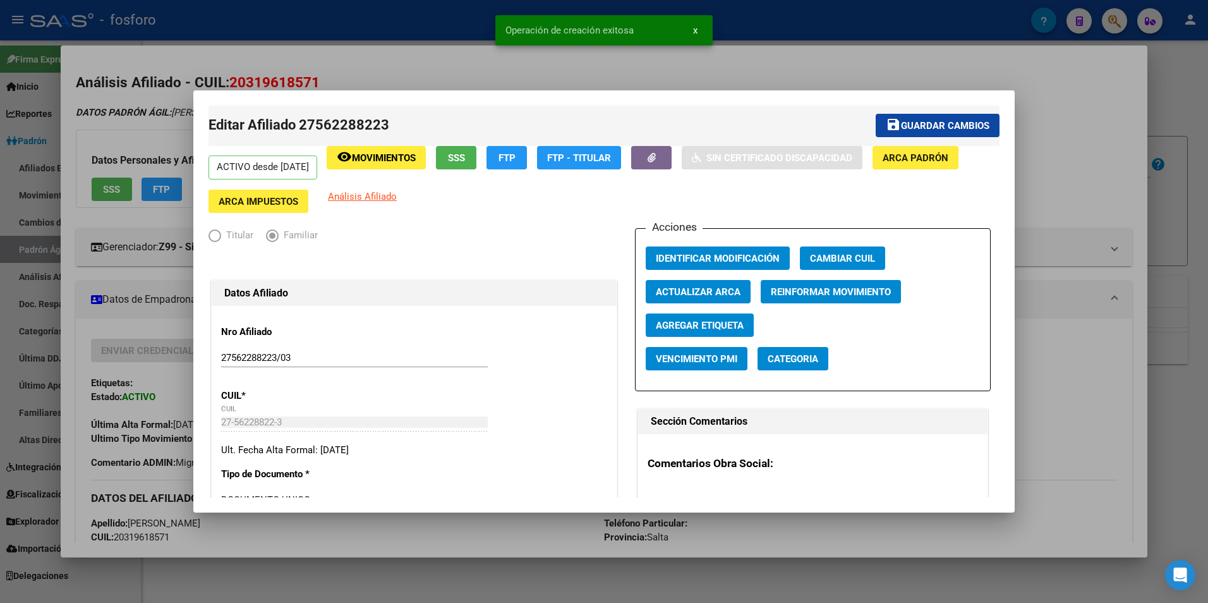
click at [505, 545] on div at bounding box center [604, 301] width 1208 height 603
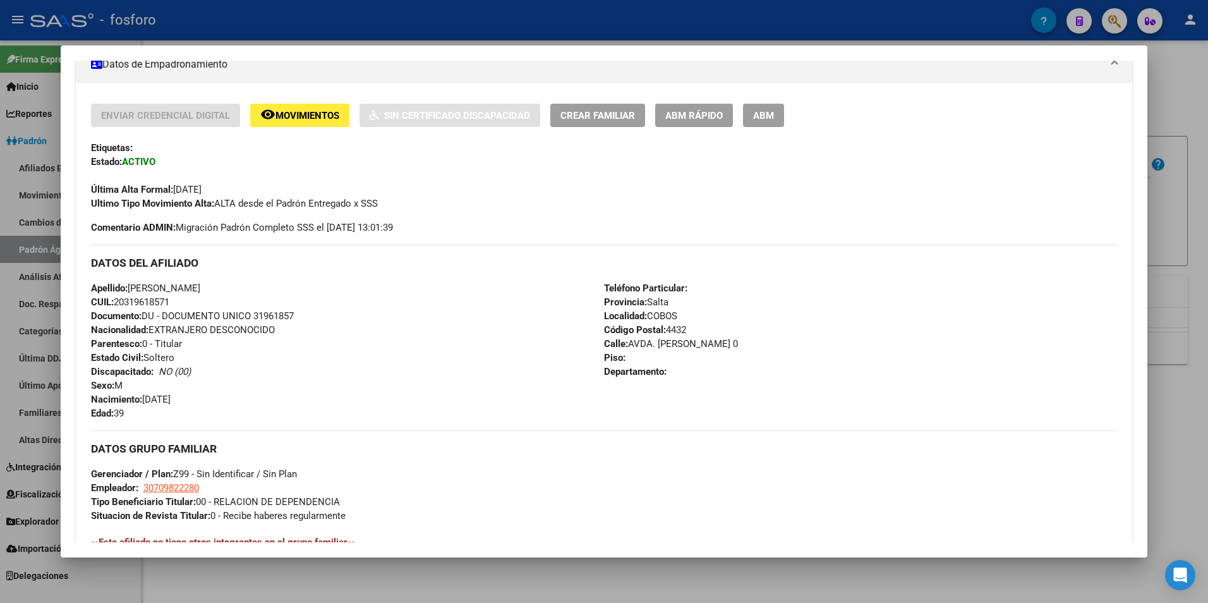
scroll to position [226, 0]
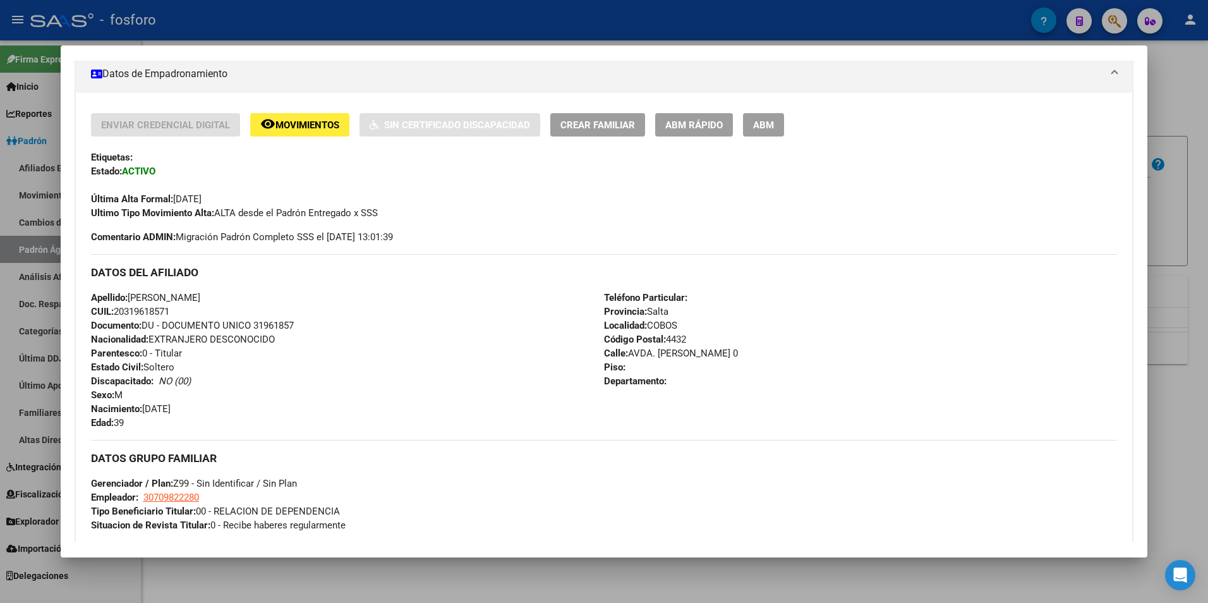
click at [429, 565] on div at bounding box center [604, 301] width 1208 height 603
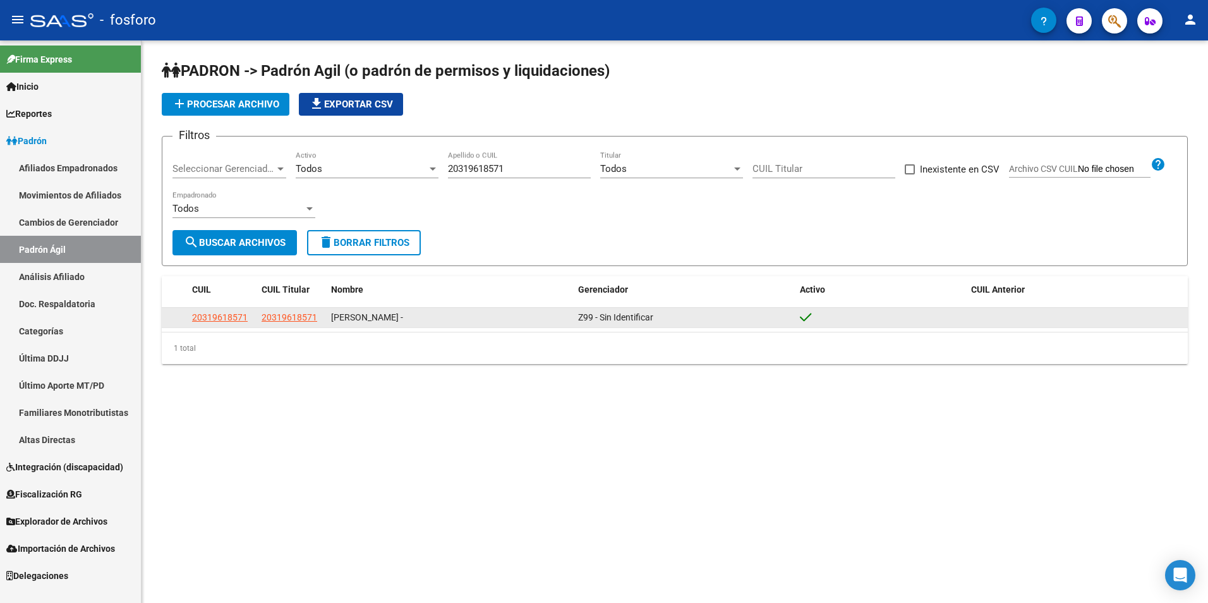
click at [220, 320] on span "20319618571" at bounding box center [220, 317] width 56 height 10
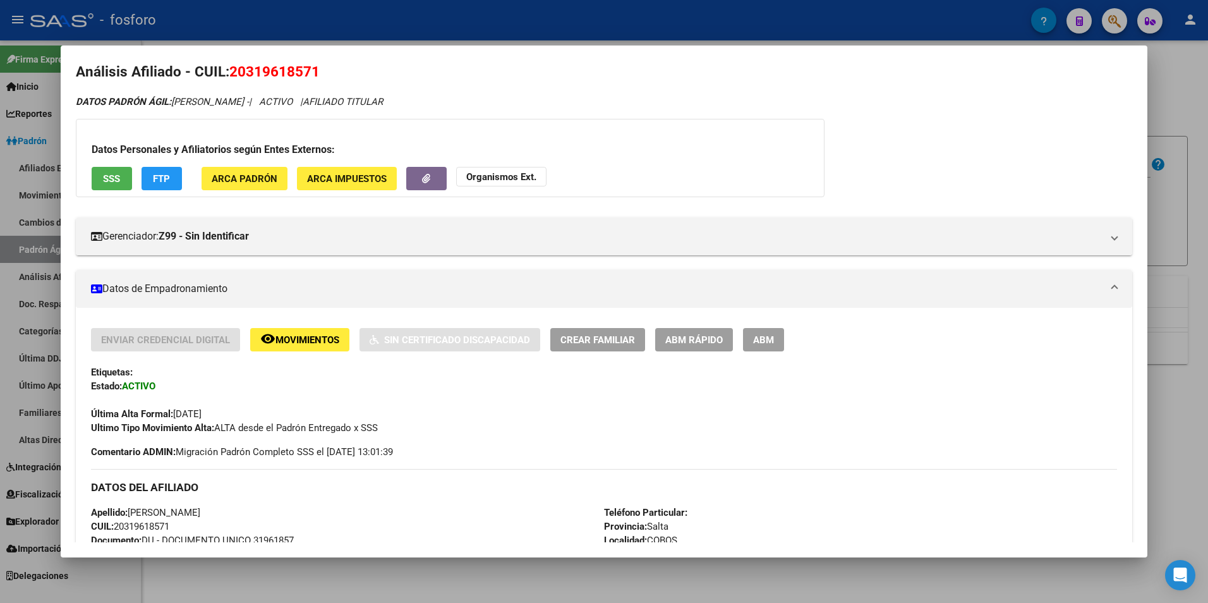
scroll to position [0, 0]
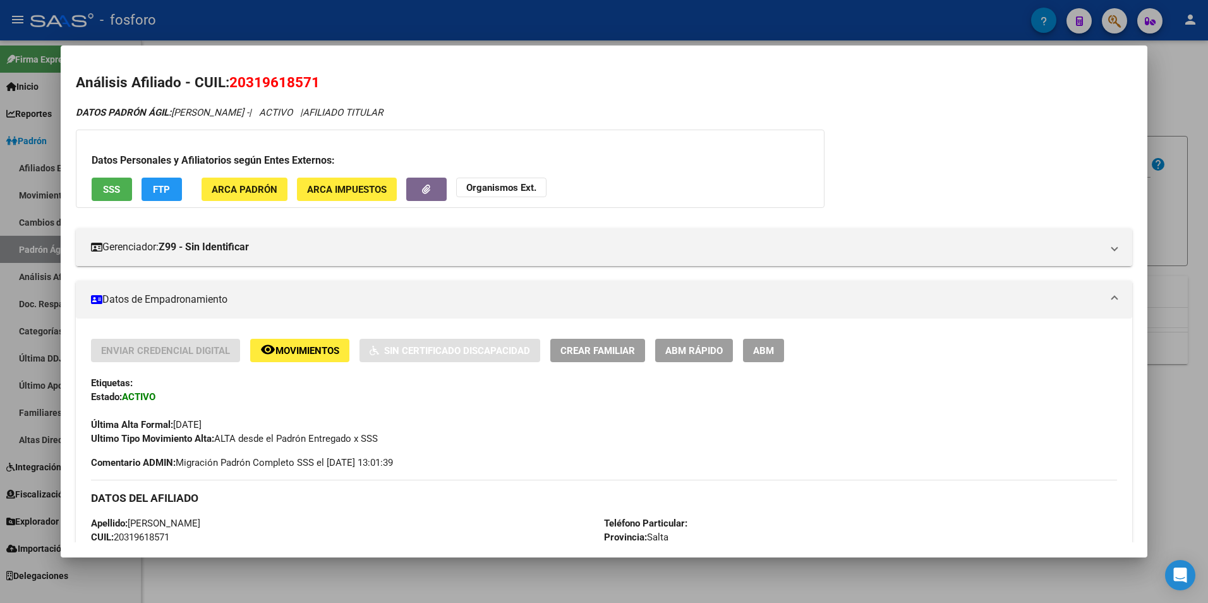
click at [605, 350] on span "Crear Familiar" at bounding box center [597, 350] width 75 height 11
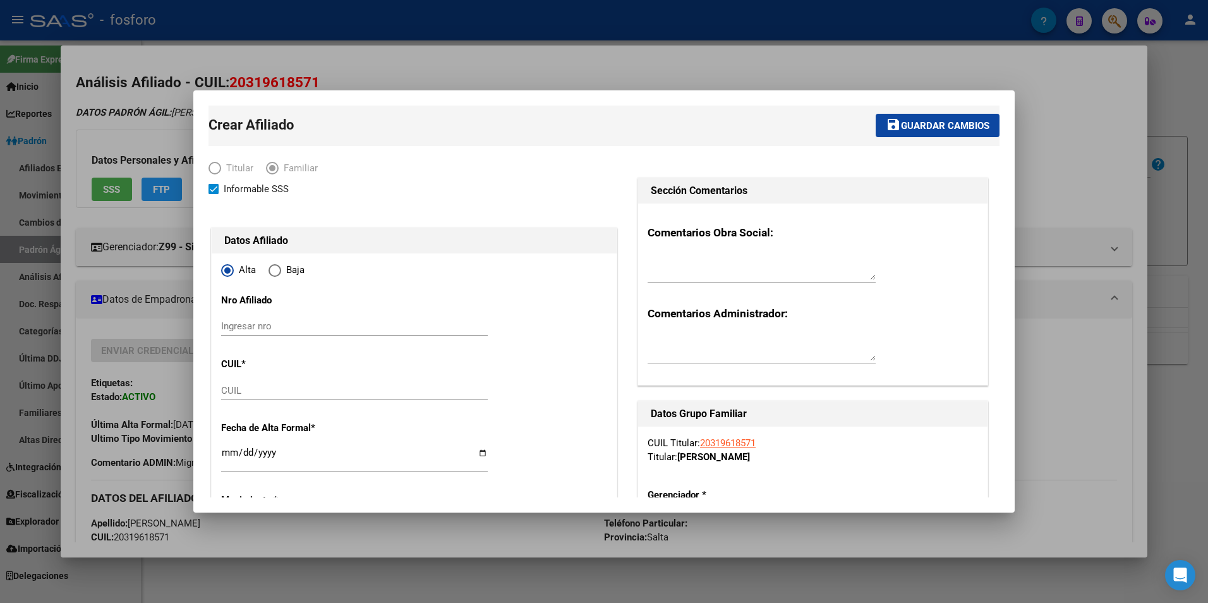
radio input "true"
type input "COBOS"
type input "4432"
type input "AVDA. [PERSON_NAME][GEOGRAPHIC_DATA]"
type input "0"
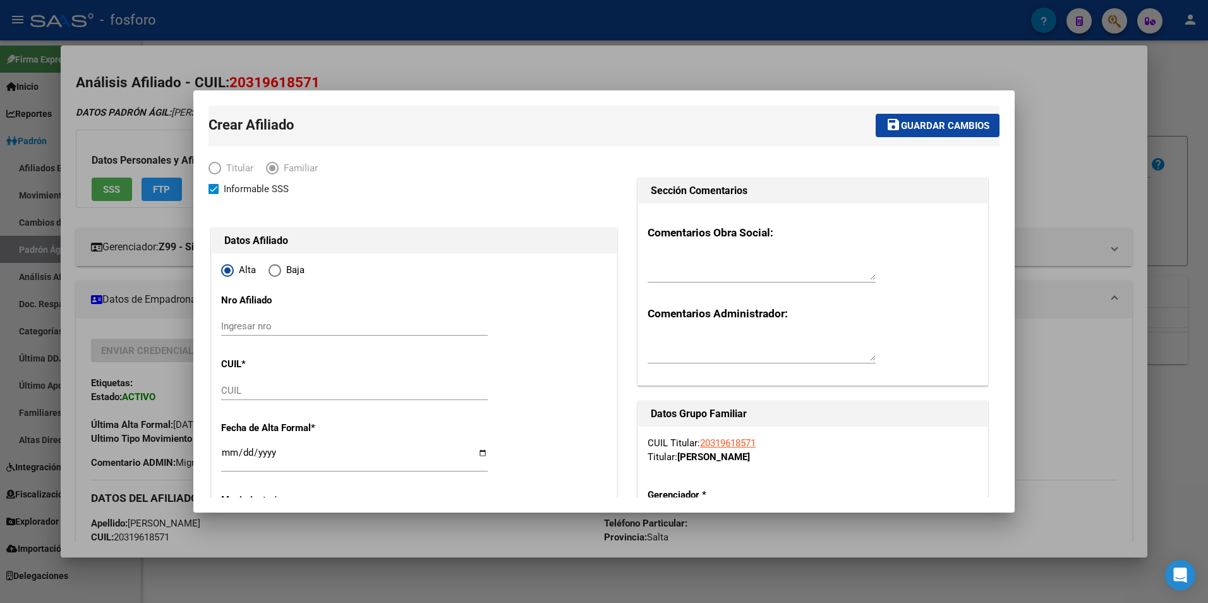
type input "30-70982228-0"
click at [280, 322] on input "Ingresar nro" at bounding box center [354, 325] width 267 height 11
paste input "58981718"
type input "23589817184/03"
click at [274, 385] on input "CUIL" at bounding box center [354, 390] width 267 height 11
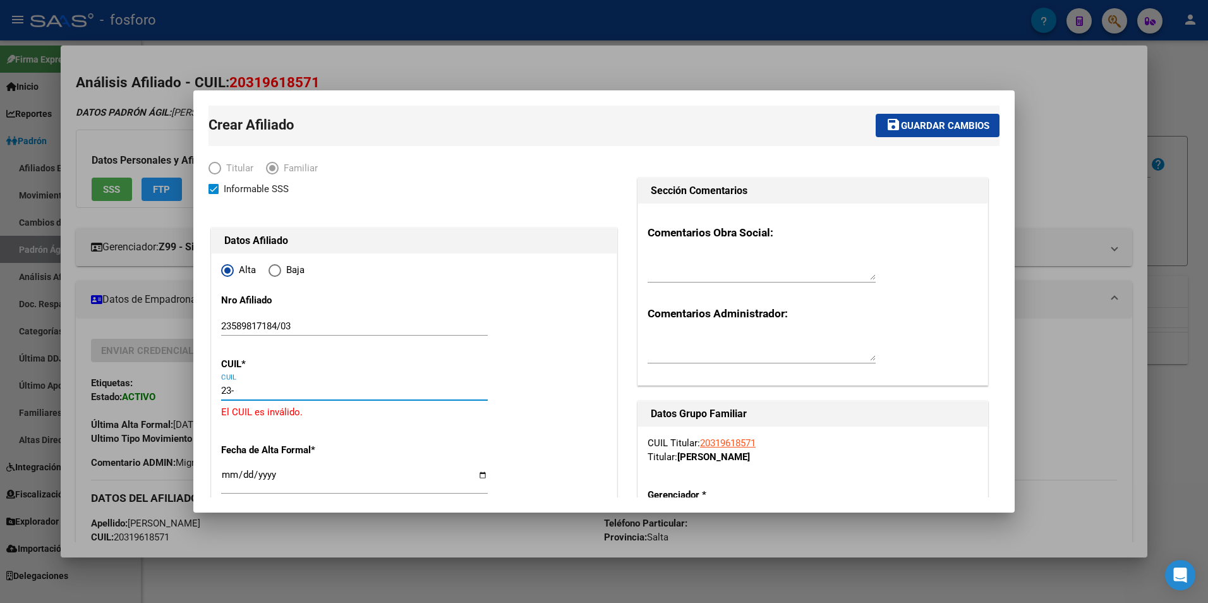
paste input "58981718"
type input "23-58981718-4"
type input "58981718"
type input "[PERSON_NAME]"
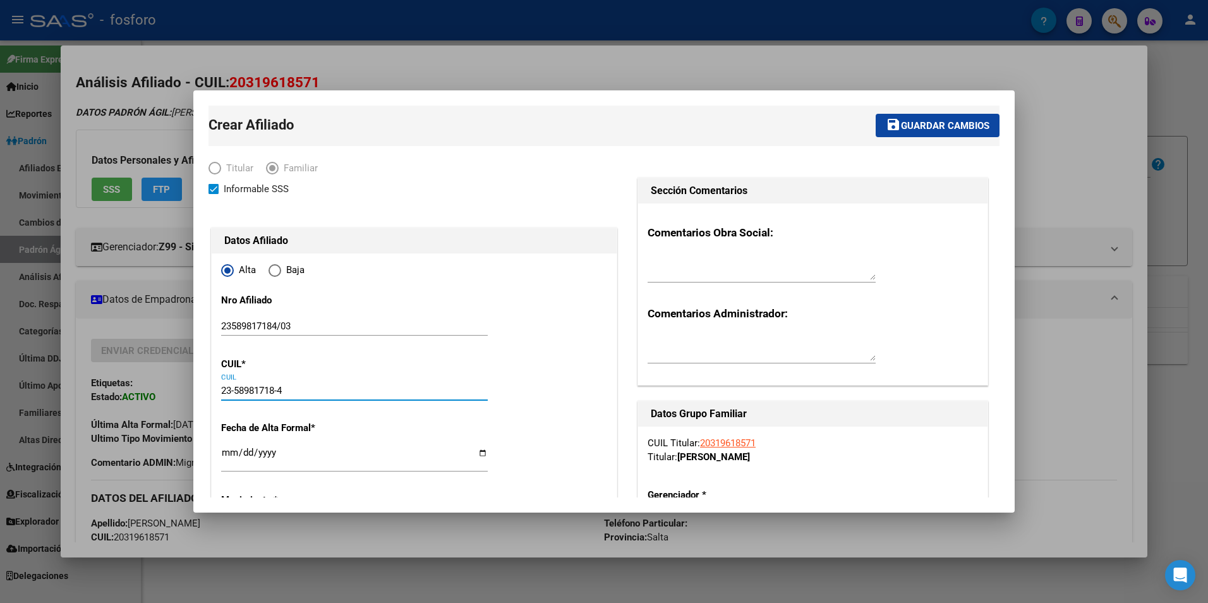
type input "[DATE]"
type input "COBOS"
type input "AV.[PERSON_NAME]"
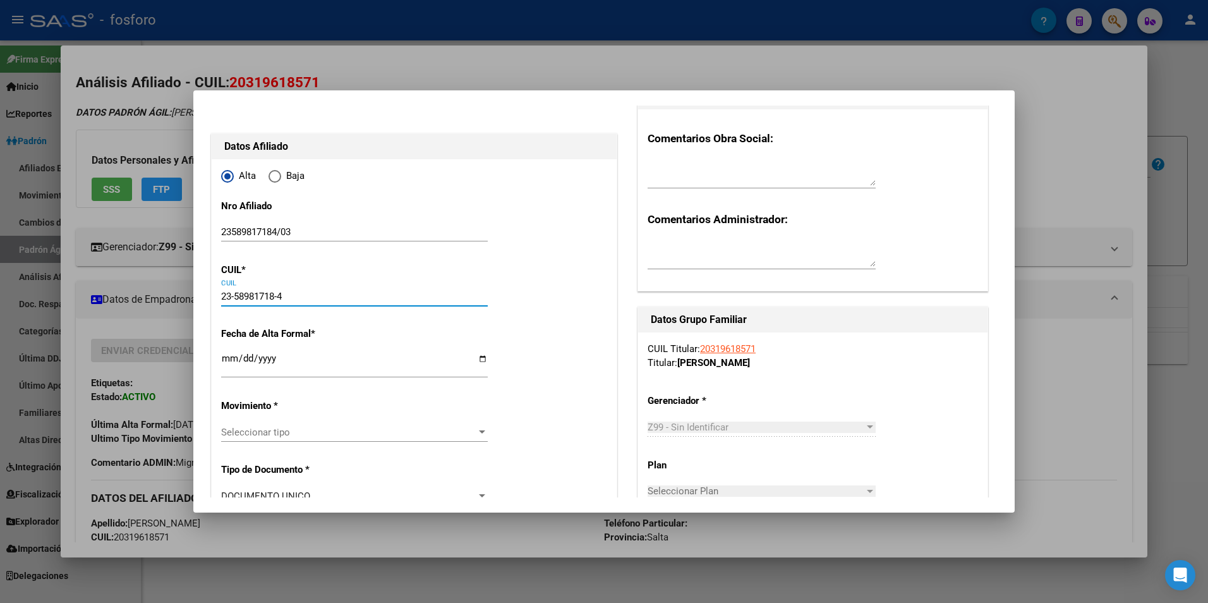
scroll to position [126, 0]
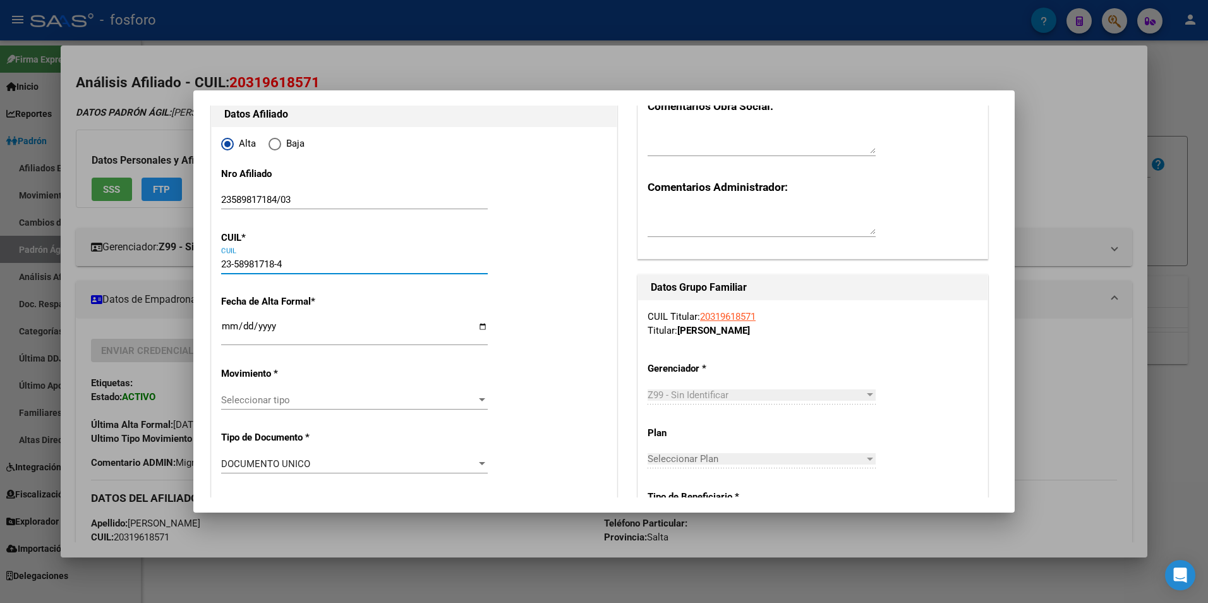
type input "23-58981718-4"
click at [232, 327] on input "Ingresar fecha" at bounding box center [354, 331] width 267 height 20
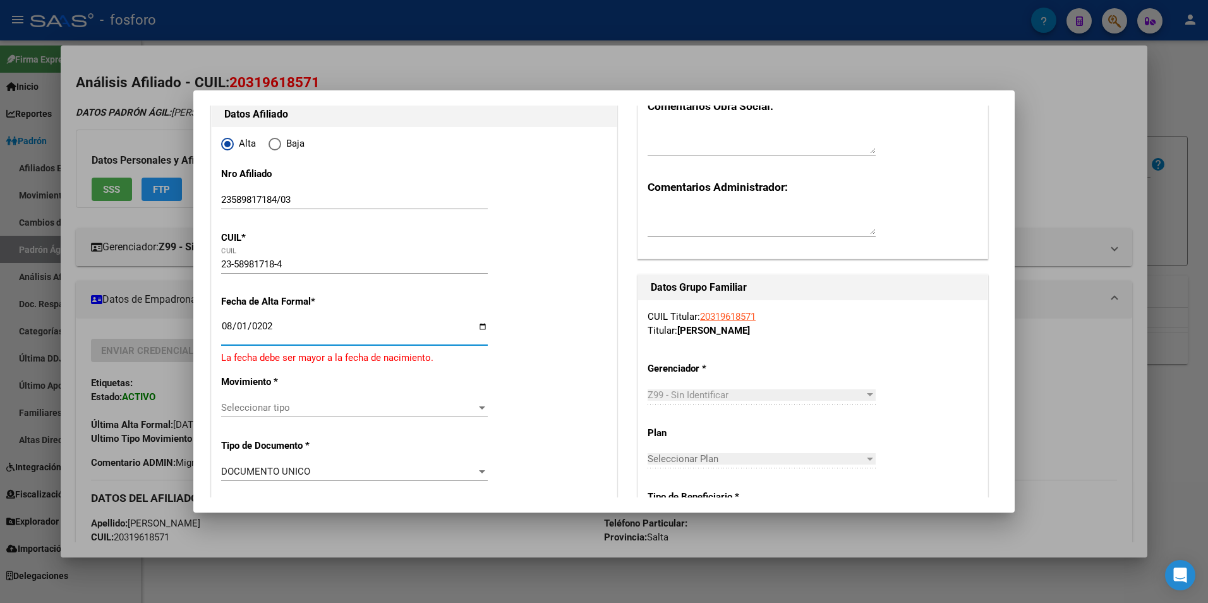
type input "[DATE]"
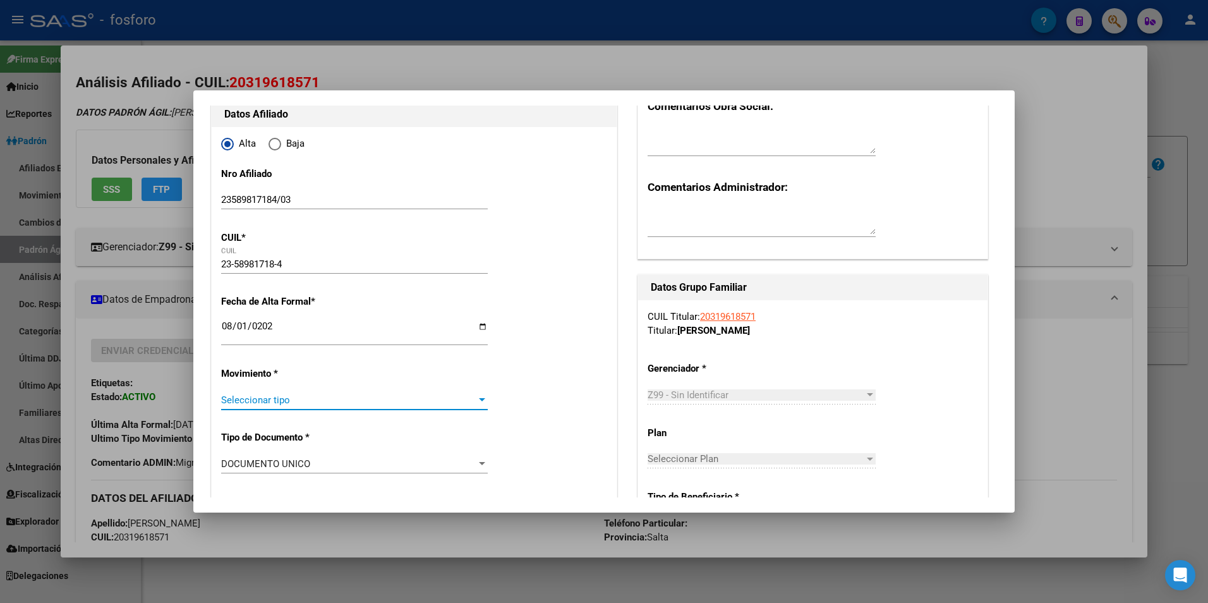
click at [258, 395] on span "Seleccionar tipo" at bounding box center [348, 399] width 255 height 11
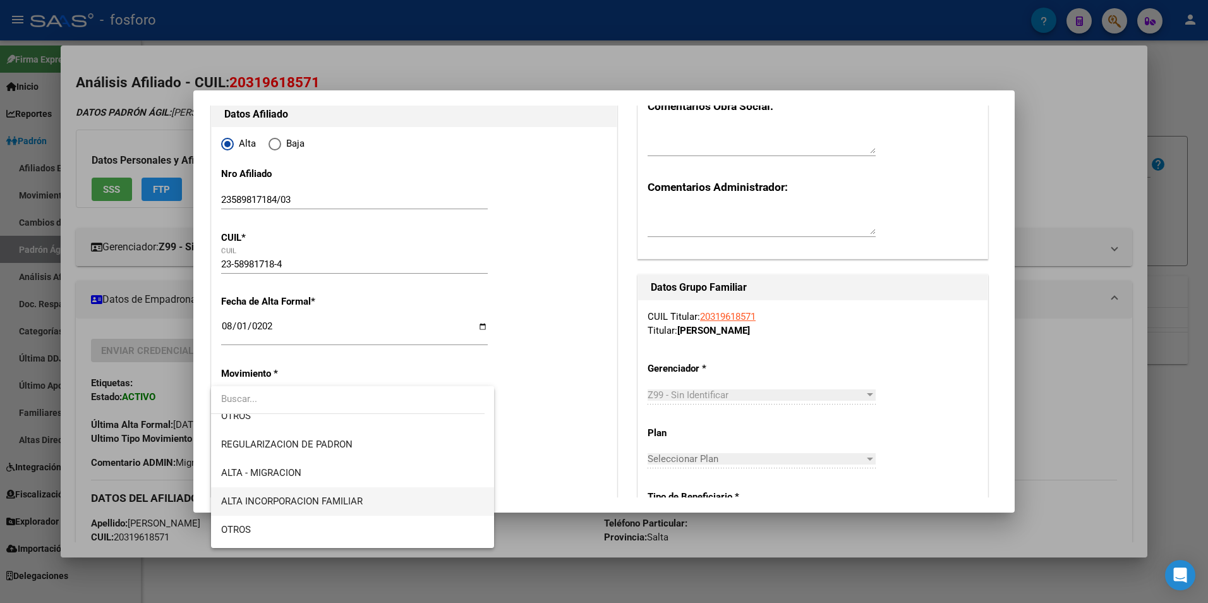
click at [346, 498] on span "ALTA INCORPORACION FAMILIAR" at bounding box center [292, 500] width 142 height 11
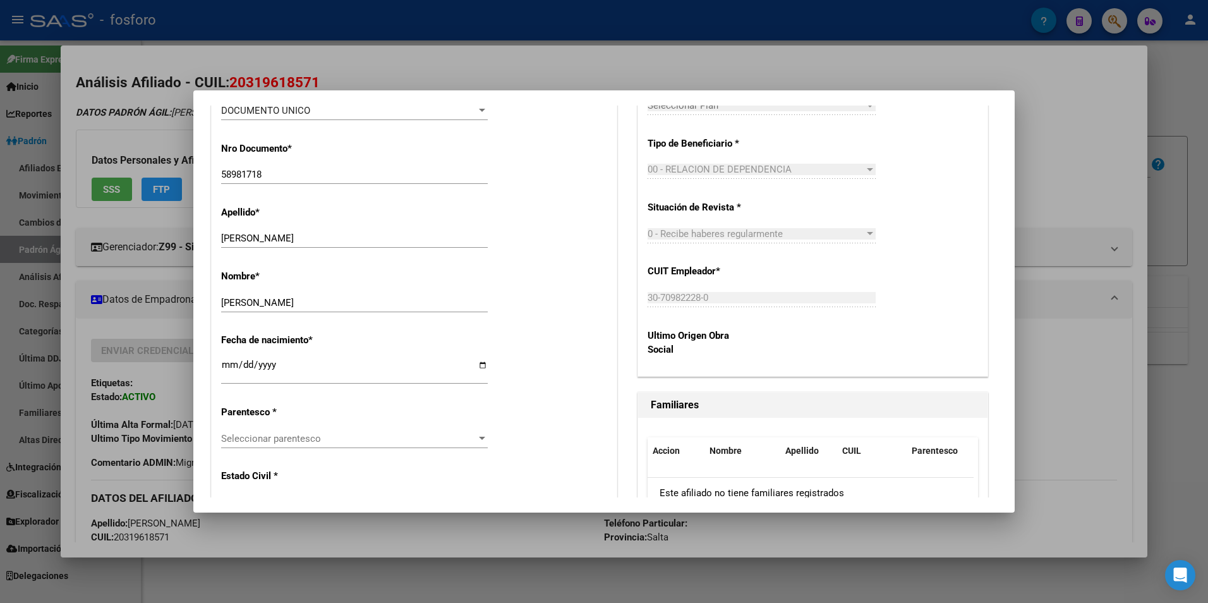
scroll to position [505, 0]
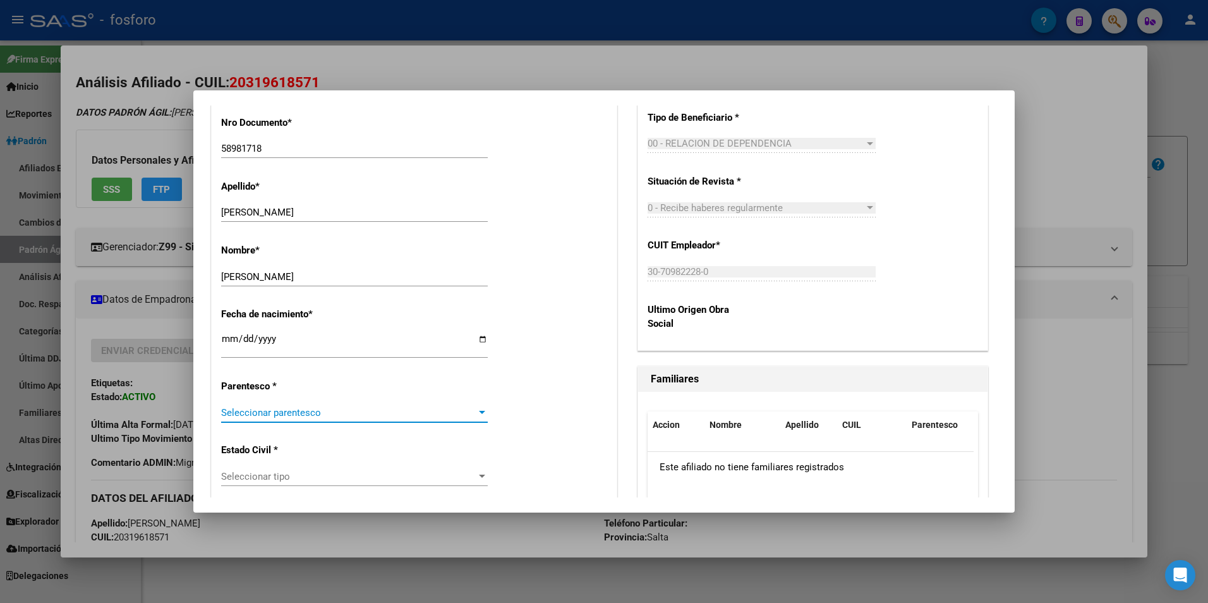
click at [431, 416] on span "Seleccionar parentesco" at bounding box center [348, 412] width 255 height 11
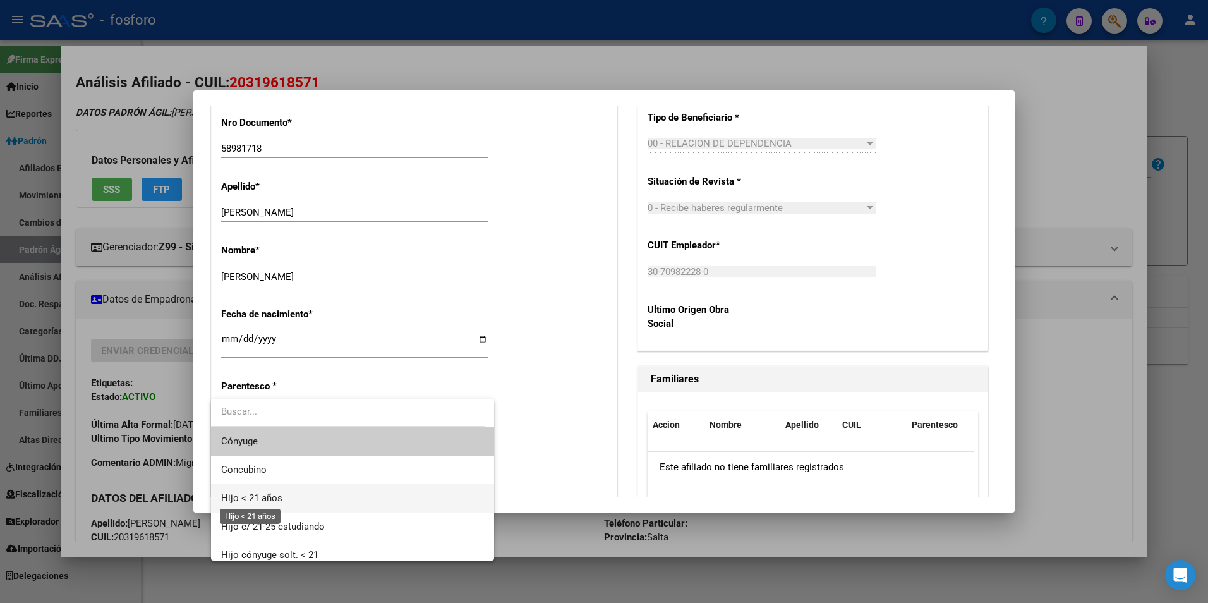
click at [310, 495] on span "Hijo < 21 años" at bounding box center [352, 498] width 263 height 28
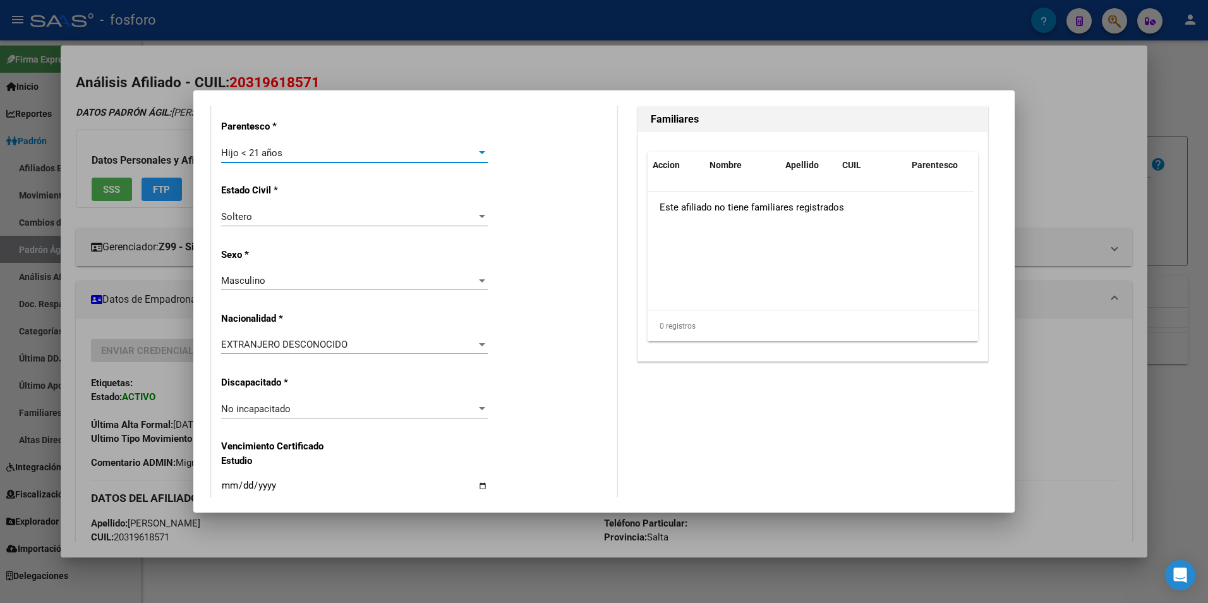
scroll to position [821, 0]
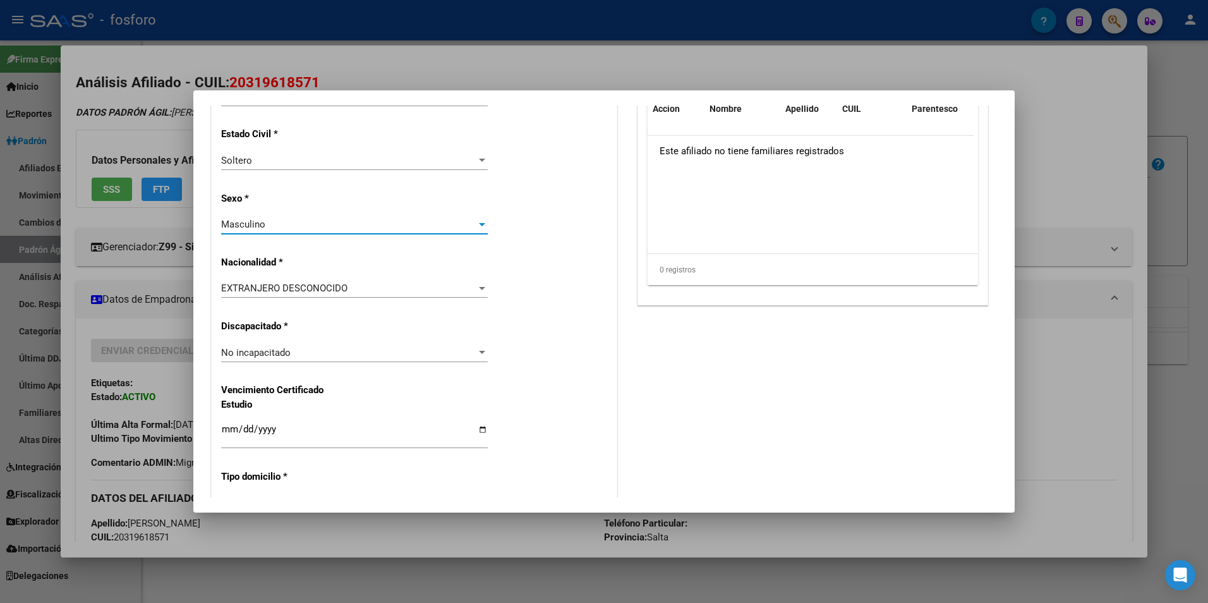
click at [263, 225] on span "Masculino" at bounding box center [243, 224] width 44 height 11
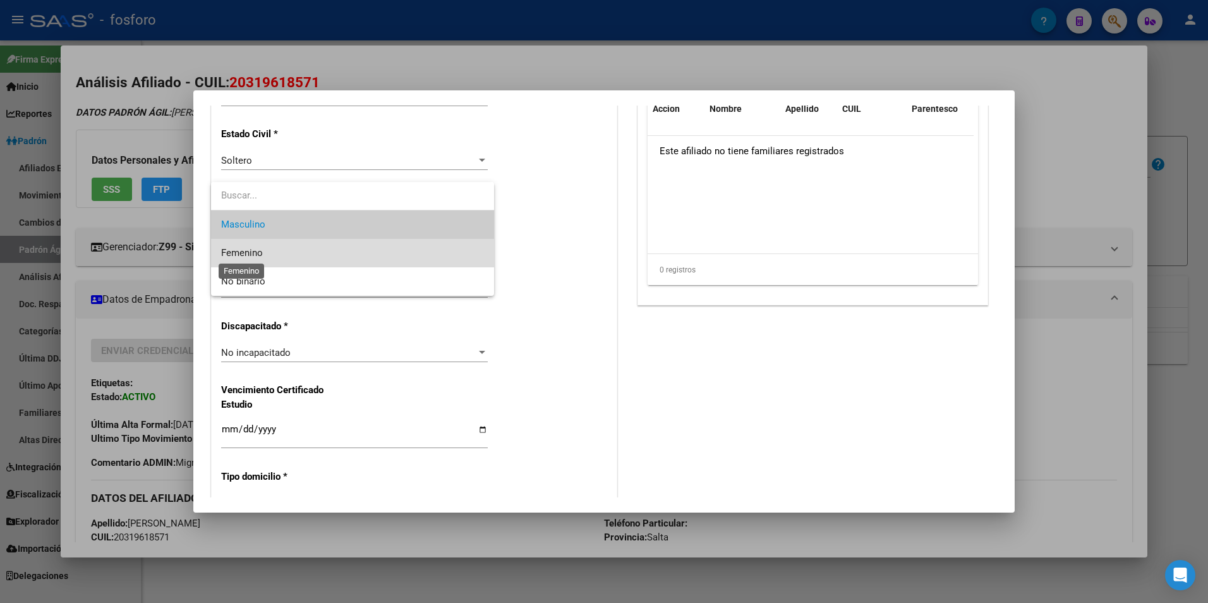
click at [258, 253] on span "Femenino" at bounding box center [242, 252] width 42 height 11
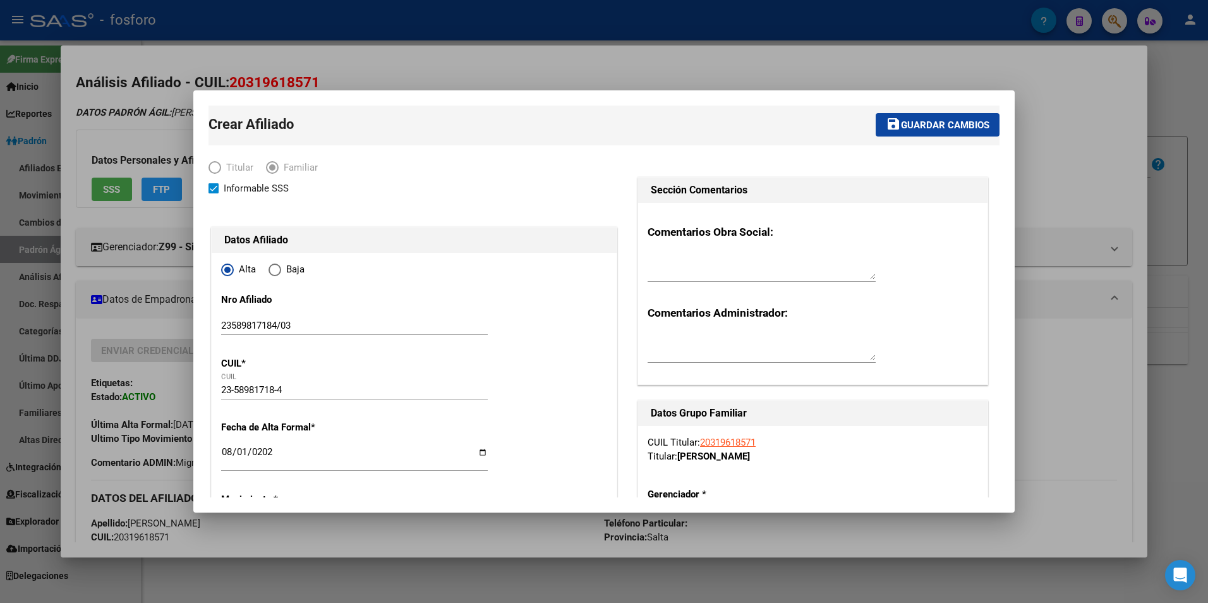
scroll to position [0, 0]
click at [910, 124] on span "Guardar cambios" at bounding box center [945, 125] width 88 height 11
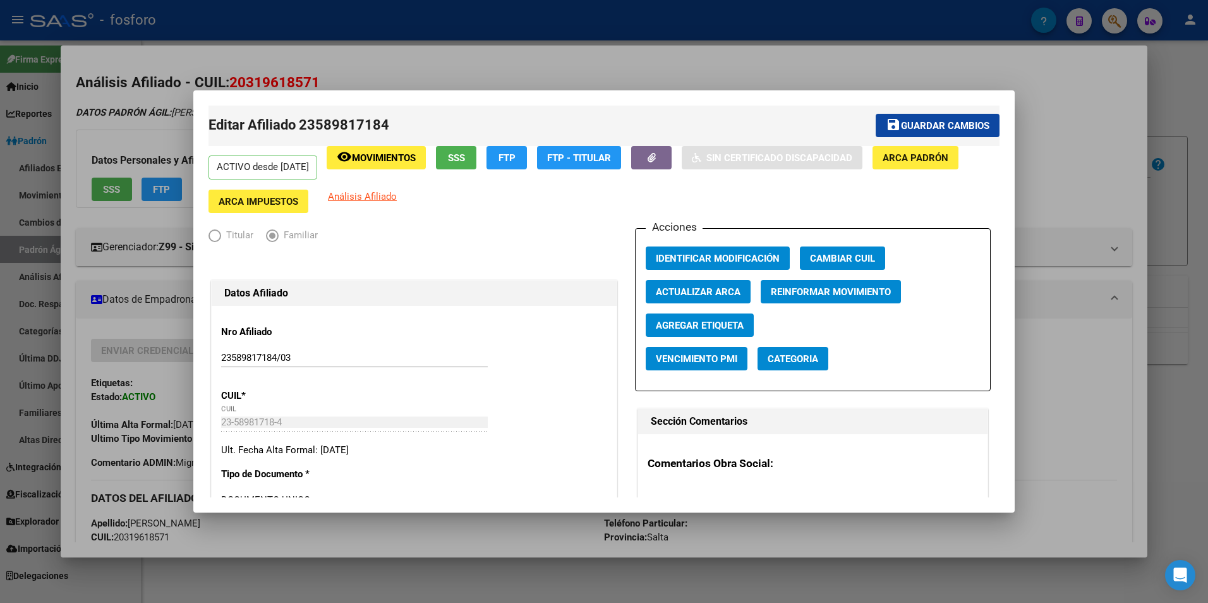
click at [433, 534] on div at bounding box center [604, 301] width 1208 height 603
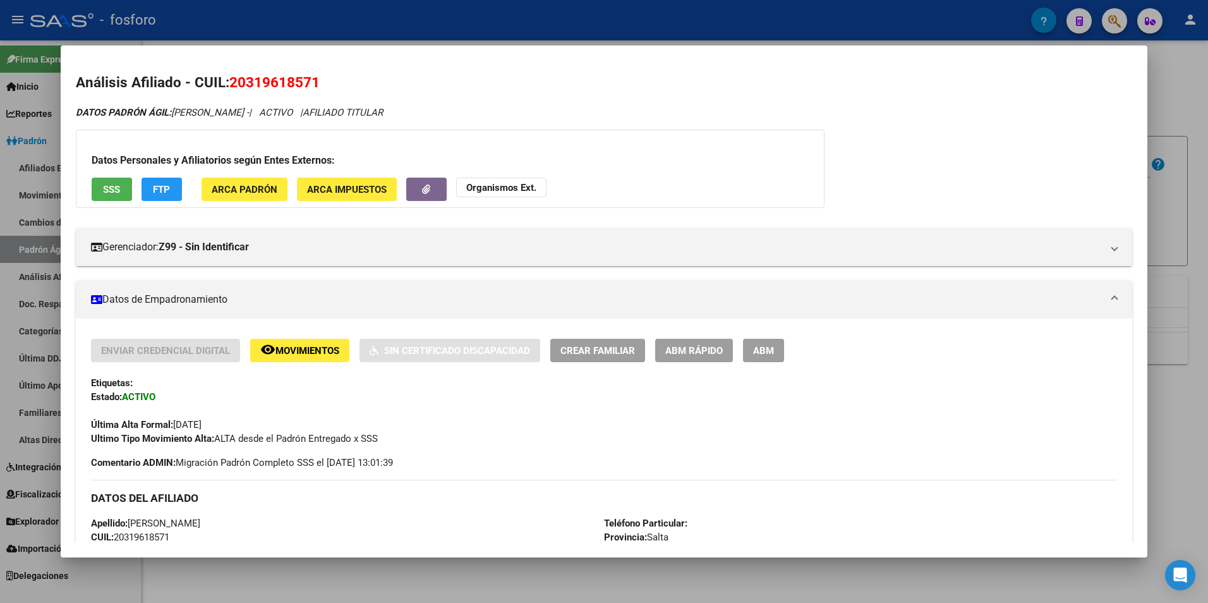
drag, startPoint x: 349, startPoint y: 574, endPoint x: 351, endPoint y: 561, distance: 12.9
click at [349, 573] on div at bounding box center [604, 301] width 1208 height 603
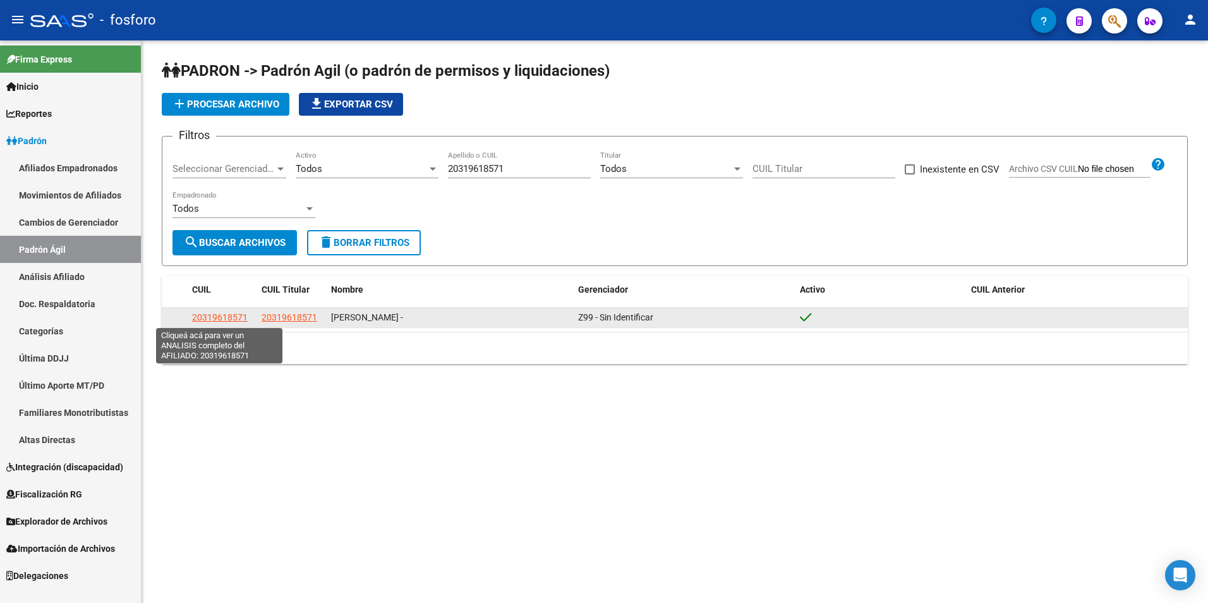
click at [212, 318] on span "20319618571" at bounding box center [220, 317] width 56 height 10
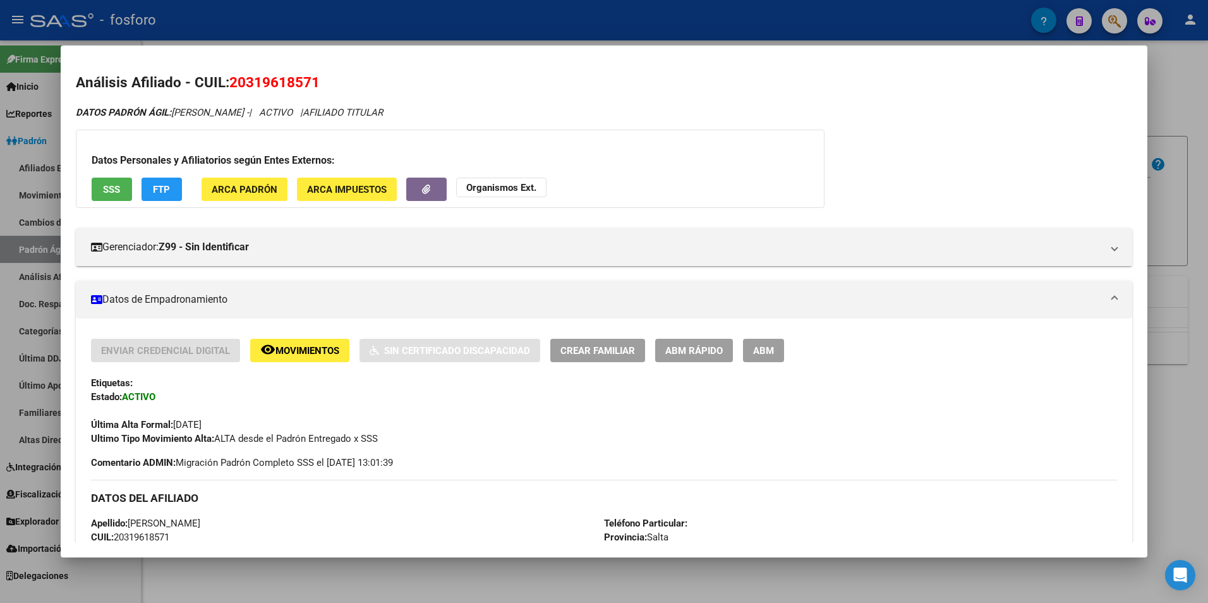
click at [373, 591] on div at bounding box center [604, 301] width 1208 height 603
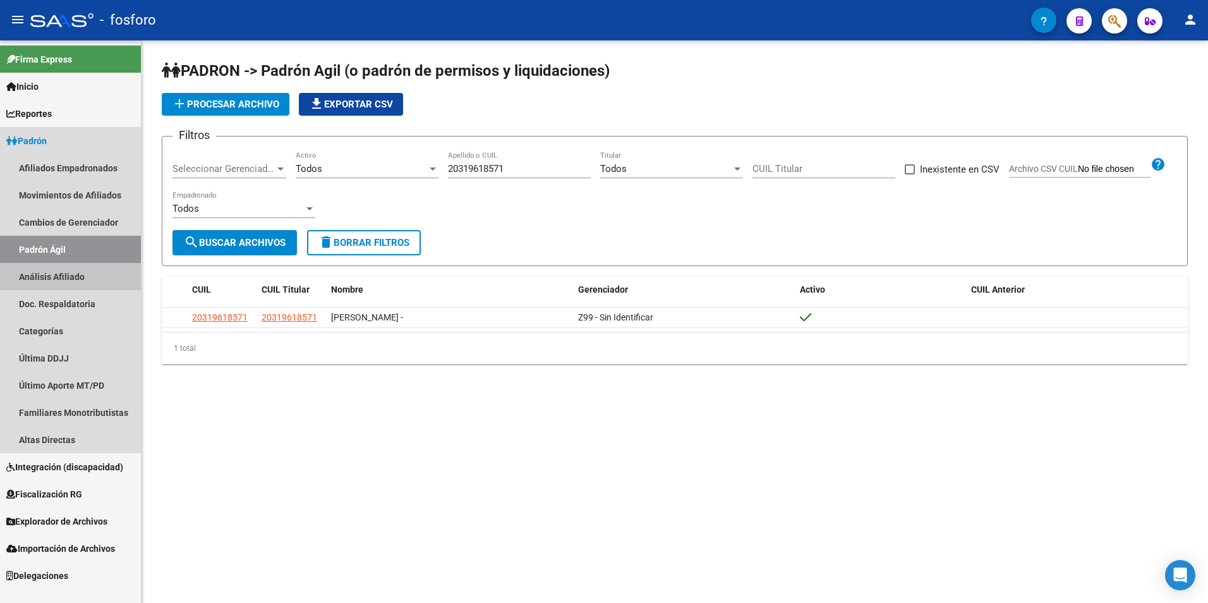
click at [105, 275] on link "Análisis Afiliado" at bounding box center [70, 276] width 141 height 27
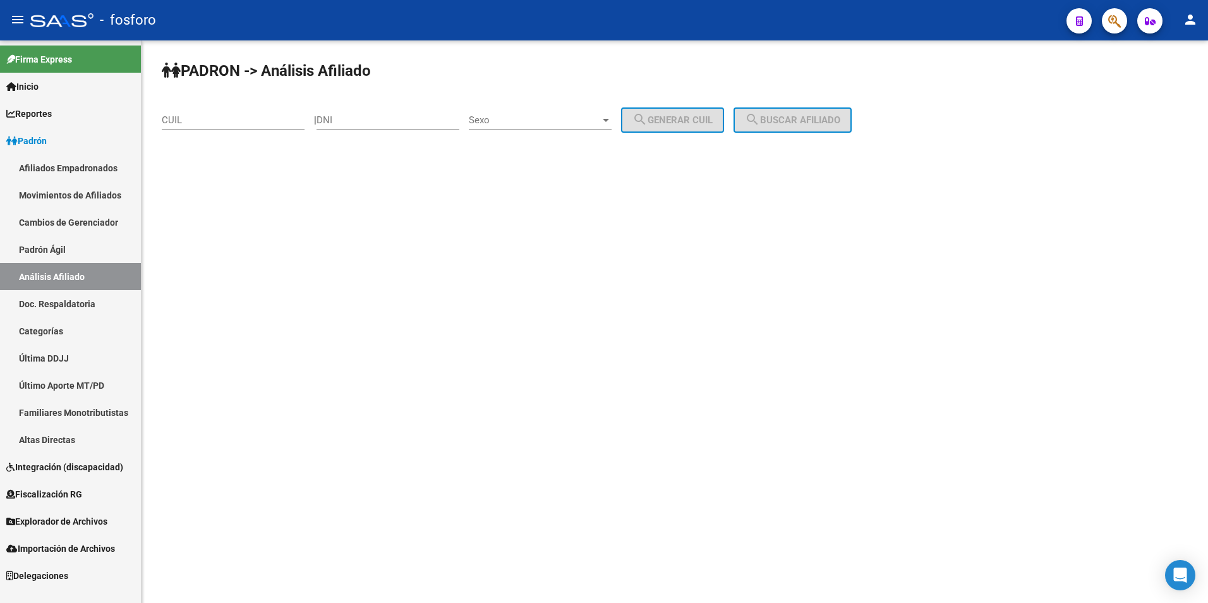
click at [100, 249] on link "Padrón Ágil" at bounding box center [70, 249] width 141 height 27
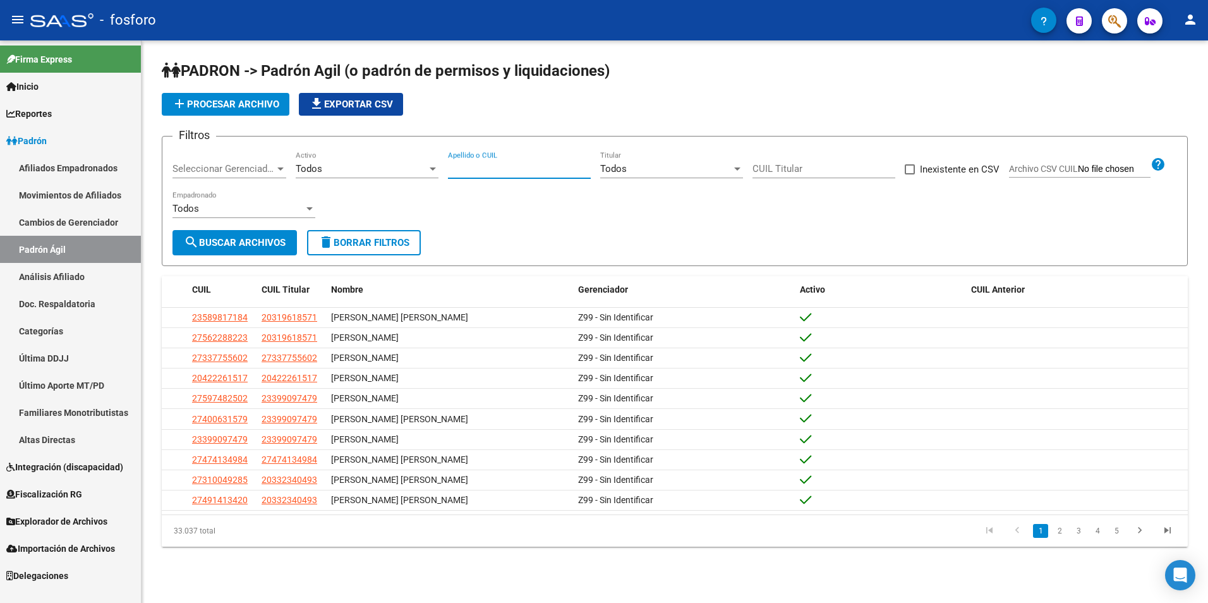
click at [517, 175] on div "Apellido o CUIL" at bounding box center [519, 164] width 143 height 27
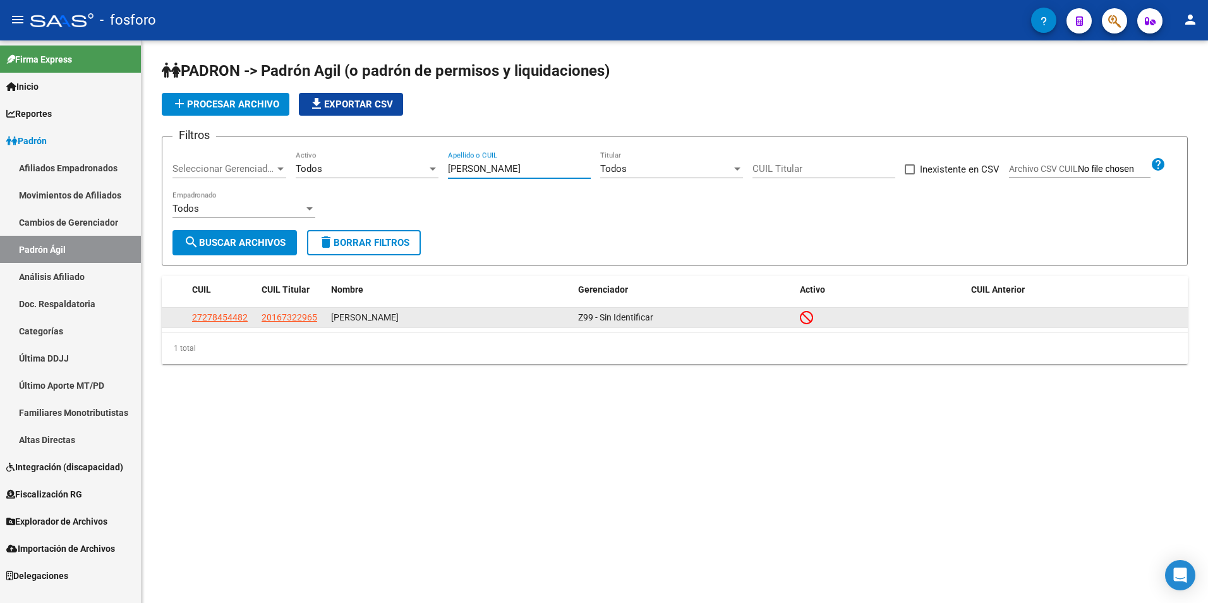
type input "[PERSON_NAME]"
click at [219, 316] on span "27278454482" at bounding box center [220, 317] width 56 height 10
type textarea "27278454482"
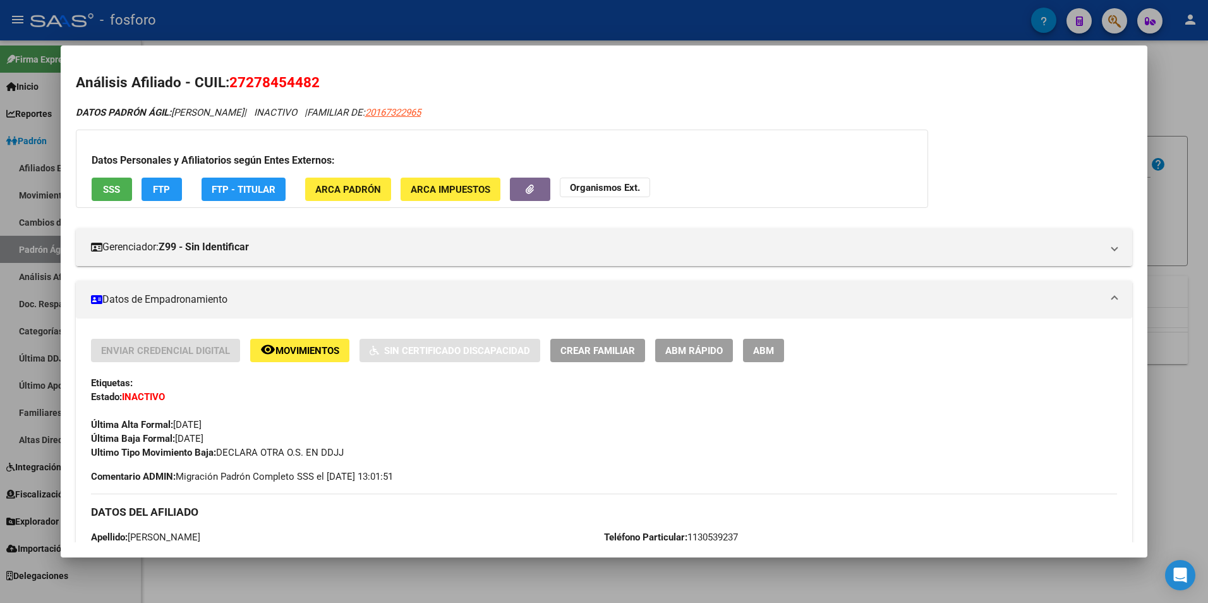
drag, startPoint x: 231, startPoint y: 83, endPoint x: 346, endPoint y: 83, distance: 115.0
click at [346, 83] on h2 "Análisis Afiliado - CUIL: 27278454482" at bounding box center [604, 82] width 1057 height 21
copy span "27278454482"
click at [371, 83] on h2 "Análisis Afiliado - CUIL: 27278454482" at bounding box center [604, 82] width 1057 height 21
drag, startPoint x: 247, startPoint y: 80, endPoint x: 308, endPoint y: 82, distance: 61.3
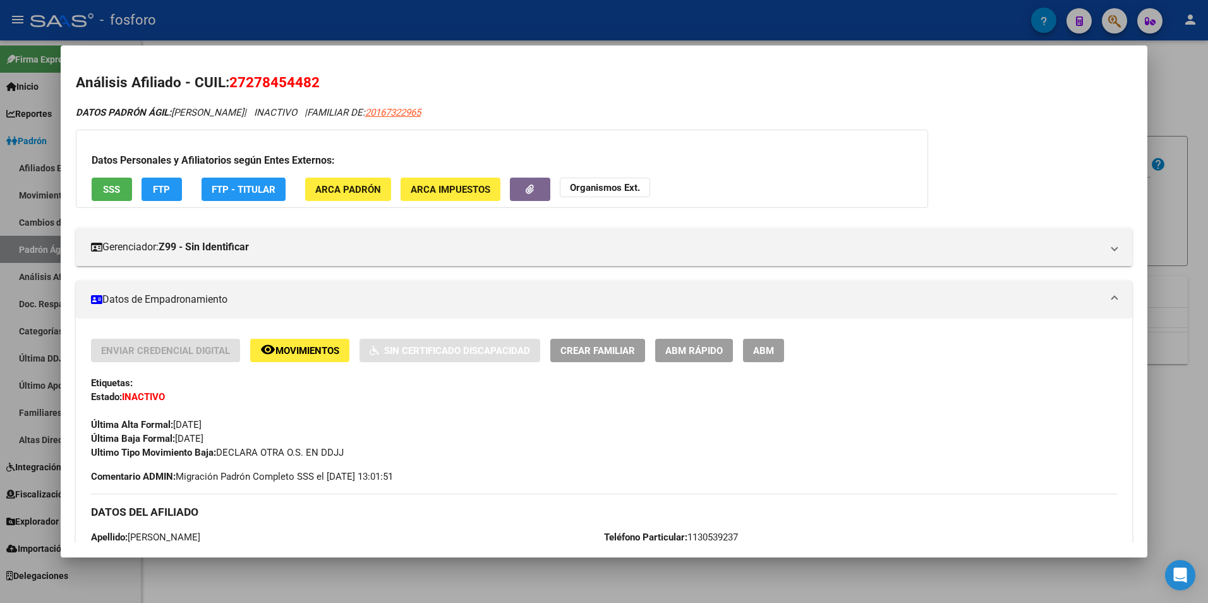
click at [308, 82] on span "27278454482" at bounding box center [274, 82] width 90 height 16
copy span "27845448"
drag, startPoint x: 359, startPoint y: 572, endPoint x: 425, endPoint y: 511, distance: 89.4
click at [362, 572] on div at bounding box center [604, 301] width 1208 height 603
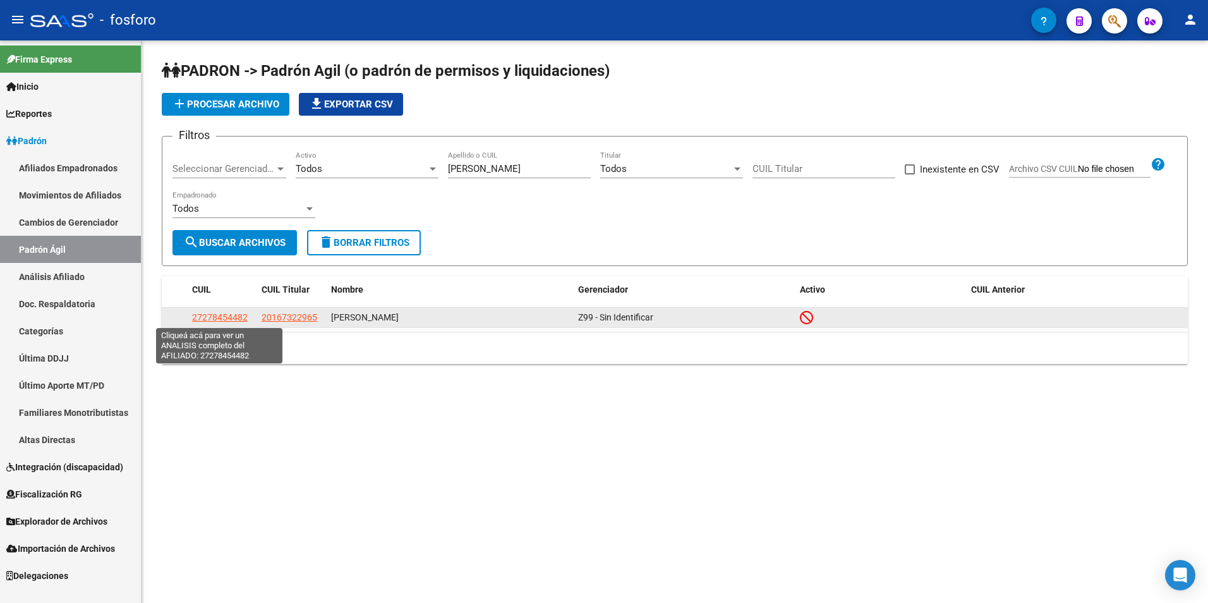
click at [217, 319] on span "27278454482" at bounding box center [220, 317] width 56 height 10
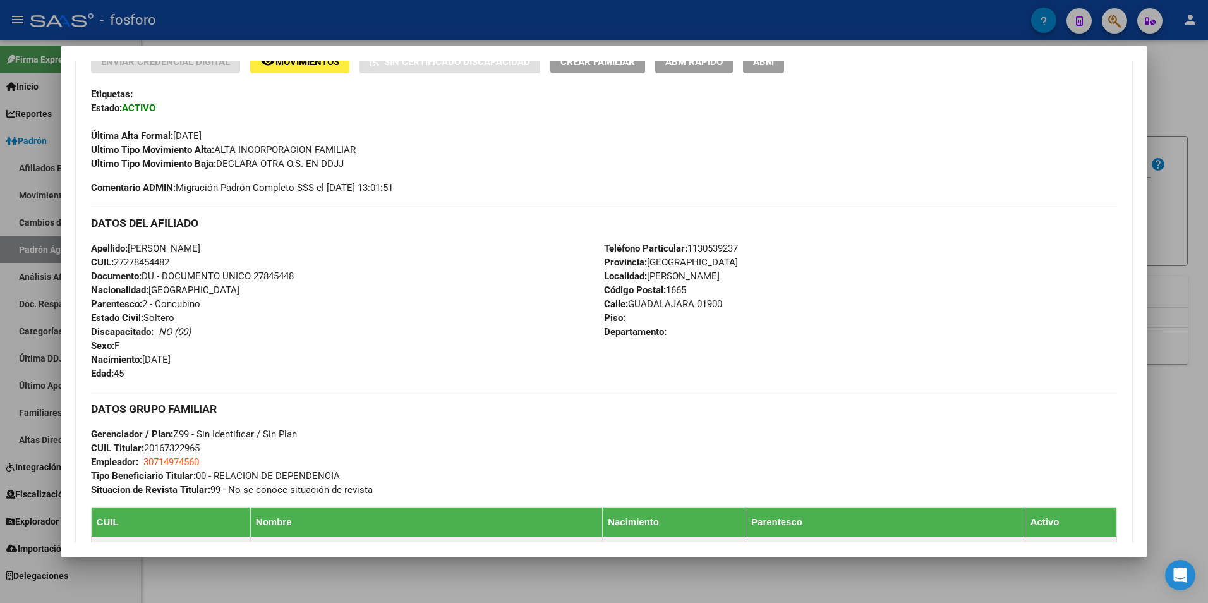
scroll to position [162, 0]
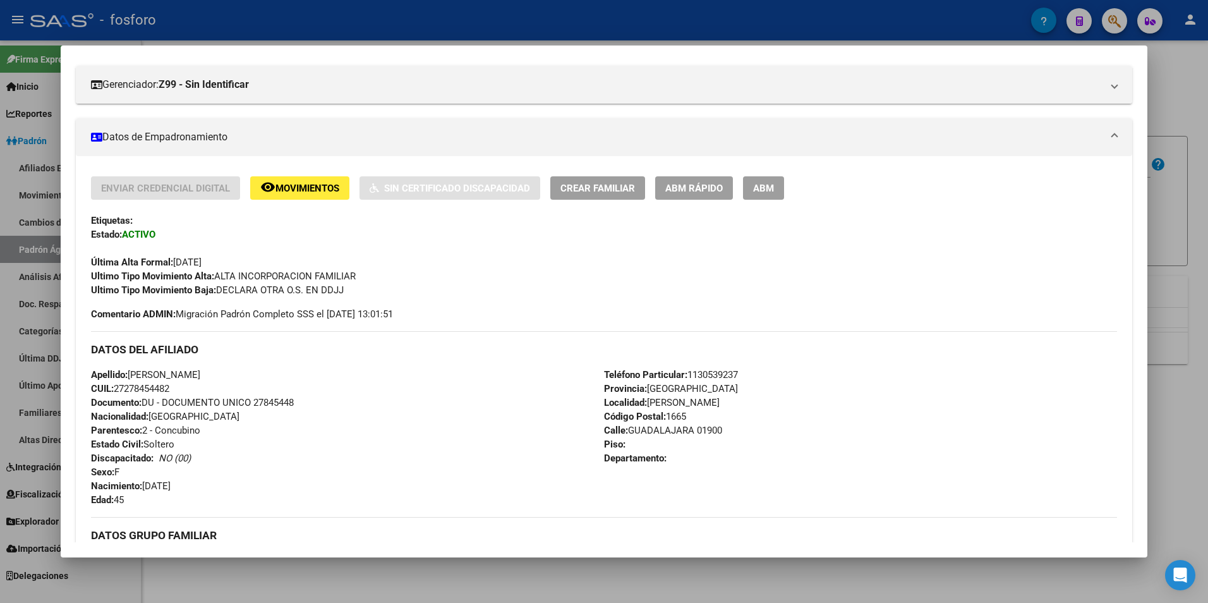
click at [689, 183] on span "ABM Rápido" at bounding box center [693, 188] width 57 height 11
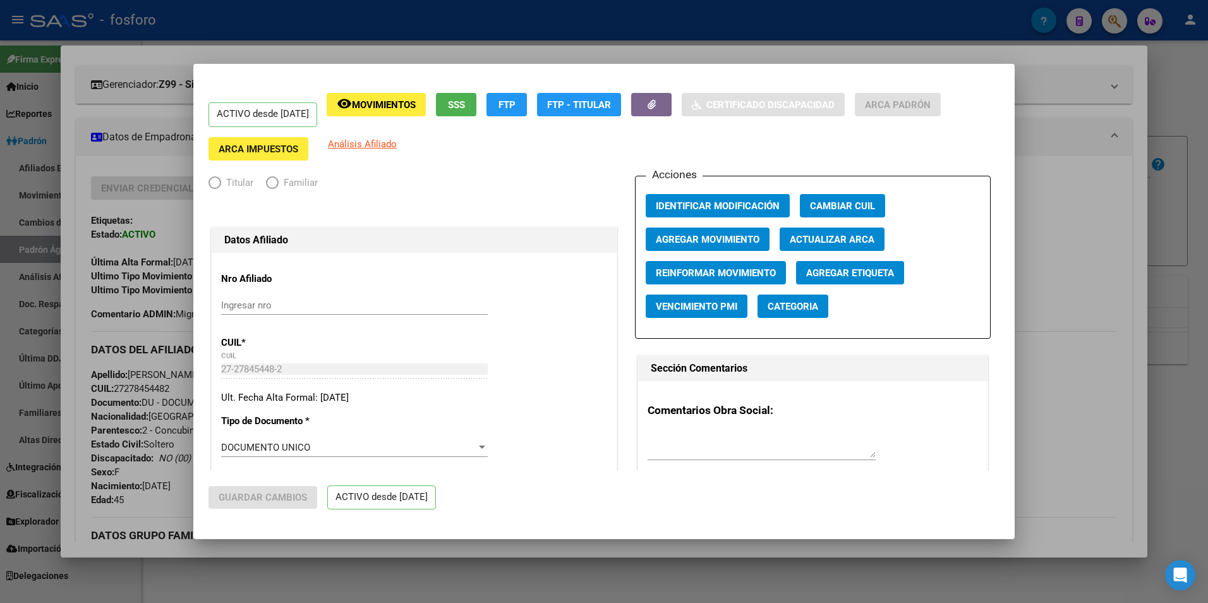
radio input "true"
type input "30-71497456-0"
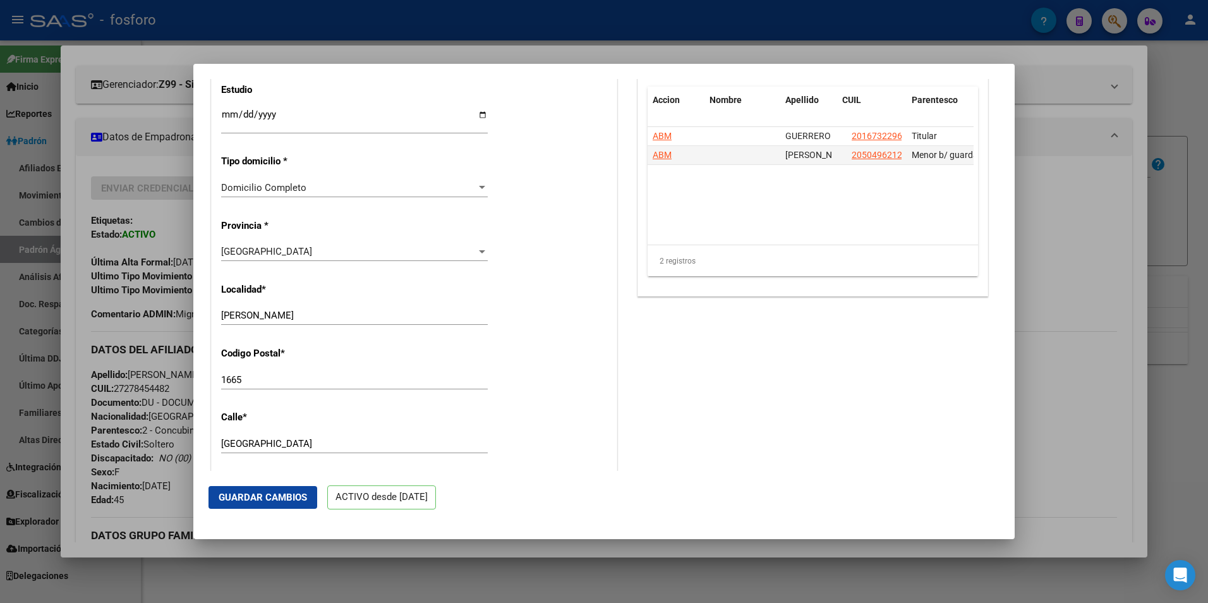
scroll to position [1074, 0]
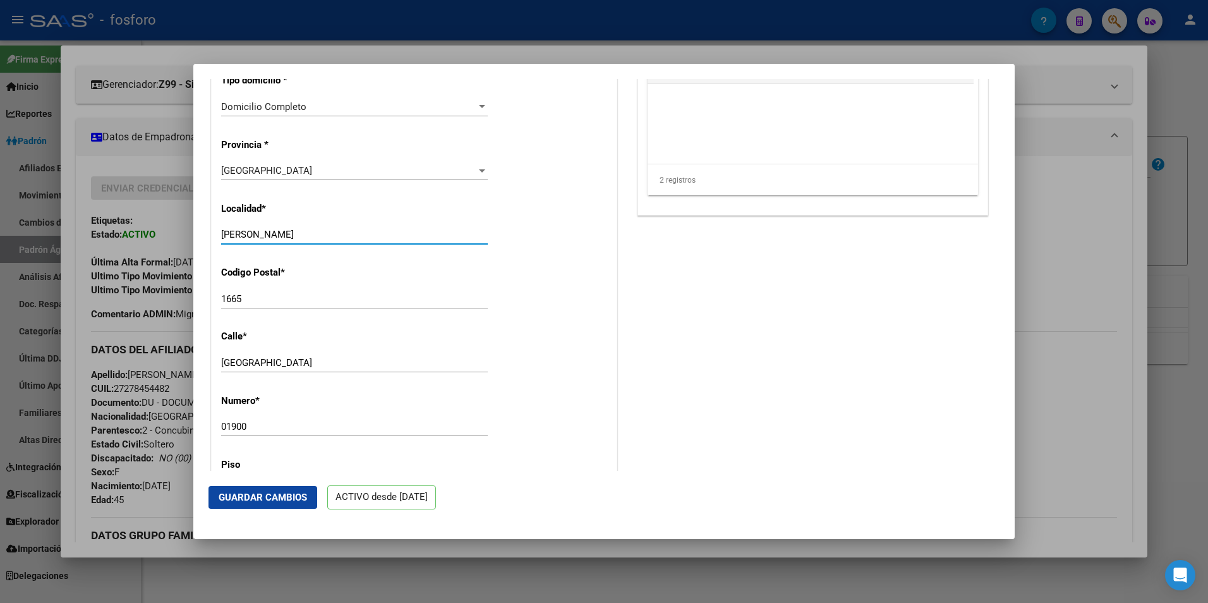
drag, startPoint x: 296, startPoint y: 233, endPoint x: 222, endPoint y: 233, distance: 74.5
click at [222, 233] on input "[PERSON_NAME]" at bounding box center [354, 234] width 267 height 11
